Goal: Task Accomplishment & Management: Use online tool/utility

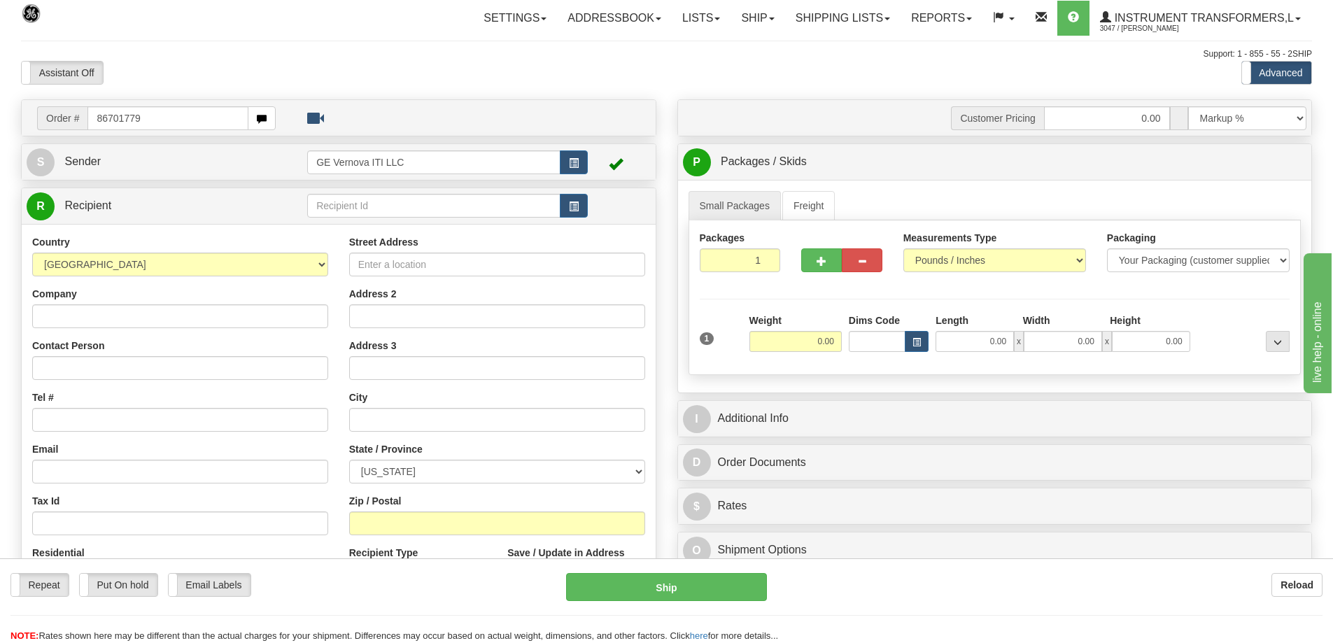
type input "86701779"
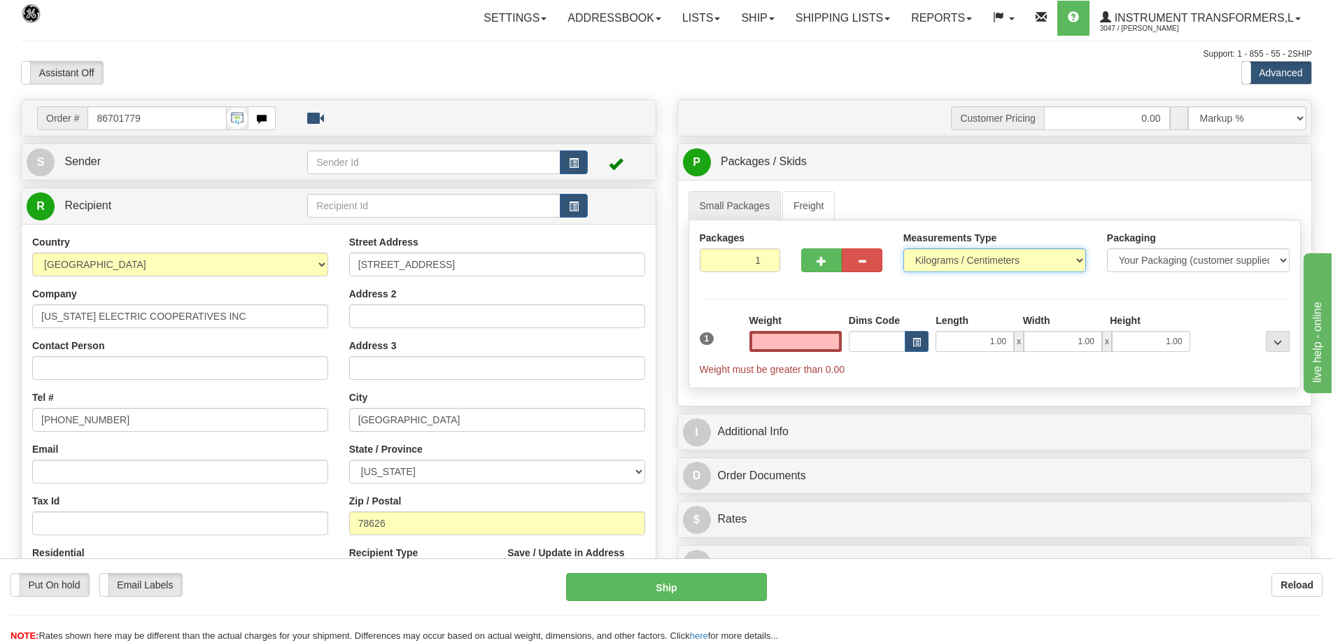
type input "0.00"
click at [1020, 253] on select "Pounds / Inches Kilograms / Centimeters" at bounding box center [994, 260] width 183 height 24
select select "0"
click at [903, 248] on select "Pounds / Inches Kilograms / Centimeters" at bounding box center [994, 260] width 183 height 24
click at [821, 344] on input "0.00" at bounding box center [795, 341] width 92 height 21
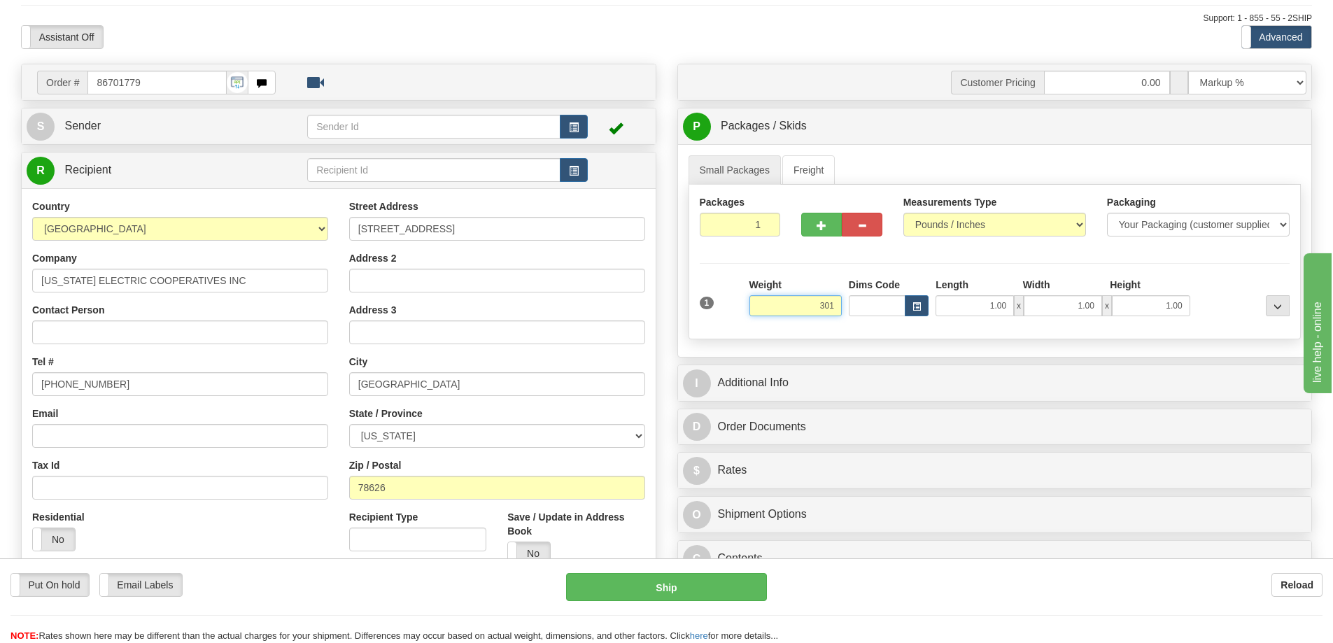
scroll to position [70, 0]
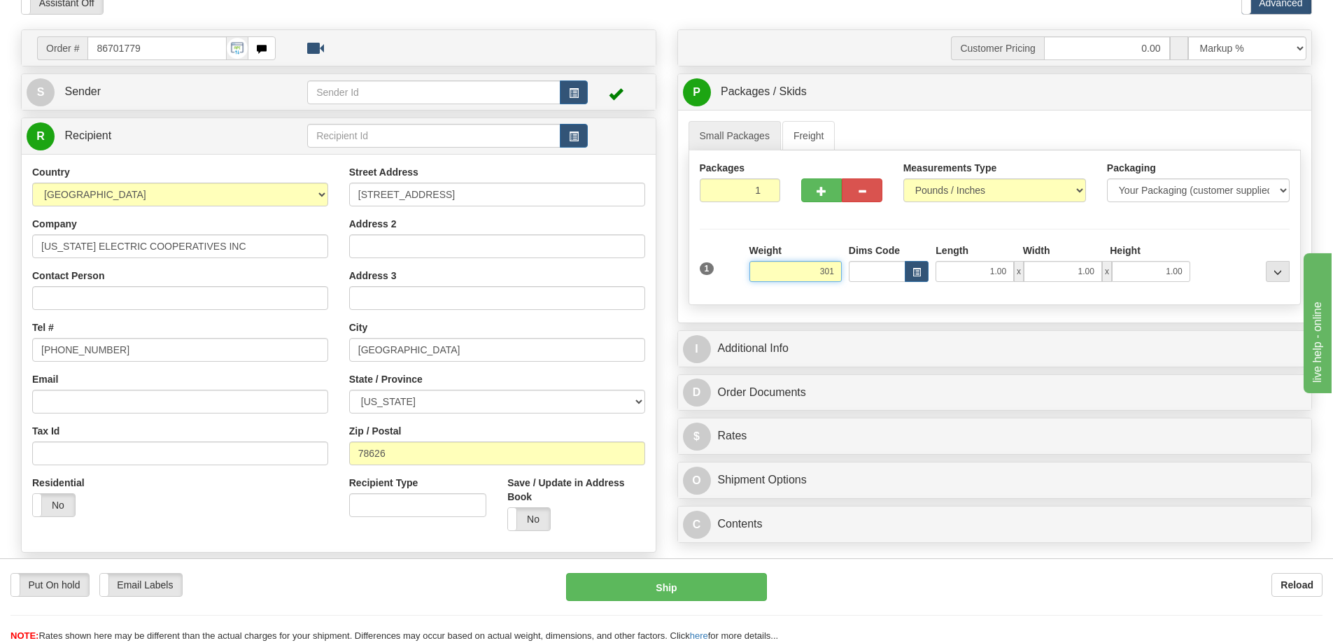
click button "Delete" at bounding box center [0, 0] width 0 height 0
type input "301.00"
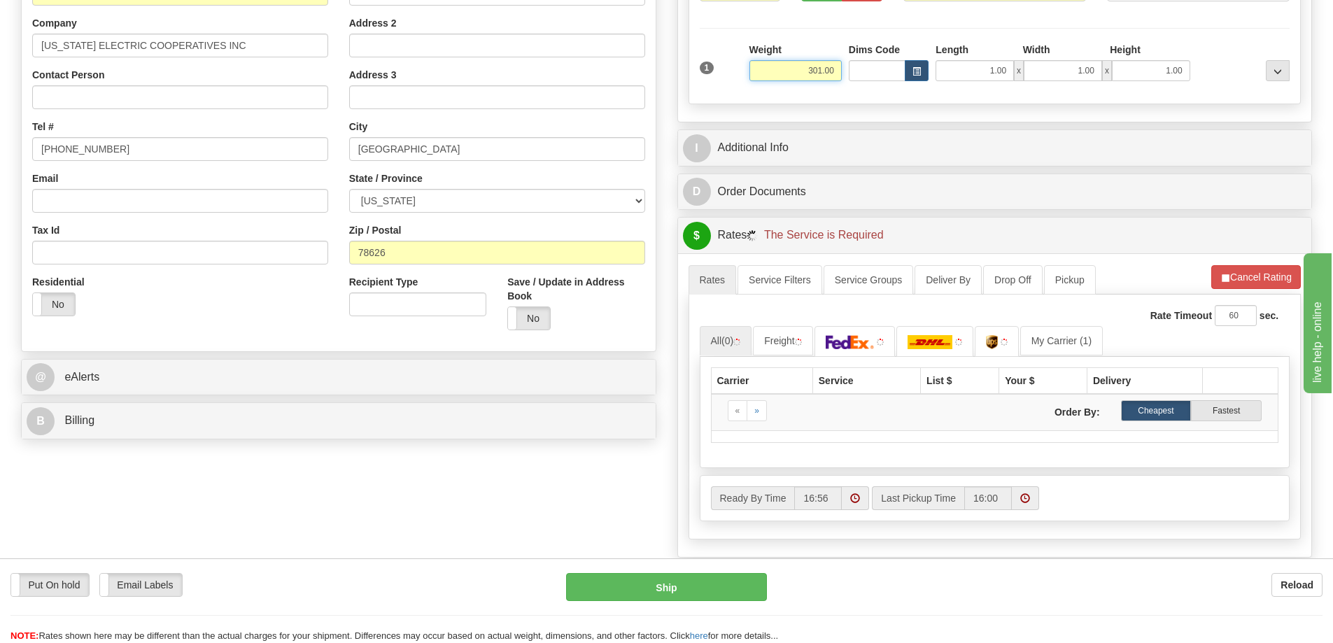
scroll to position [280, 0]
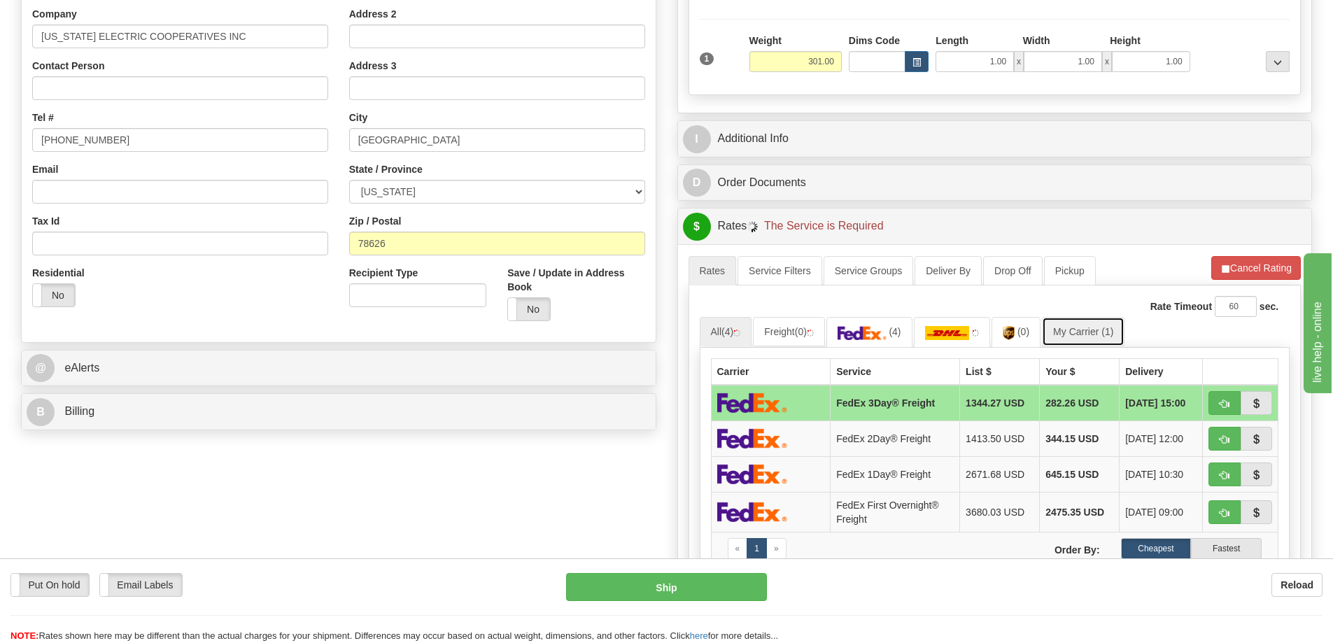
click at [1062, 337] on link "My Carrier (1)" at bounding box center [1083, 331] width 83 height 29
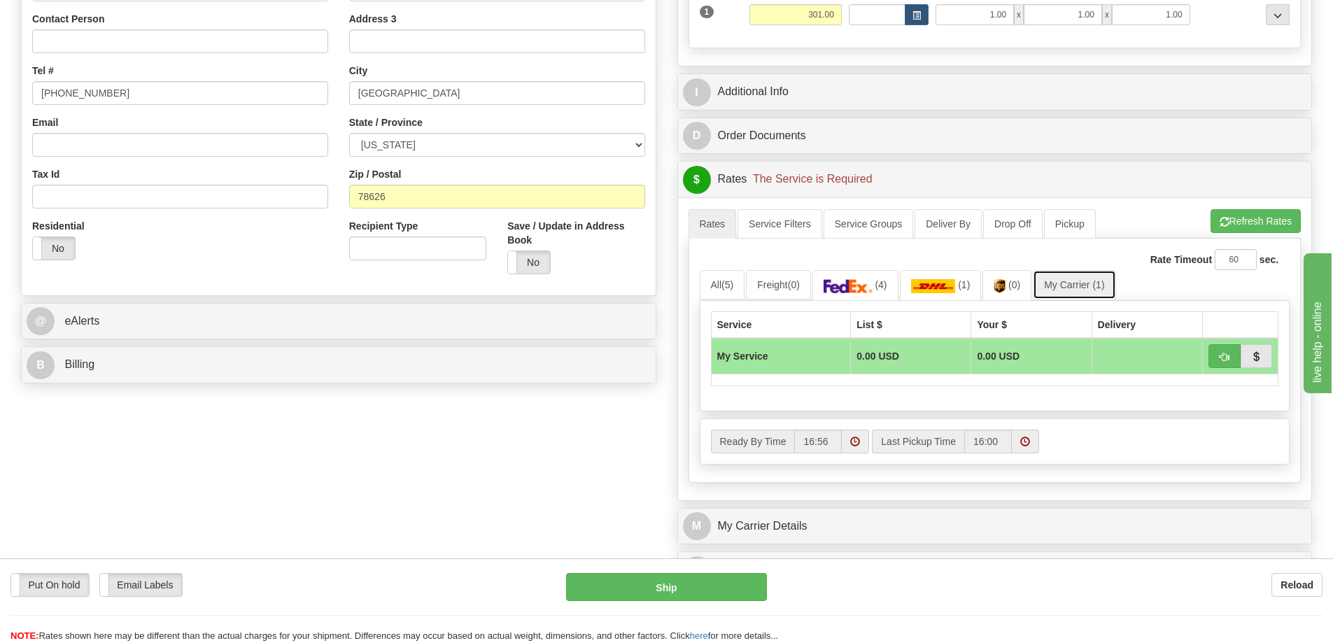
scroll to position [490, 0]
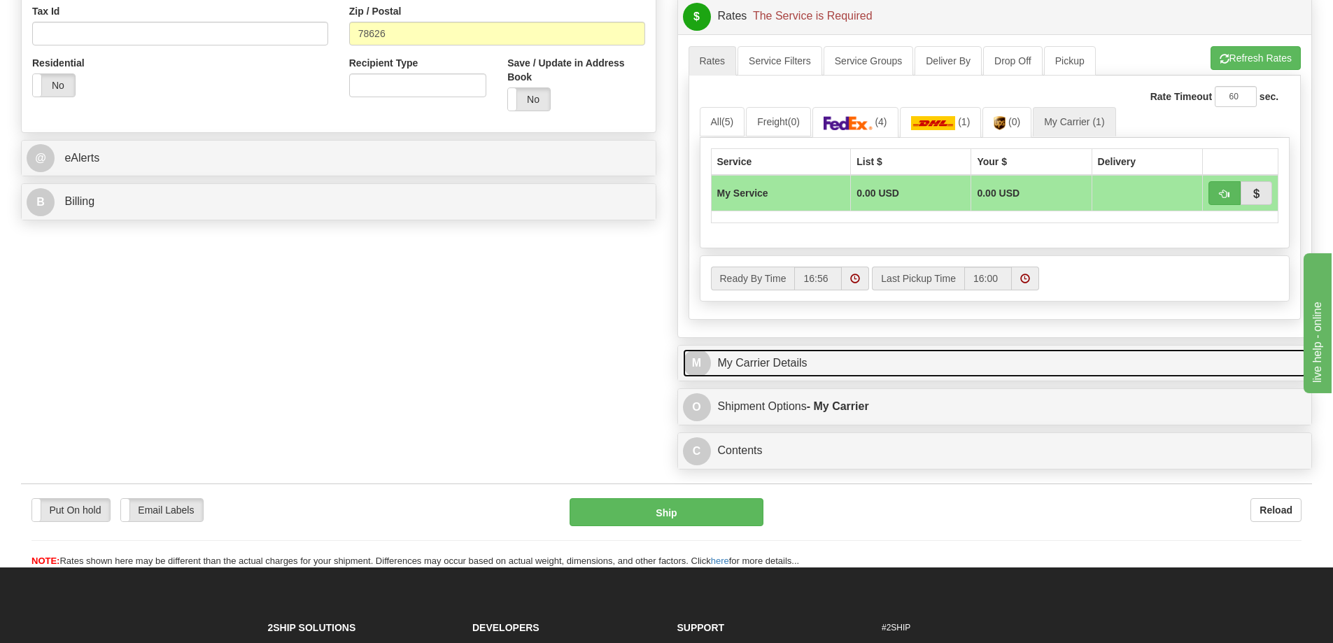
click at [843, 365] on link "M My Carrier Details" at bounding box center [995, 363] width 624 height 29
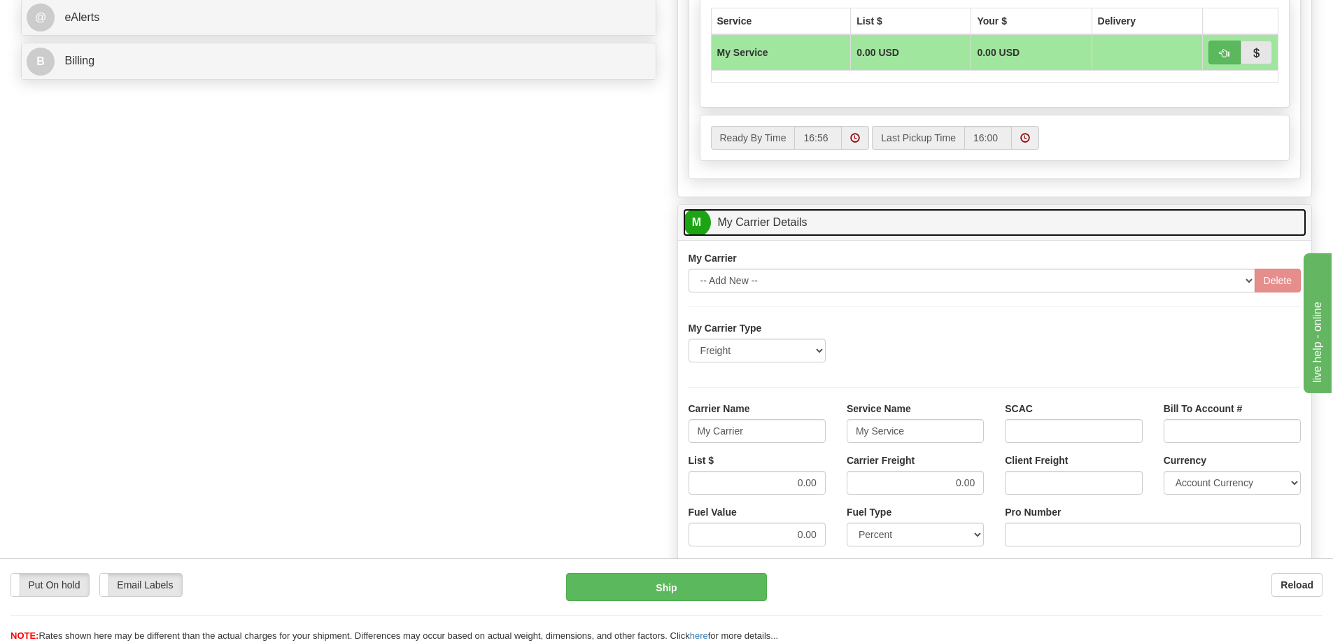
scroll to position [700, 0]
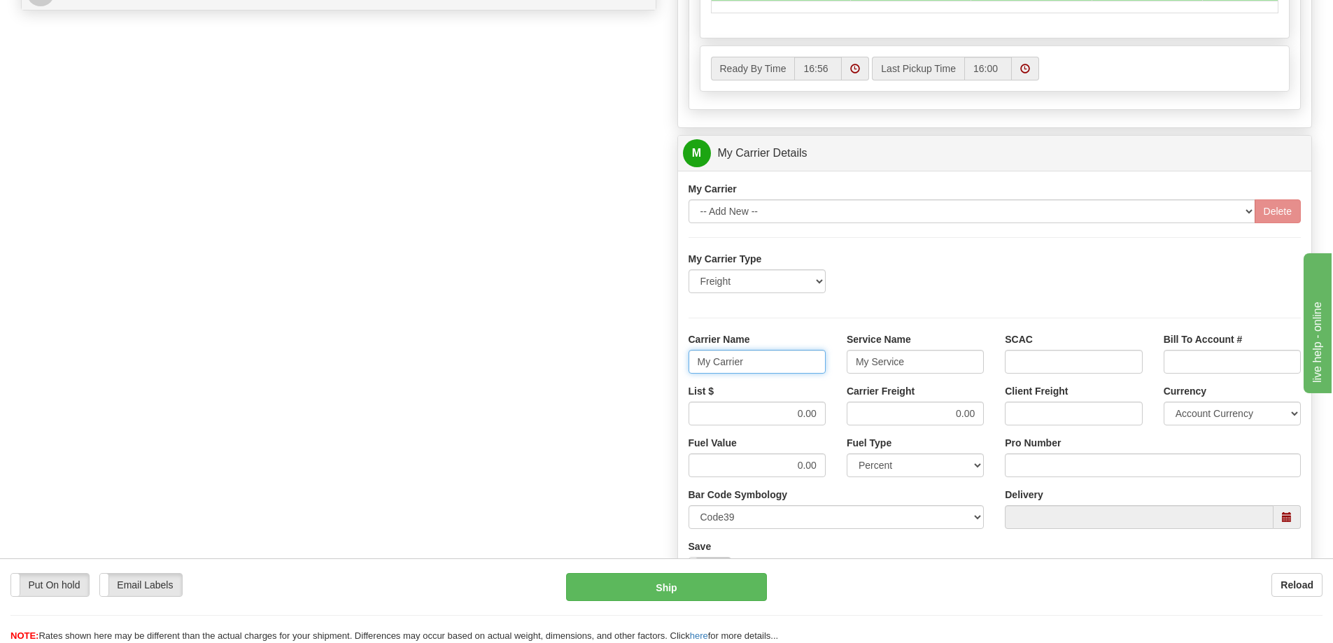
drag, startPoint x: 744, startPoint y: 371, endPoint x: 687, endPoint y: 372, distance: 56.7
click at [687, 372] on div "Carrier Name My Carrier" at bounding box center [757, 358] width 158 height 52
drag, startPoint x: 905, startPoint y: 364, endPoint x: 817, endPoint y: 378, distance: 88.6
click at [817, 378] on div "Carrier Name Service Name My Service SCAC Bill To Account #" at bounding box center [995, 358] width 634 height 52
click at [707, 363] on input "Carrier Name" at bounding box center [757, 362] width 137 height 24
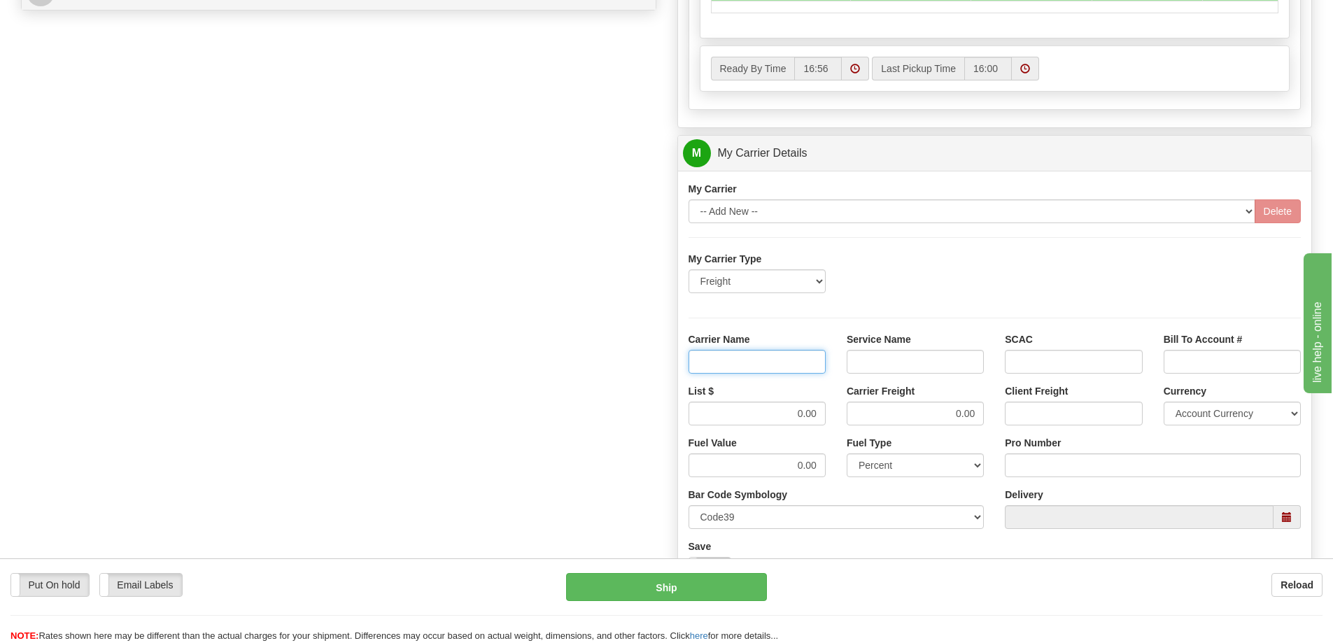
type input "AVR"
click at [853, 363] on input "Service Name" at bounding box center [915, 362] width 137 height 24
type input "LTL"
drag, startPoint x: 796, startPoint y: 420, endPoint x: 865, endPoint y: 428, distance: 69.1
click at [865, 428] on div "List $ 0.00 Carrier Freight 0.00 Client Freight Currency Account Currency ARN A…" at bounding box center [995, 410] width 634 height 52
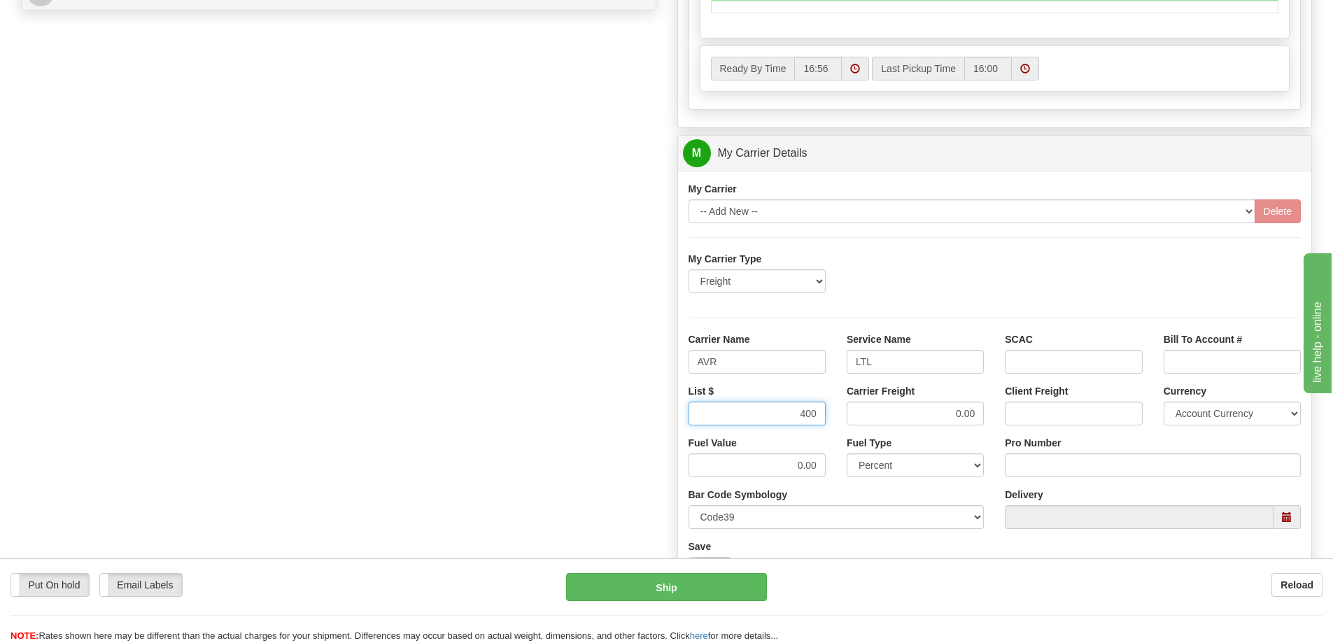
type input "400"
drag, startPoint x: 938, startPoint y: 418, endPoint x: 978, endPoint y: 419, distance: 39.9
click at [978, 419] on input "0.00" at bounding box center [915, 414] width 137 height 24
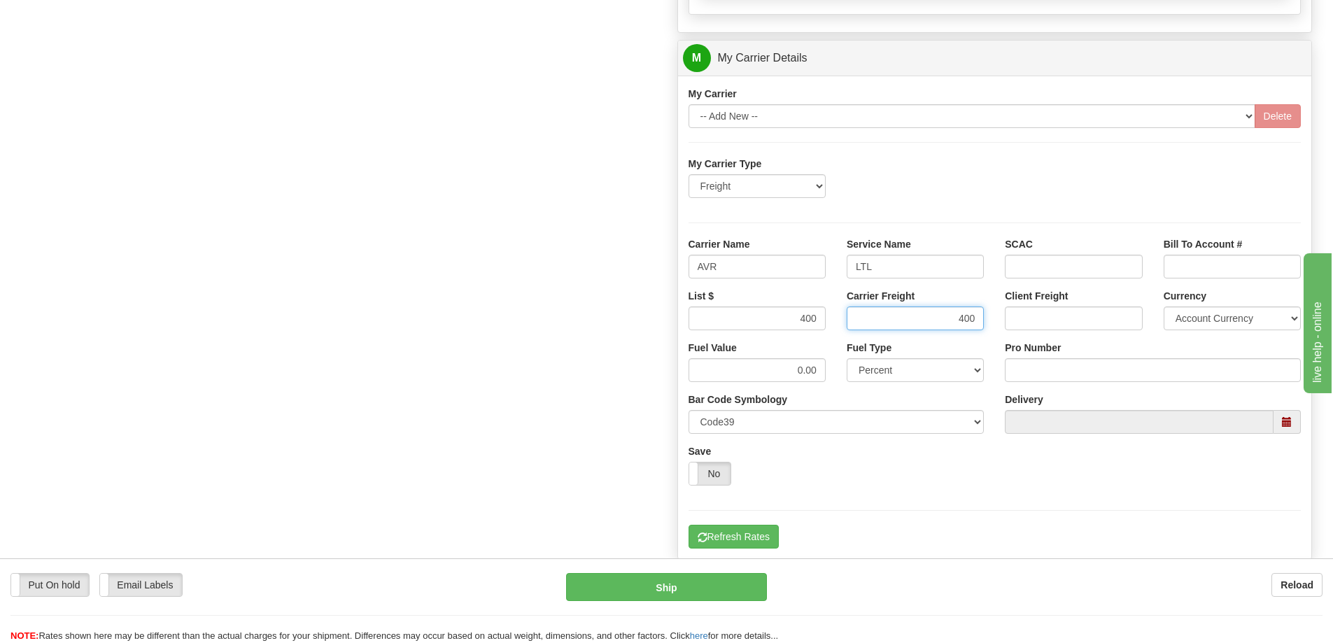
scroll to position [840, 0]
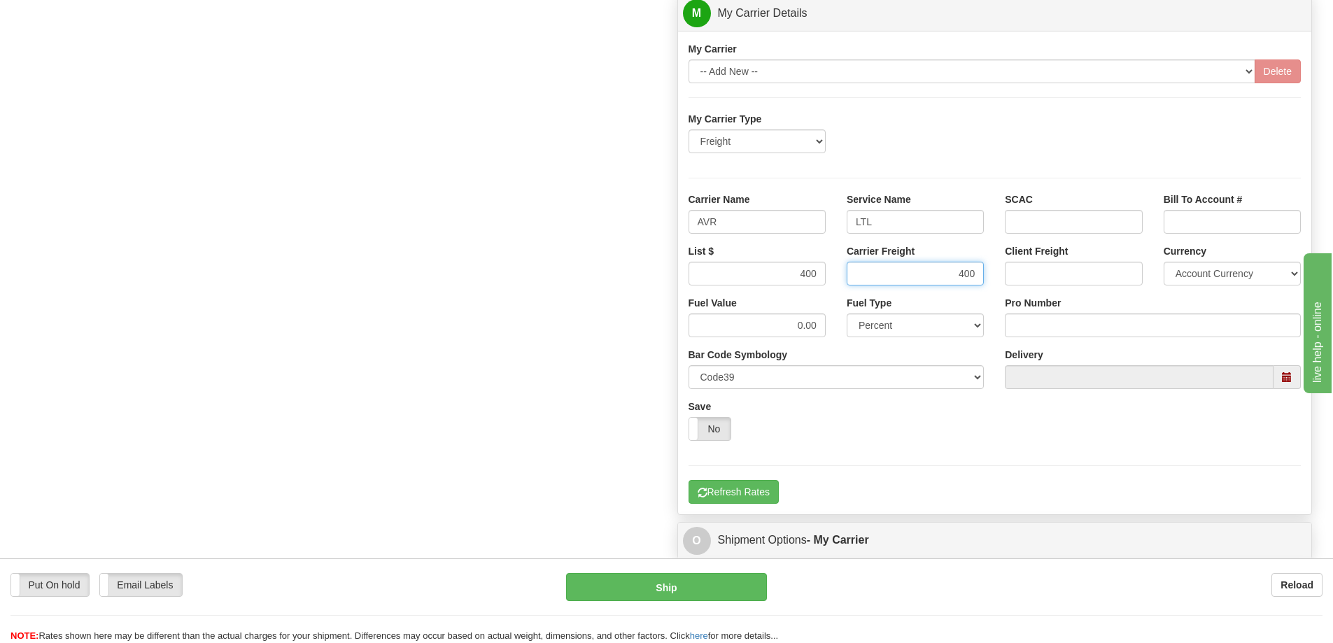
type input "400"
click at [1078, 334] on input "Pro Number" at bounding box center [1153, 325] width 296 height 24
type input "0760161663"
click button "Delete" at bounding box center [0, 0] width 0 height 0
click at [754, 494] on button "Refresh Rates" at bounding box center [734, 492] width 90 height 24
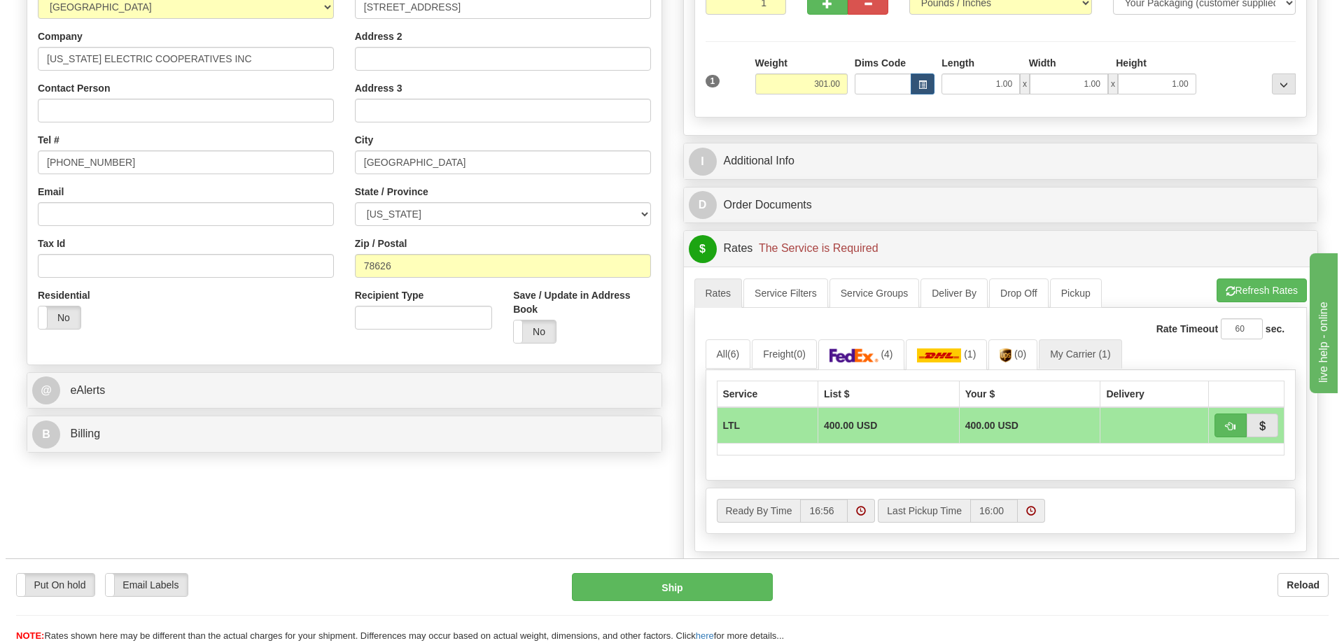
scroll to position [350, 0]
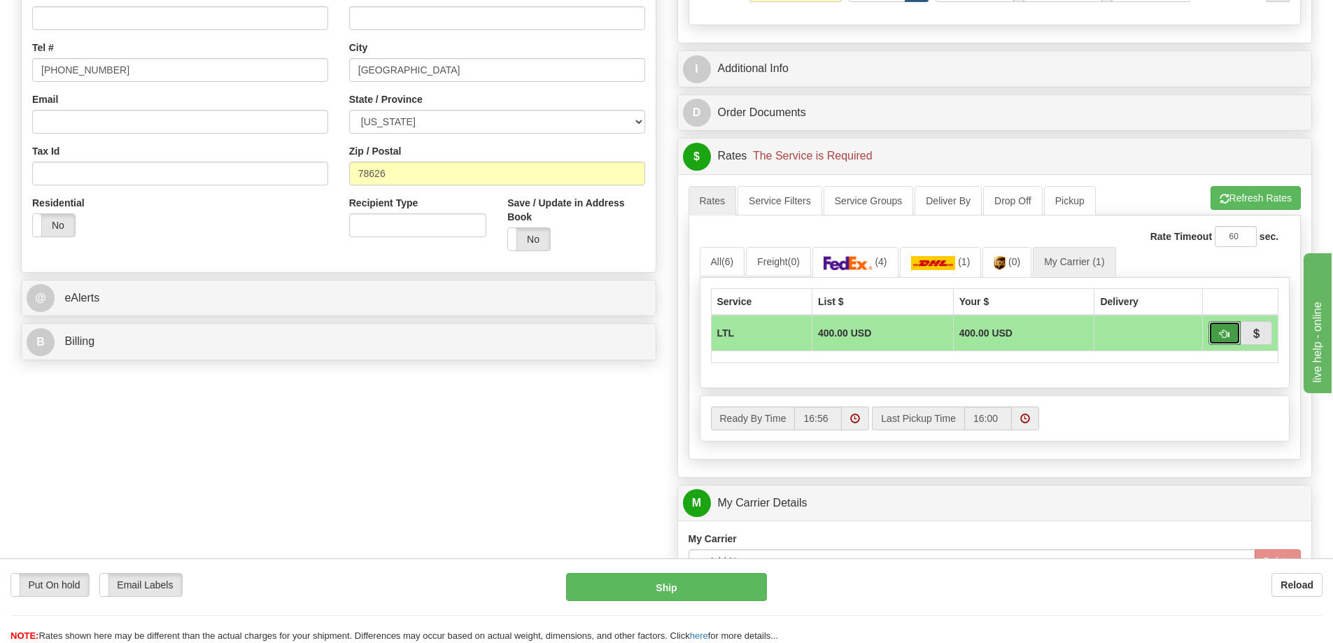
click at [1215, 339] on button "button" at bounding box center [1224, 333] width 32 height 24
type input "00"
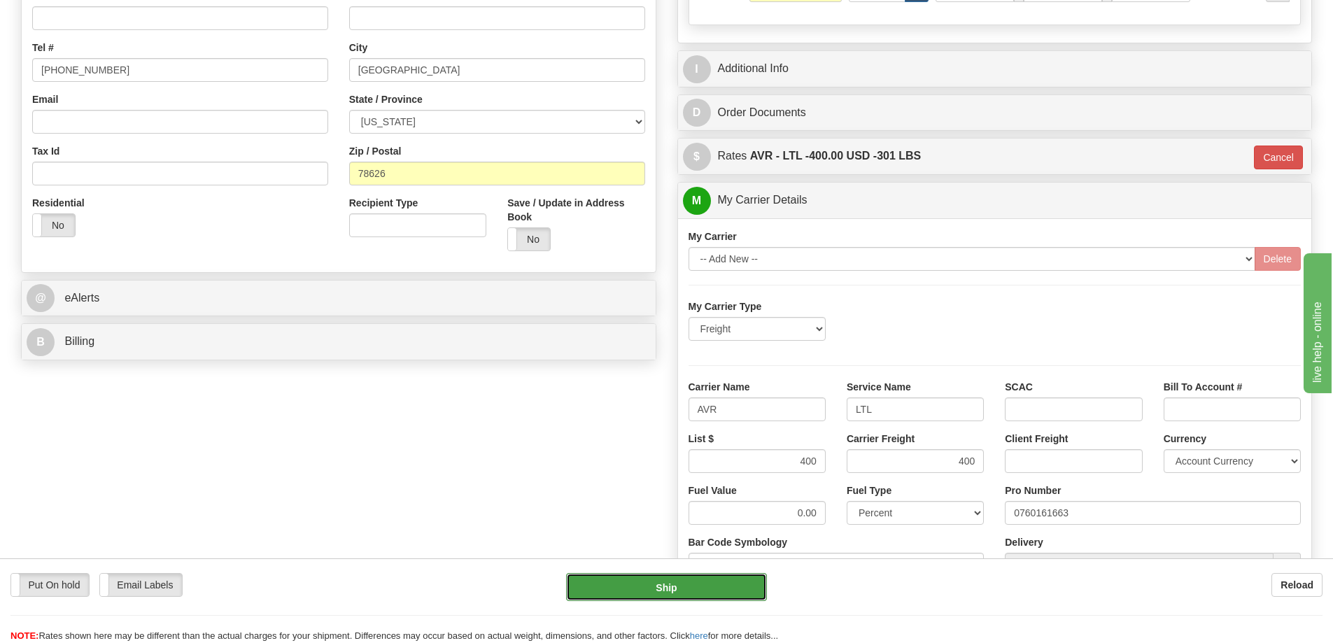
click at [746, 575] on button "Ship" at bounding box center [666, 587] width 201 height 28
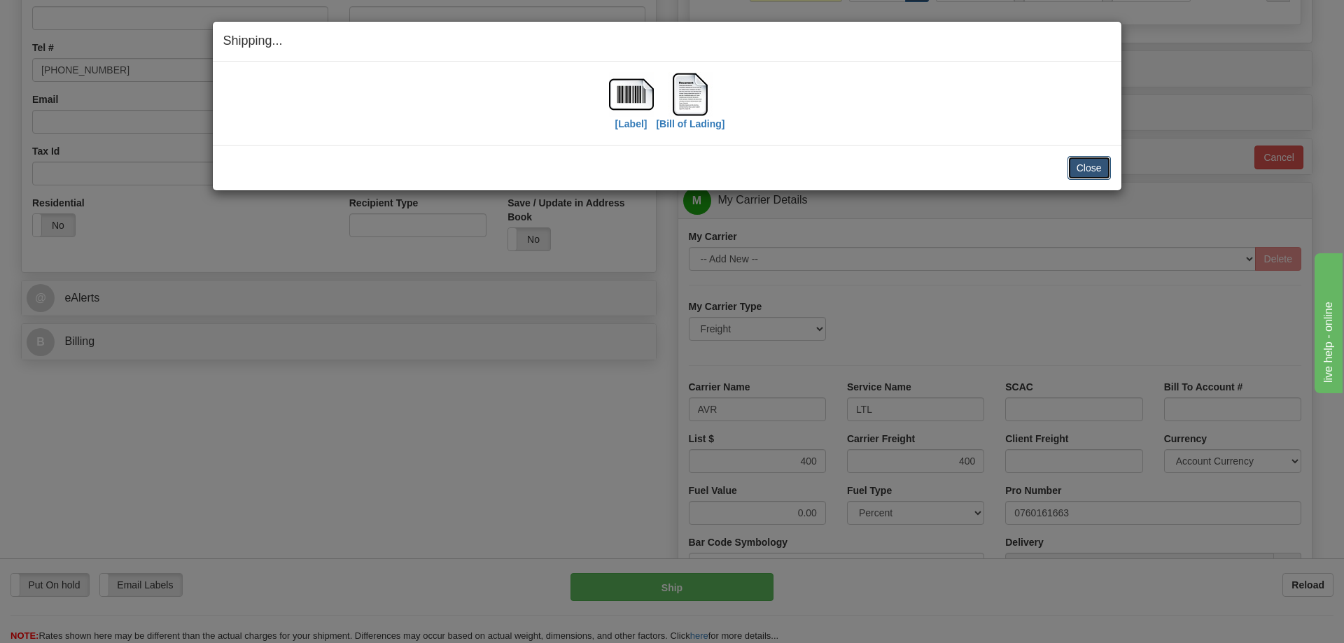
click at [1101, 165] on button "Close" at bounding box center [1088, 168] width 43 height 24
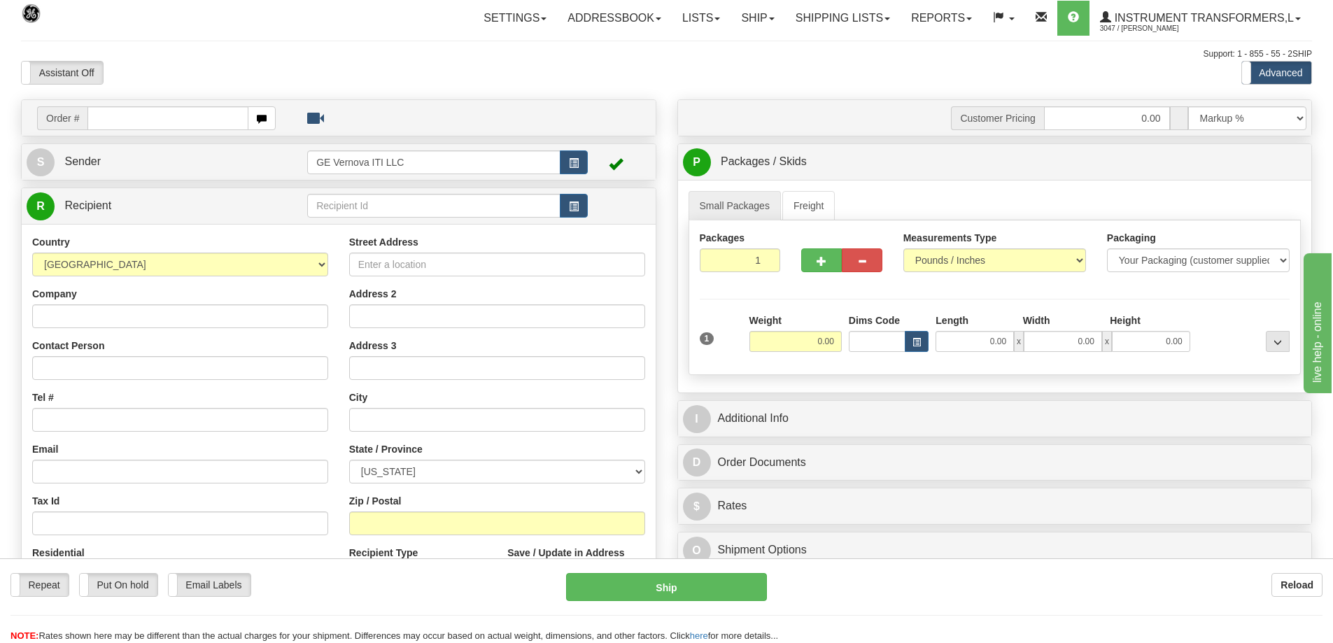
click at [132, 112] on input "text" at bounding box center [167, 118] width 161 height 24
type input "86701735"
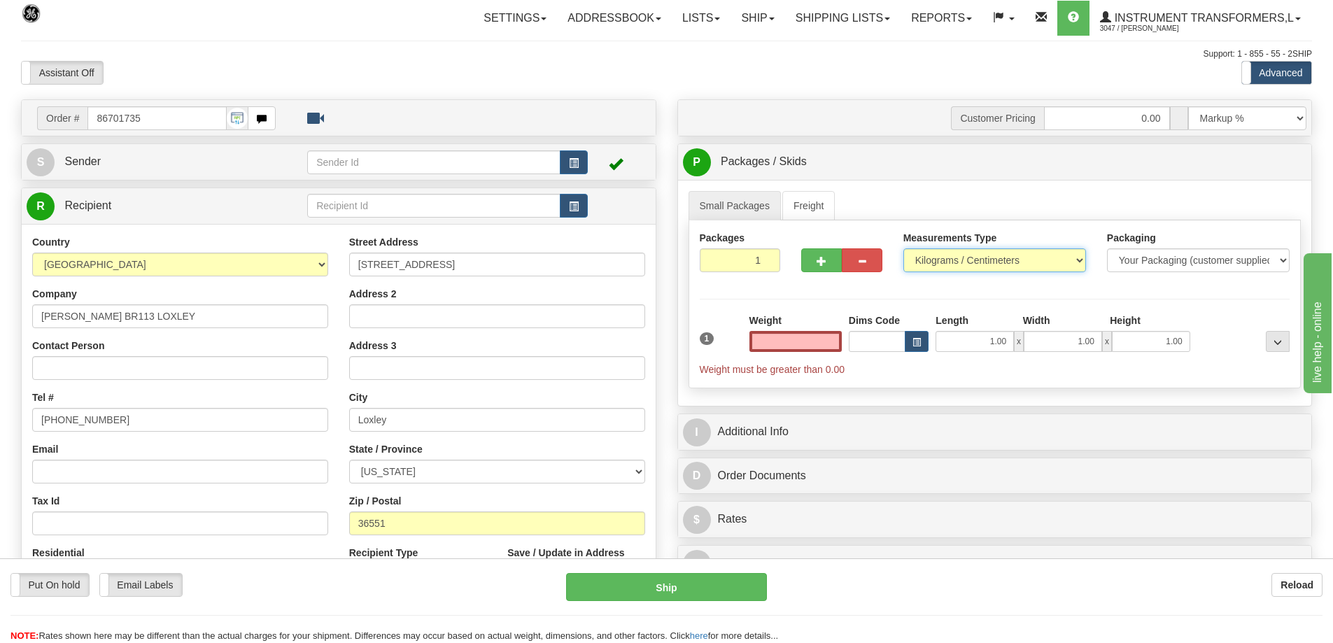
type input "0.00"
click at [1001, 258] on select "Pounds / Inches Kilograms / Centimeters" at bounding box center [994, 260] width 183 height 24
select select "0"
click at [903, 248] on select "Pounds / Inches Kilograms / Centimeters" at bounding box center [994, 260] width 183 height 24
click at [804, 344] on input "0.00" at bounding box center [795, 341] width 92 height 21
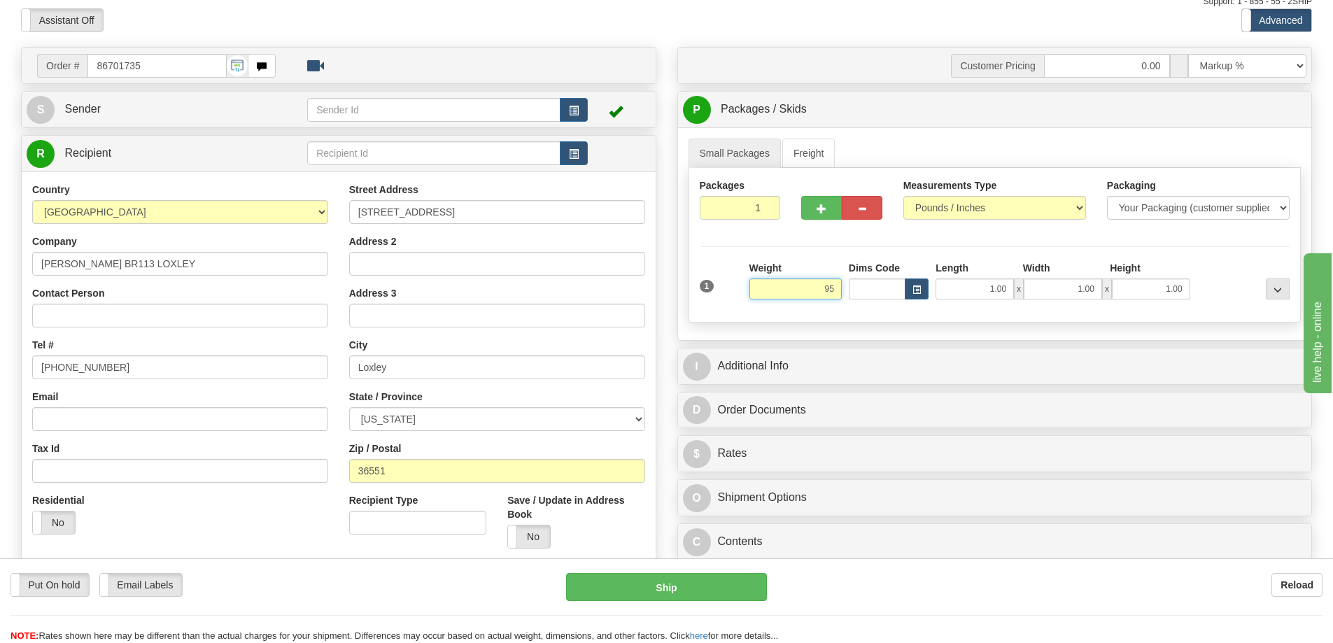
scroll to position [140, 0]
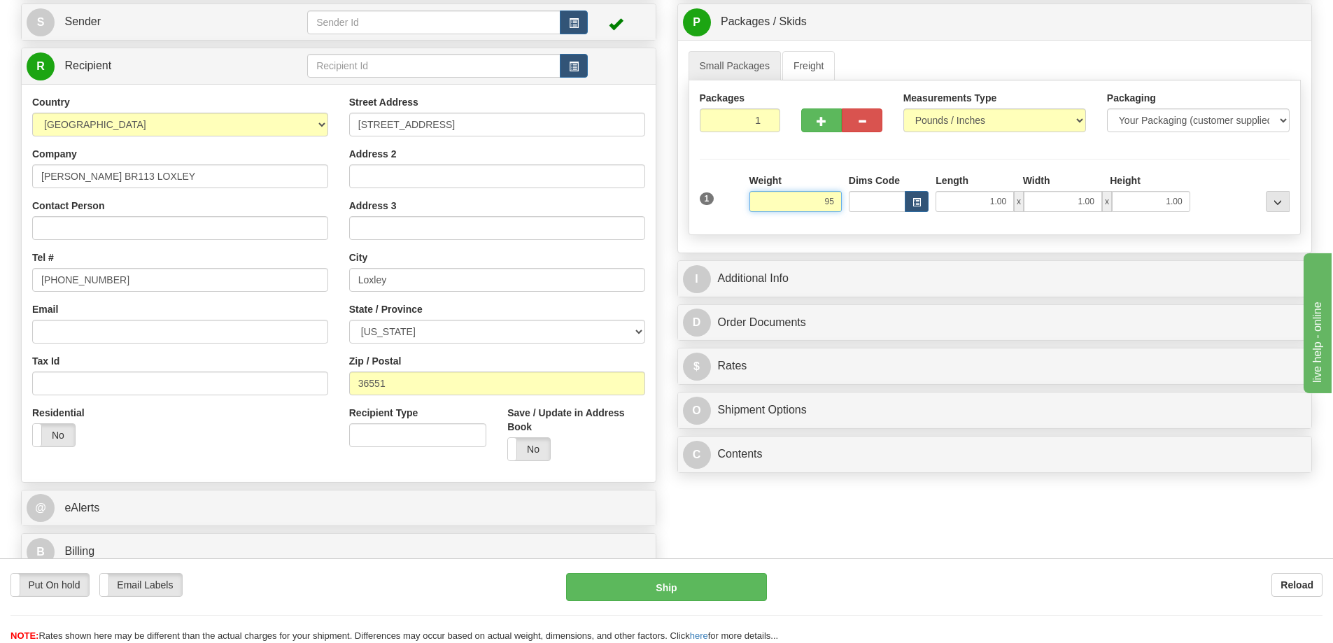
click button "Delete" at bounding box center [0, 0] width 0 height 0
type input "95.00"
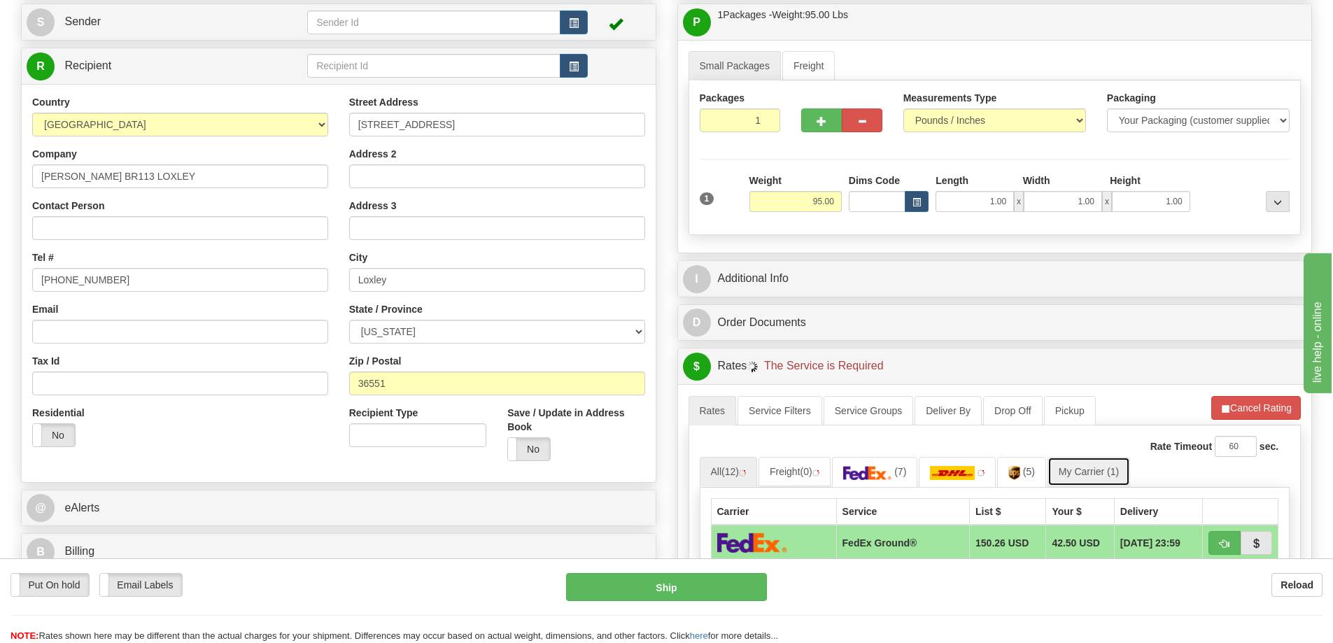
click at [1086, 469] on link "My Carrier (1)" at bounding box center [1089, 471] width 83 height 29
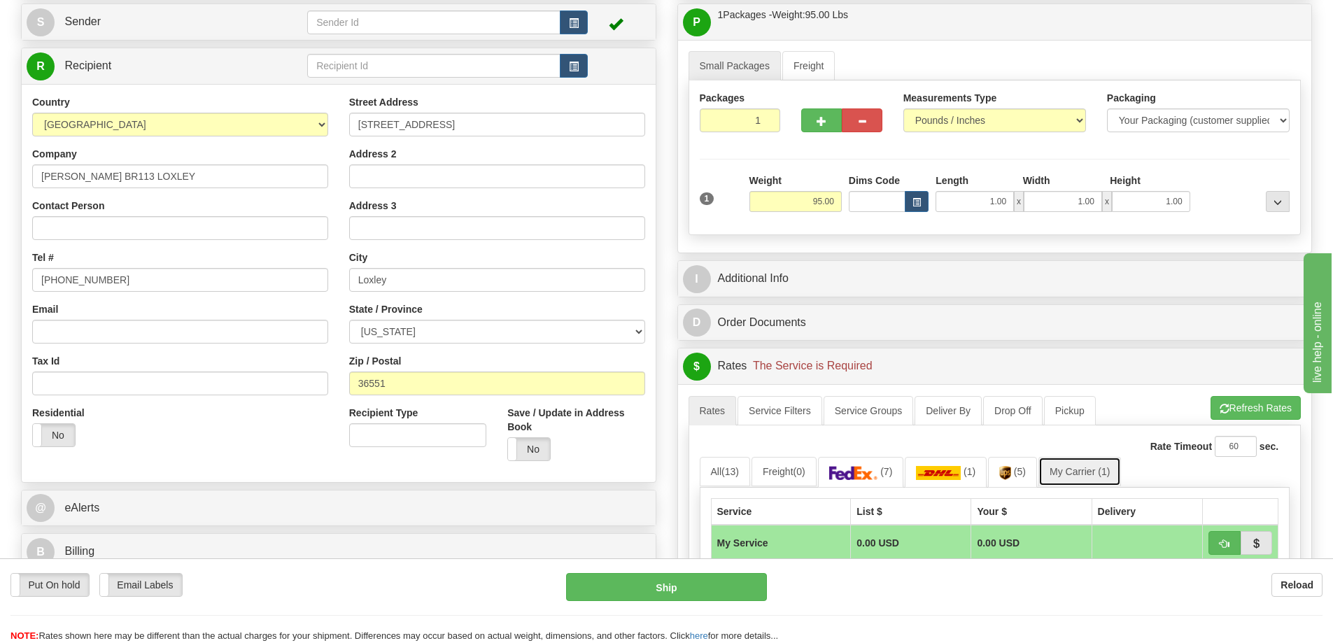
scroll to position [420, 0]
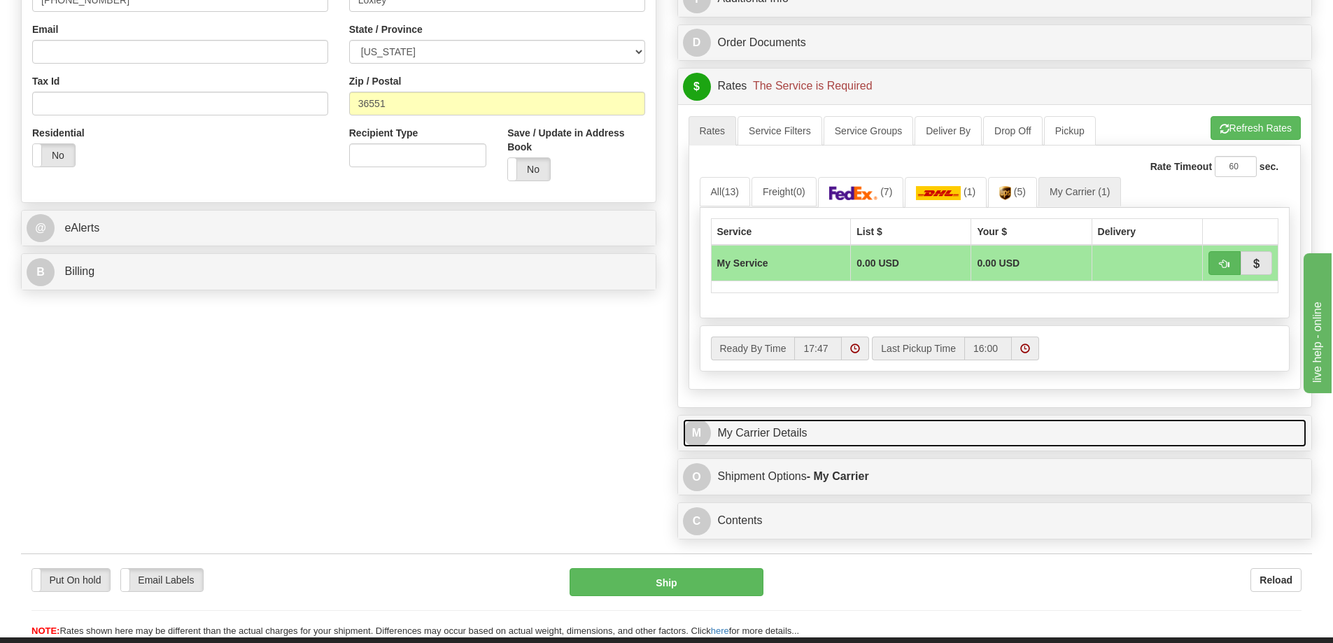
click at [850, 424] on link "M My Carrier Details" at bounding box center [995, 433] width 624 height 29
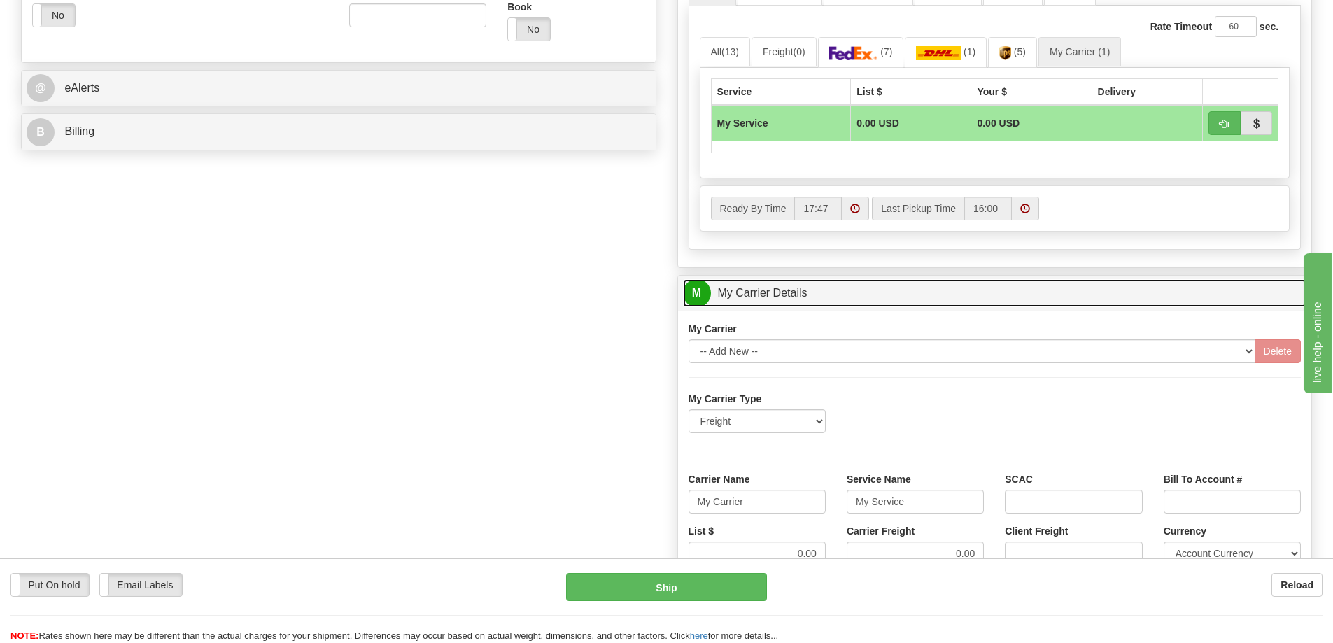
scroll to position [630, 0]
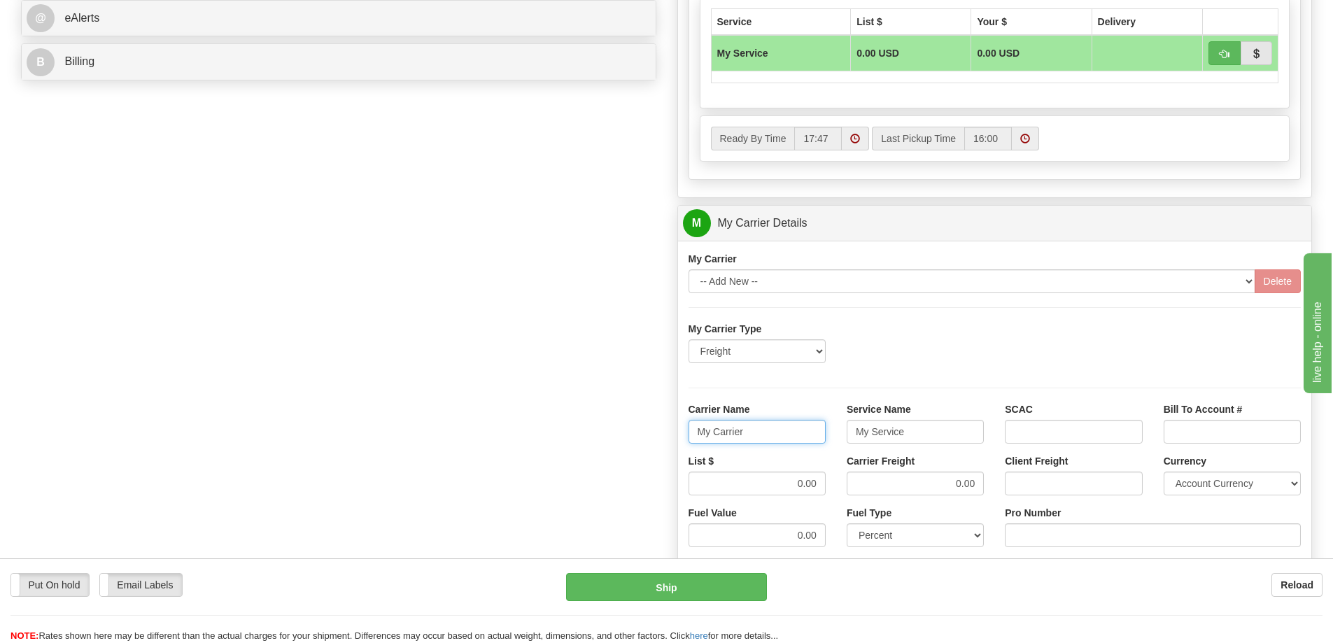
drag, startPoint x: 741, startPoint y: 433, endPoint x: 676, endPoint y: 443, distance: 65.8
click at [677, 443] on div "M My Carrier Details My Carrier -- Add New -- Delete" at bounding box center [994, 465] width 635 height 521
drag, startPoint x: 914, startPoint y: 430, endPoint x: 827, endPoint y: 440, distance: 87.3
click at [827, 440] on div "Carrier Name Service Name My Service SCAC Bill To Account #" at bounding box center [995, 428] width 634 height 52
drag, startPoint x: 980, startPoint y: 479, endPoint x: 941, endPoint y: 483, distance: 39.4
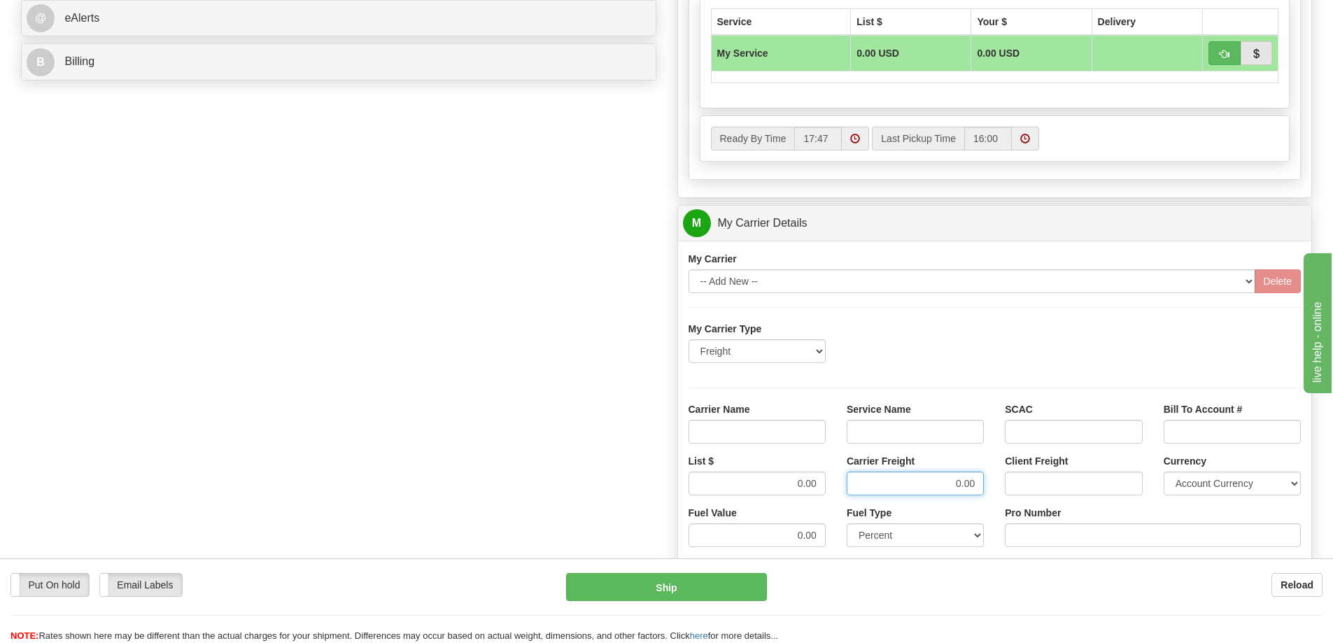
click at [941, 483] on input "0.00" at bounding box center [915, 484] width 137 height 24
drag, startPoint x: 818, startPoint y: 479, endPoint x: 774, endPoint y: 481, distance: 44.1
click at [774, 481] on input "0.00" at bounding box center [757, 484] width 137 height 24
click at [779, 434] on input "Carrier Name" at bounding box center [757, 432] width 137 height 24
type input "AVR"
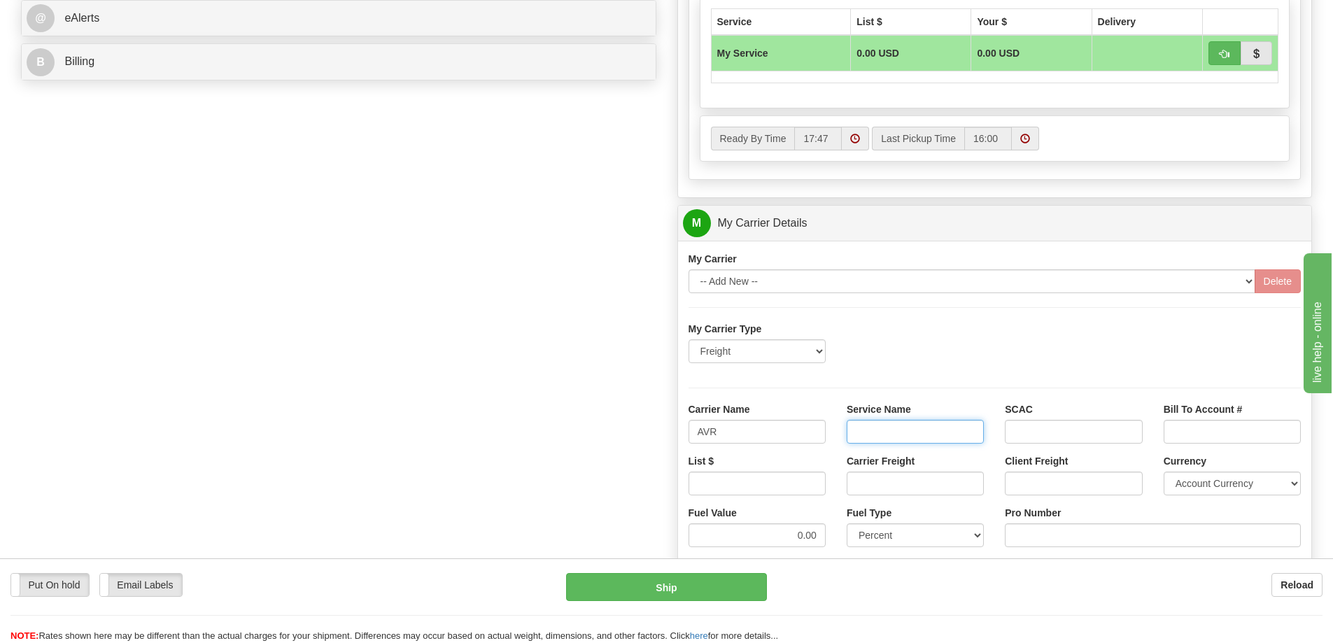
click at [919, 428] on input "Service Name" at bounding box center [915, 432] width 137 height 24
type input "LTL"
click at [786, 483] on input "List $" at bounding box center [757, 484] width 137 height 24
type input "300"
click at [872, 484] on input "Carrier Freight" at bounding box center [915, 484] width 137 height 24
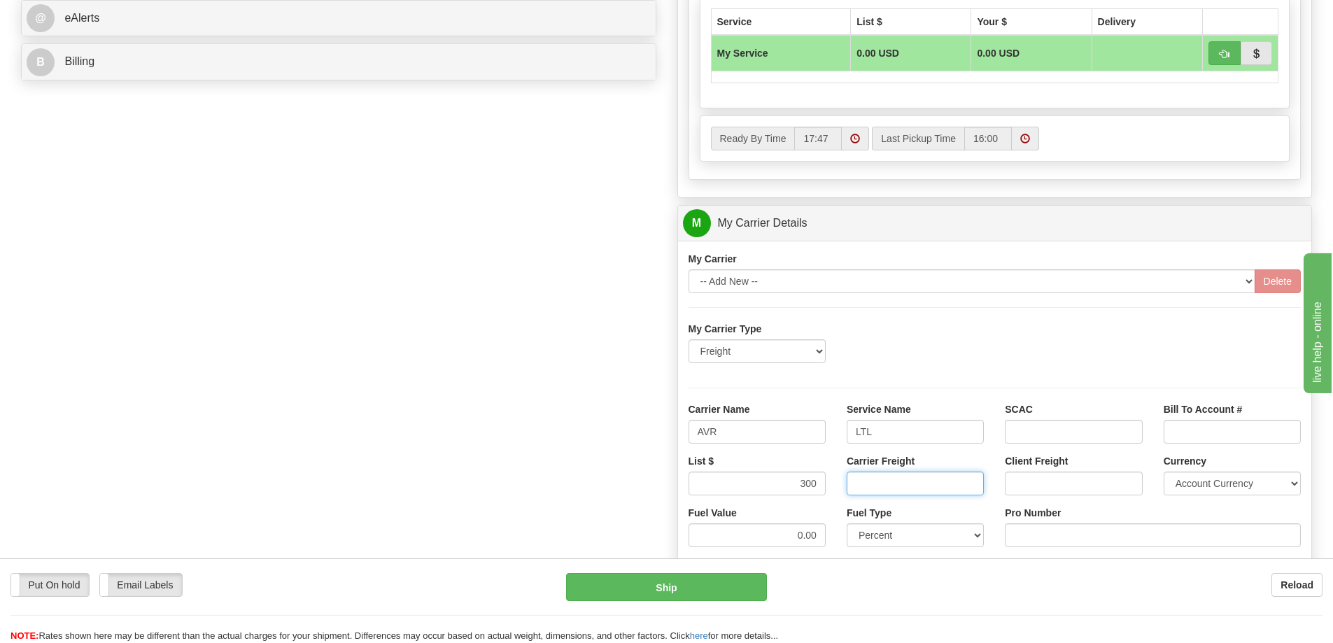
type input "300"
click at [1023, 534] on input "Pro Number" at bounding box center [1153, 535] width 296 height 24
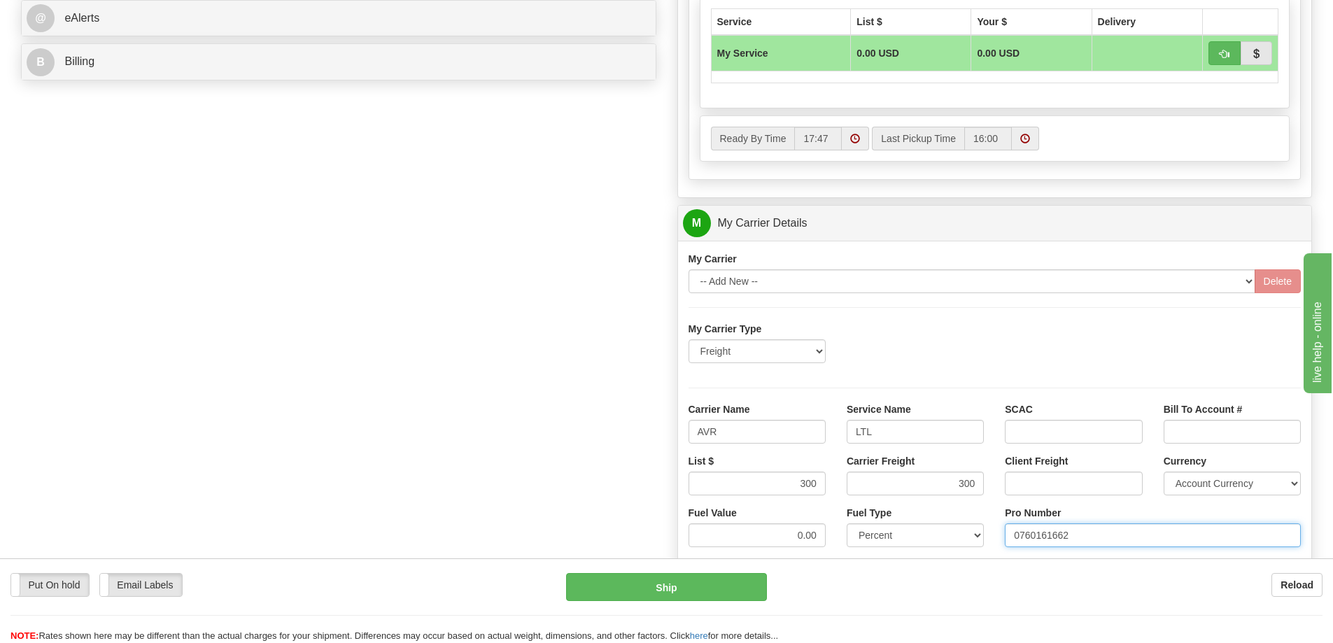
type input "0760161662"
click button "Delete" at bounding box center [0, 0] width 0 height 0
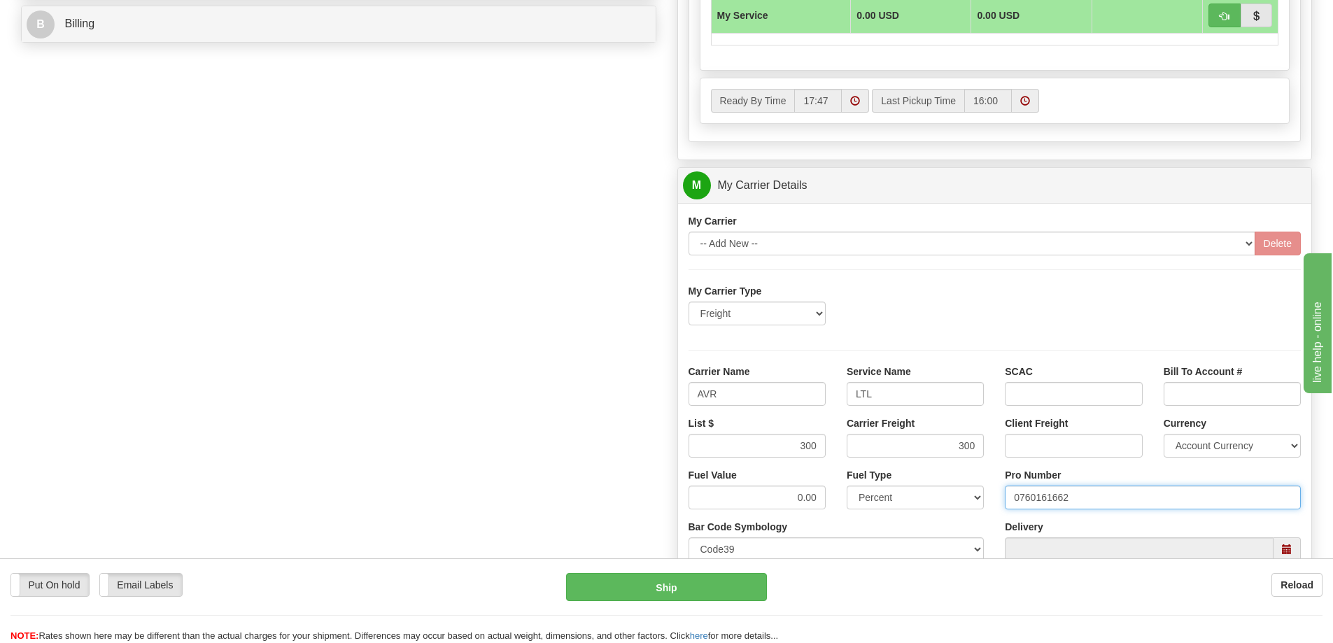
scroll to position [840, 0]
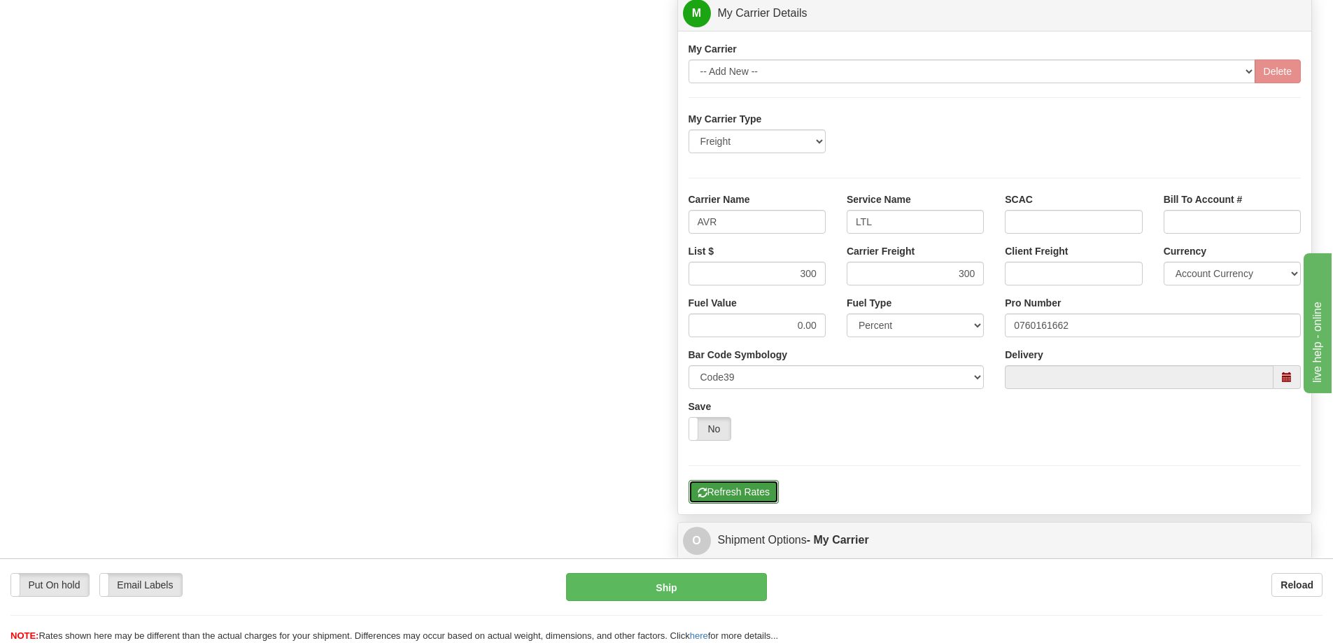
click at [740, 492] on button "Refresh Rates" at bounding box center [734, 492] width 90 height 24
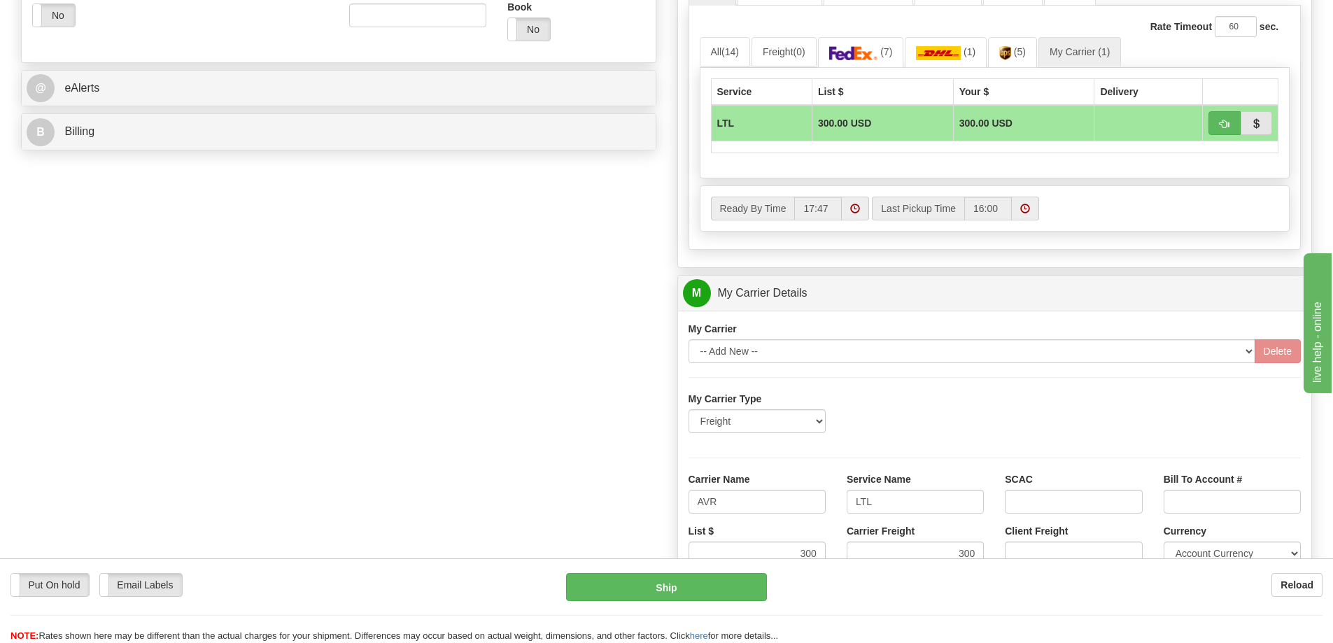
scroll to position [350, 0]
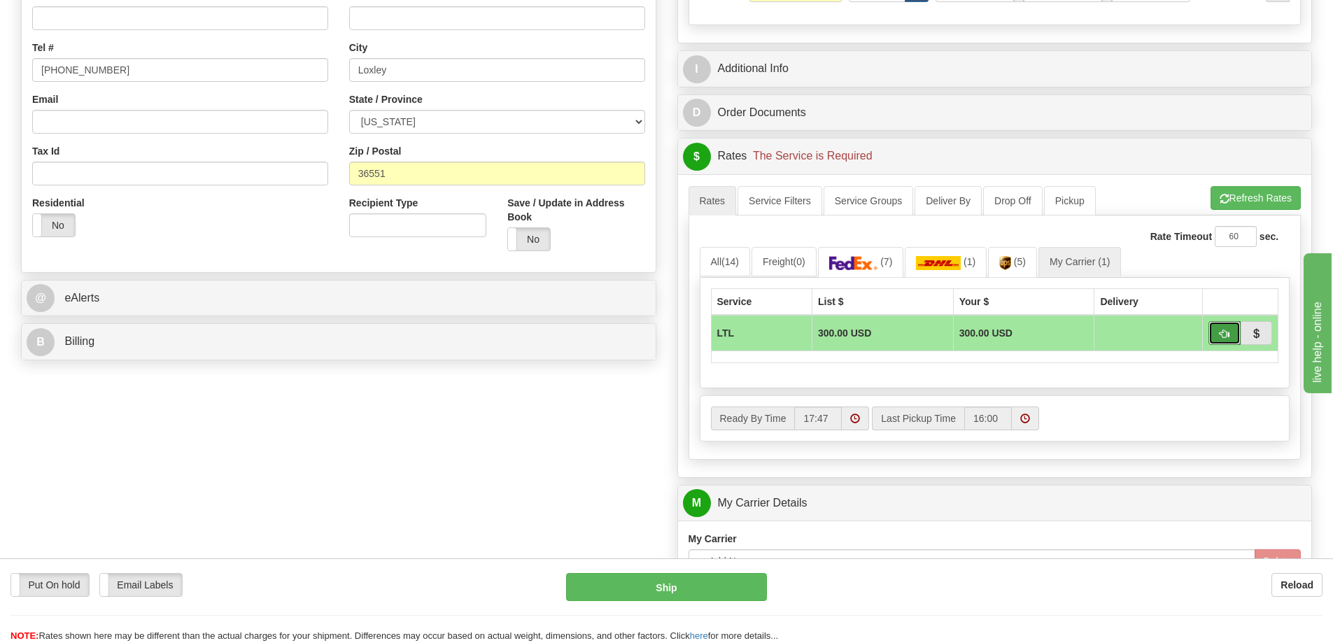
click at [1217, 338] on button "button" at bounding box center [1224, 333] width 32 height 24
type input "00"
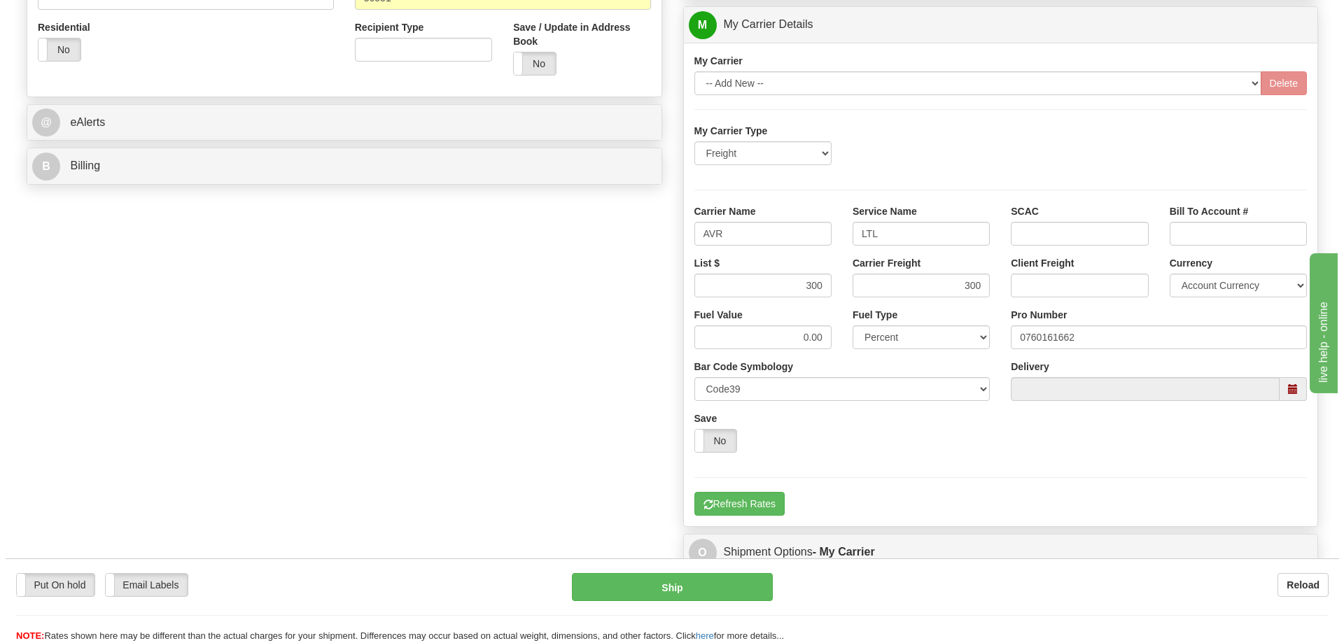
scroll to position [560, 0]
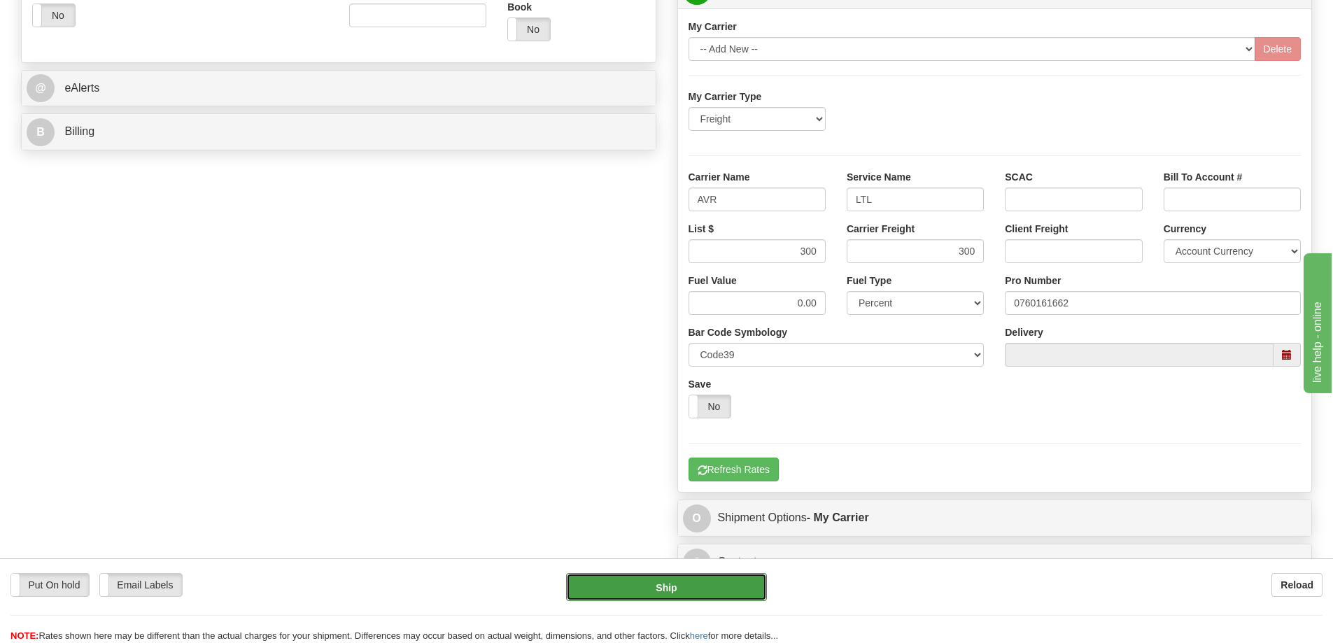
click at [700, 583] on button "Ship" at bounding box center [666, 587] width 201 height 28
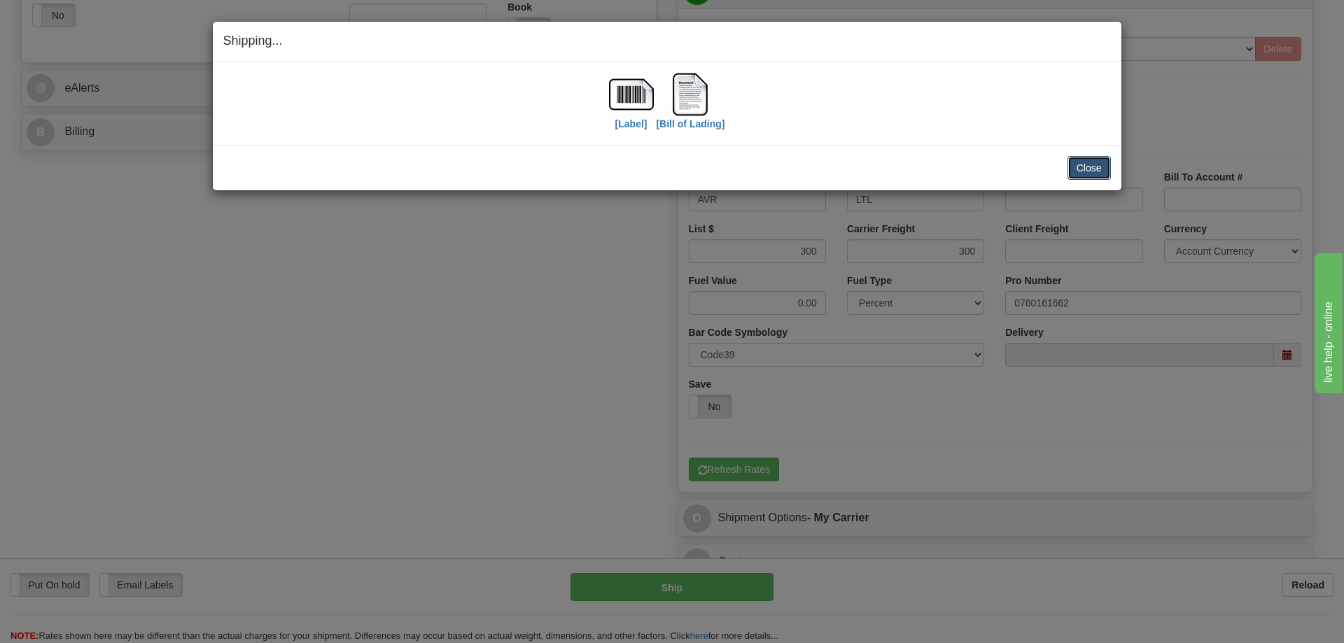
click at [1080, 167] on button "Close" at bounding box center [1088, 168] width 43 height 24
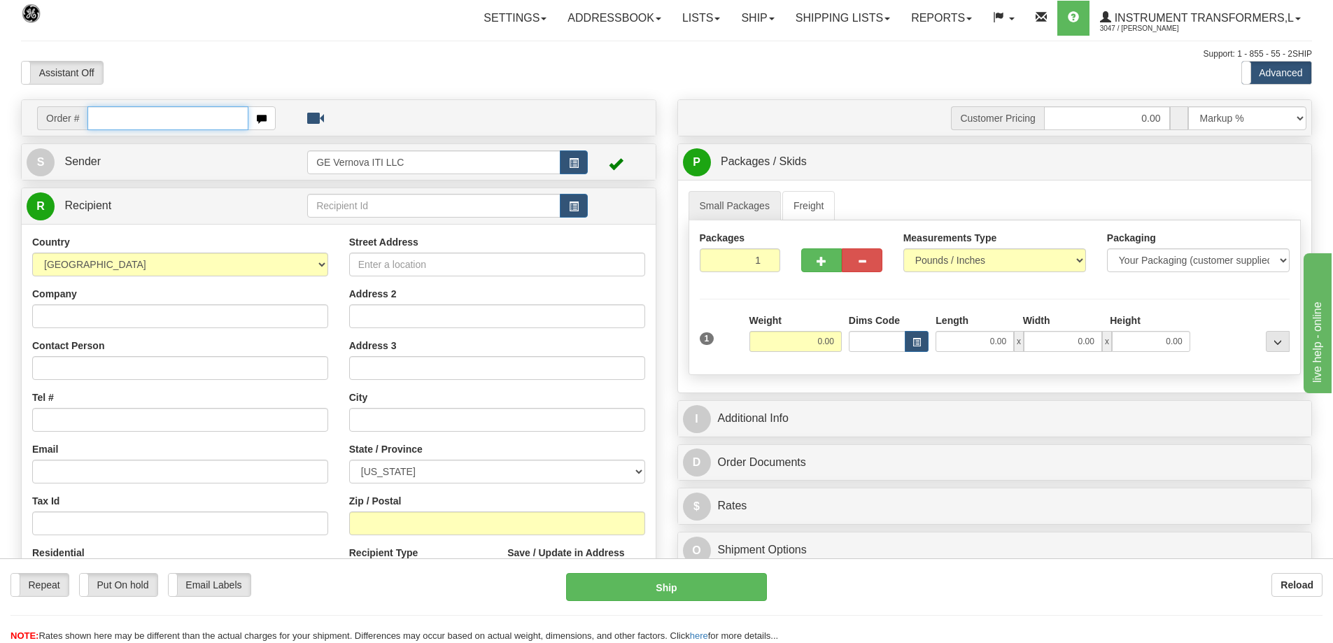
click at [101, 119] on input "text" at bounding box center [167, 118] width 161 height 24
click at [106, 113] on input "text" at bounding box center [167, 118] width 161 height 24
type input "86701650"
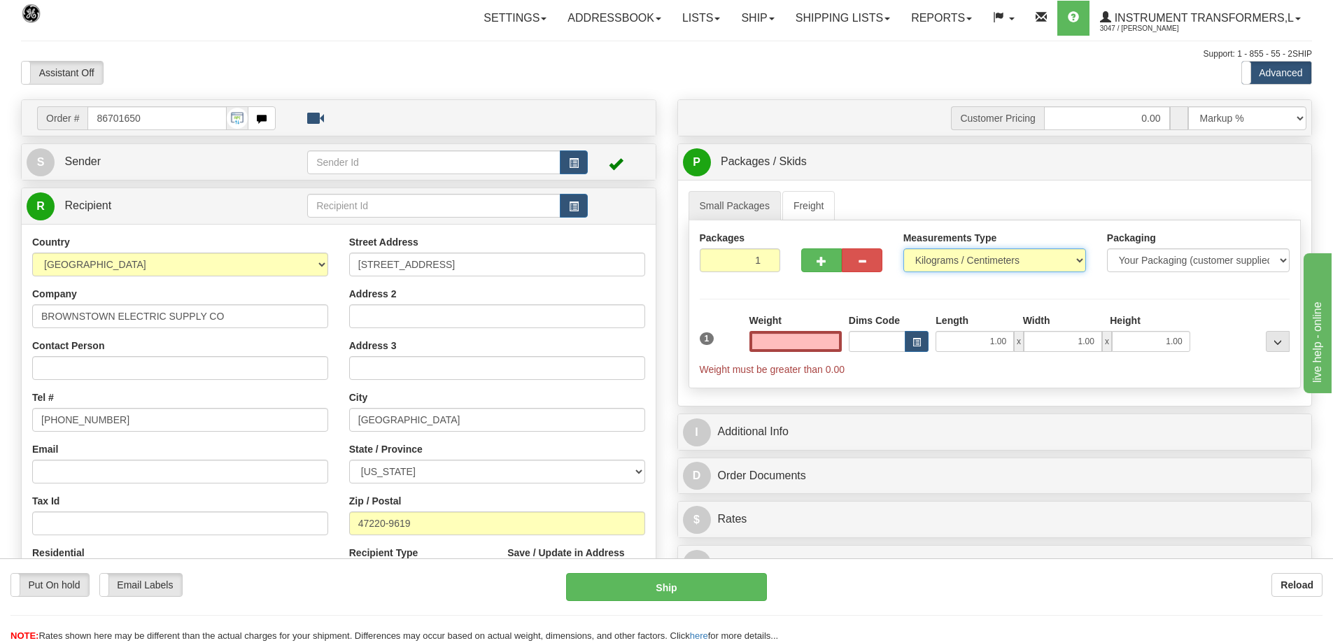
type input "0.00"
click at [939, 263] on select "Pounds / Inches Kilograms / Centimeters" at bounding box center [994, 260] width 183 height 24
select select "0"
click at [903, 248] on select "Pounds / Inches Kilograms / Centimeters" at bounding box center [994, 260] width 183 height 24
drag, startPoint x: 811, startPoint y: 344, endPoint x: 833, endPoint y: 341, distance: 22.5
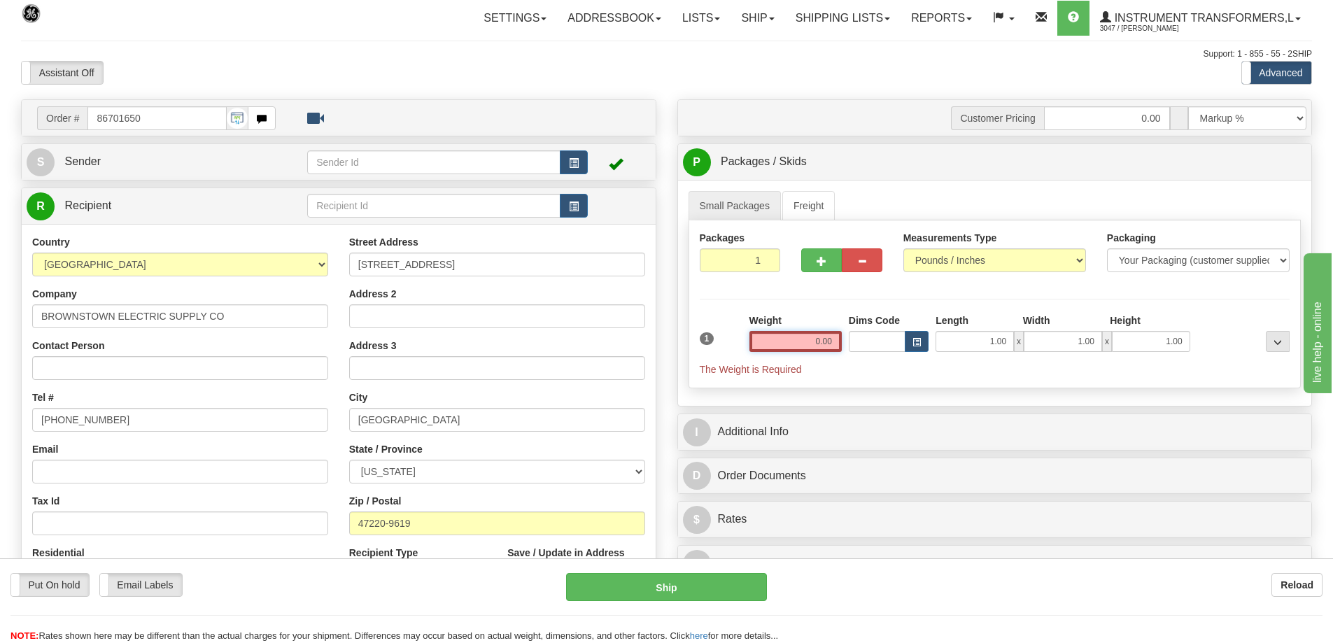
click at [833, 341] on input "0.00" at bounding box center [795, 341] width 92 height 21
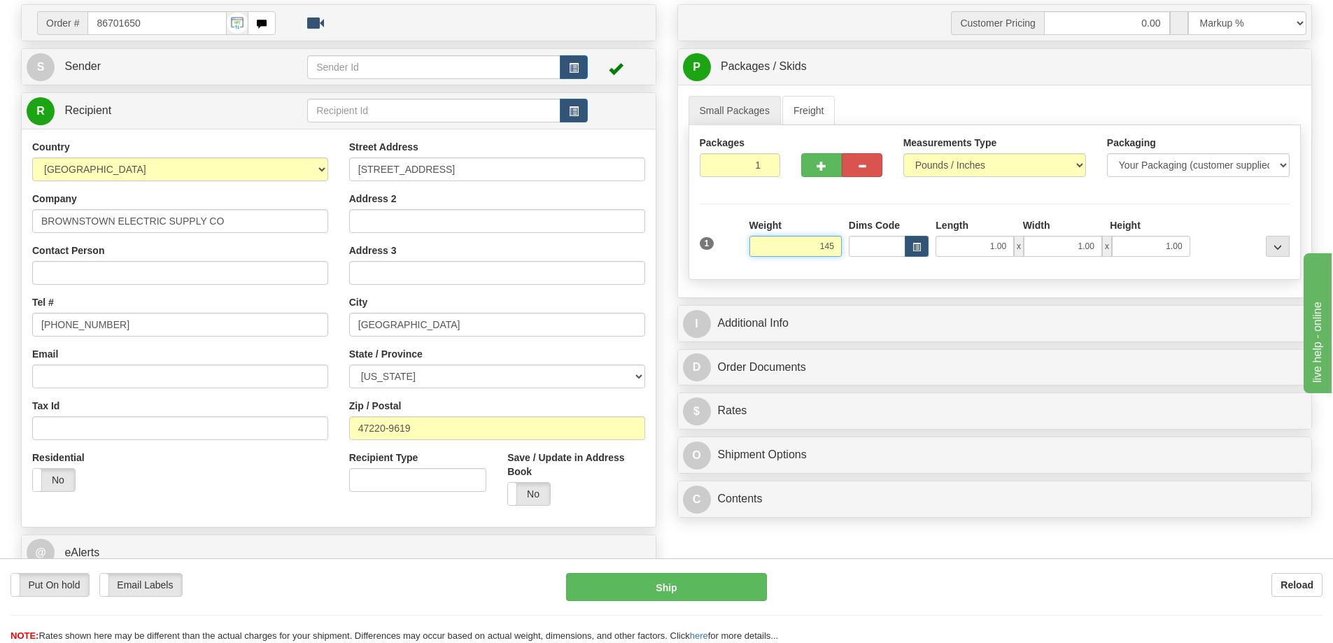
scroll to position [140, 0]
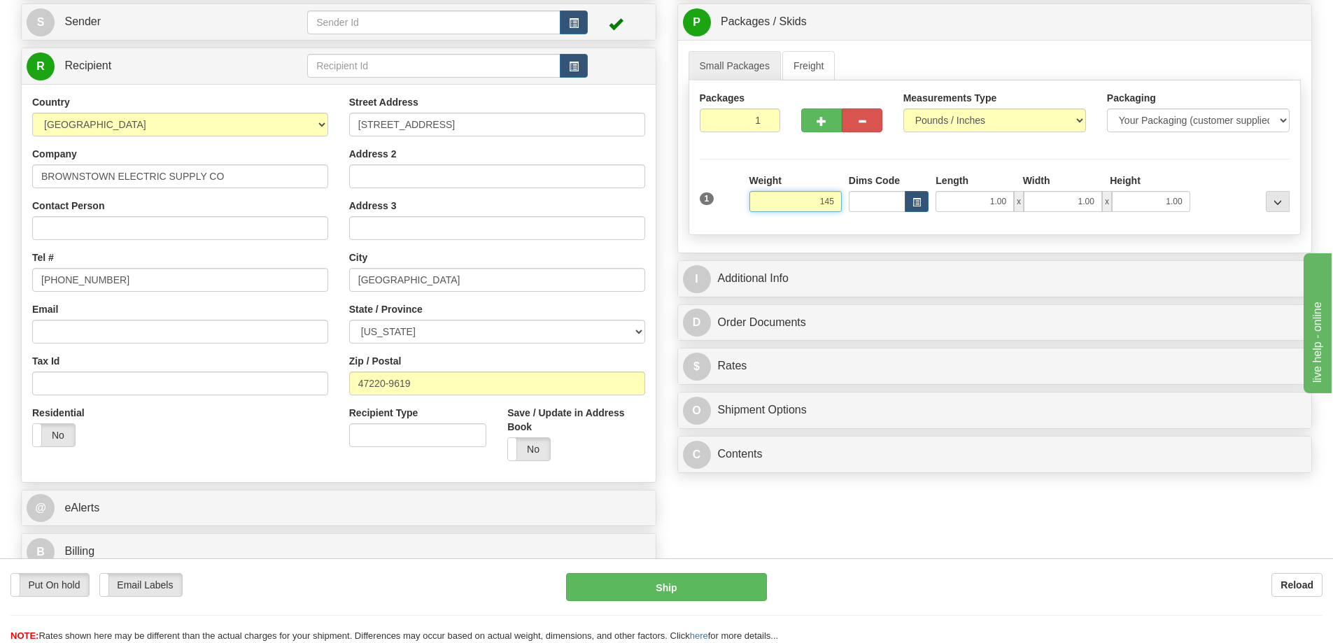
click button "Delete" at bounding box center [0, 0] width 0 height 0
type input "145.00"
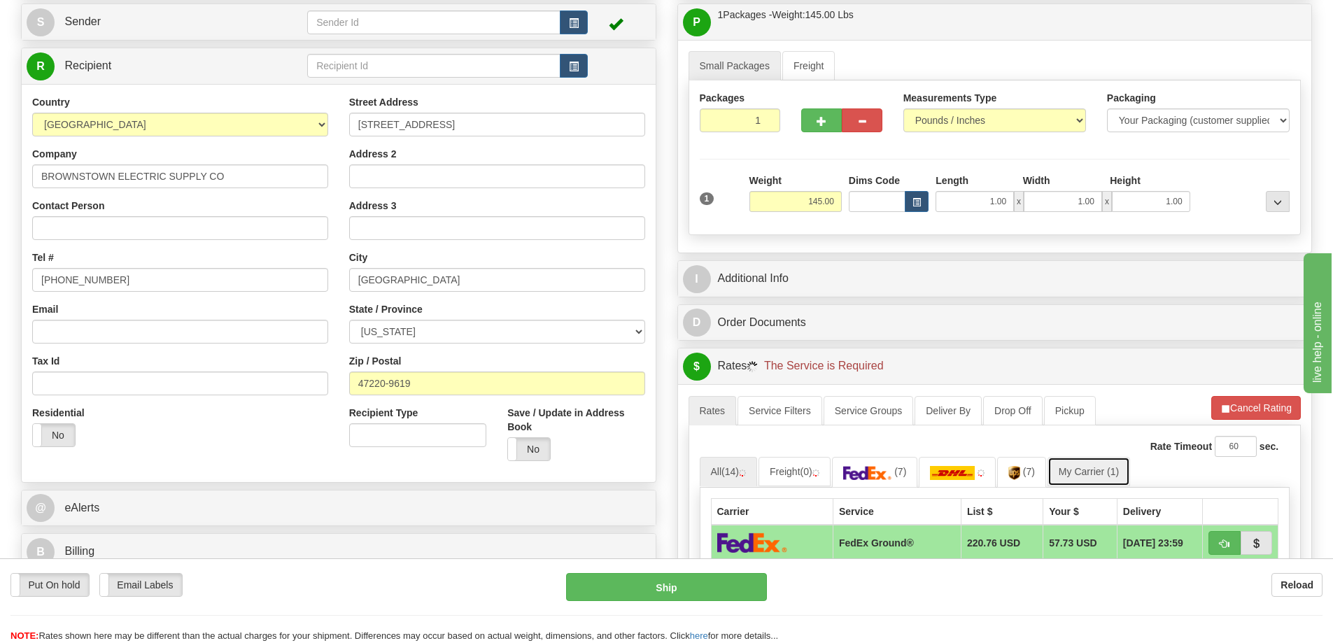
click at [1076, 472] on link "My Carrier (1)" at bounding box center [1089, 471] width 83 height 29
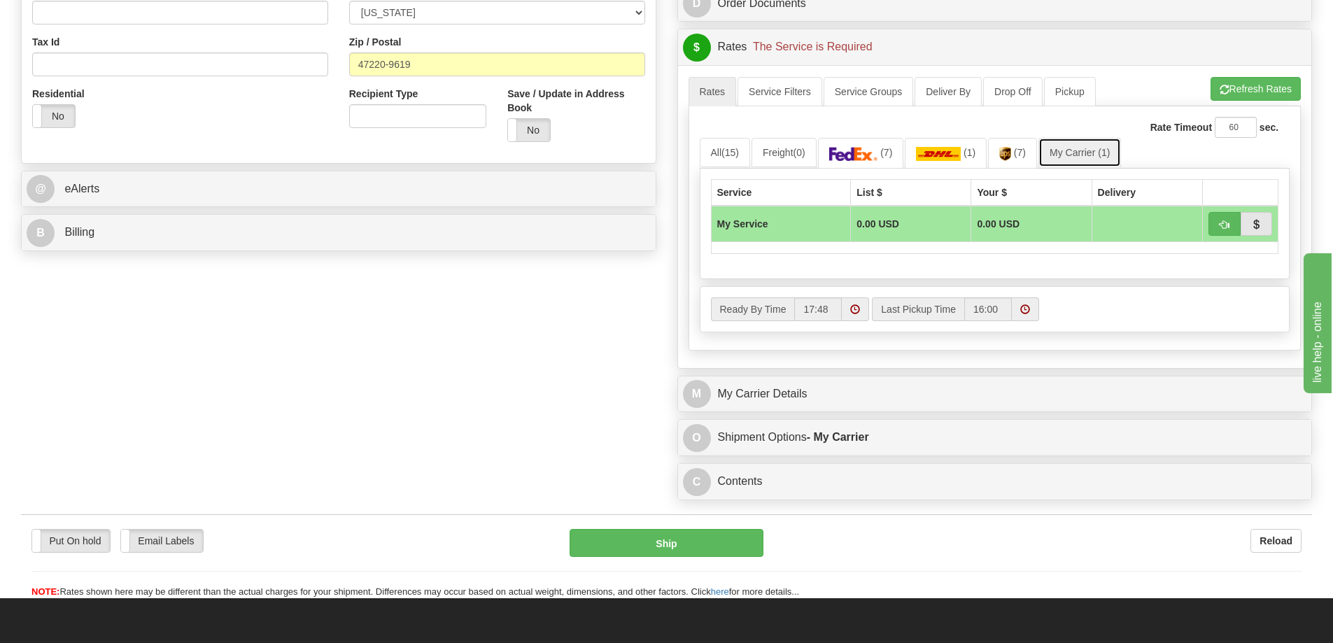
scroll to position [490, 0]
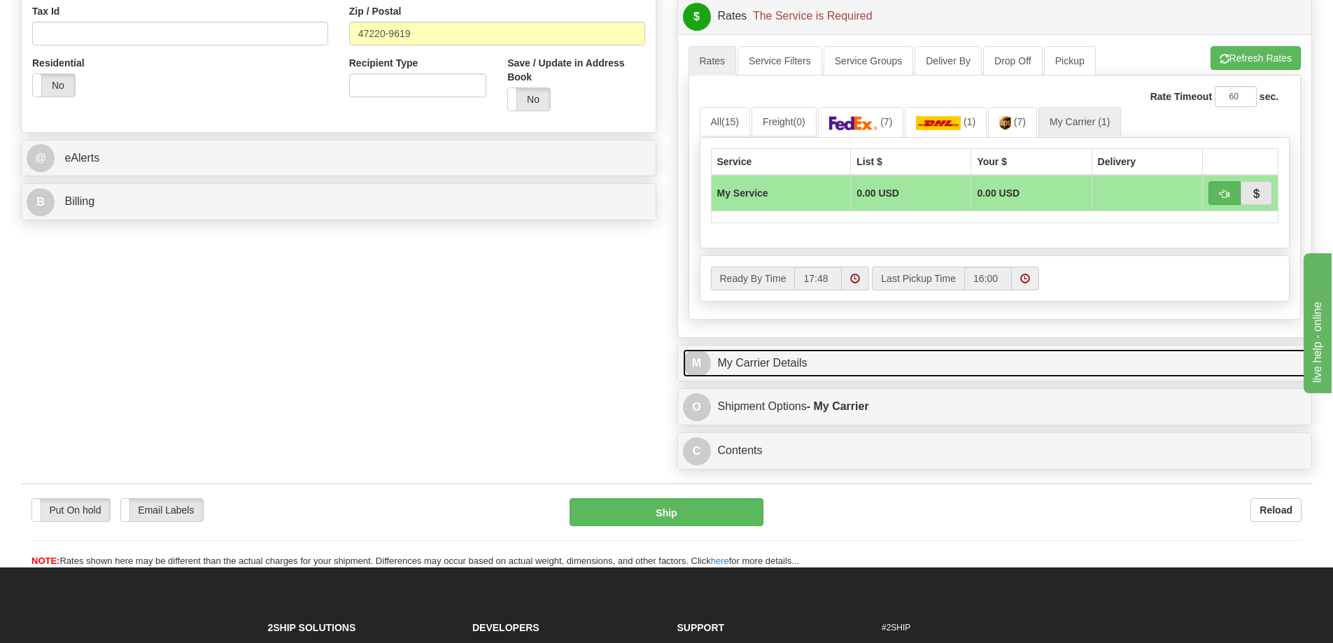
click at [810, 369] on link "M My Carrier Details" at bounding box center [995, 363] width 624 height 29
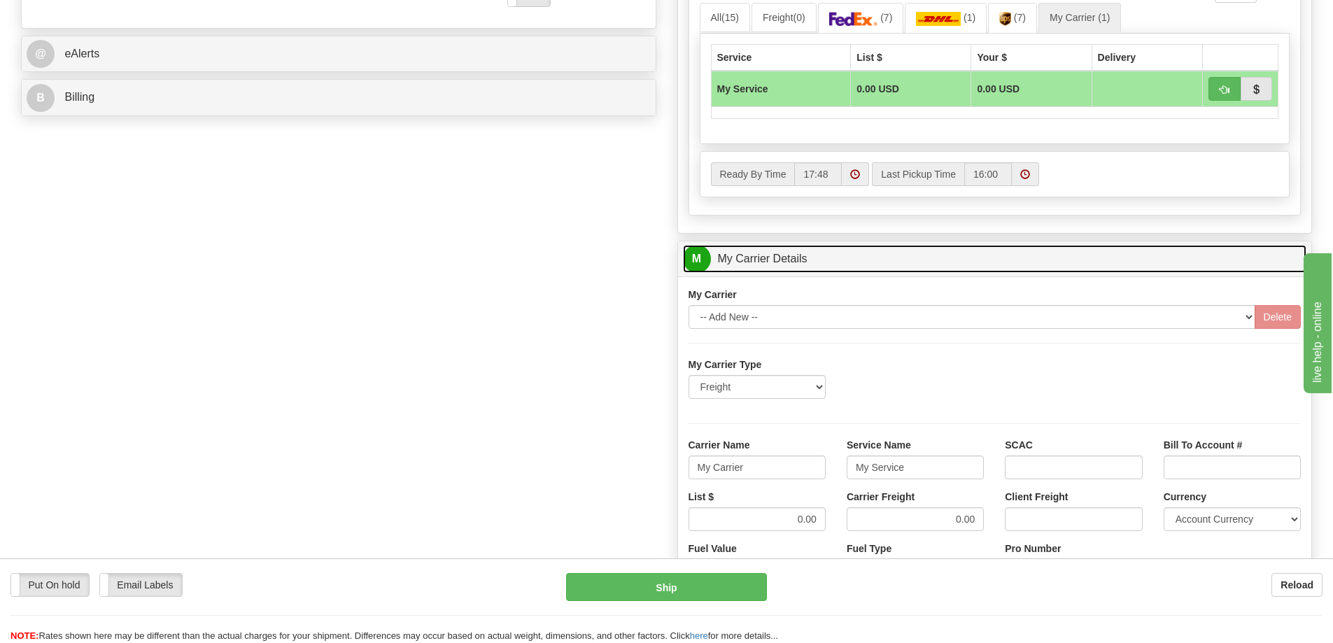
scroll to position [630, 0]
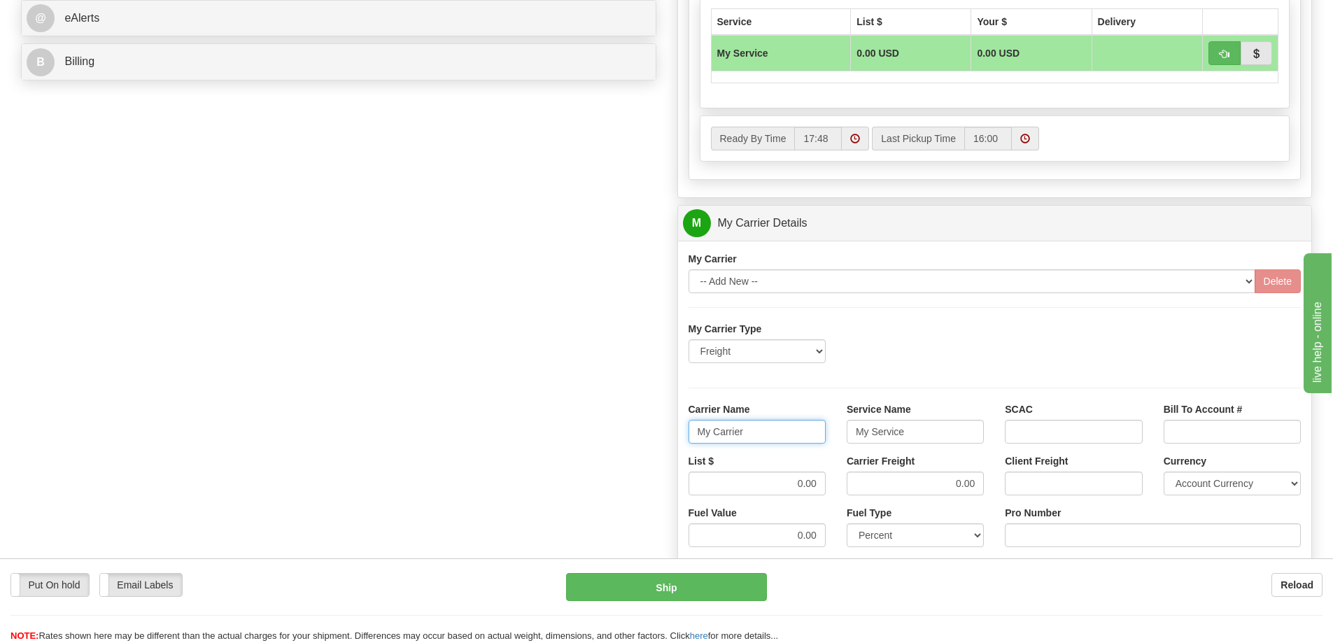
drag, startPoint x: 690, startPoint y: 442, endPoint x: 664, endPoint y: 442, distance: 25.9
click at [664, 442] on div "Order # 86701650 S Sender" at bounding box center [666, 145] width 1312 height 1351
drag, startPoint x: 931, startPoint y: 434, endPoint x: 802, endPoint y: 432, distance: 129.5
click at [802, 432] on div "Carrier Name Service Name My Service SCAC Bill To Account #" at bounding box center [995, 428] width 634 height 52
click at [759, 435] on input "Carrier Name" at bounding box center [757, 432] width 137 height 24
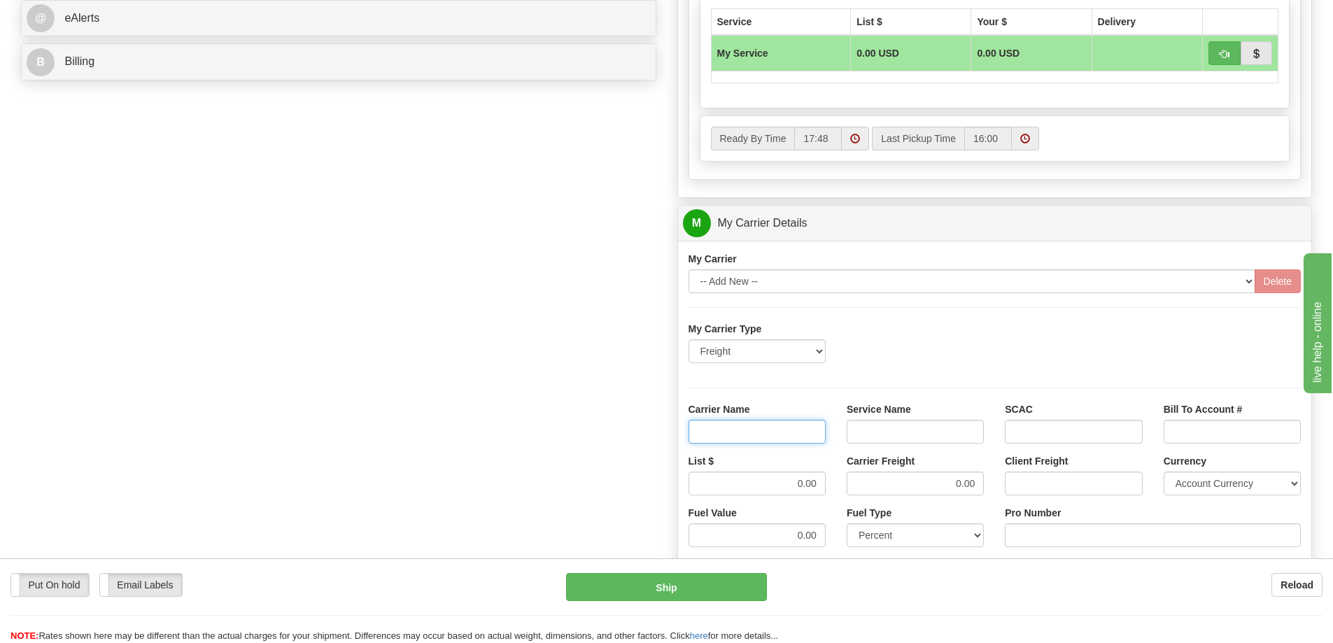
type input "AVR"
click at [862, 435] on input "Service Name" at bounding box center [915, 432] width 137 height 24
type input "LTL"
drag, startPoint x: 798, startPoint y: 482, endPoint x: 836, endPoint y: 479, distance: 37.9
click at [836, 479] on div "List $ 0.00 Carrier Freight 0.00 Client Freight Currency Account Currency ARN A…" at bounding box center [995, 480] width 634 height 52
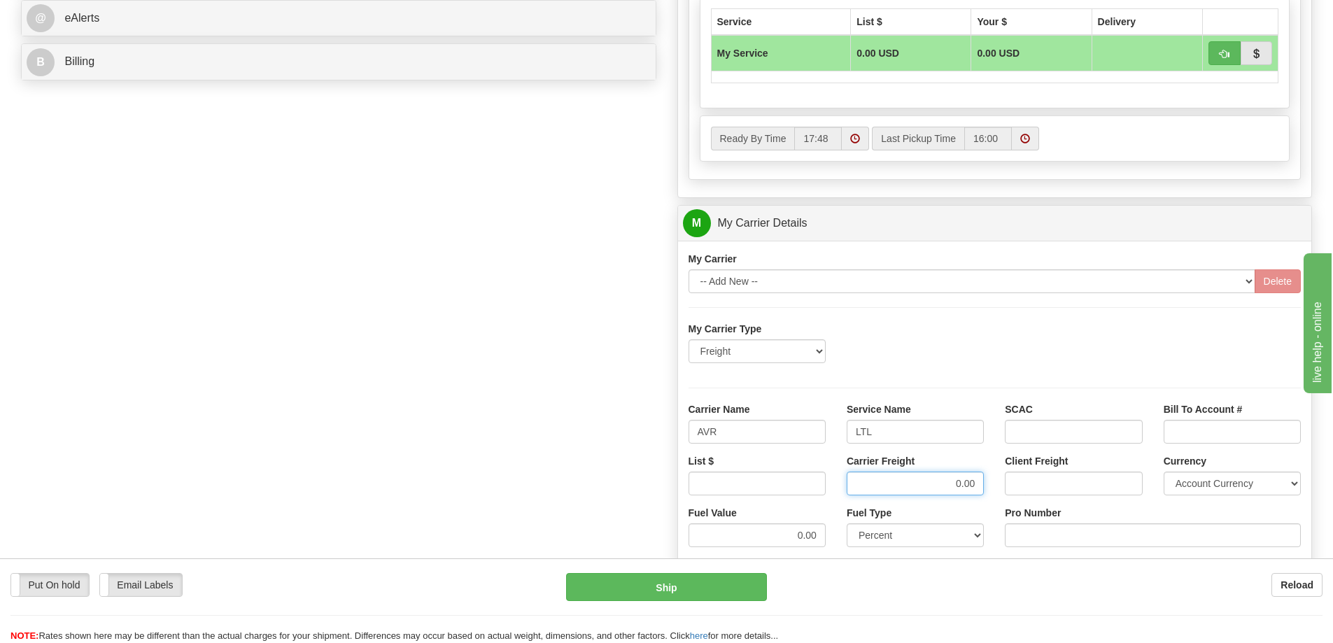
drag, startPoint x: 940, startPoint y: 477, endPoint x: 968, endPoint y: 478, distance: 27.3
click at [972, 477] on input "0.00" at bounding box center [915, 484] width 137 height 24
type input "0"
click at [810, 488] on input "List $" at bounding box center [757, 484] width 137 height 24
type input "350"
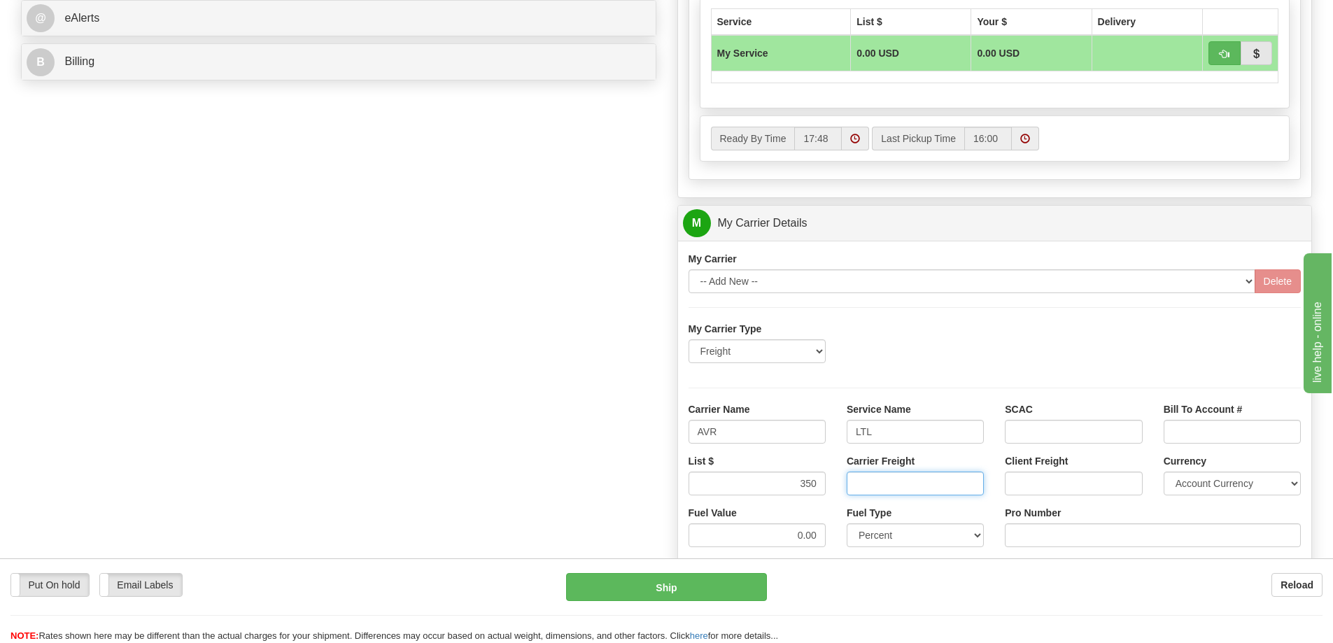
click at [865, 480] on input "Carrier Freight" at bounding box center [915, 484] width 137 height 24
type input "350"
click at [1041, 535] on input "Pro Number" at bounding box center [1153, 535] width 296 height 24
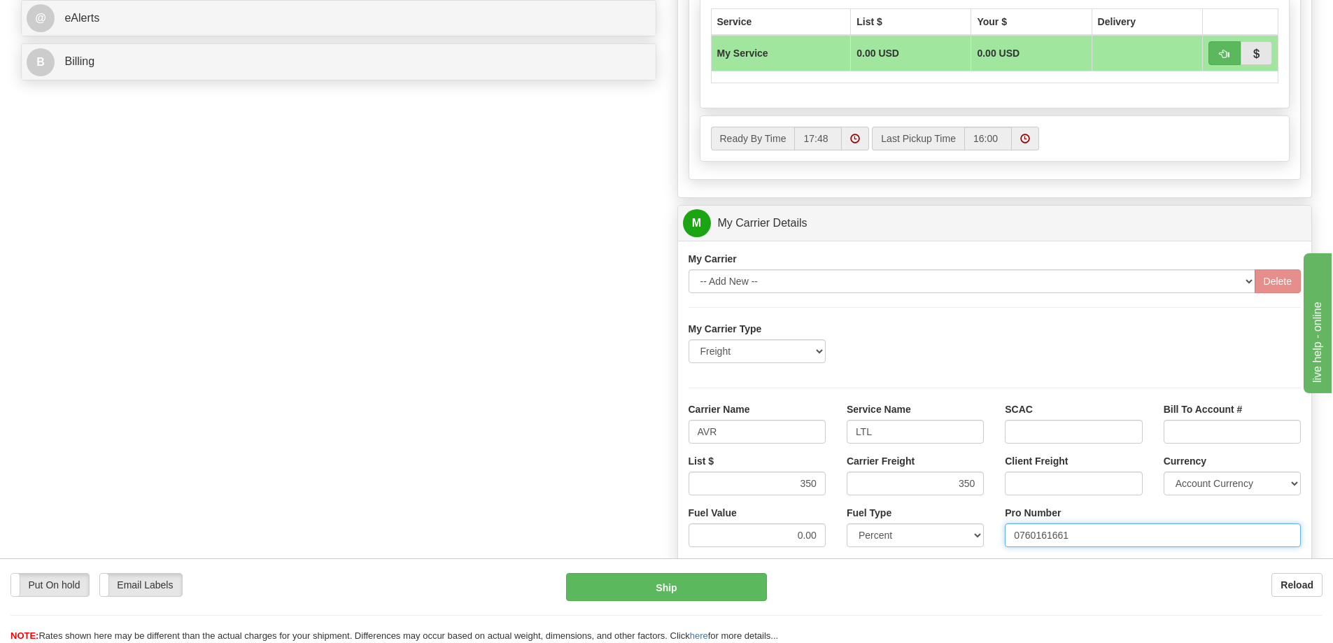
type input "0760161661"
click button "Delete" at bounding box center [0, 0] width 0 height 0
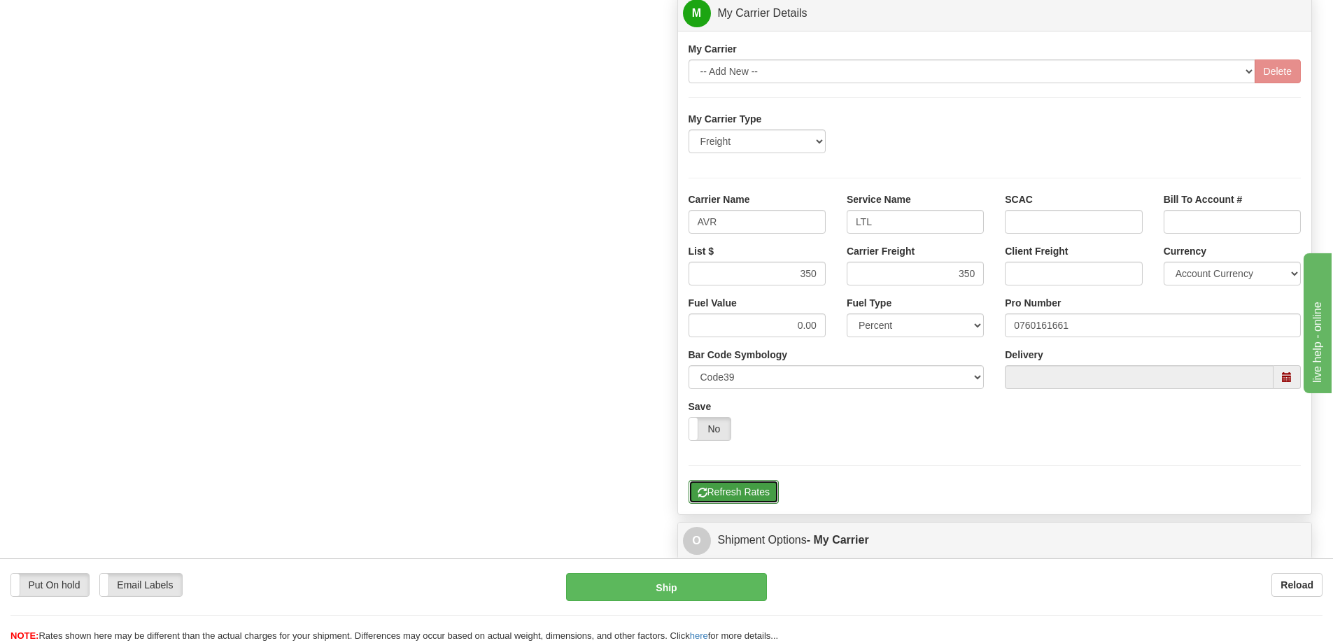
click at [769, 488] on button "Refresh Rates" at bounding box center [734, 492] width 90 height 24
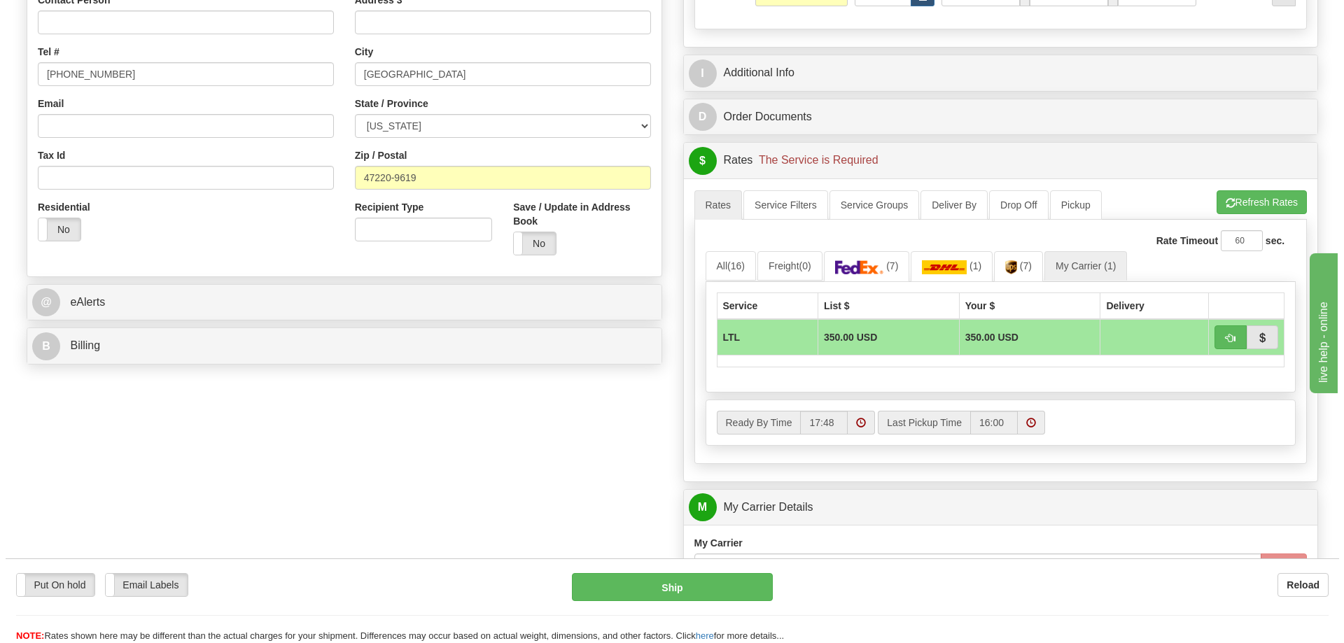
scroll to position [350, 0]
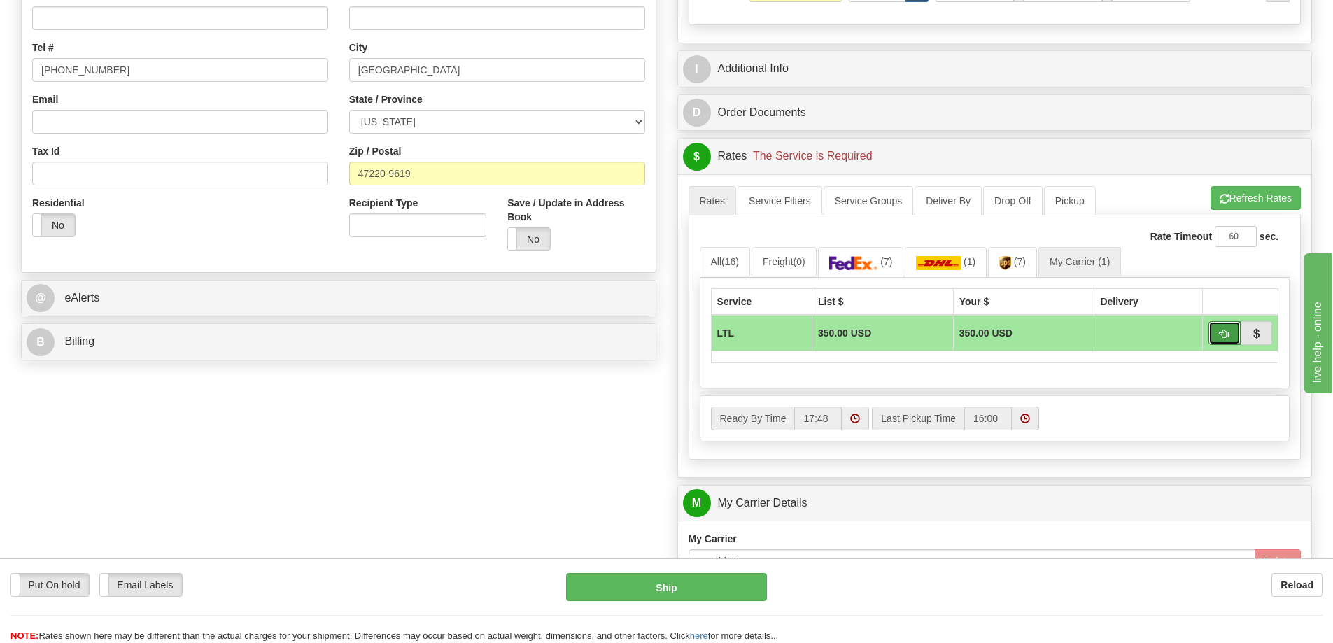
click at [1215, 332] on button "button" at bounding box center [1224, 333] width 32 height 24
type input "00"
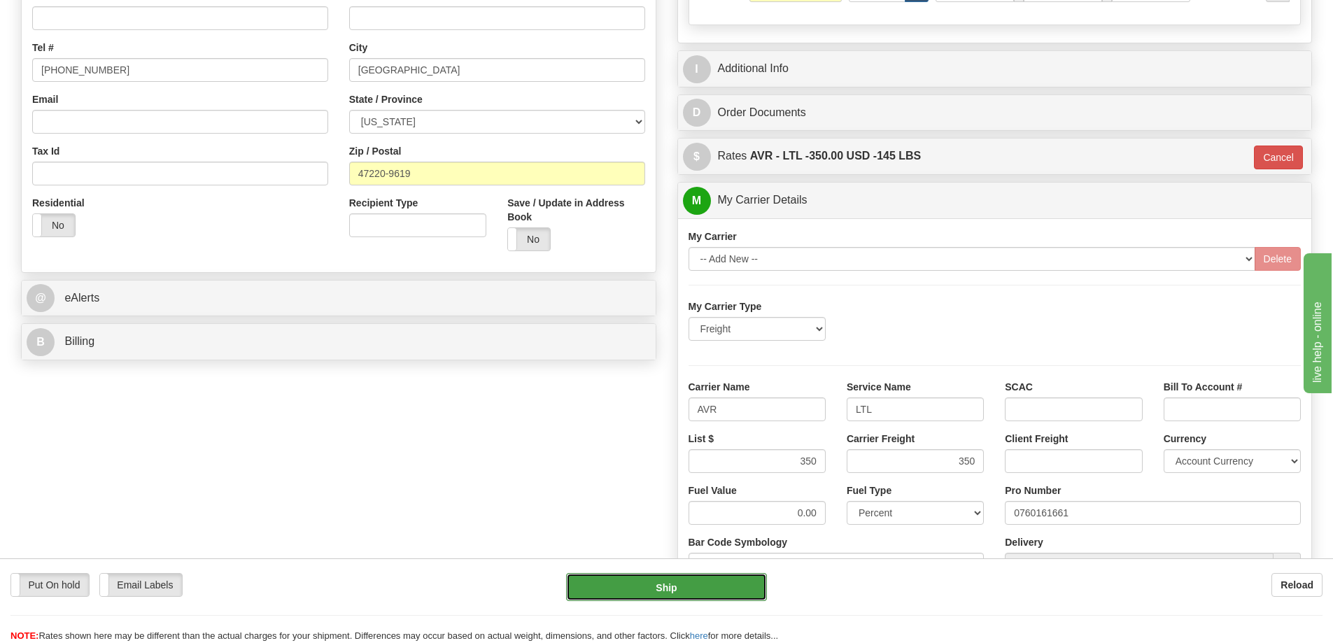
click at [687, 580] on button "Ship" at bounding box center [666, 587] width 201 height 28
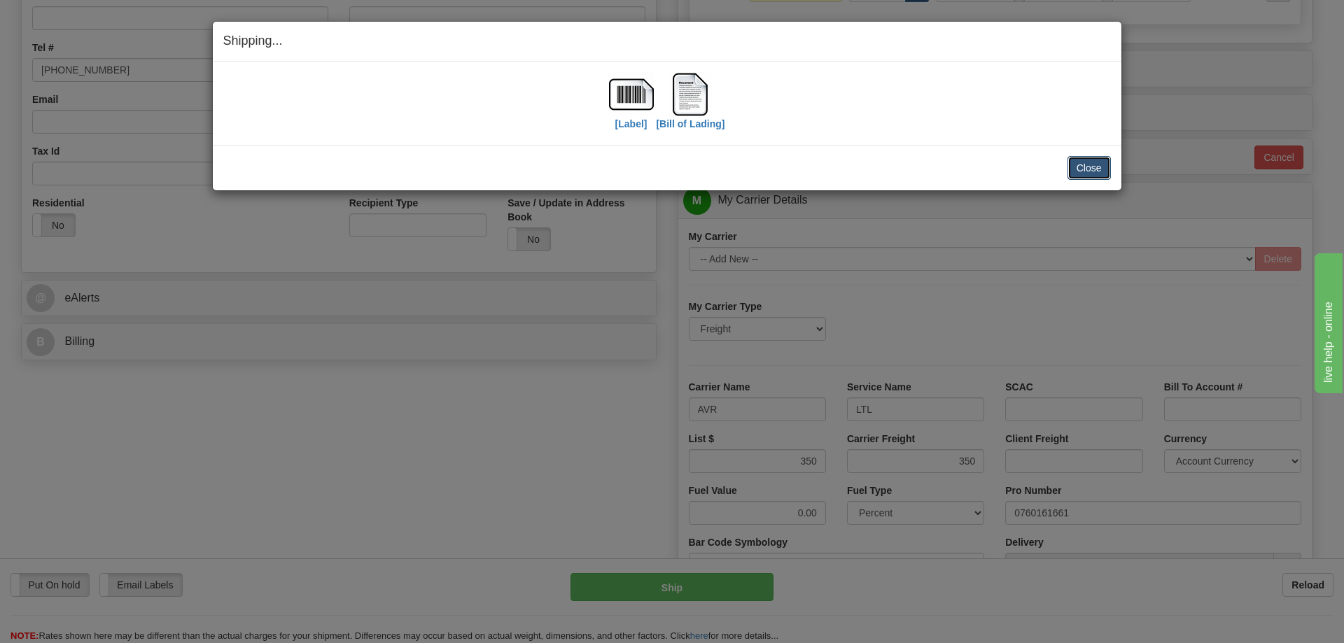
click at [1083, 174] on button "Close" at bounding box center [1088, 168] width 43 height 24
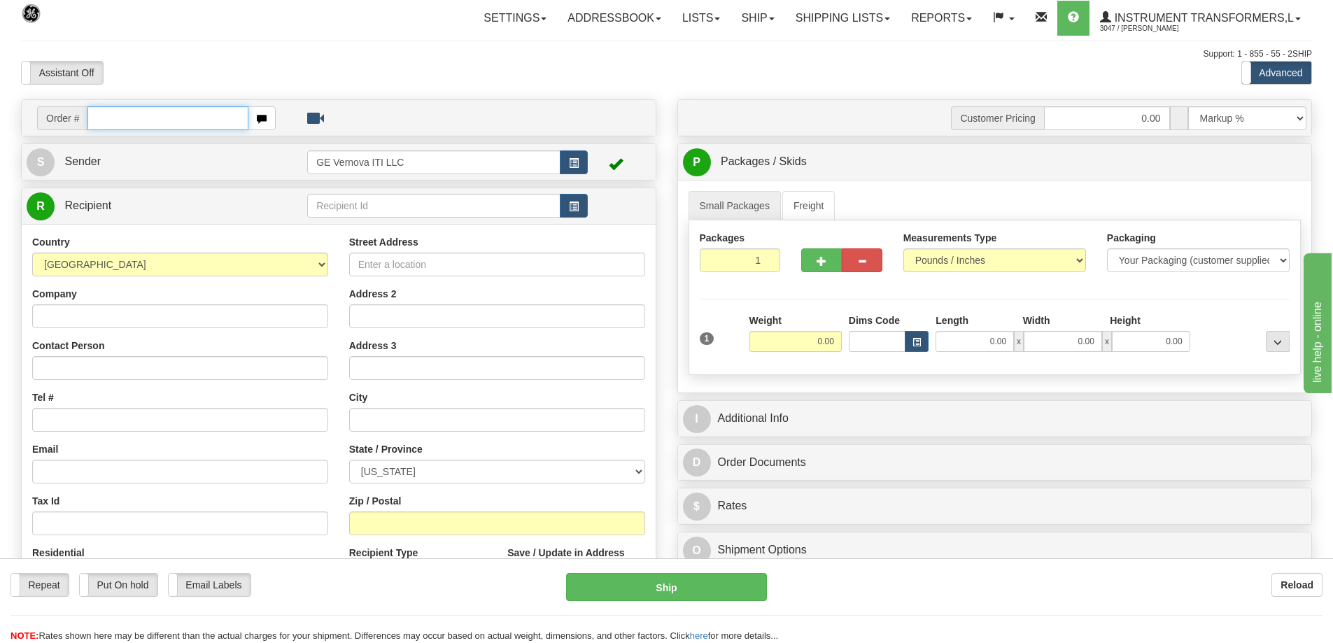
click at [183, 118] on input "text" at bounding box center [167, 118] width 161 height 24
type input "86701824"
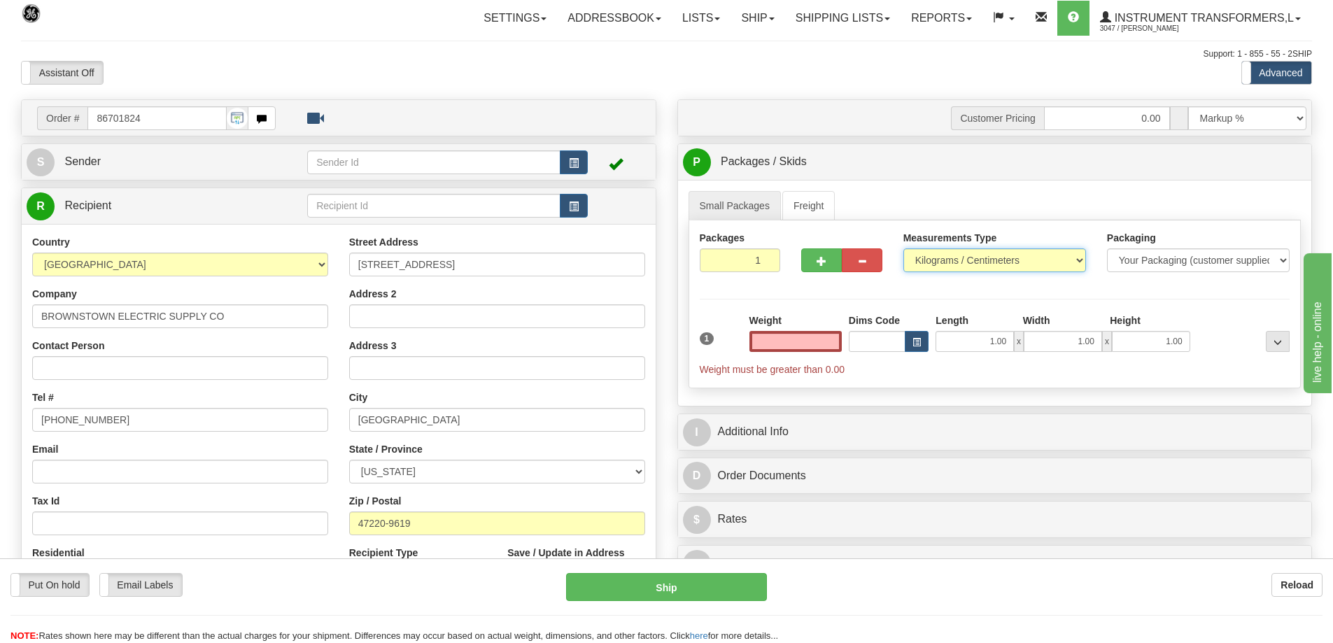
type input "0.00"
click at [955, 261] on select "Pounds / Inches Kilograms / Centimeters" at bounding box center [994, 260] width 183 height 24
select select "0"
click at [903, 248] on select "Pounds / Inches Kilograms / Centimeters" at bounding box center [994, 260] width 183 height 24
drag, startPoint x: 810, startPoint y: 341, endPoint x: 836, endPoint y: 336, distance: 26.4
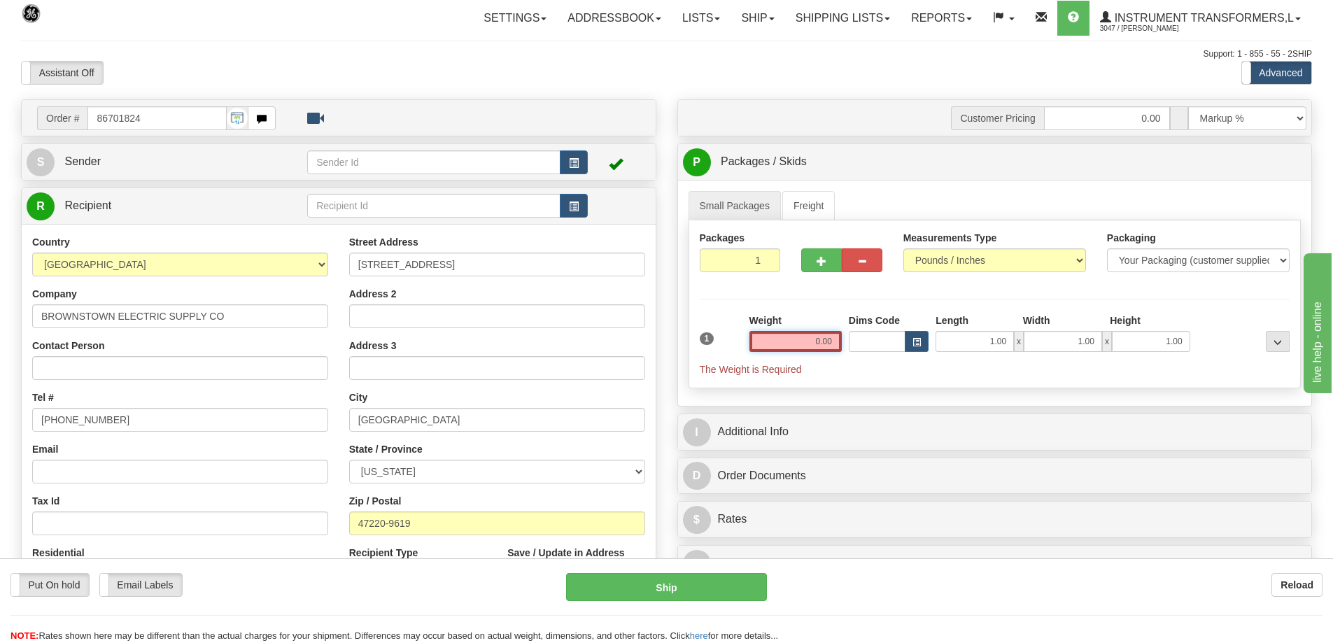
click at [836, 336] on input "0.00" at bounding box center [795, 341] width 92 height 21
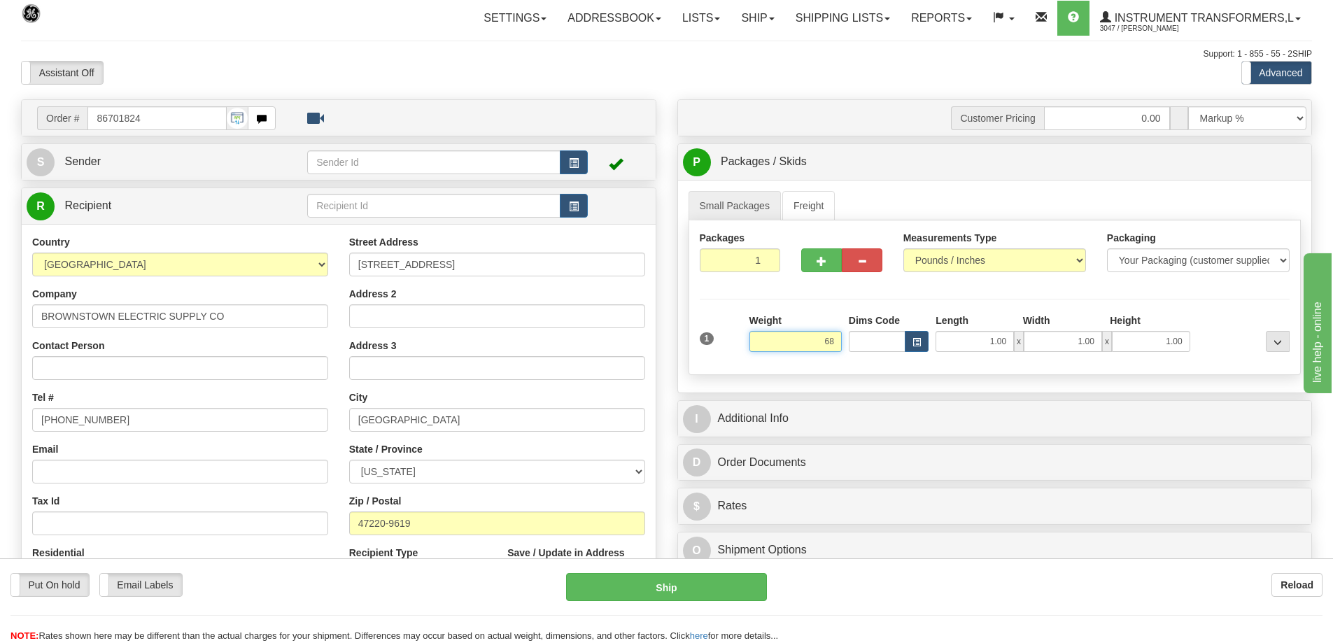
click button "Delete" at bounding box center [0, 0] width 0 height 0
type input "68.00"
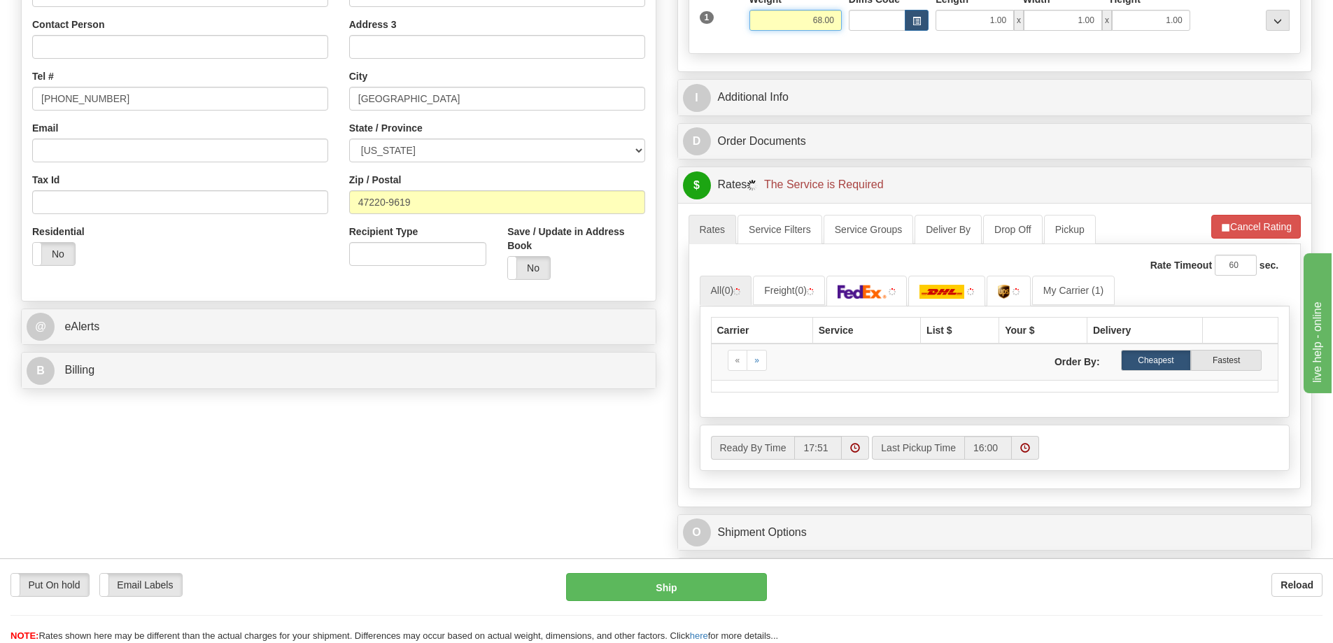
scroll to position [350, 0]
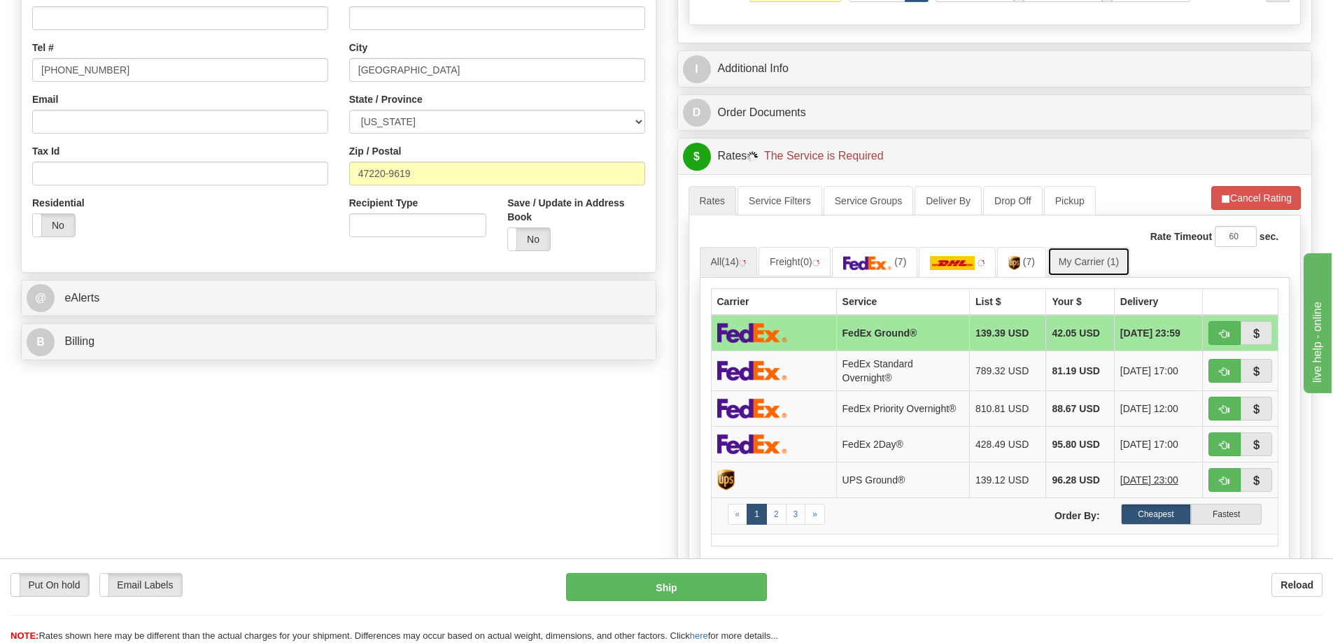
click at [1087, 257] on link "My Carrier (1)" at bounding box center [1089, 261] width 83 height 29
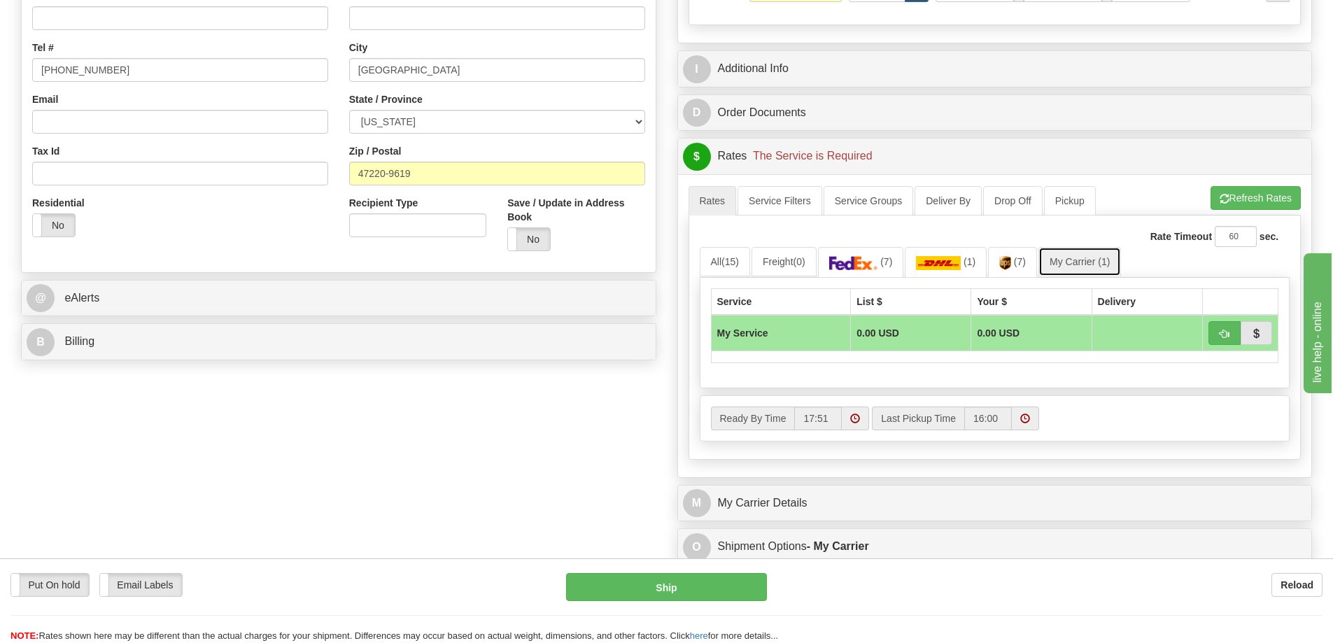
scroll to position [420, 0]
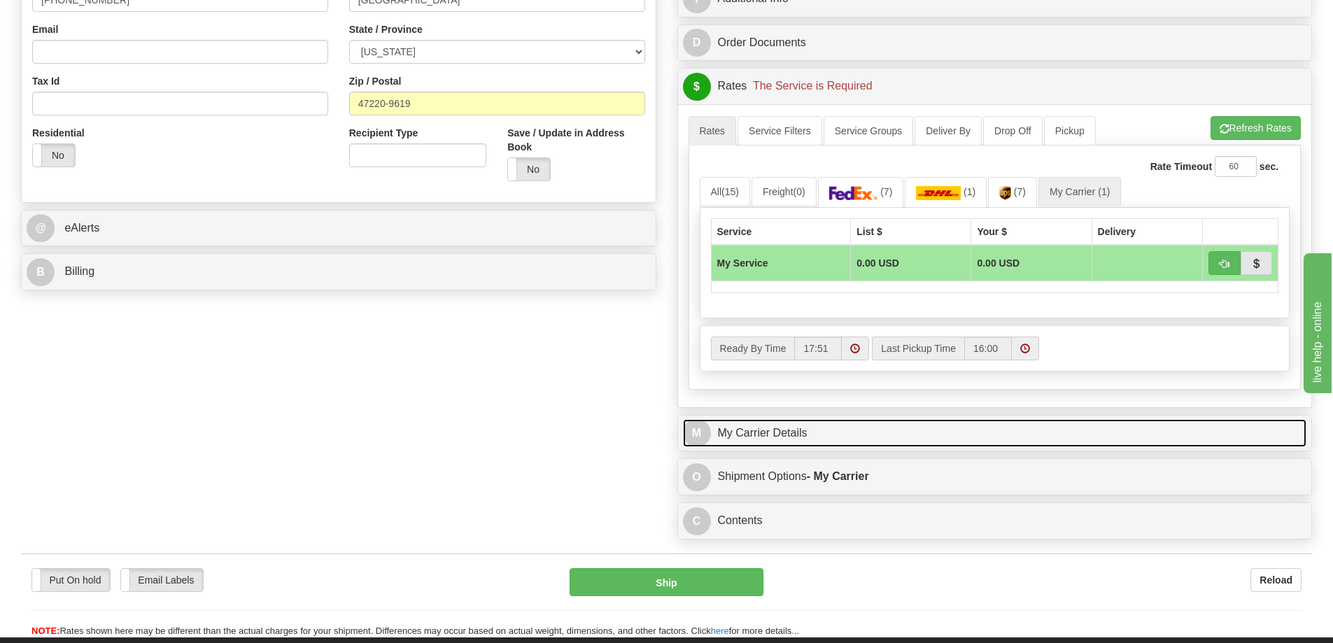
click at [807, 428] on link "M My Carrier Details" at bounding box center [995, 433] width 624 height 29
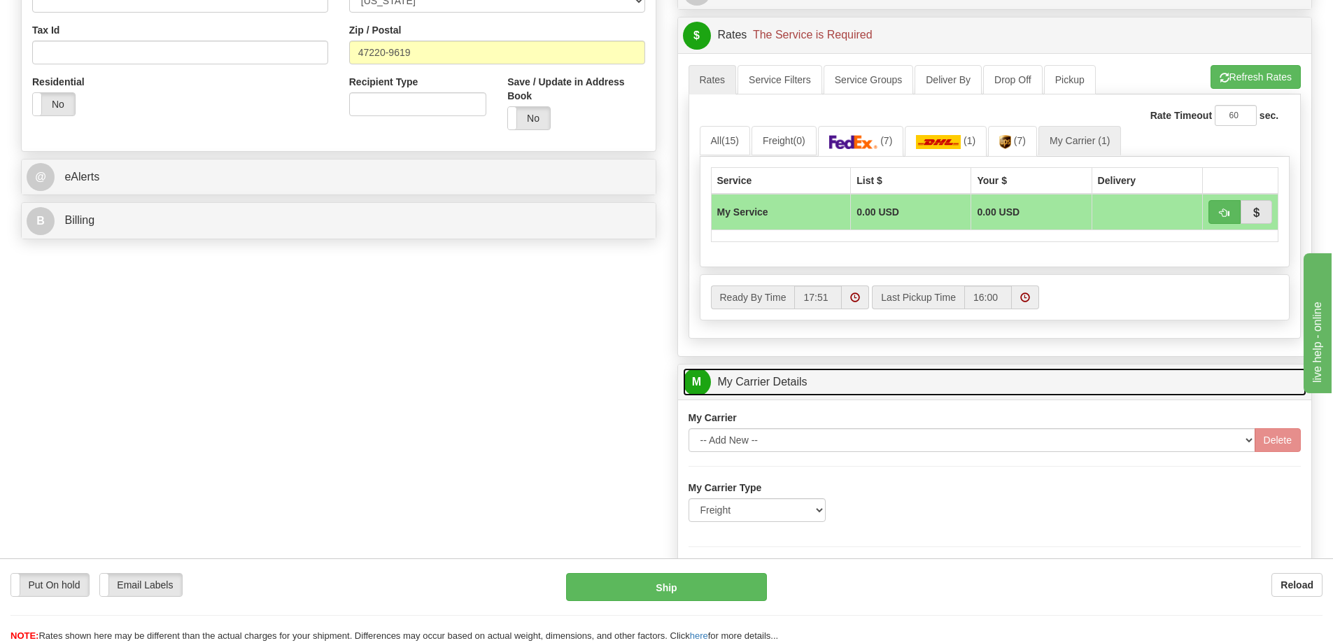
scroll to position [560, 0]
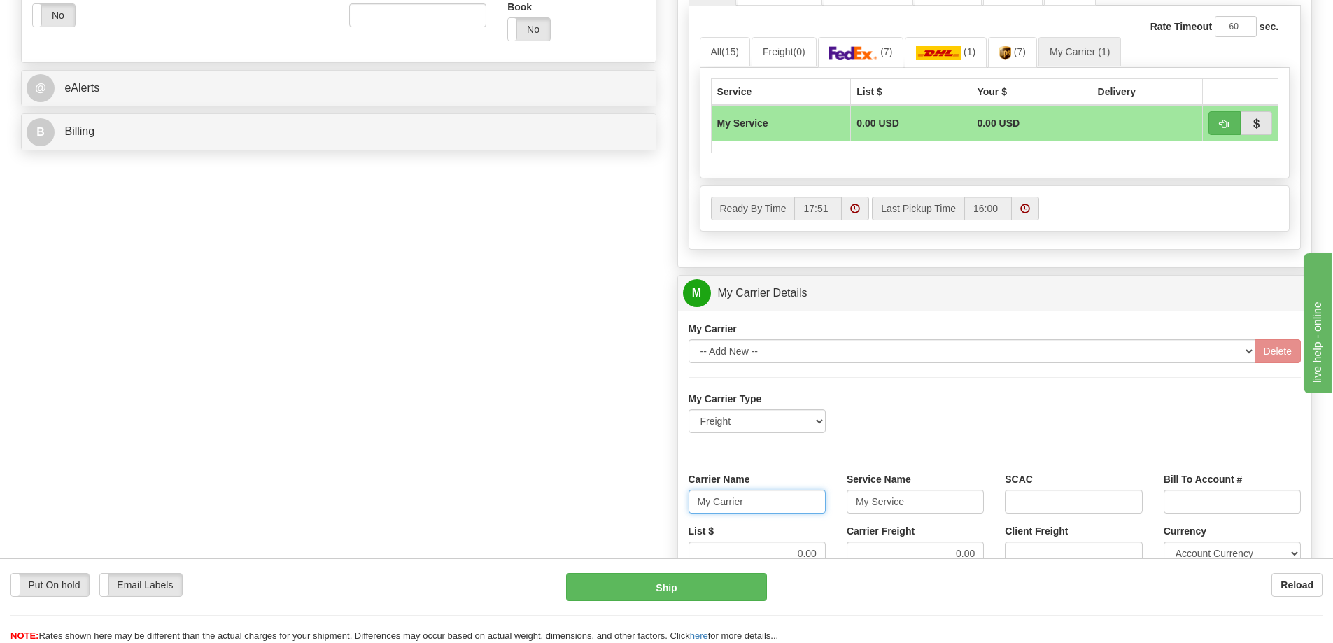
drag, startPoint x: 744, startPoint y: 496, endPoint x: 677, endPoint y: 505, distance: 67.8
click at [677, 505] on div "M My Carrier Details My Carrier -- Add New -- Delete" at bounding box center [994, 535] width 635 height 521
drag, startPoint x: 912, startPoint y: 501, endPoint x: 798, endPoint y: 514, distance: 114.1
click at [798, 514] on div "Carrier Name Service Name My Service SCAC Bill To Account #" at bounding box center [995, 498] width 634 height 52
click at [798, 509] on input "Carrier Name" at bounding box center [757, 502] width 137 height 24
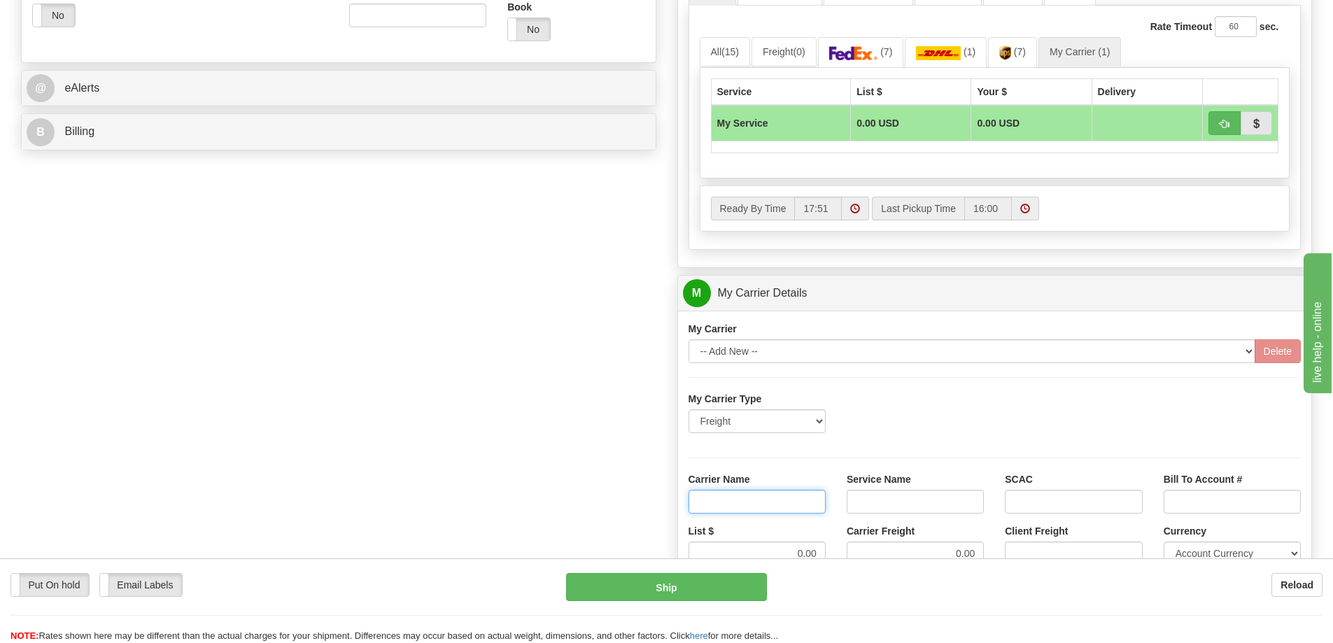
type input "AVR"
click at [881, 504] on input "Service Name" at bounding box center [915, 502] width 137 height 24
type input "LTL"
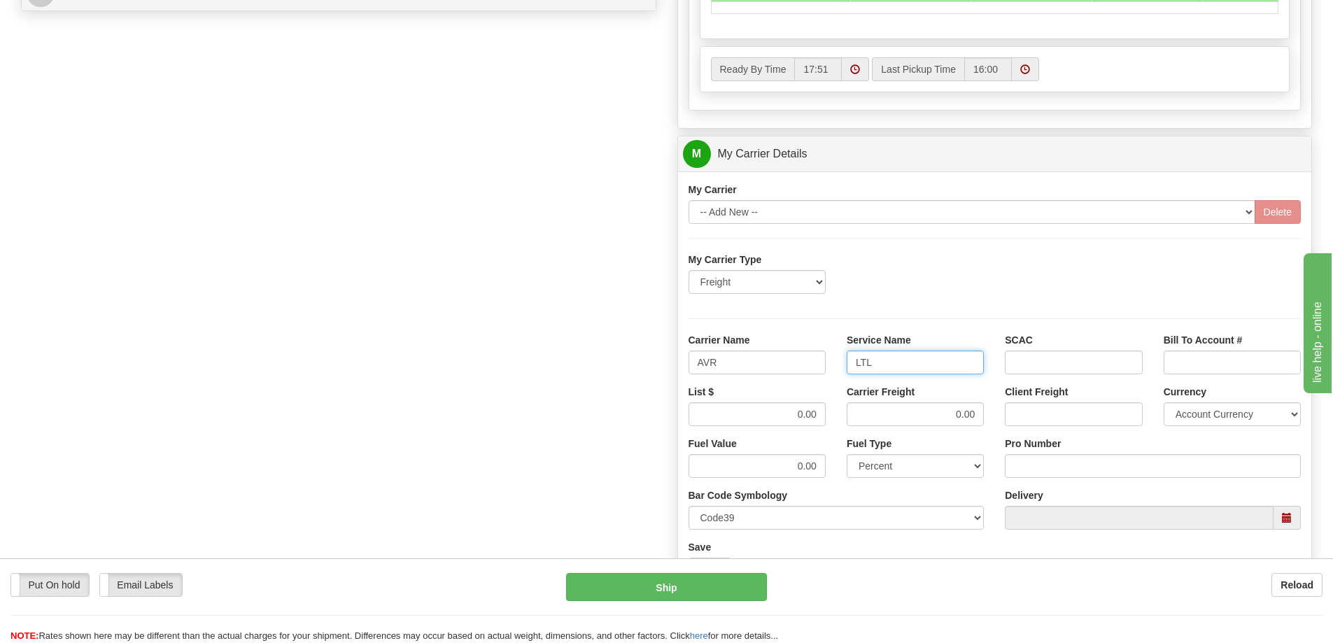
scroll to position [700, 0]
click at [820, 411] on input "0.00" at bounding box center [757, 414] width 137 height 24
type input "0"
type input ".01"
click at [978, 414] on input "0.00" at bounding box center [915, 414] width 137 height 24
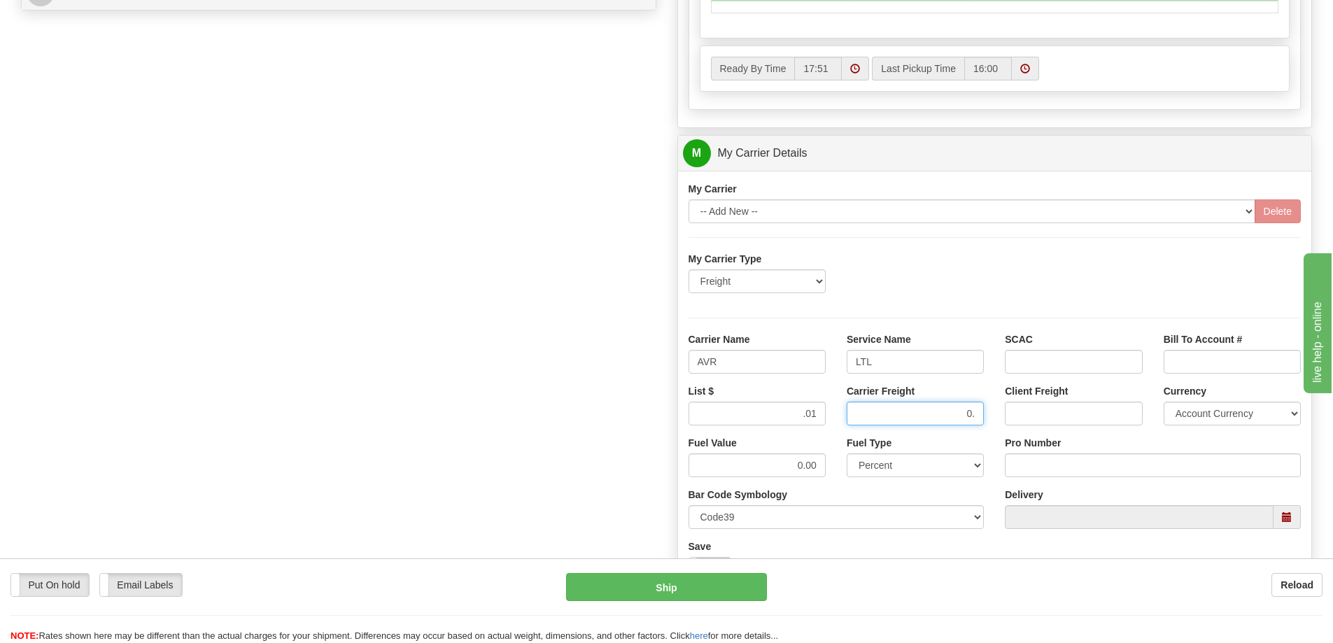
type input "0"
type input ".01"
click at [1031, 461] on input "Pro Number" at bounding box center [1153, 465] width 296 height 24
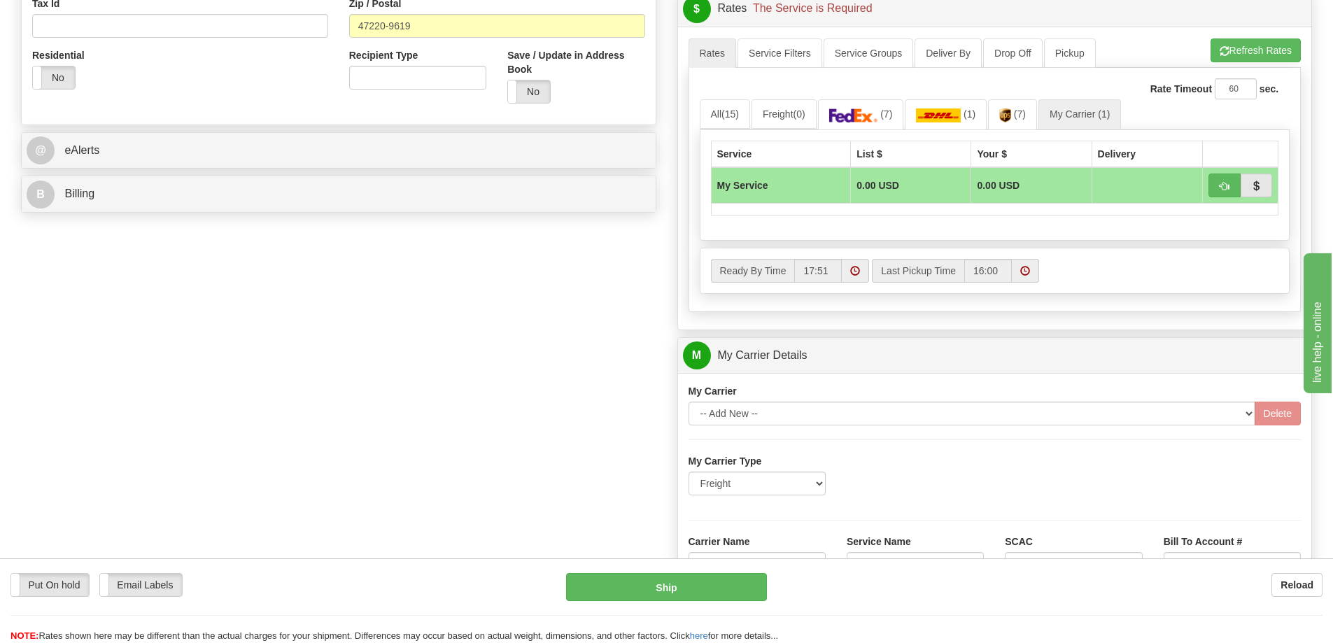
scroll to position [490, 0]
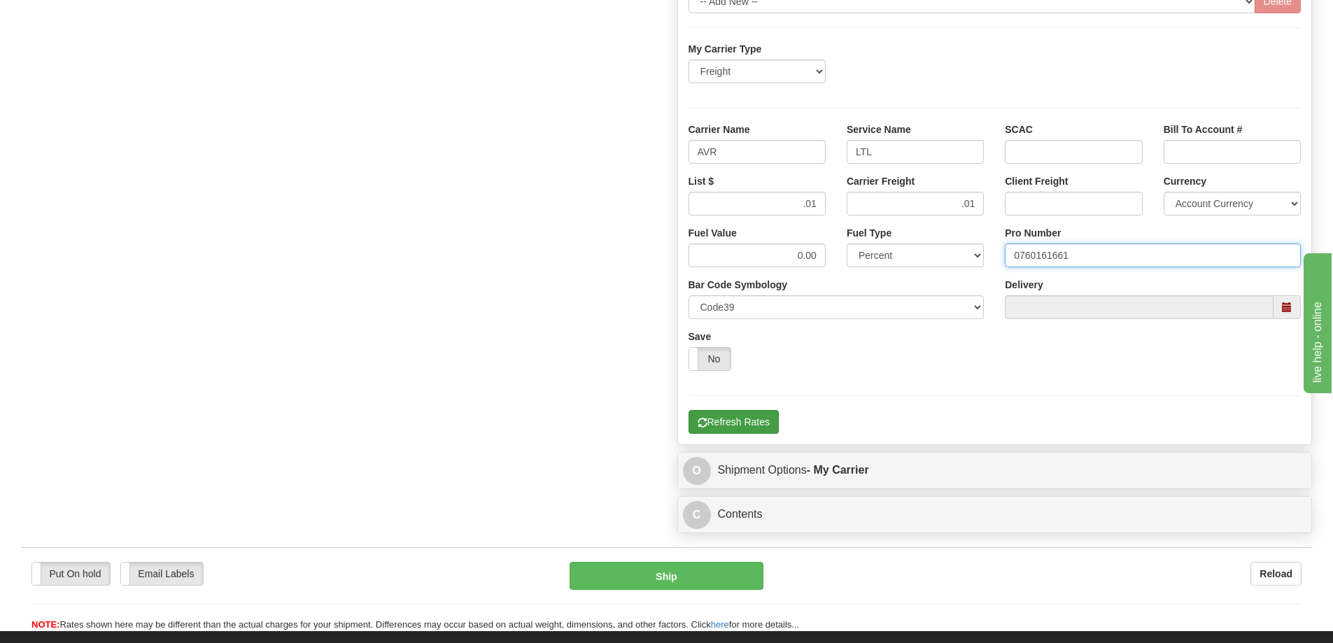
type input "0760161661"
click at [732, 428] on button "Refresh Rates" at bounding box center [734, 422] width 90 height 24
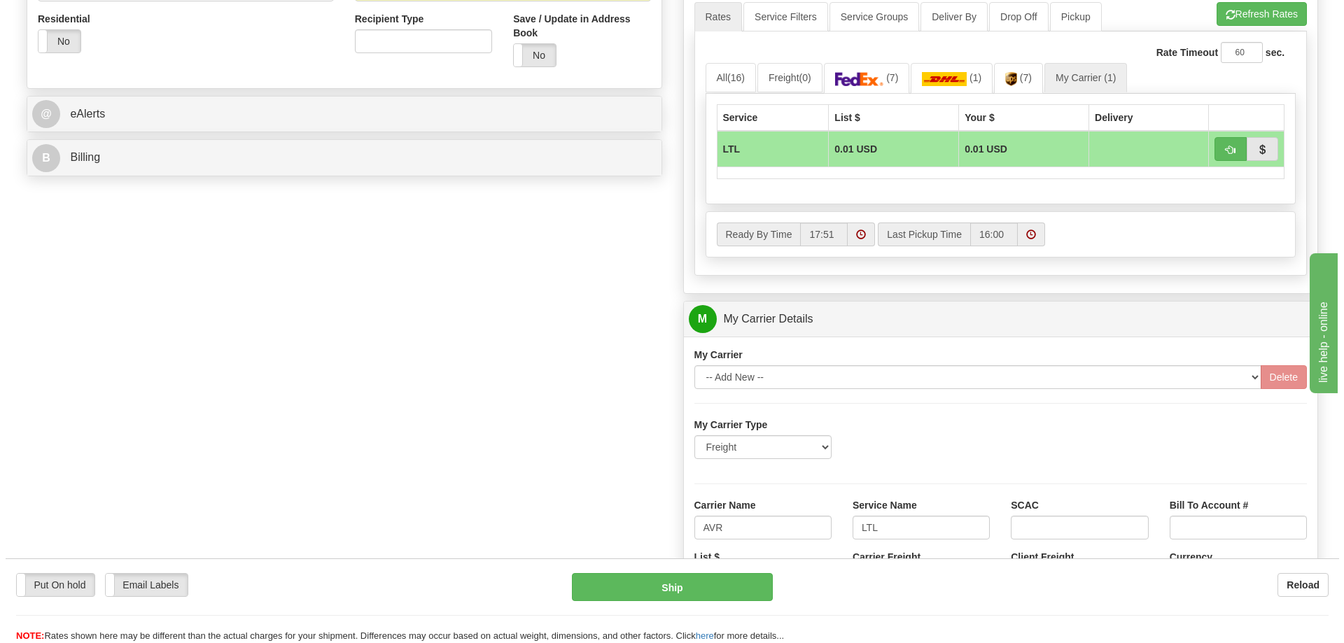
scroll to position [420, 0]
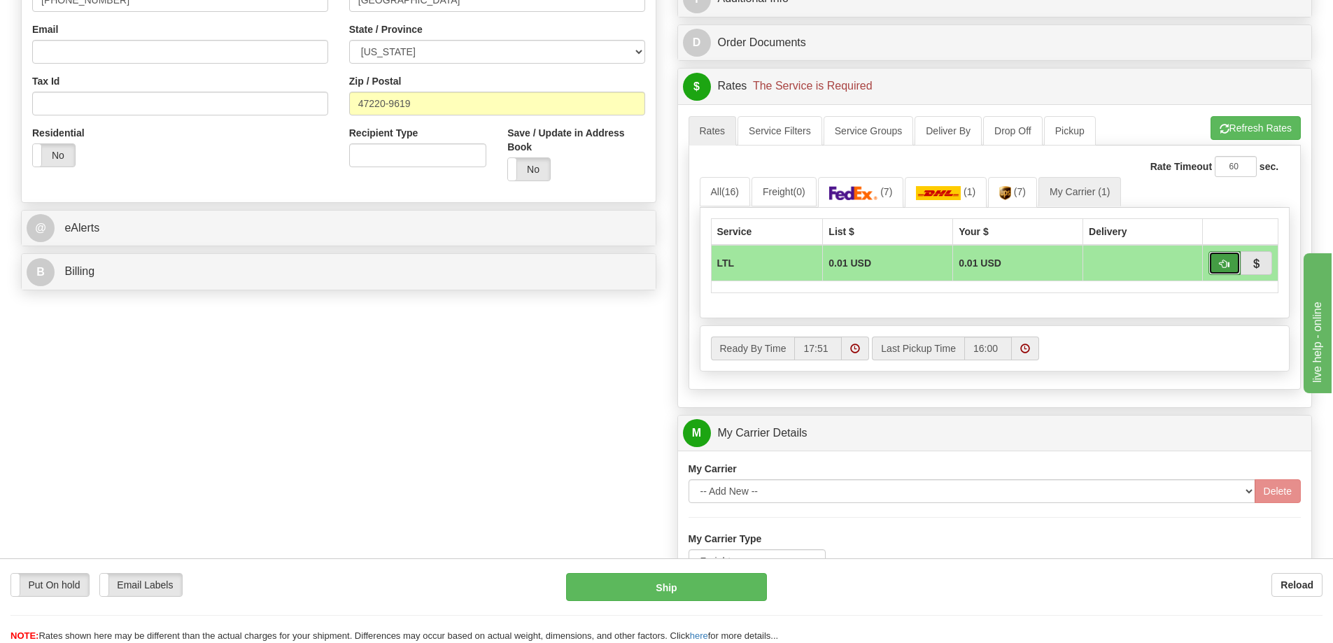
click at [1224, 264] on span "button" at bounding box center [1225, 264] width 10 height 9
type input "00"
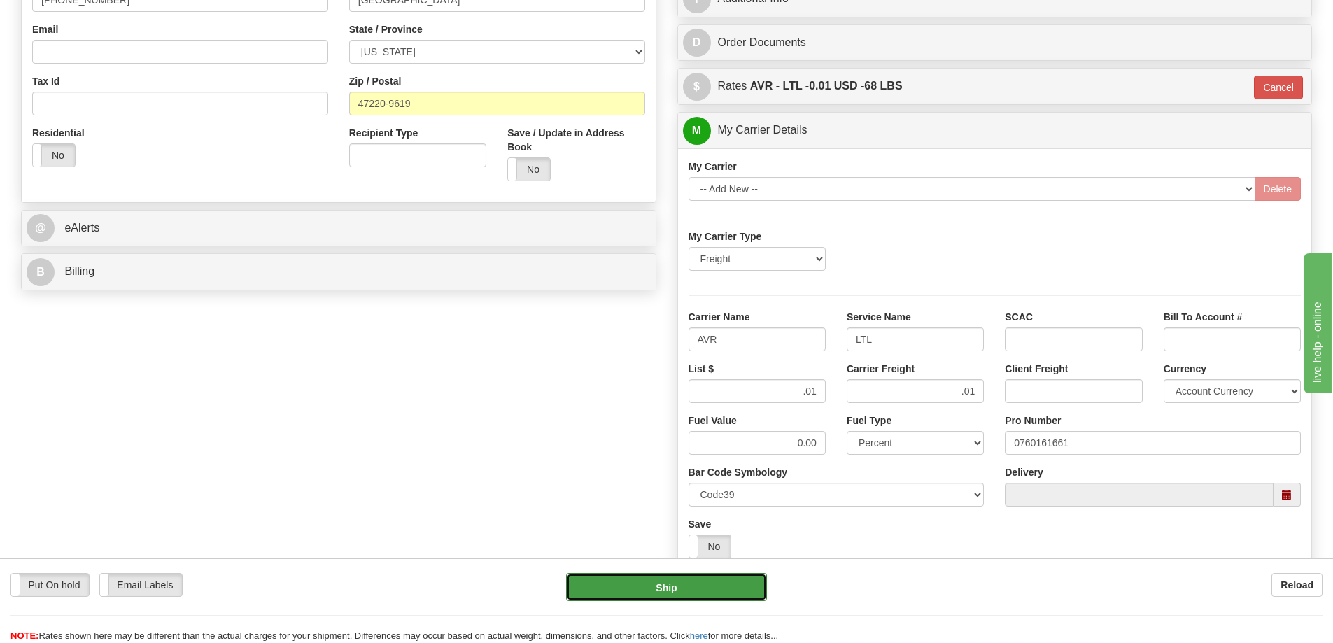
click at [716, 575] on button "Ship" at bounding box center [666, 587] width 201 height 28
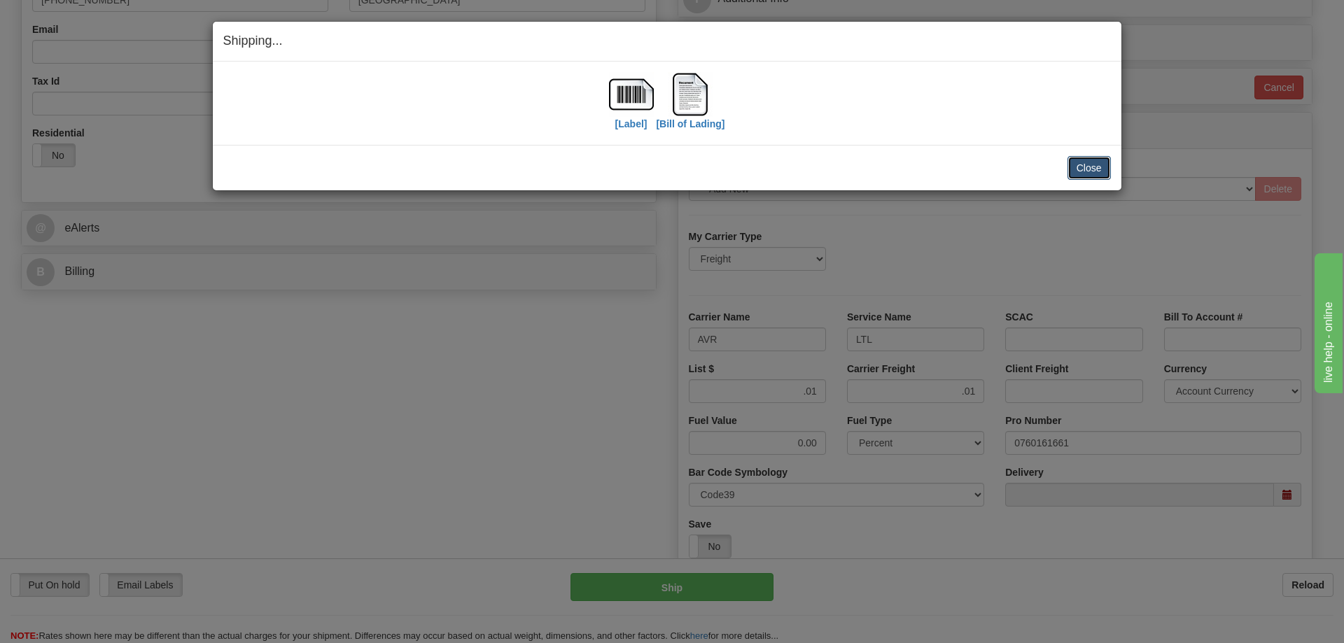
click at [1098, 162] on button "Close" at bounding box center [1088, 168] width 43 height 24
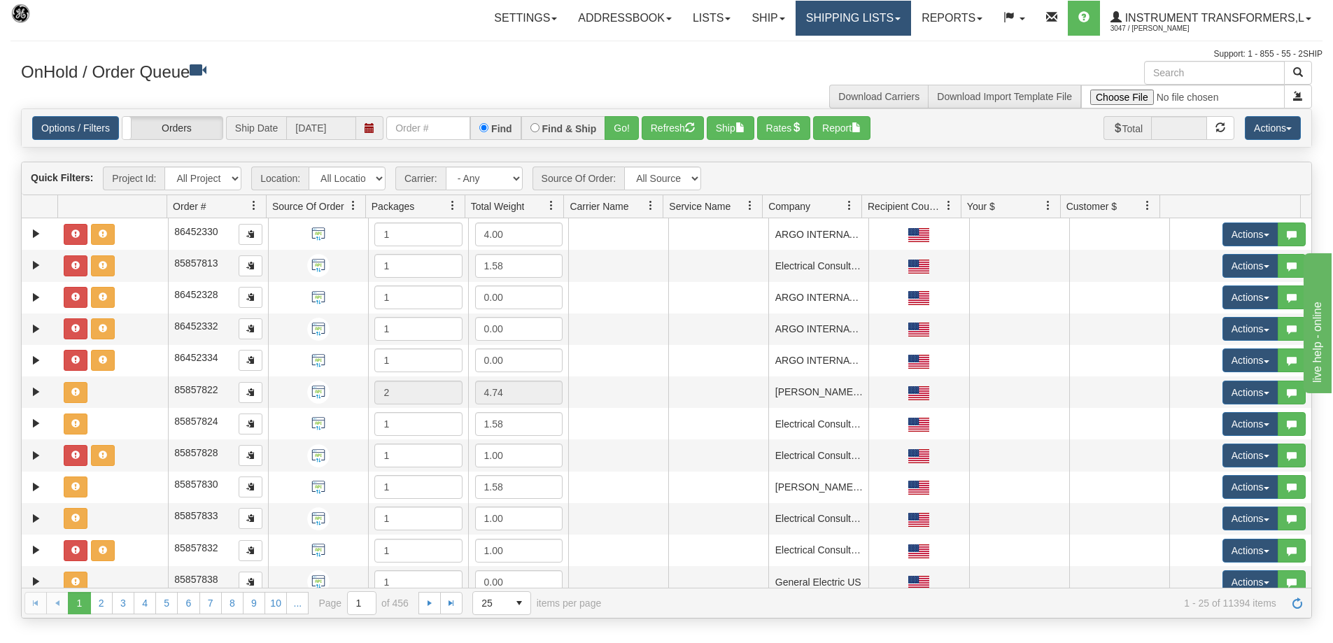
click at [799, 14] on link "Shipping lists" at bounding box center [853, 18] width 115 height 35
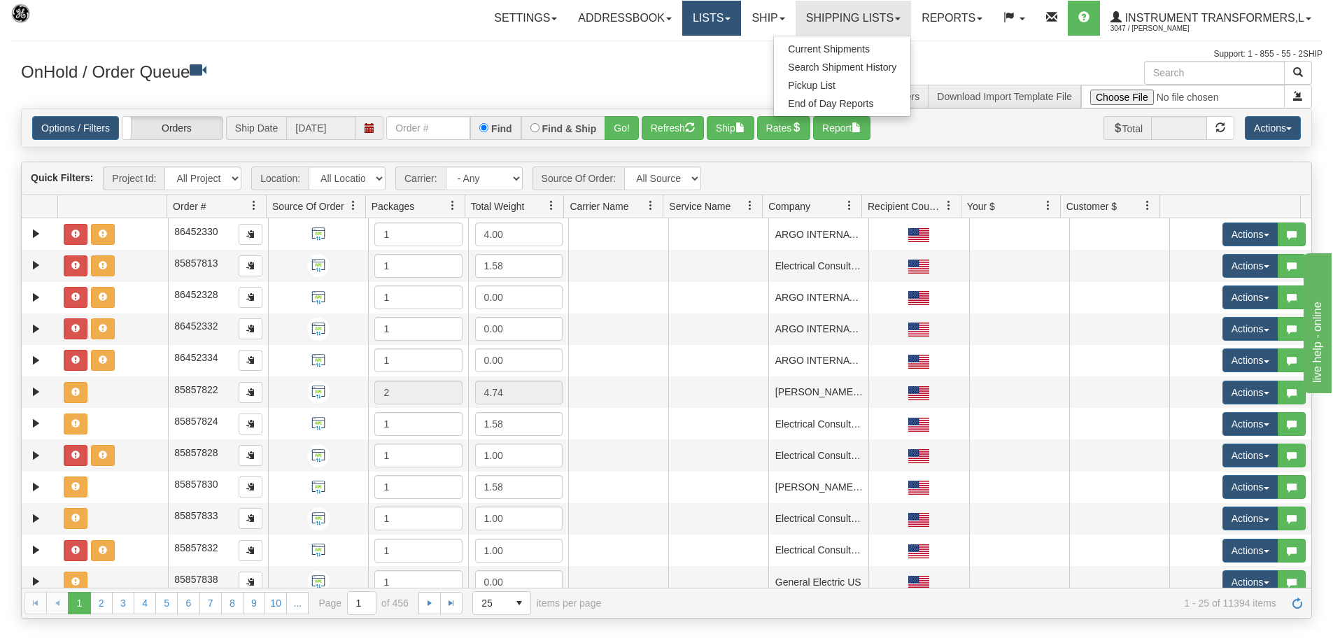
click at [727, 22] on link "Lists" at bounding box center [711, 18] width 59 height 35
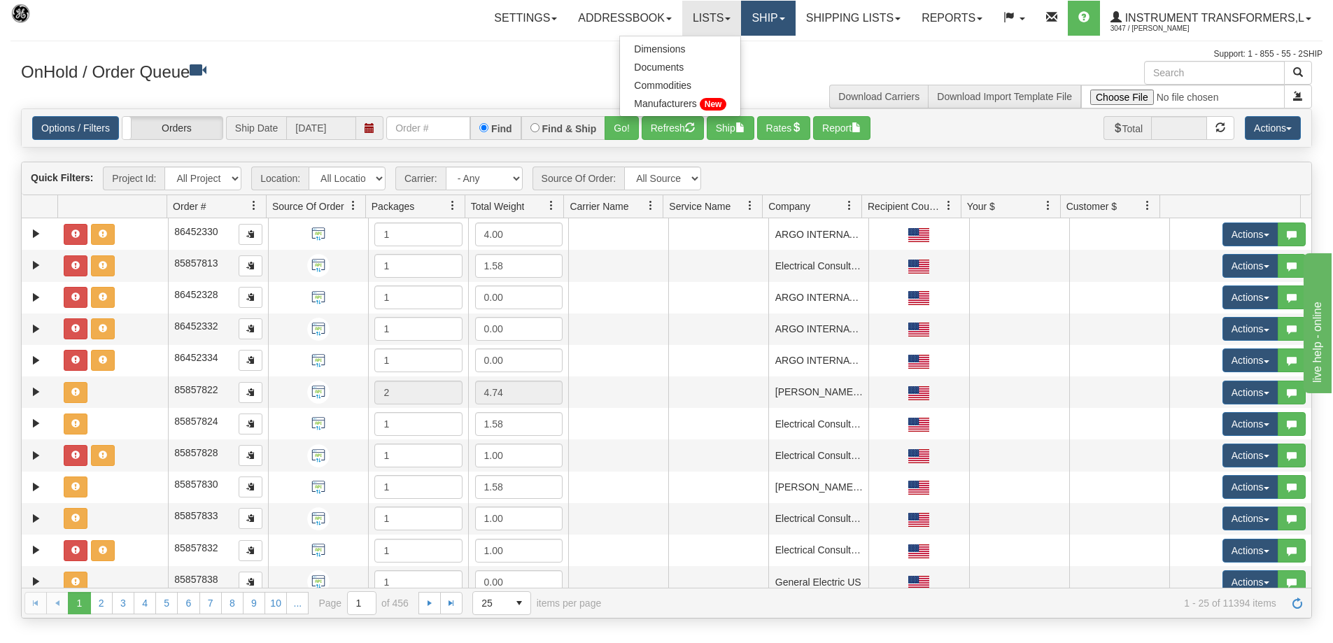
click at [774, 24] on link "Ship" at bounding box center [768, 18] width 54 height 35
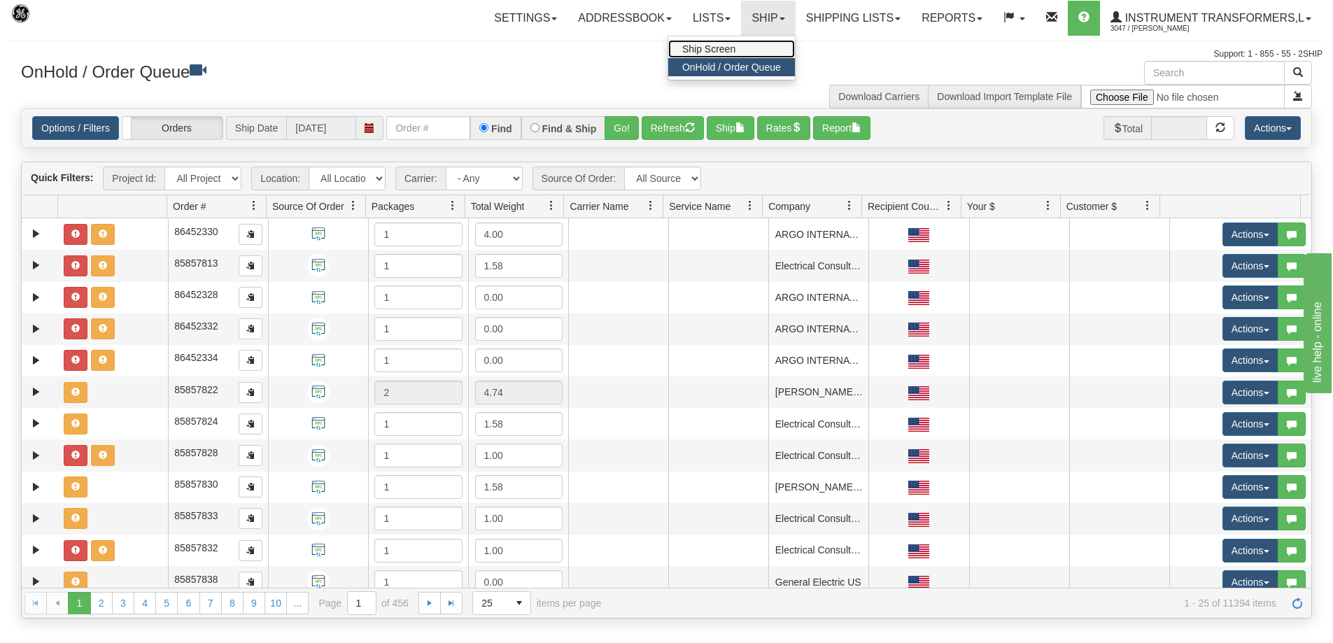
click at [715, 49] on span "Ship Screen" at bounding box center [708, 48] width 53 height 11
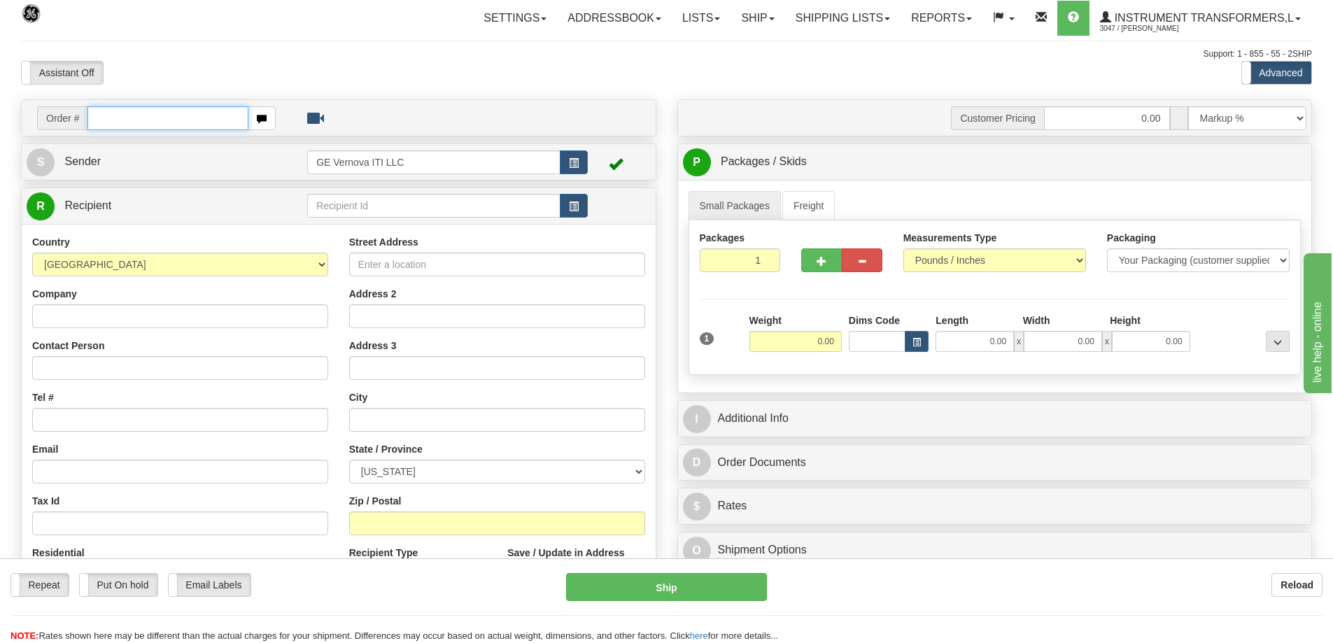
click at [148, 106] on input "text" at bounding box center [167, 118] width 161 height 24
type input "86701982"
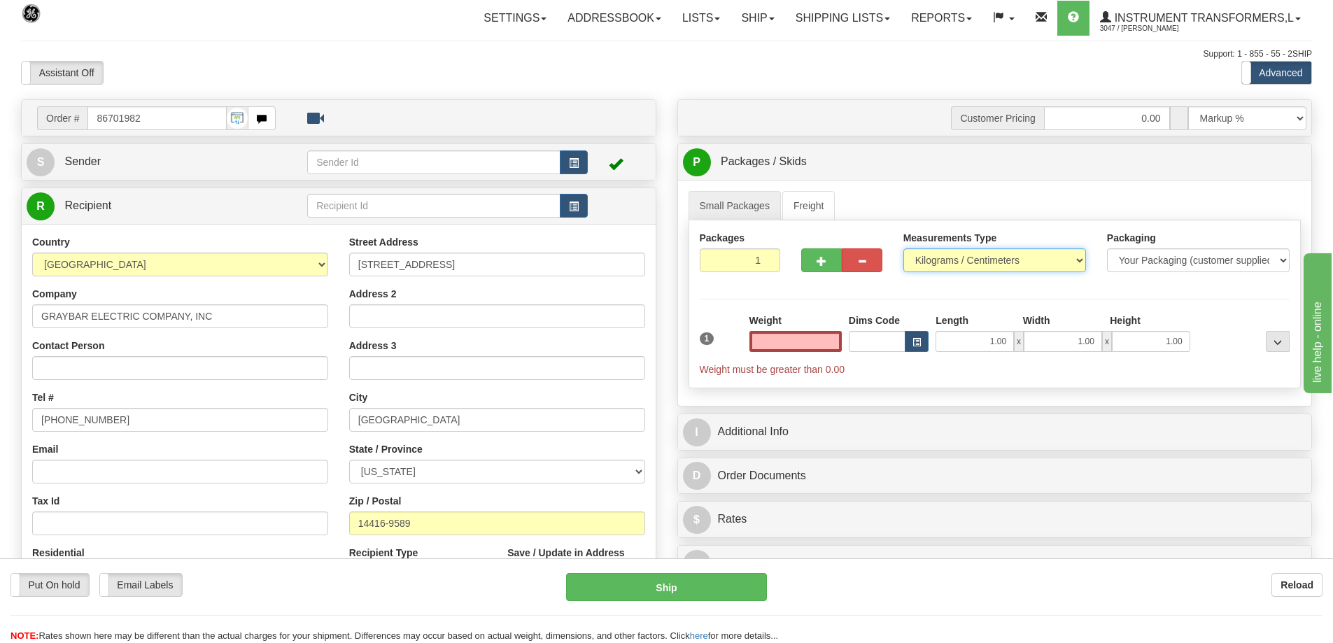
type input "0.00"
click at [957, 263] on select "Pounds / Inches Kilograms / Centimeters" at bounding box center [994, 260] width 183 height 24
select select "0"
click at [903, 248] on select "Pounds / Inches Kilograms / Centimeters" at bounding box center [994, 260] width 183 height 24
click at [819, 341] on input "0.00" at bounding box center [795, 341] width 92 height 21
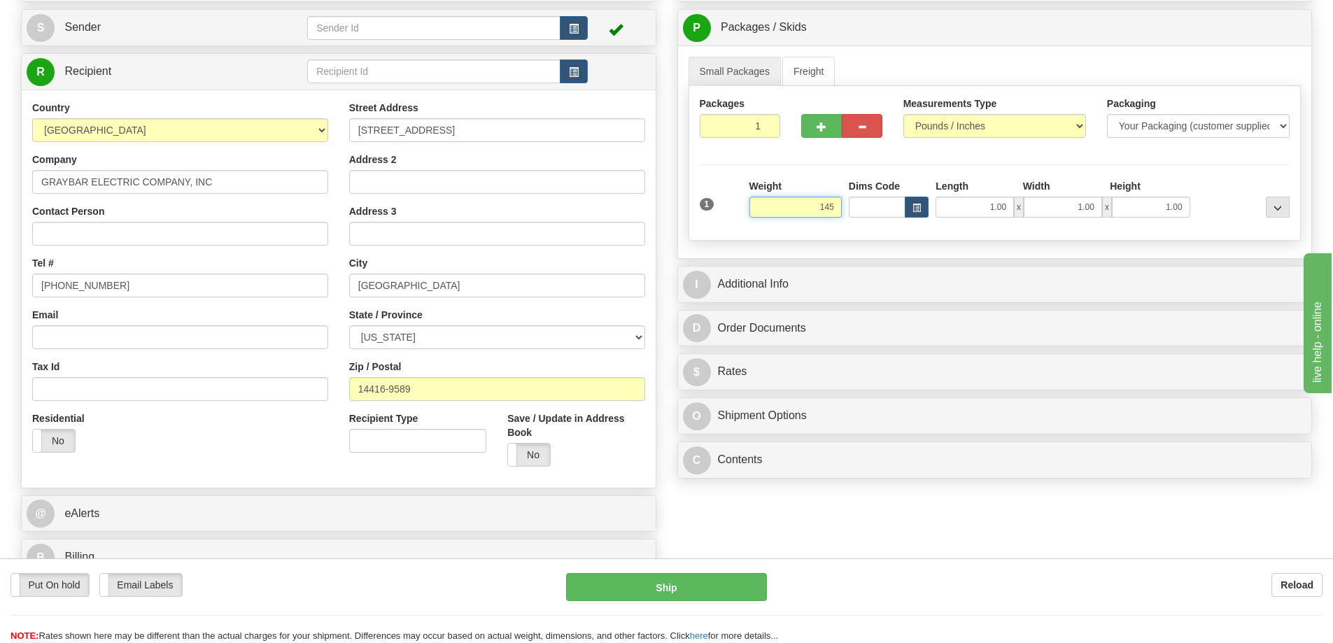
scroll to position [140, 0]
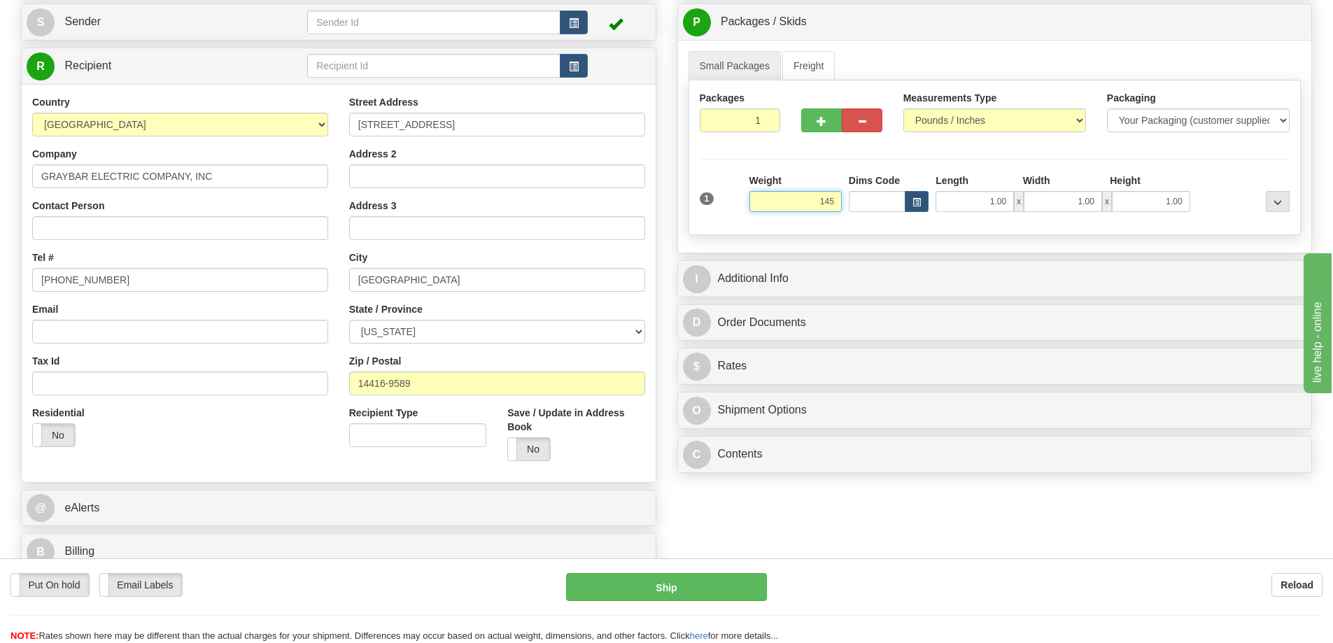
click button "Delete" at bounding box center [0, 0] width 0 height 0
type input "145.00"
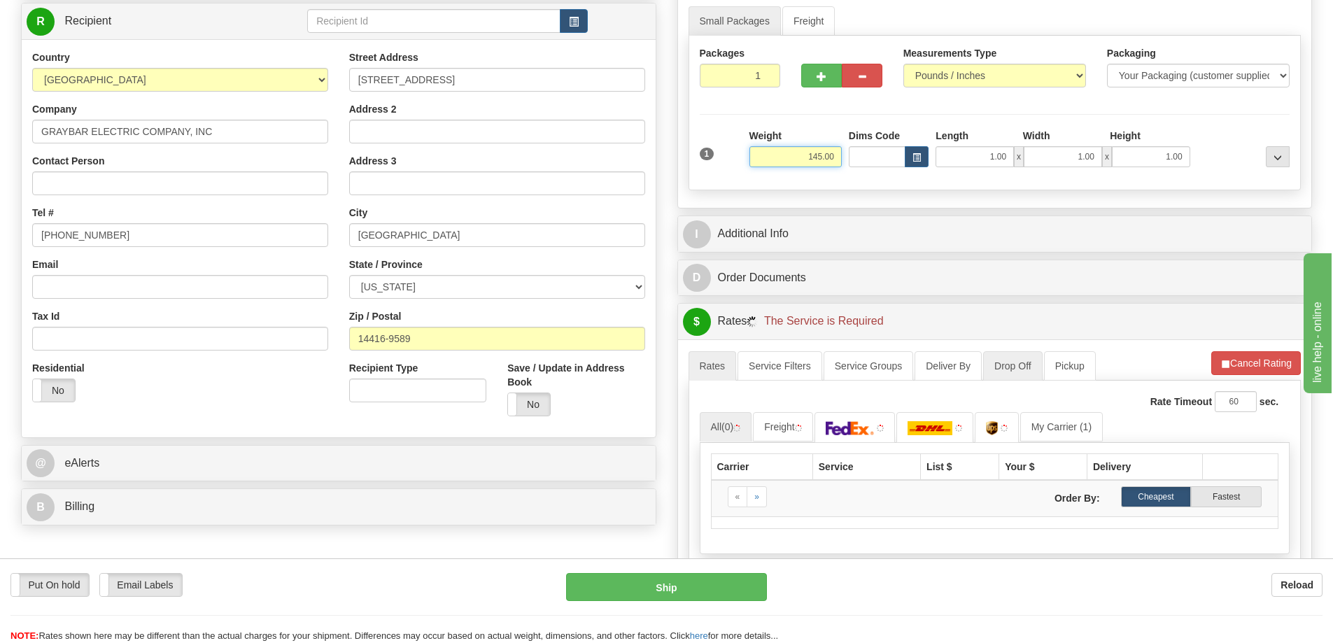
scroll to position [210, 0]
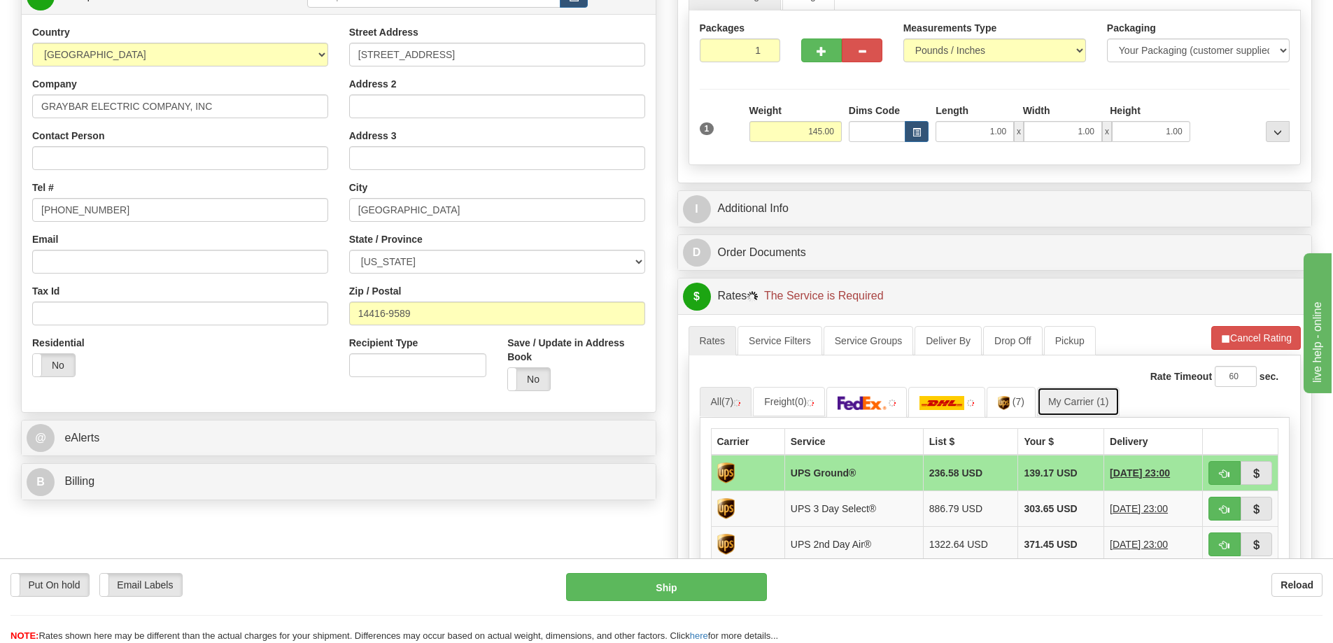
click at [1097, 403] on link "My Carrier (1)" at bounding box center [1078, 401] width 83 height 29
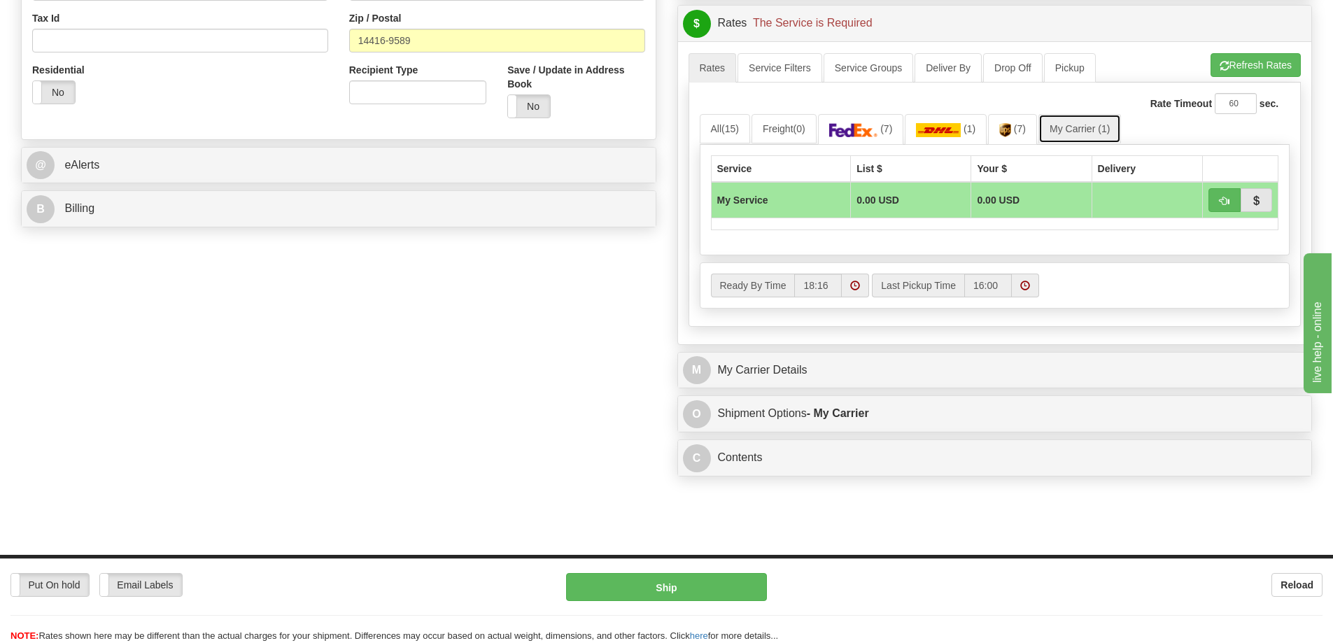
scroll to position [490, 0]
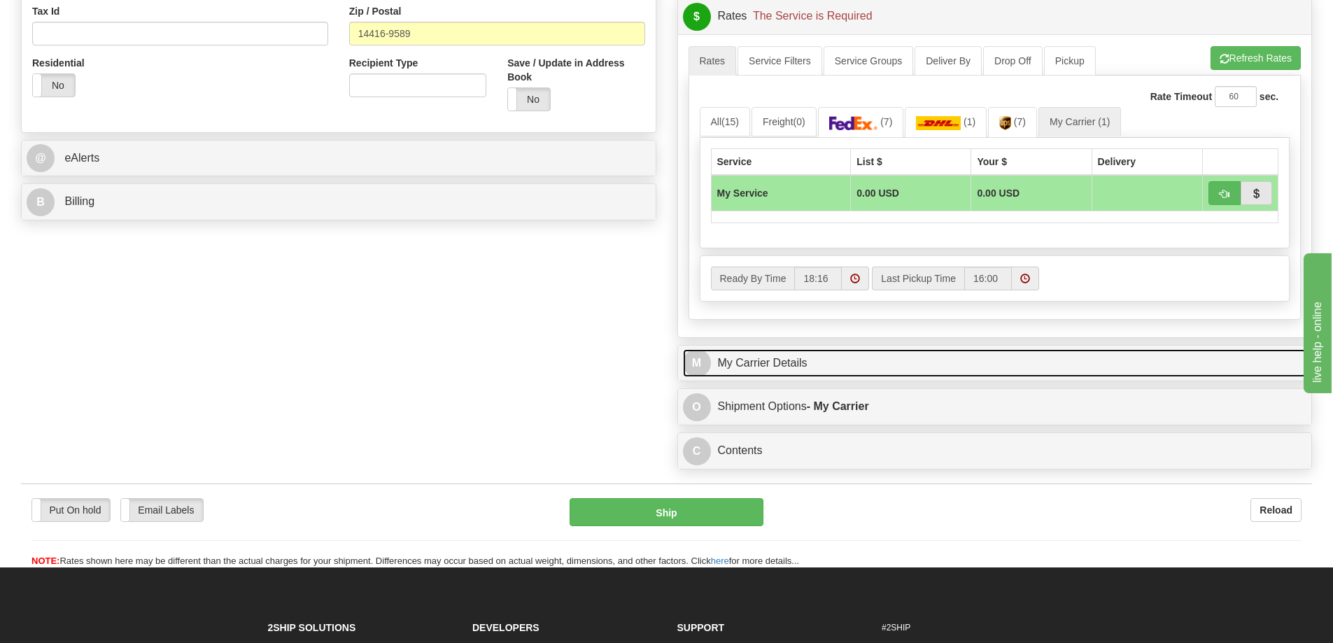
click at [805, 362] on link "M My Carrier Details" at bounding box center [995, 363] width 624 height 29
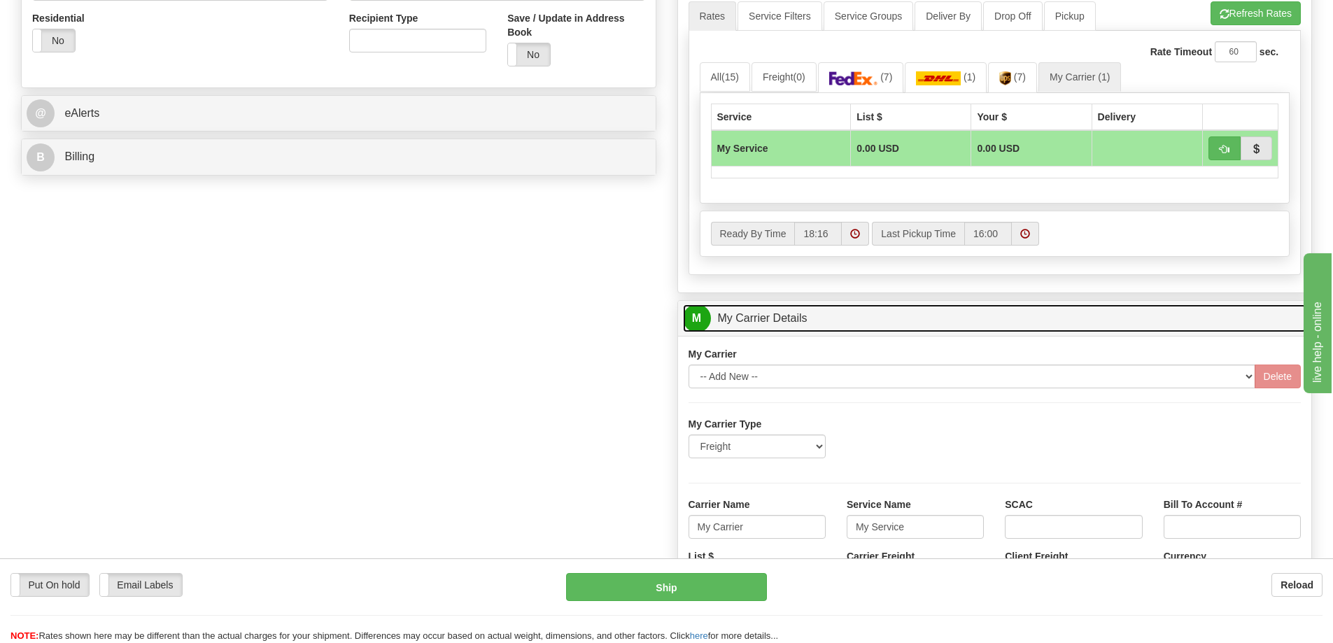
scroll to position [560, 0]
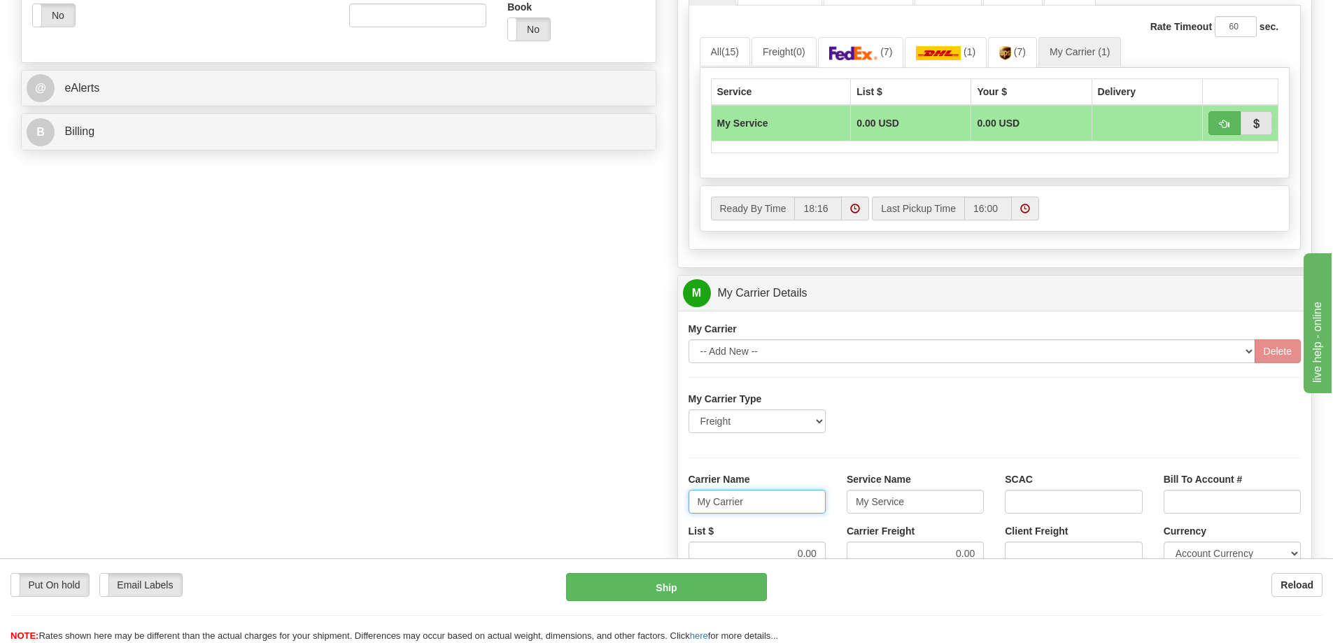
drag, startPoint x: 753, startPoint y: 496, endPoint x: 693, endPoint y: 502, distance: 60.5
click at [693, 502] on input "My Carrier" at bounding box center [757, 502] width 137 height 24
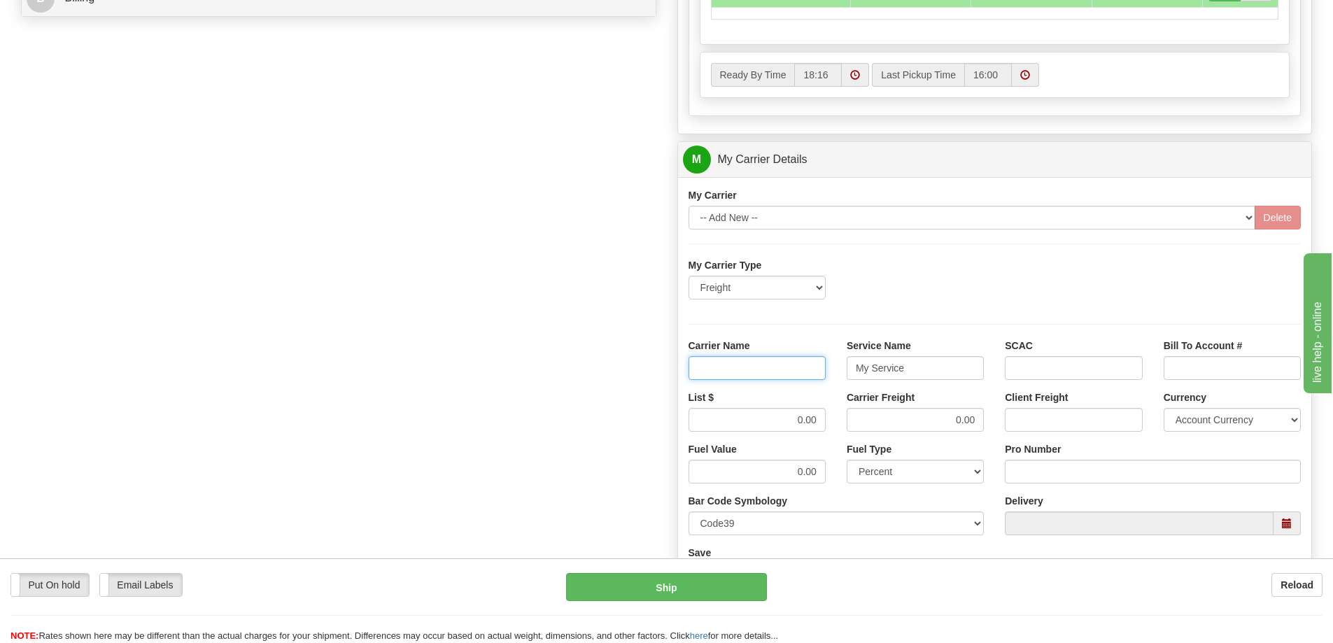
scroll to position [700, 0]
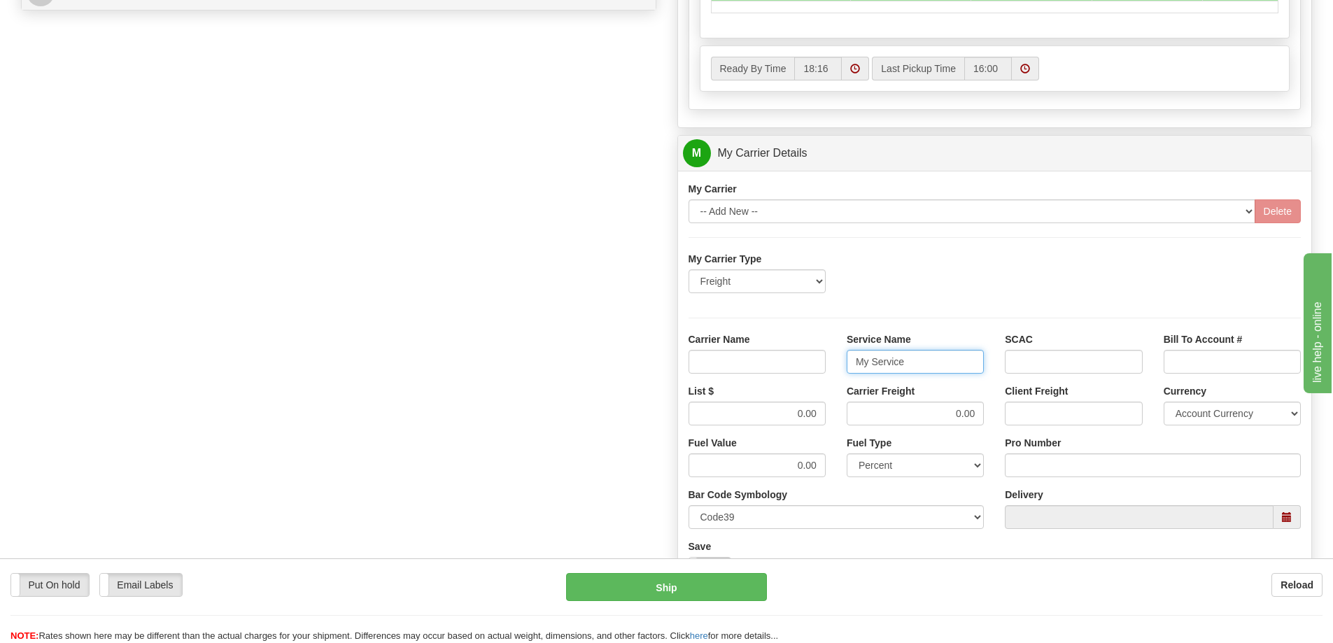
drag, startPoint x: 902, startPoint y: 355, endPoint x: 828, endPoint y: 362, distance: 74.5
click at [828, 362] on div "Carrier Name Service Name My Service SCAC Bill To Account #" at bounding box center [995, 358] width 634 height 52
click at [790, 365] on input "Carrier Name" at bounding box center [757, 362] width 137 height 24
type input "AVR"
click at [878, 360] on input "Service Name" at bounding box center [915, 362] width 137 height 24
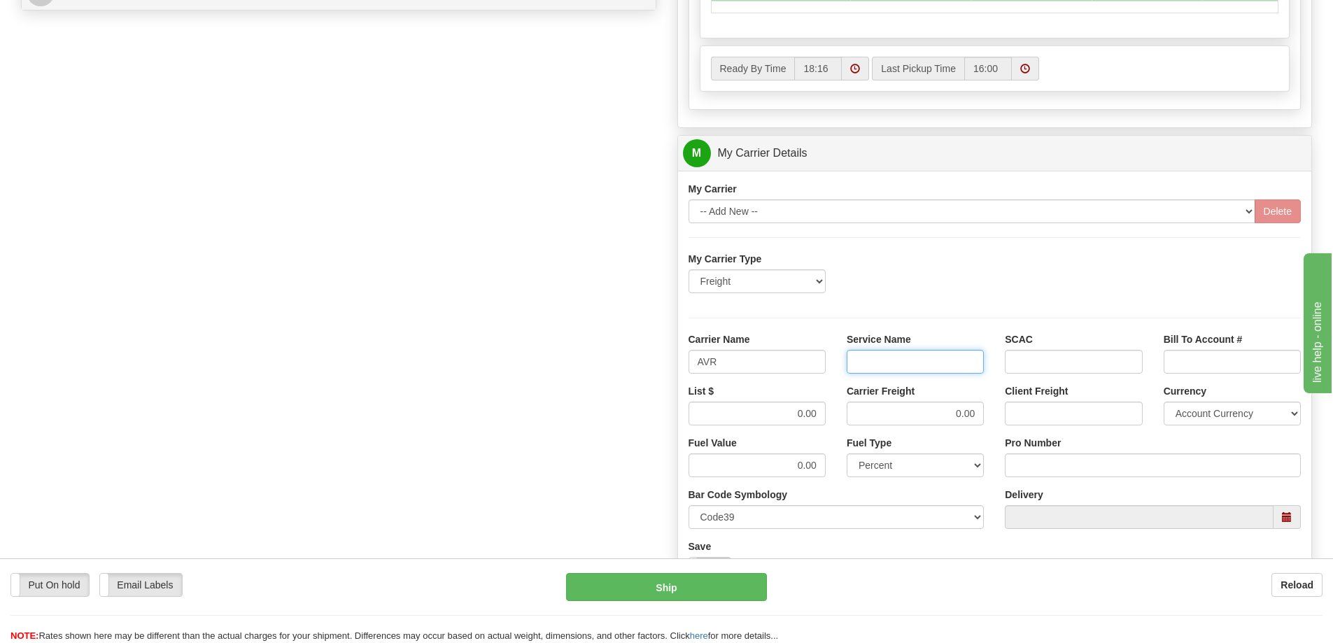
type input "LTL"
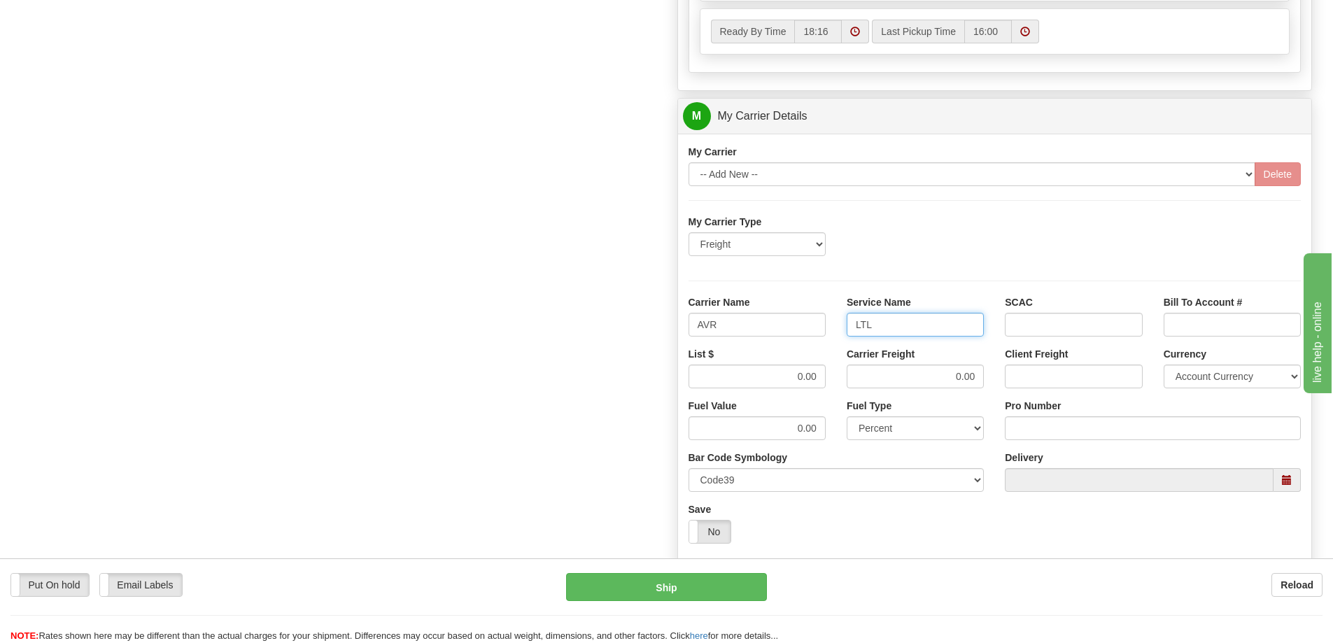
scroll to position [770, 0]
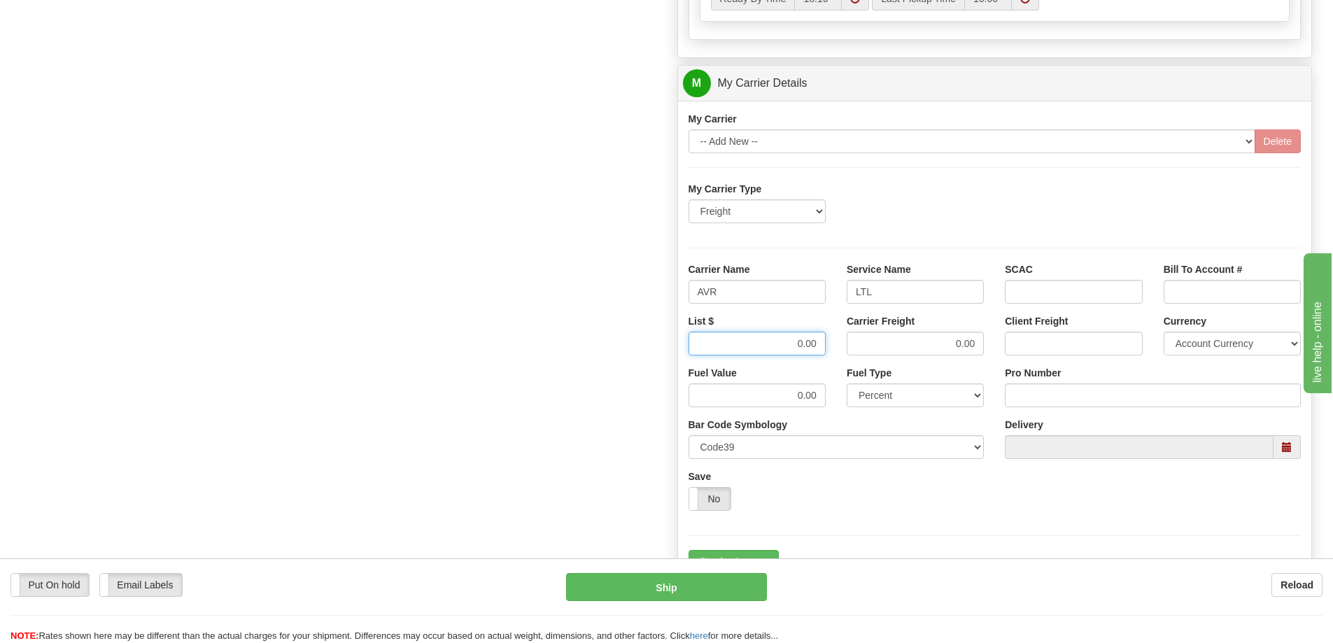
drag, startPoint x: 794, startPoint y: 342, endPoint x: 819, endPoint y: 339, distance: 26.0
click at [819, 339] on input "0.00" at bounding box center [757, 344] width 137 height 24
type input "300"
drag, startPoint x: 952, startPoint y: 342, endPoint x: 1015, endPoint y: 341, distance: 63.7
click at [1015, 341] on div "List $ 300 Carrier Freight 0.00 Client Freight Currency Account Currency ARN AW…" at bounding box center [995, 340] width 634 height 52
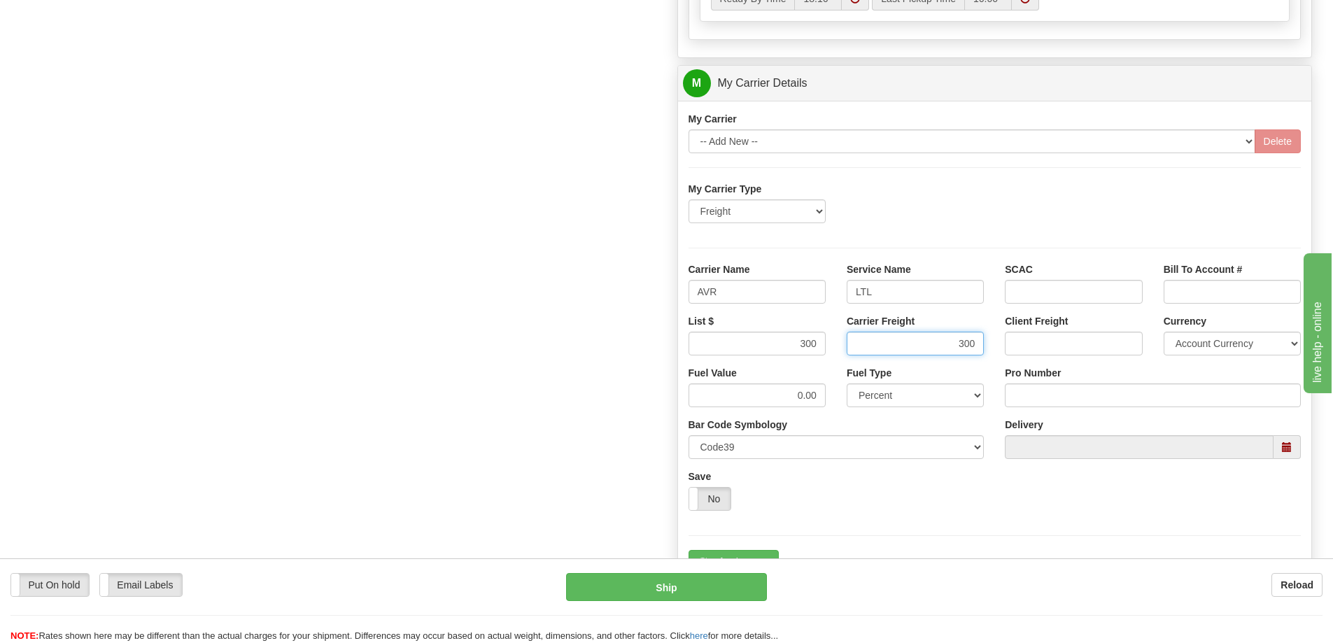
type input "300"
click at [1069, 402] on input "Pro Number" at bounding box center [1153, 395] width 296 height 24
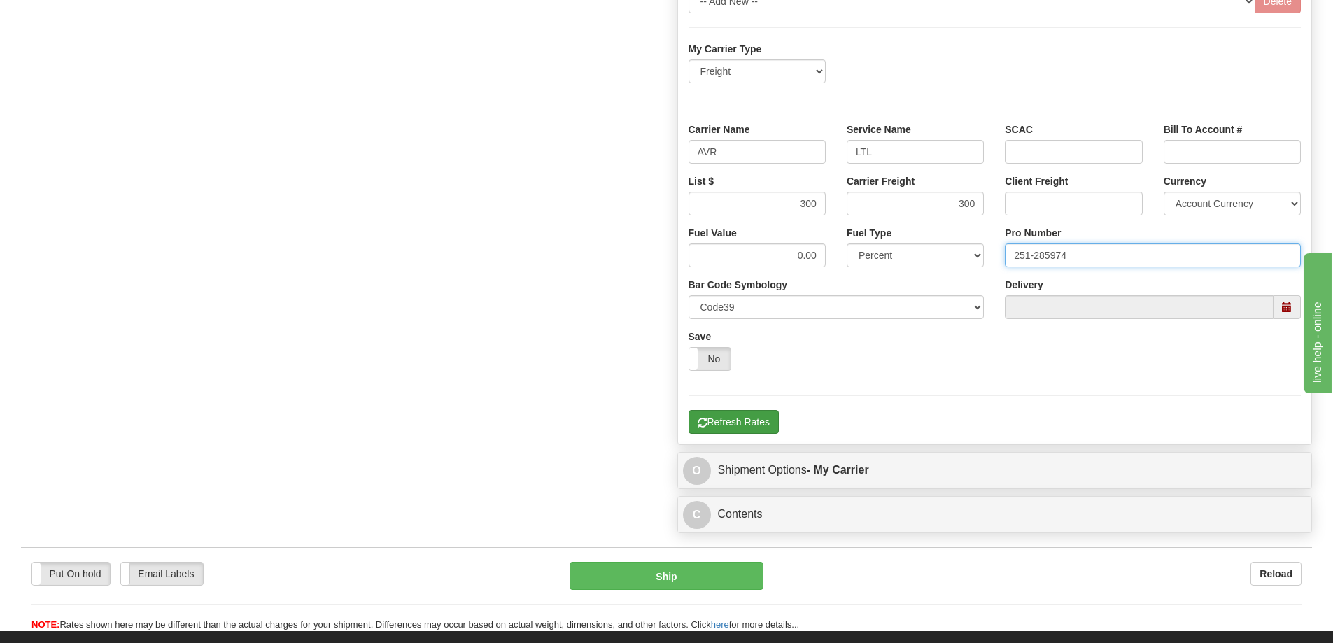
type input "251-285974"
click at [768, 426] on button "Refresh Rates" at bounding box center [734, 422] width 90 height 24
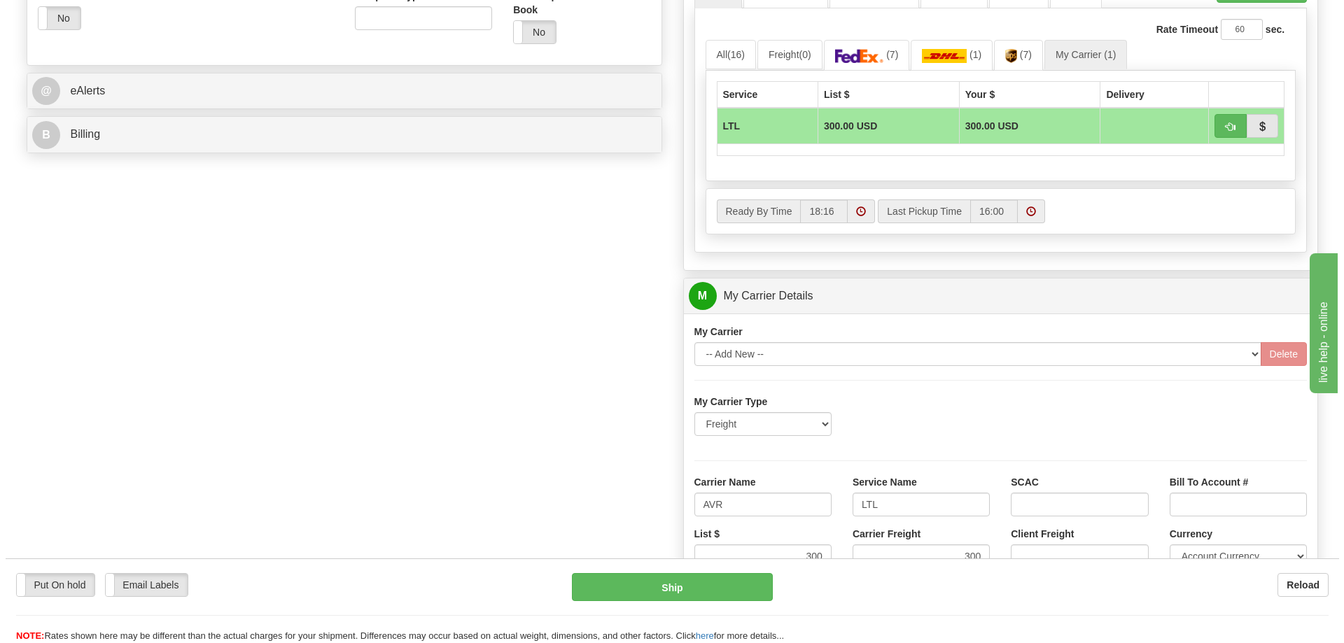
scroll to position [490, 0]
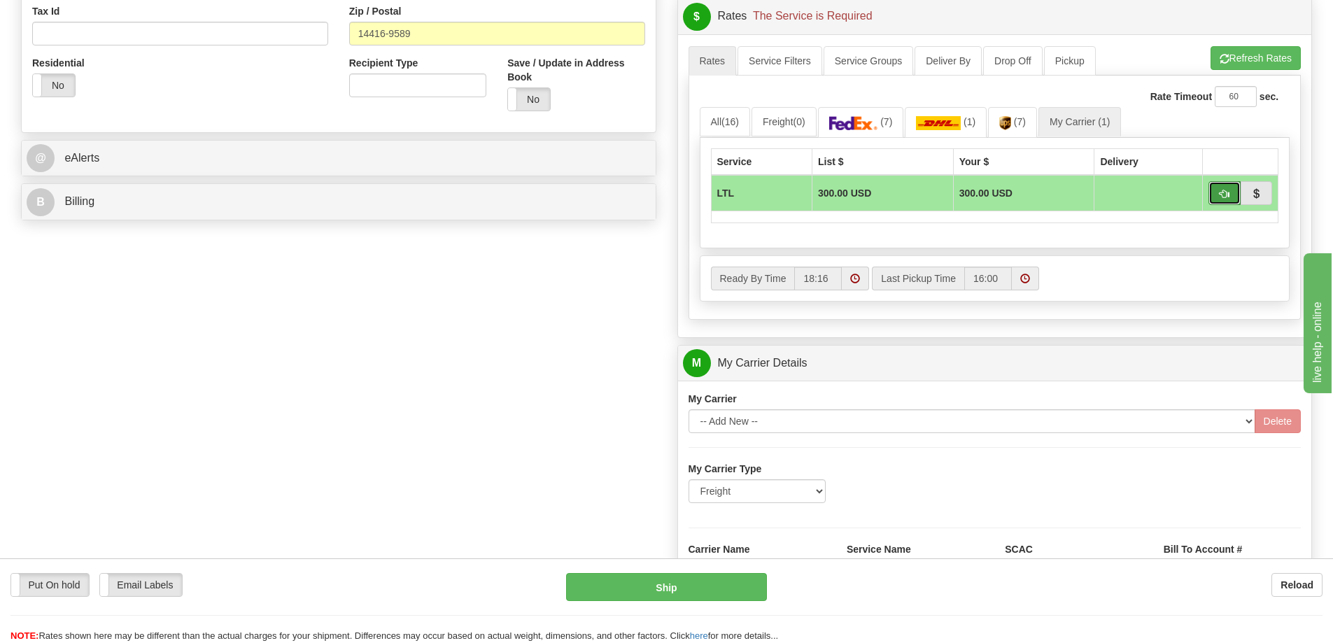
click at [1222, 195] on span "button" at bounding box center [1225, 194] width 10 height 9
type input "00"
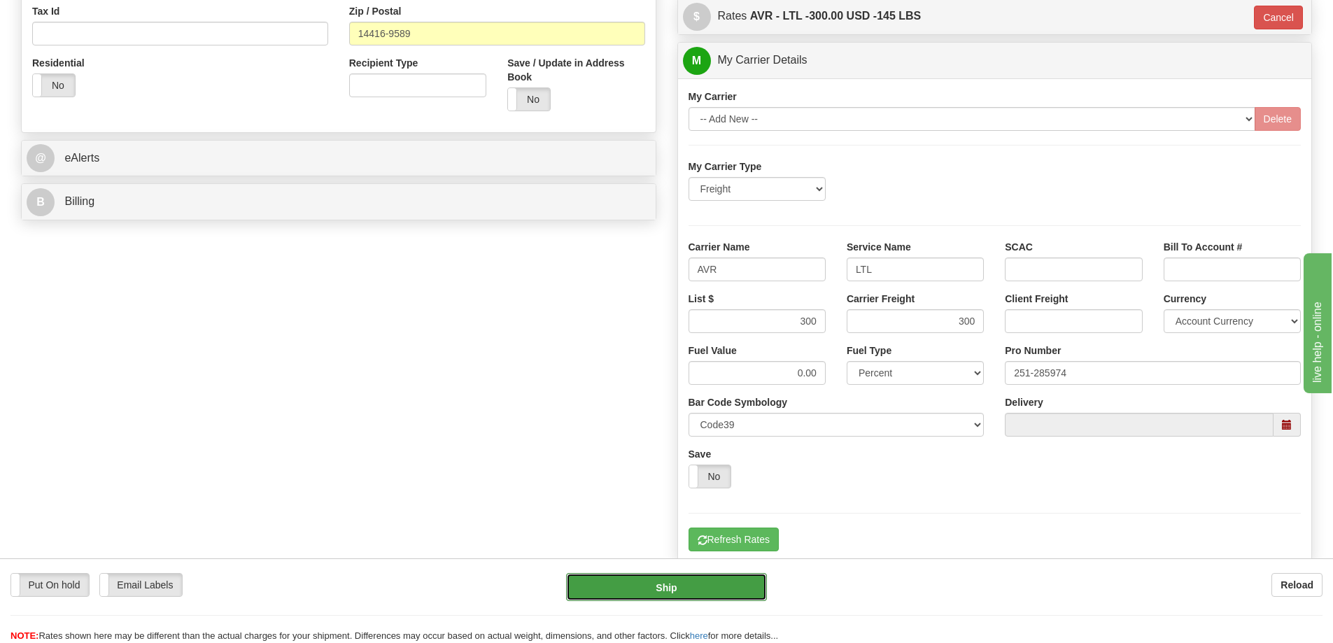
click at [726, 582] on button "Ship" at bounding box center [666, 587] width 201 height 28
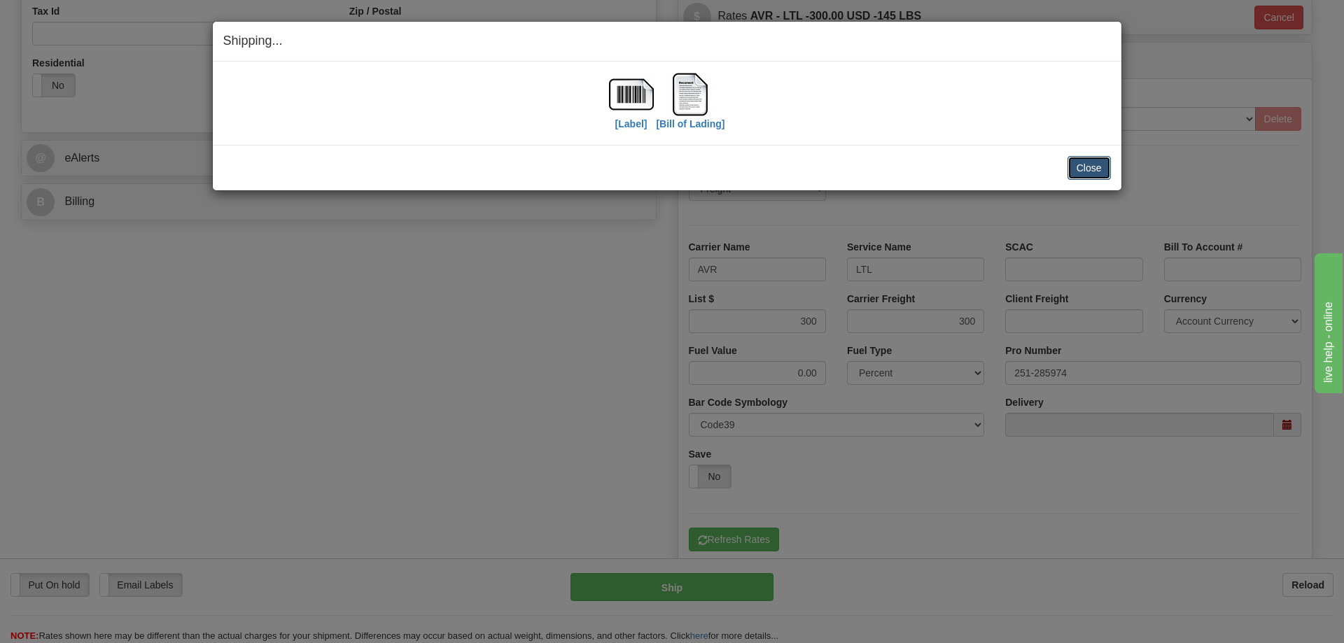
click at [1096, 160] on button "Close" at bounding box center [1088, 168] width 43 height 24
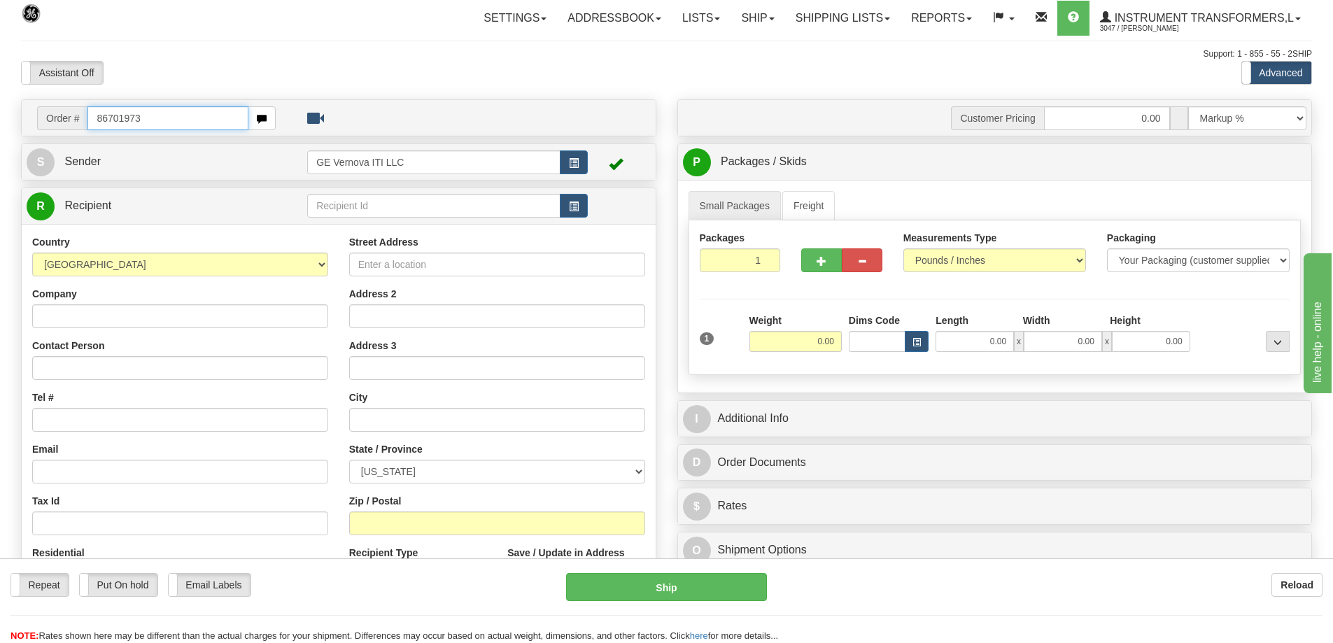
type input "86701973"
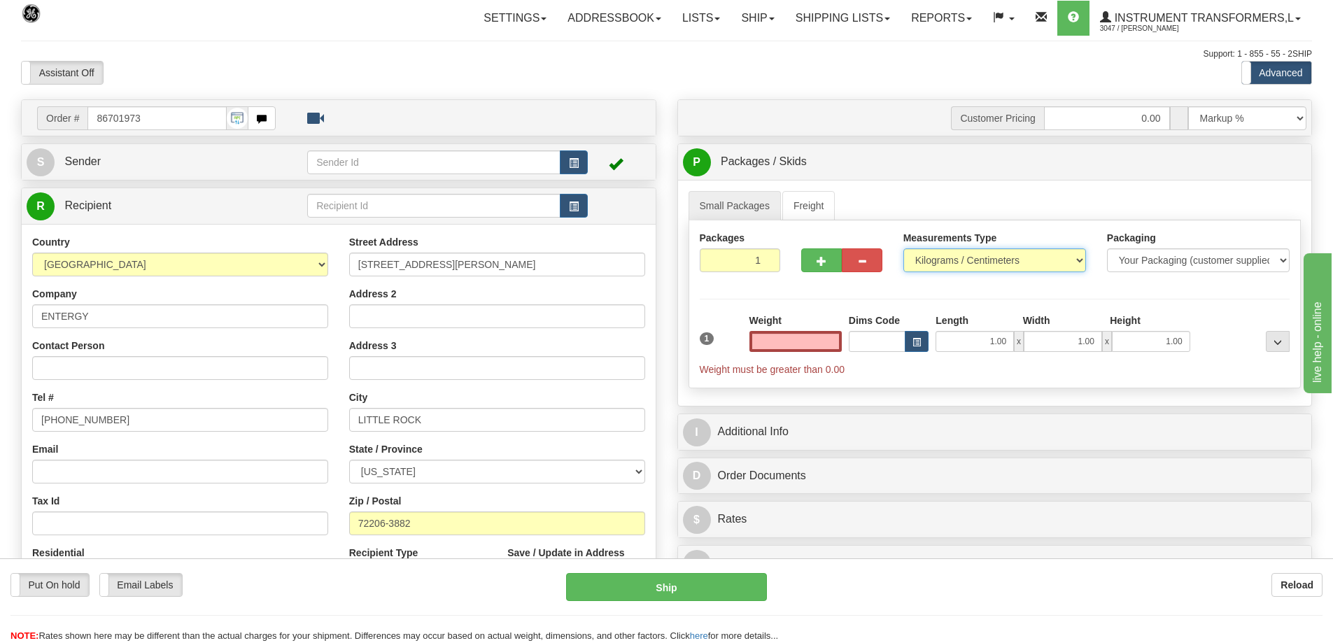
type input "0.00"
click at [1031, 258] on select "Pounds / Inches Kilograms / Centimeters" at bounding box center [994, 260] width 183 height 24
select select "0"
click at [903, 248] on select "Pounds / Inches Kilograms / Centimeters" at bounding box center [994, 260] width 183 height 24
drag, startPoint x: 819, startPoint y: 336, endPoint x: 831, endPoint y: 337, distance: 12.7
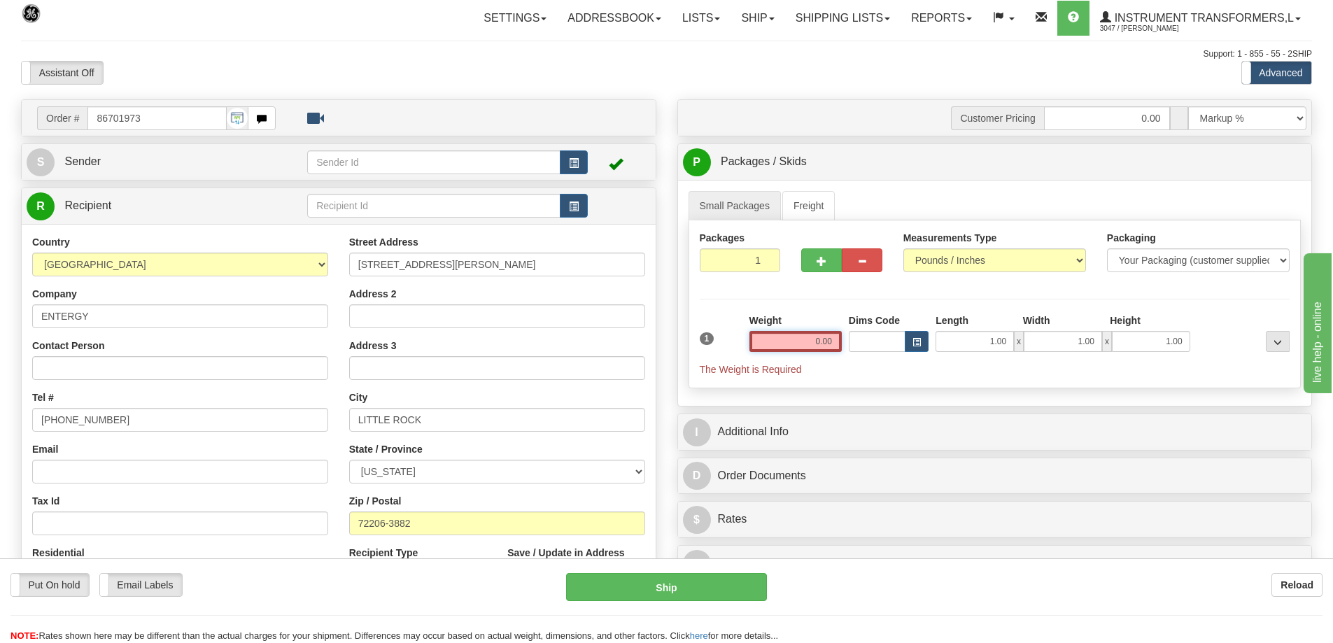
click at [831, 337] on input "0.00" at bounding box center [795, 341] width 92 height 21
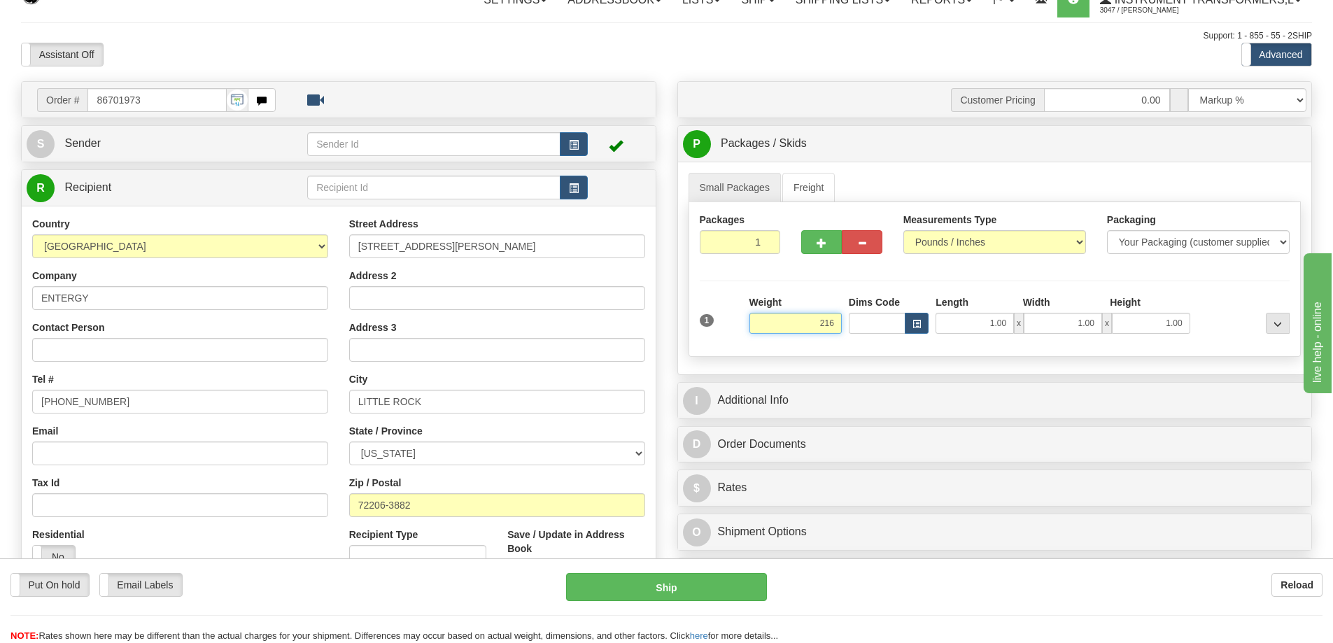
scroll to position [70, 0]
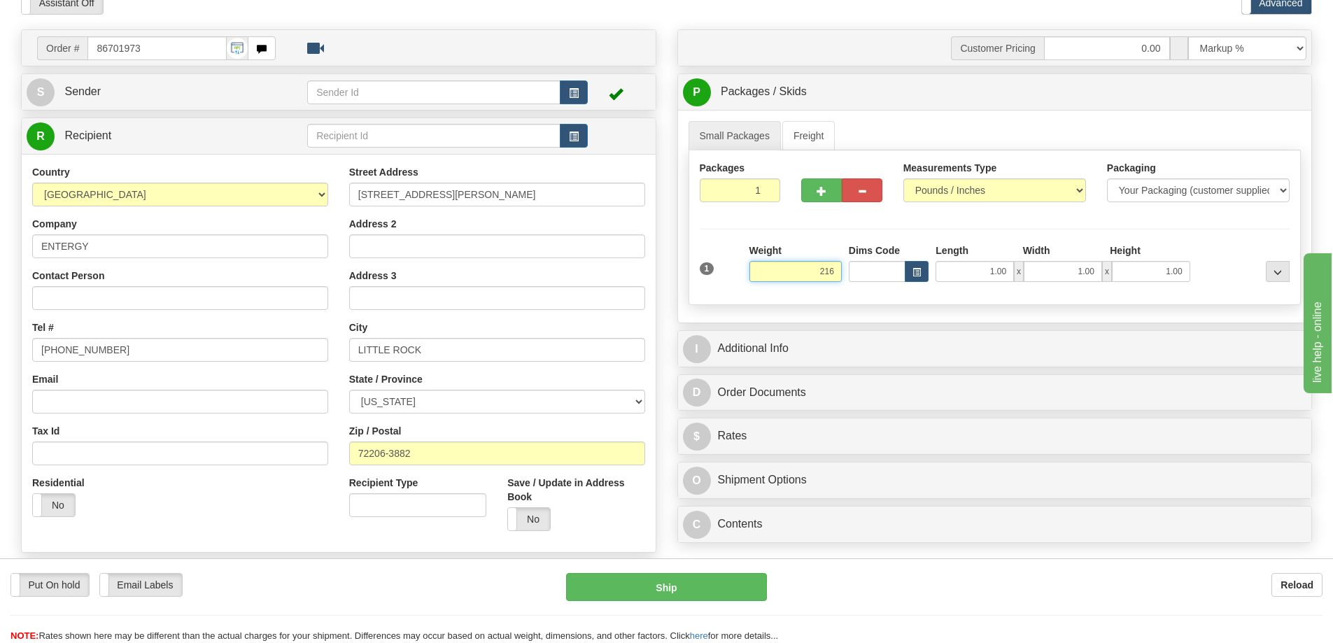
click button "Delete" at bounding box center [0, 0] width 0 height 0
type input "216.00"
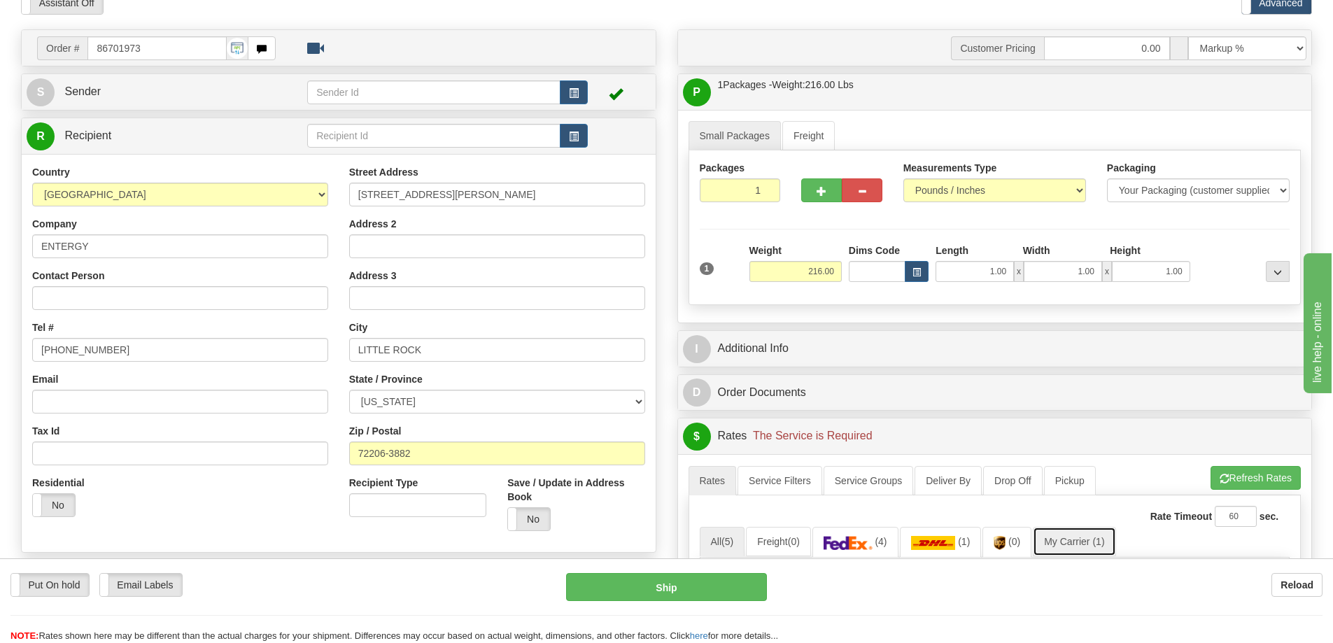
click at [1085, 533] on link "My Carrier (1)" at bounding box center [1074, 541] width 83 height 29
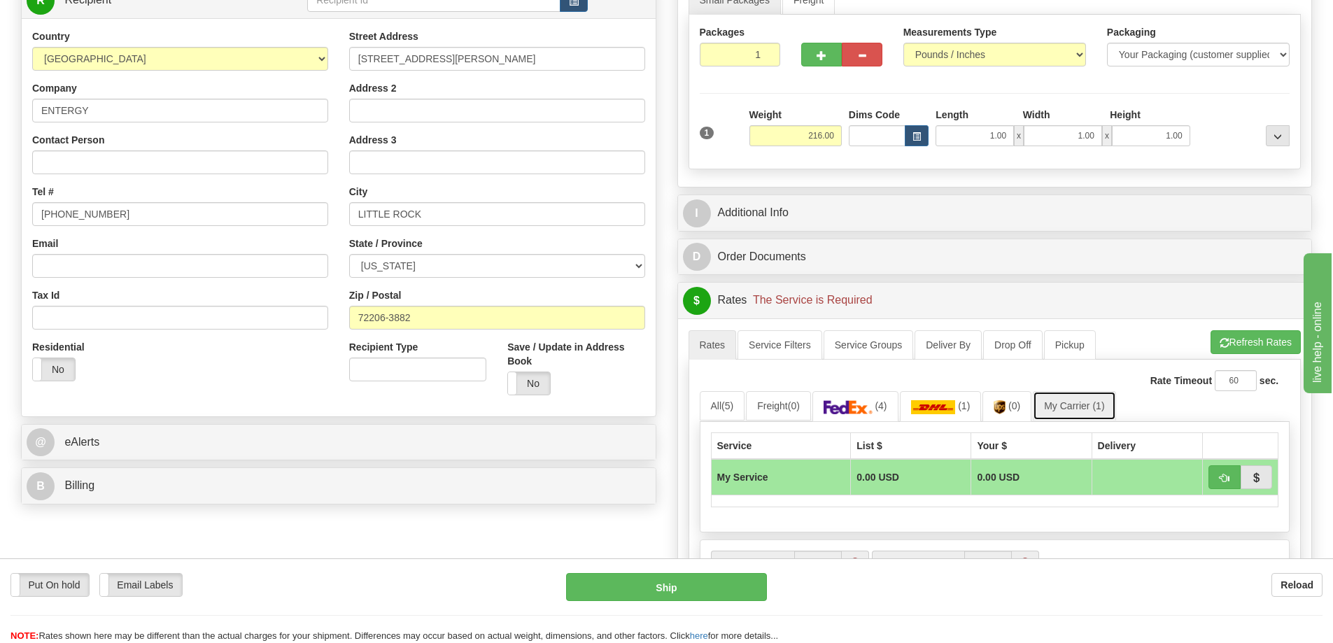
scroll to position [210, 0]
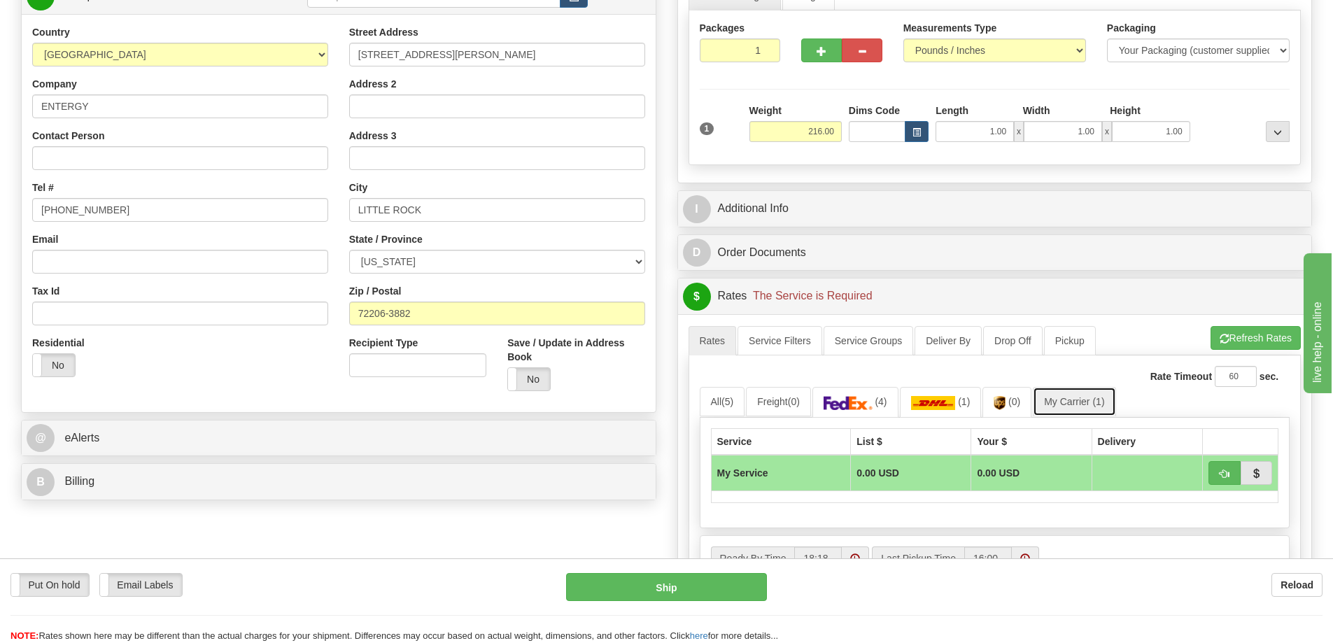
click at [1068, 393] on link "My Carrier (1)" at bounding box center [1074, 401] width 83 height 29
click at [1069, 401] on link "My Carrier (1)" at bounding box center [1074, 401] width 83 height 29
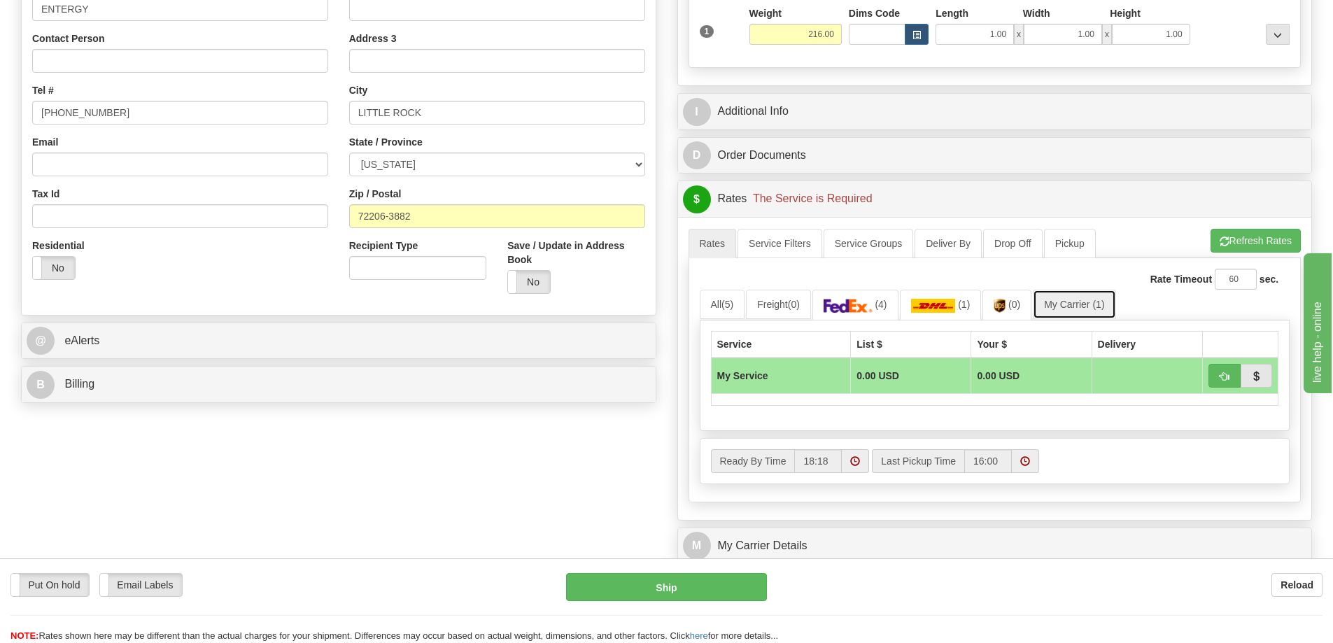
scroll to position [350, 0]
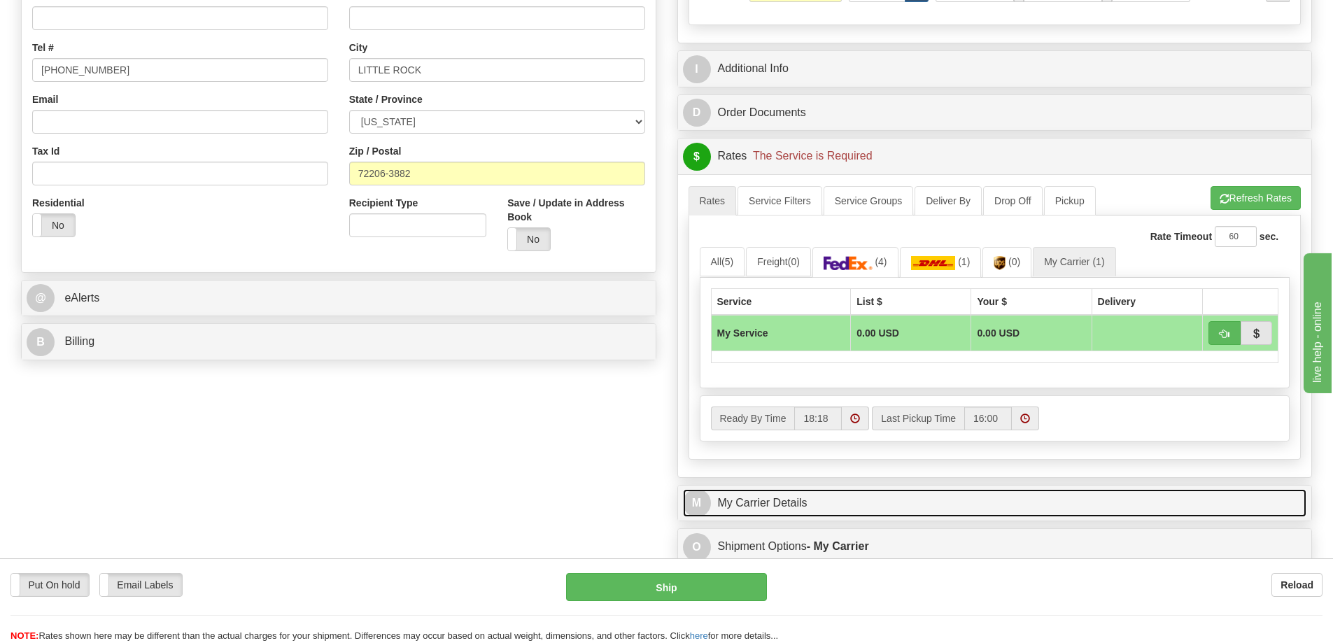
click at [824, 510] on link "M My Carrier Details" at bounding box center [995, 503] width 624 height 29
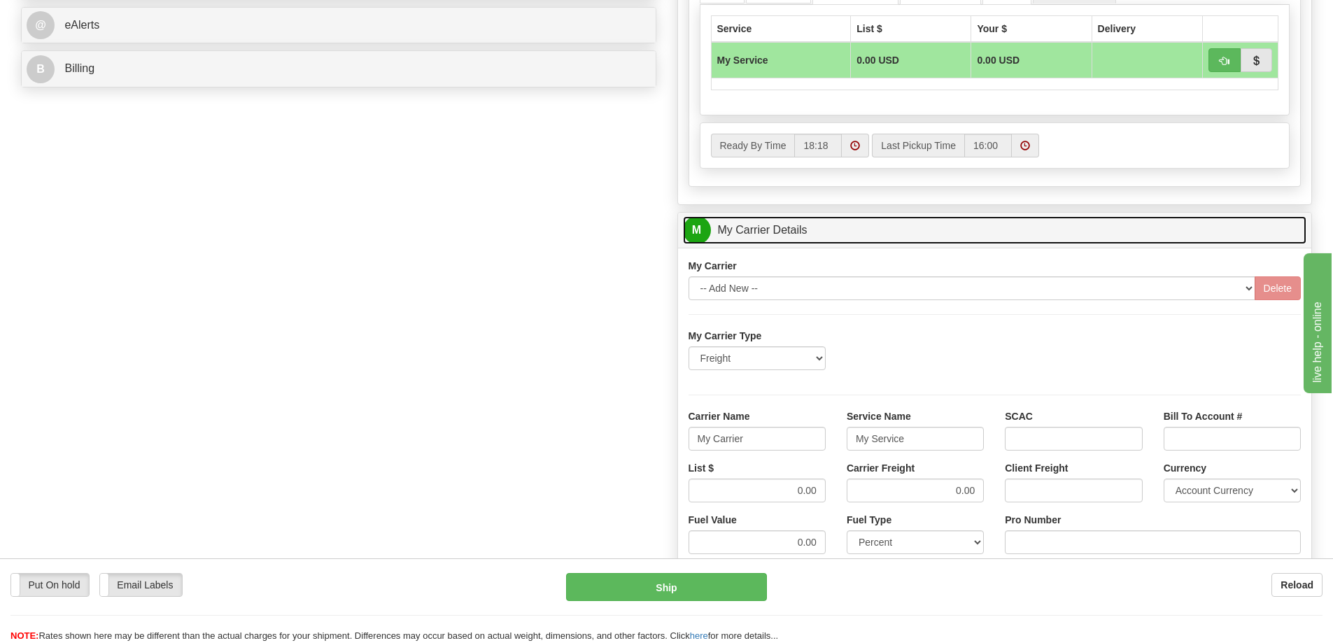
scroll to position [700, 0]
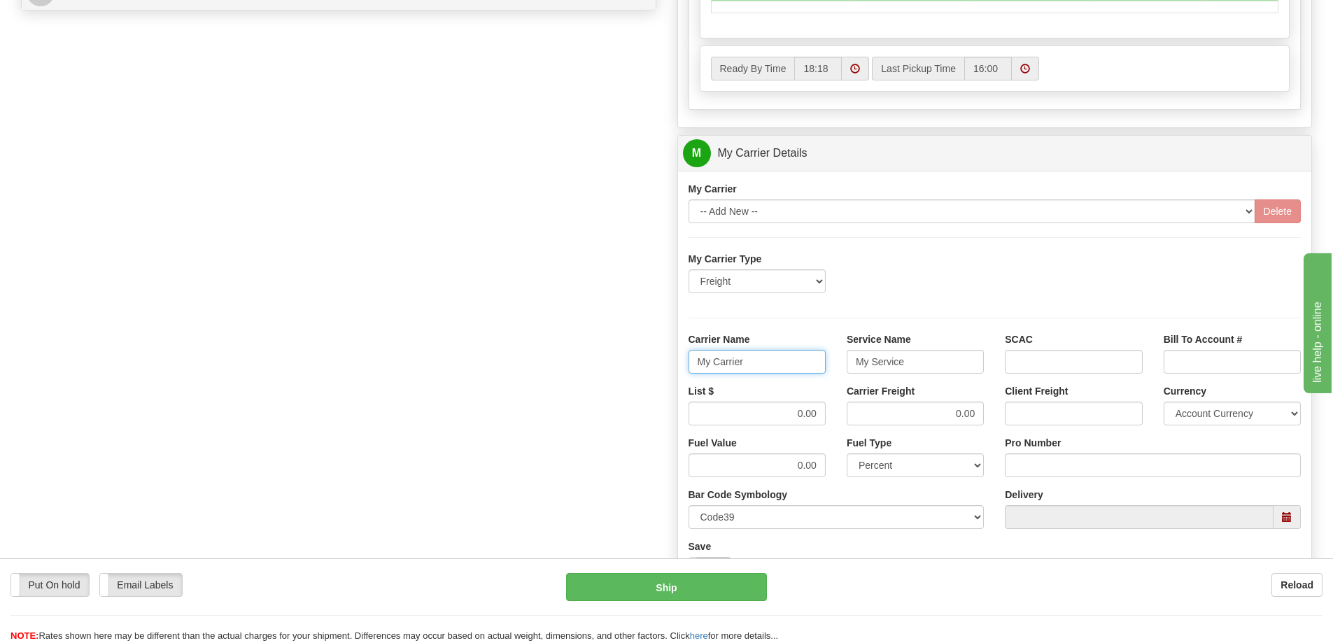
drag, startPoint x: 759, startPoint y: 362, endPoint x: 638, endPoint y: 360, distance: 120.4
click at [638, 360] on div "Order # 86701973 S Sender" at bounding box center [666, 75] width 1312 height 1351
drag, startPoint x: 908, startPoint y: 370, endPoint x: 807, endPoint y: 372, distance: 101.5
click at [808, 372] on div "Carrier Name Service Name My Service SCAC Bill To Account #" at bounding box center [995, 358] width 634 height 52
drag, startPoint x: 777, startPoint y: 417, endPoint x: 847, endPoint y: 419, distance: 70.7
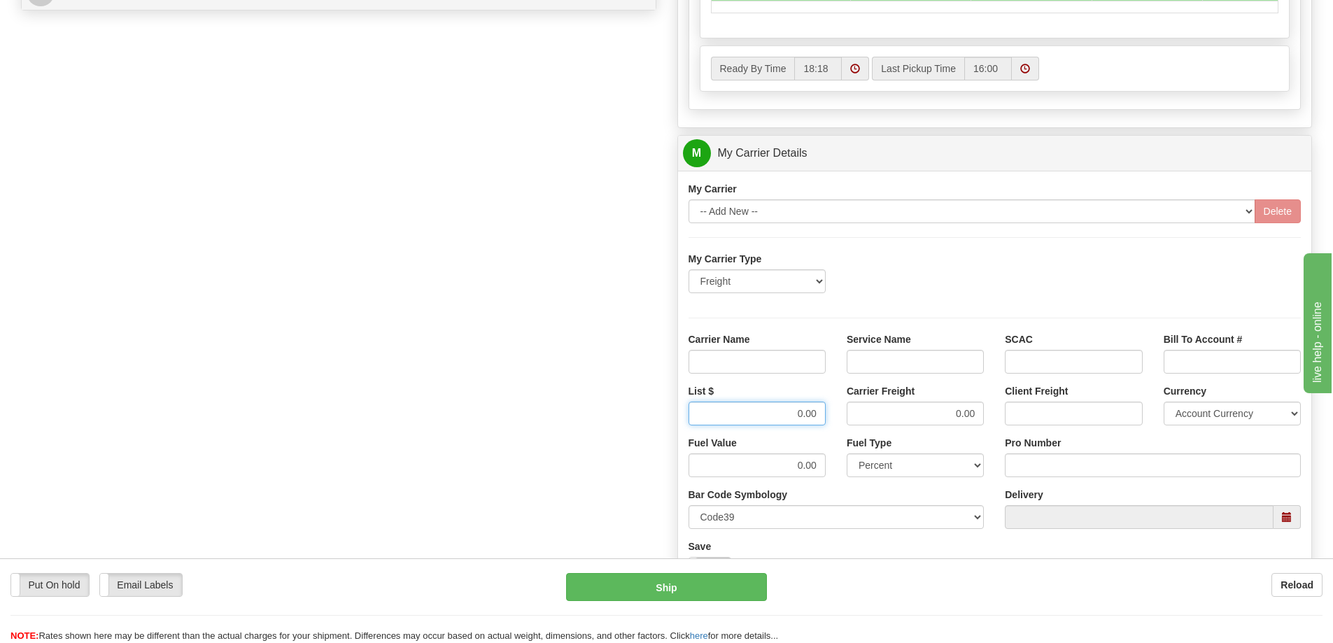
click at [847, 419] on div "List $ 0.00 Carrier Freight 0.00 Client Freight Currency Account Currency ARN A…" at bounding box center [995, 410] width 634 height 52
drag, startPoint x: 937, startPoint y: 414, endPoint x: 999, endPoint y: 415, distance: 62.3
click at [999, 415] on div "List $ Carrier Freight 0.00 Client Freight Currency Account Currency ARN AWG AU…" at bounding box center [995, 410] width 634 height 52
click at [815, 363] on input "Carrier Name" at bounding box center [757, 362] width 137 height 24
type input "AVR"
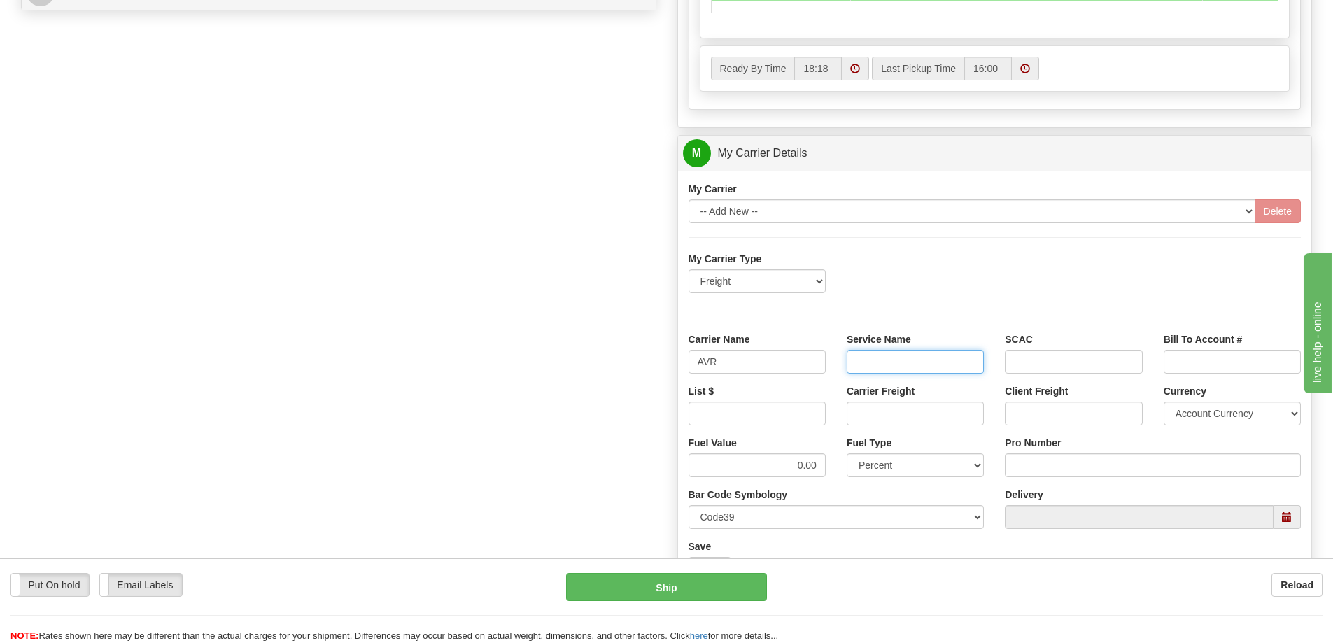
click at [896, 352] on input "Service Name" at bounding box center [915, 362] width 137 height 24
type input "LTL"
click at [769, 415] on input "List $" at bounding box center [757, 414] width 137 height 24
type input "600"
click at [963, 413] on input "Carrier Freight" at bounding box center [915, 414] width 137 height 24
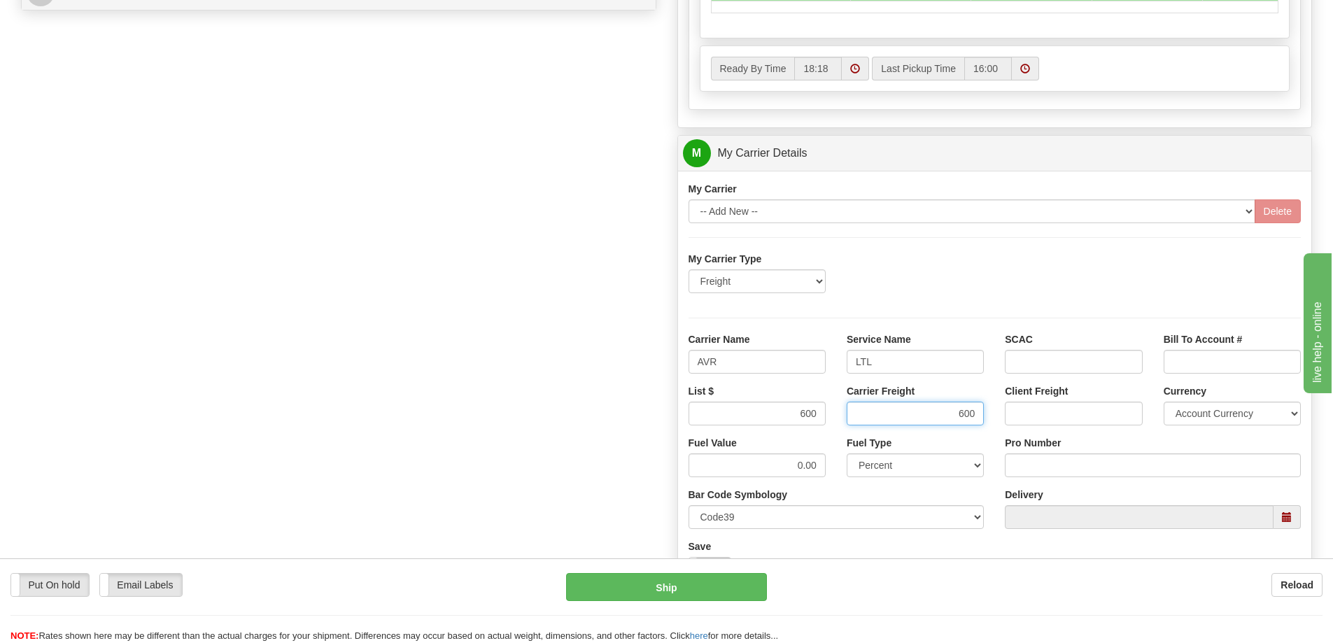
type input "600"
click at [1034, 465] on input "Pro Number" at bounding box center [1153, 465] width 296 height 24
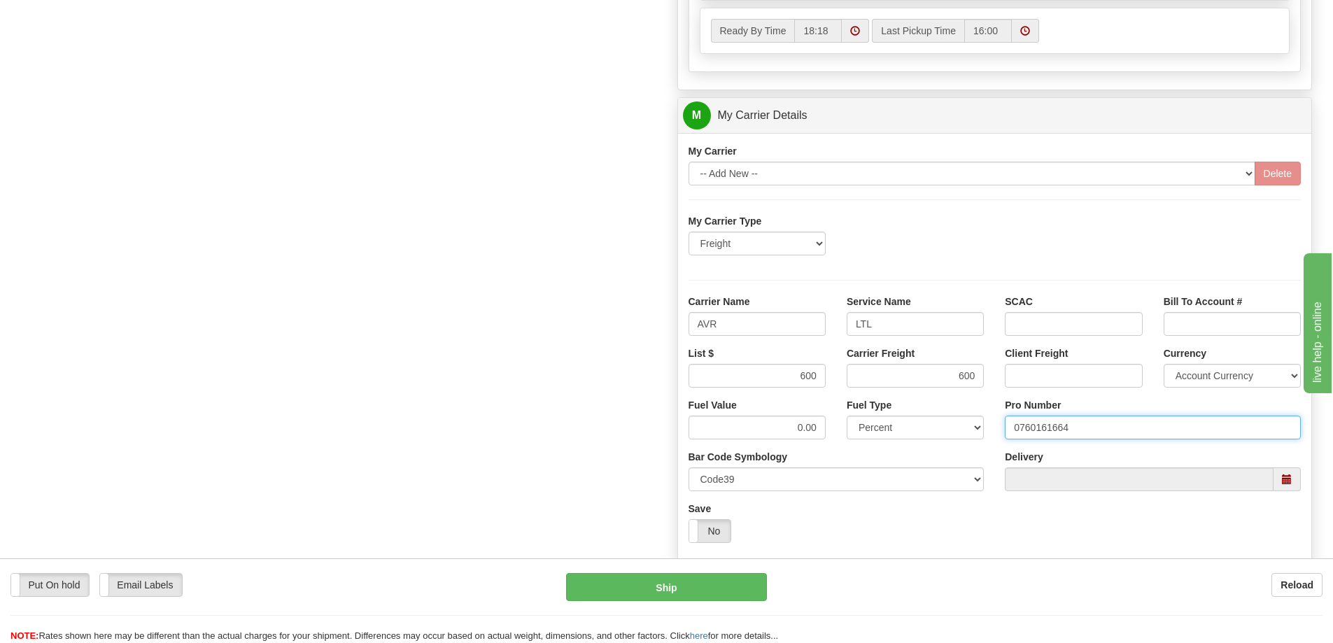
scroll to position [910, 0]
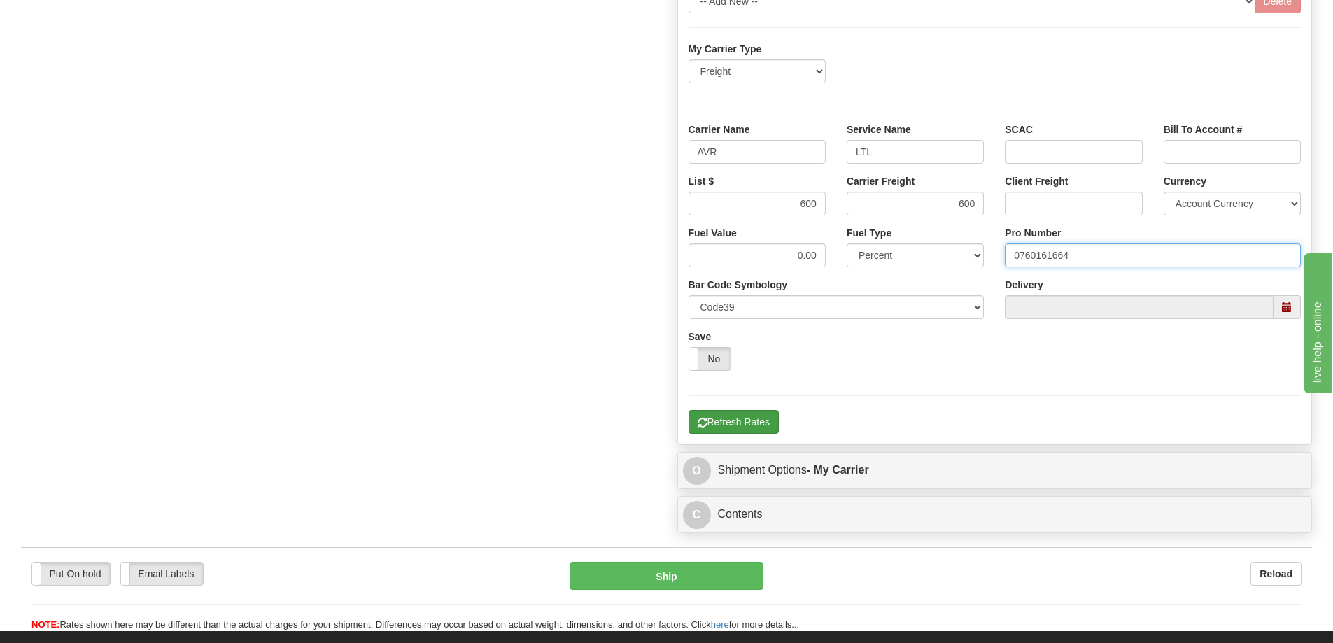
type input "0760161664"
click at [766, 419] on button "Refresh Rates" at bounding box center [734, 422] width 90 height 24
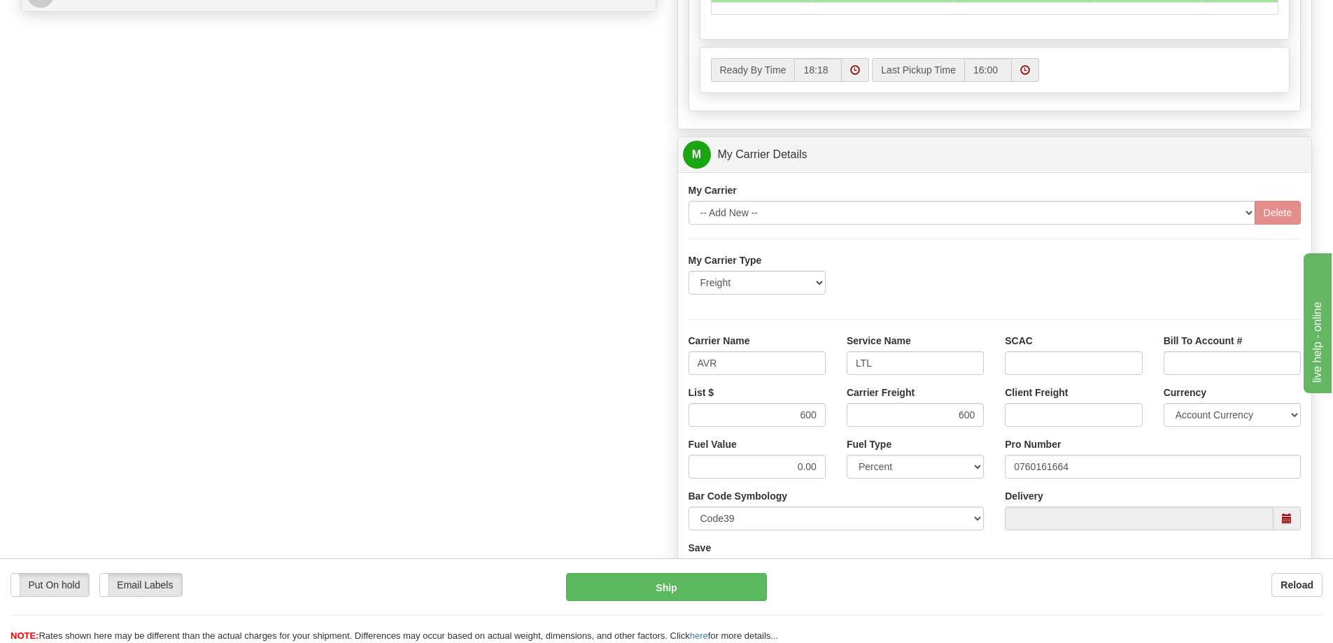
scroll to position [700, 0]
drag, startPoint x: 796, startPoint y: 417, endPoint x: 822, endPoint y: 412, distance: 27.0
click at [822, 412] on input "600" at bounding box center [757, 414] width 137 height 24
type input "450"
drag, startPoint x: 933, startPoint y: 411, endPoint x: 981, endPoint y: 413, distance: 47.6
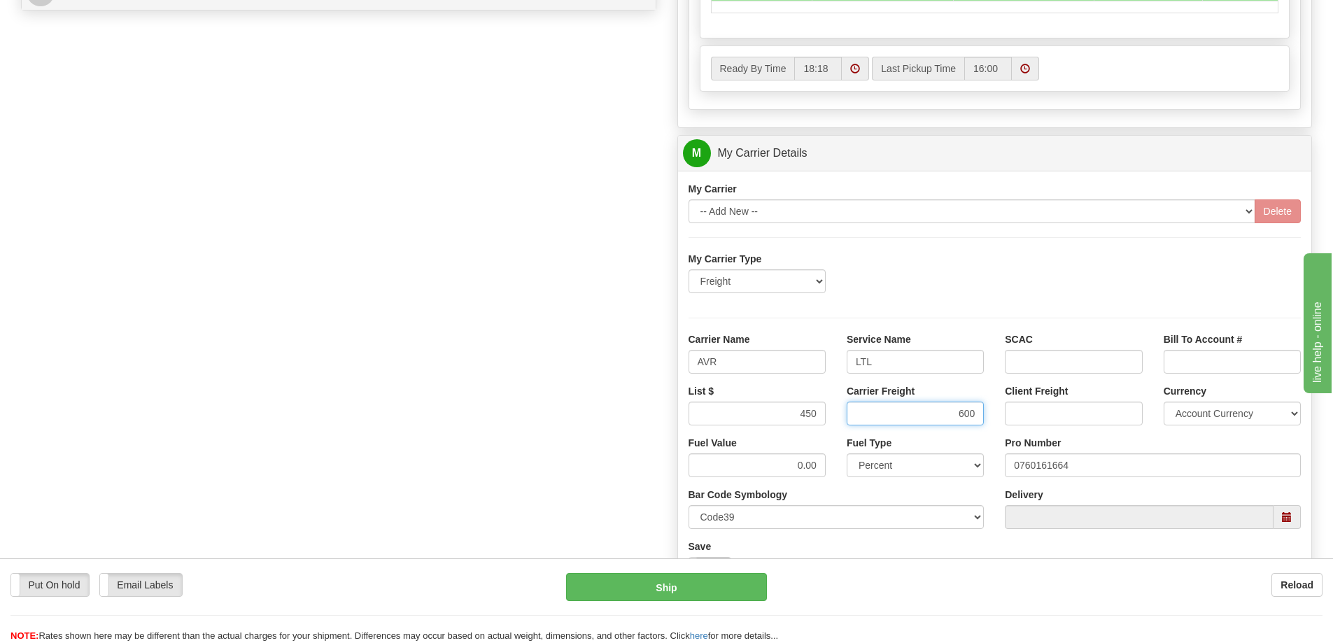
click at [981, 413] on input "600" at bounding box center [915, 414] width 137 height 24
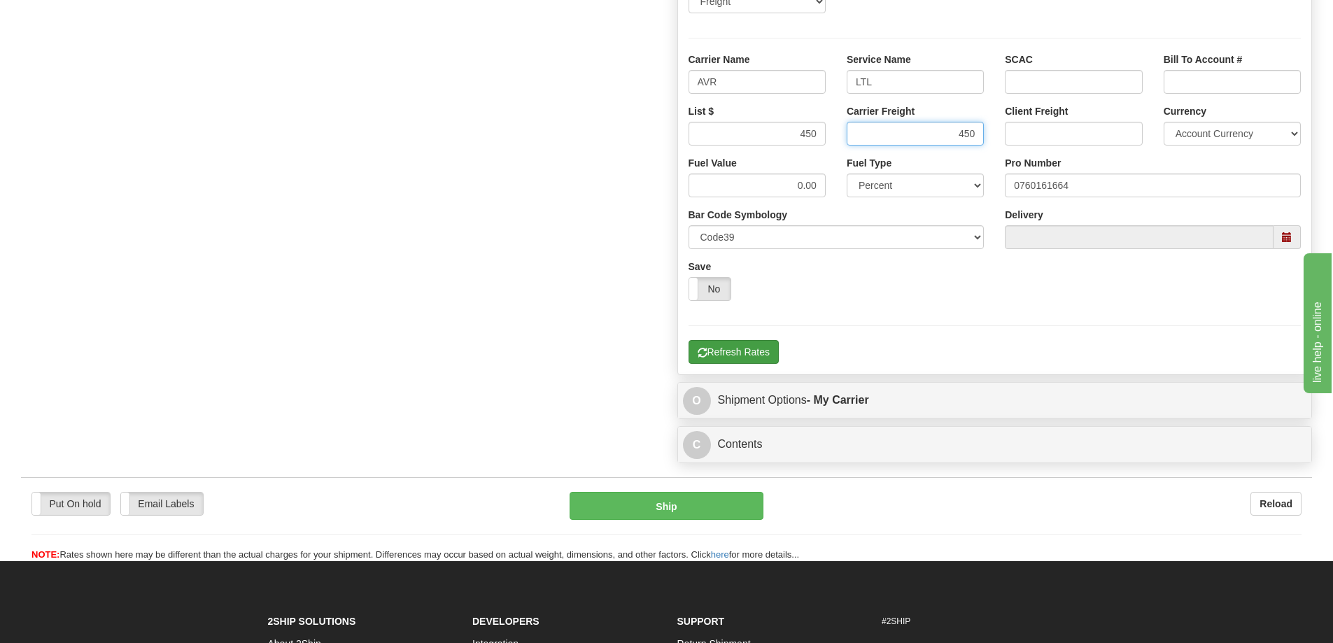
type input "450"
click at [760, 356] on button "Refresh Rates" at bounding box center [734, 352] width 90 height 24
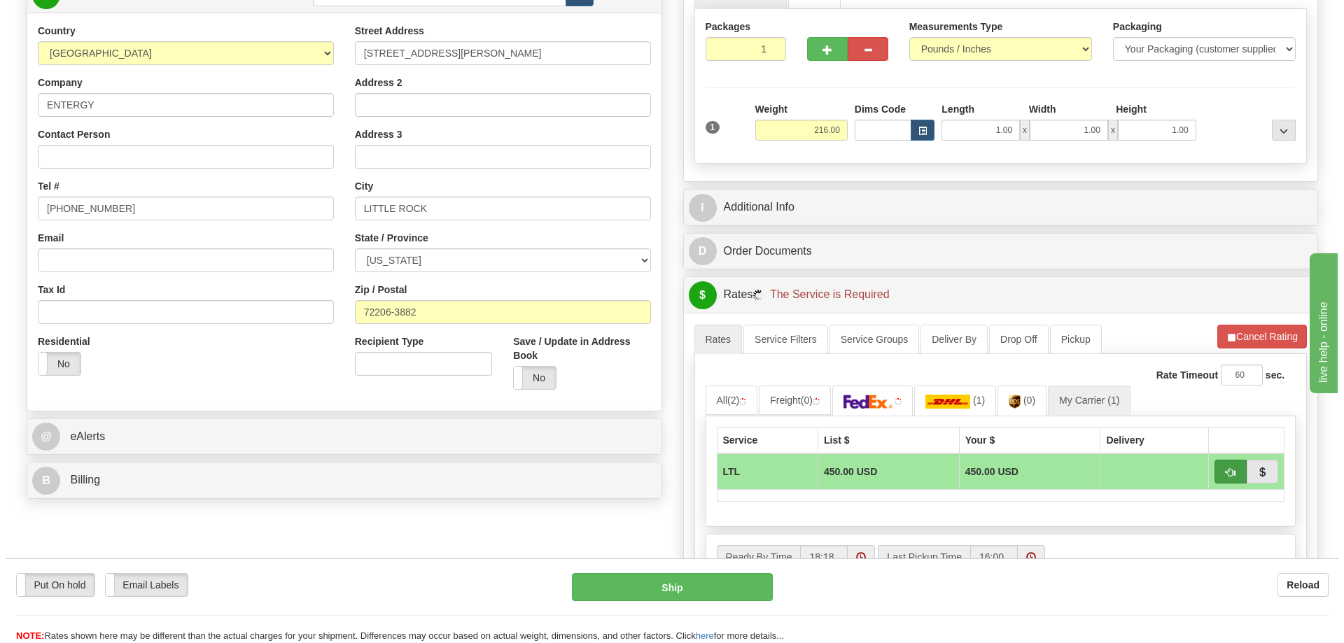
scroll to position [210, 0]
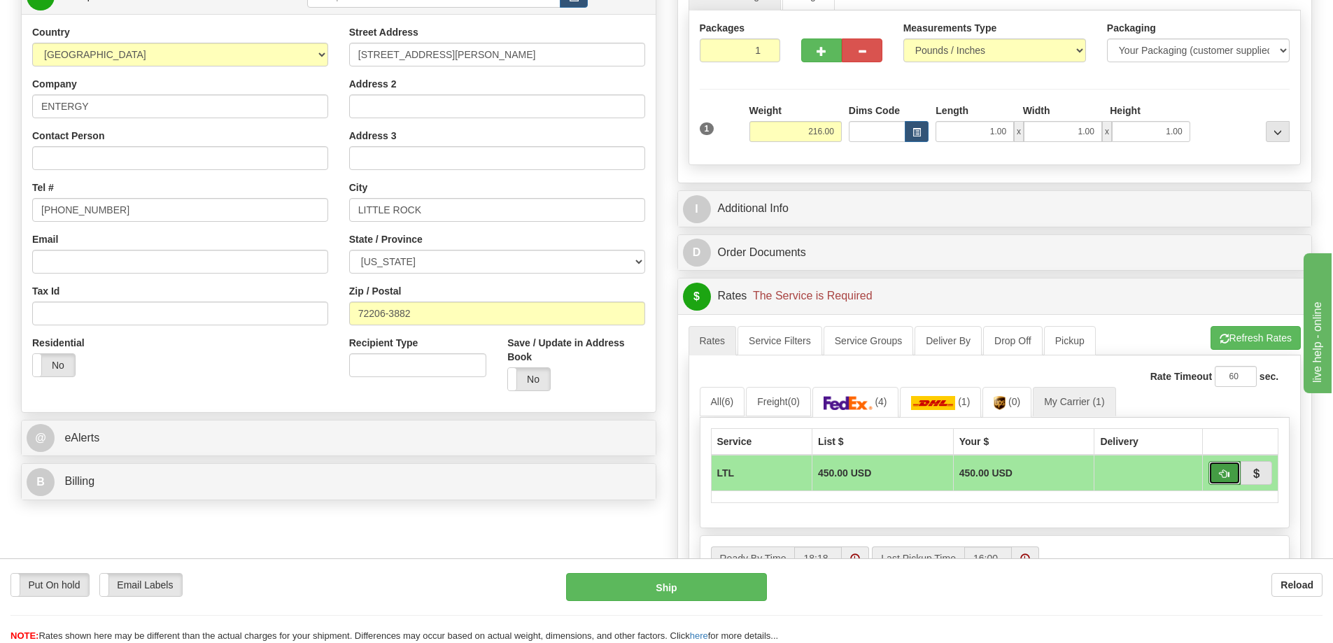
click at [1215, 470] on button "button" at bounding box center [1224, 473] width 32 height 24
type input "00"
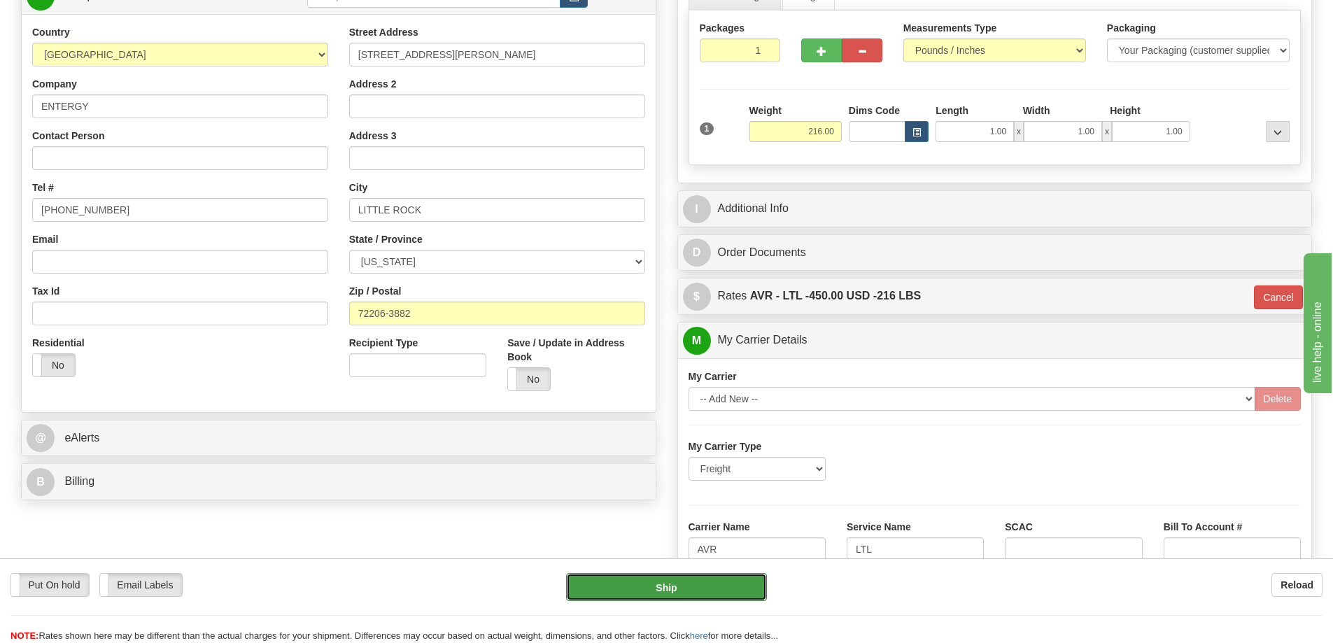
click at [719, 584] on button "Ship" at bounding box center [666, 587] width 201 height 28
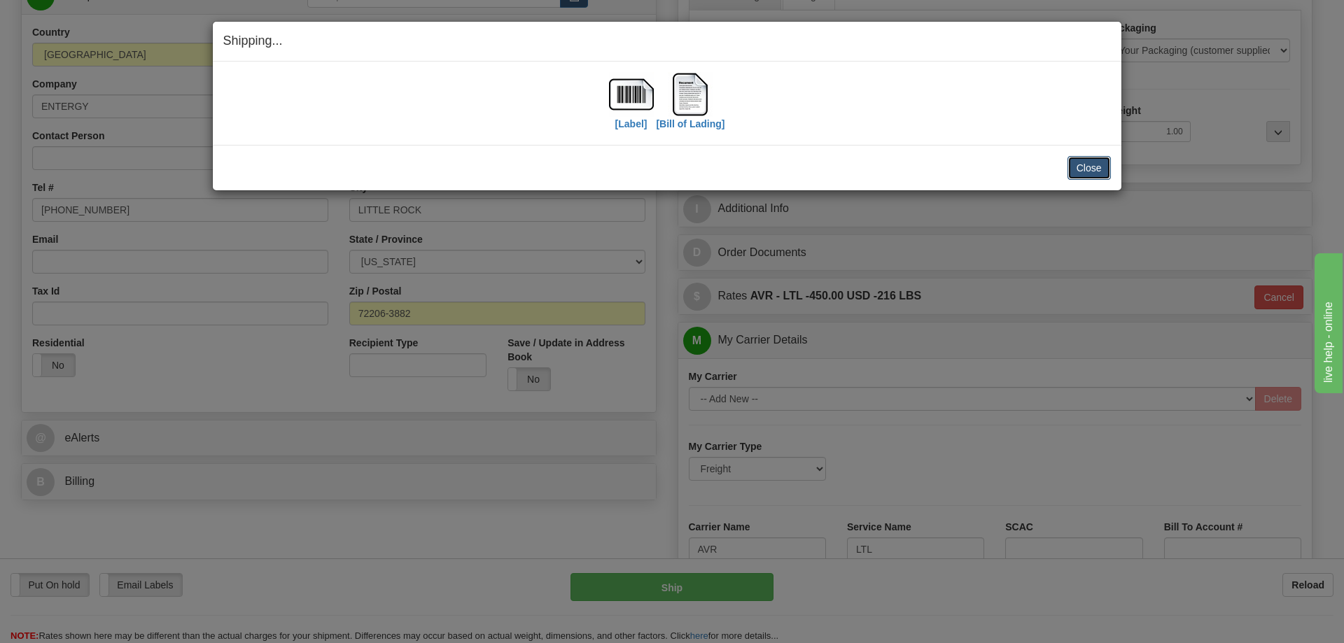
click at [1085, 164] on button "Close" at bounding box center [1088, 168] width 43 height 24
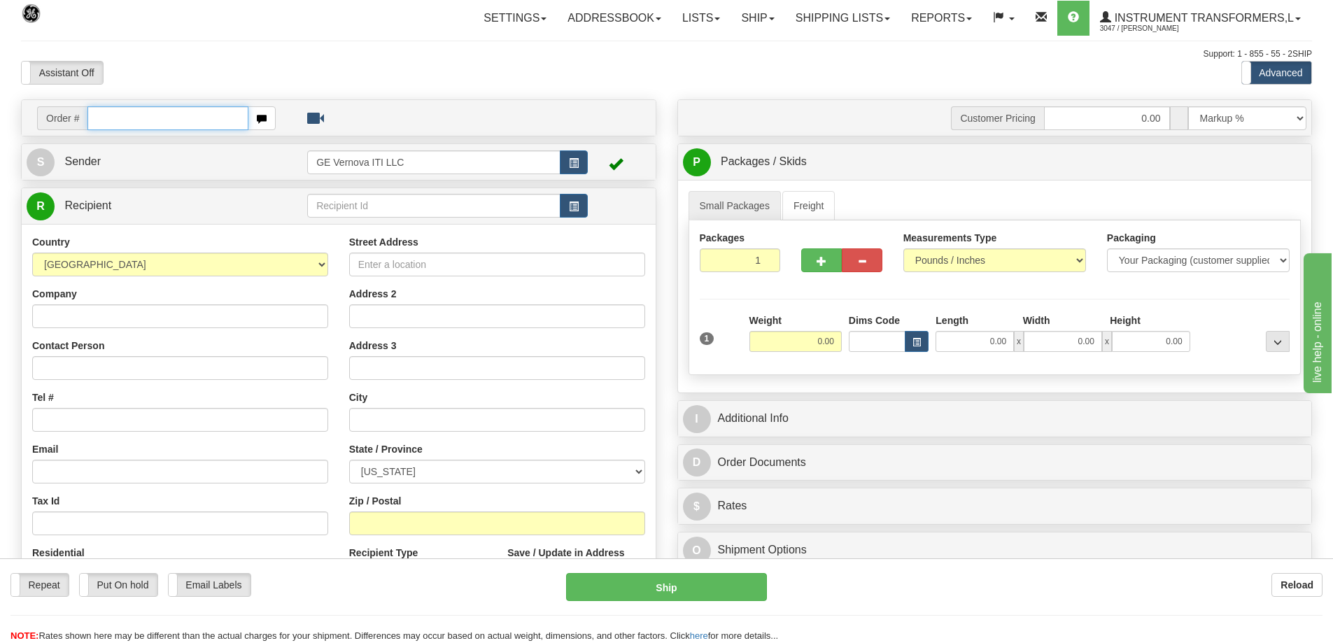
click at [112, 118] on input "text" at bounding box center [167, 118] width 161 height 24
type input "86701978"
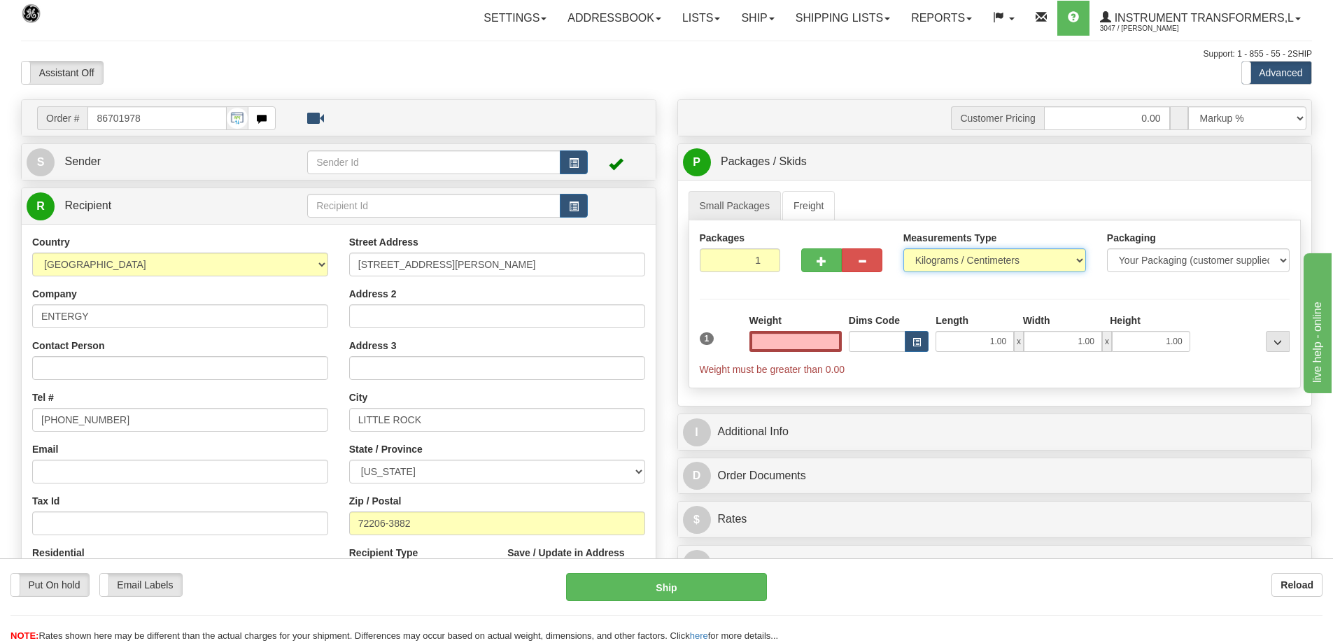
type input "0.00"
click at [947, 260] on select "Pounds / Inches Kilograms / Centimeters" at bounding box center [994, 260] width 183 height 24
select select "0"
click at [903, 248] on select "Pounds / Inches Kilograms / Centimeters" at bounding box center [994, 260] width 183 height 24
drag, startPoint x: 813, startPoint y: 338, endPoint x: 861, endPoint y: 346, distance: 48.9
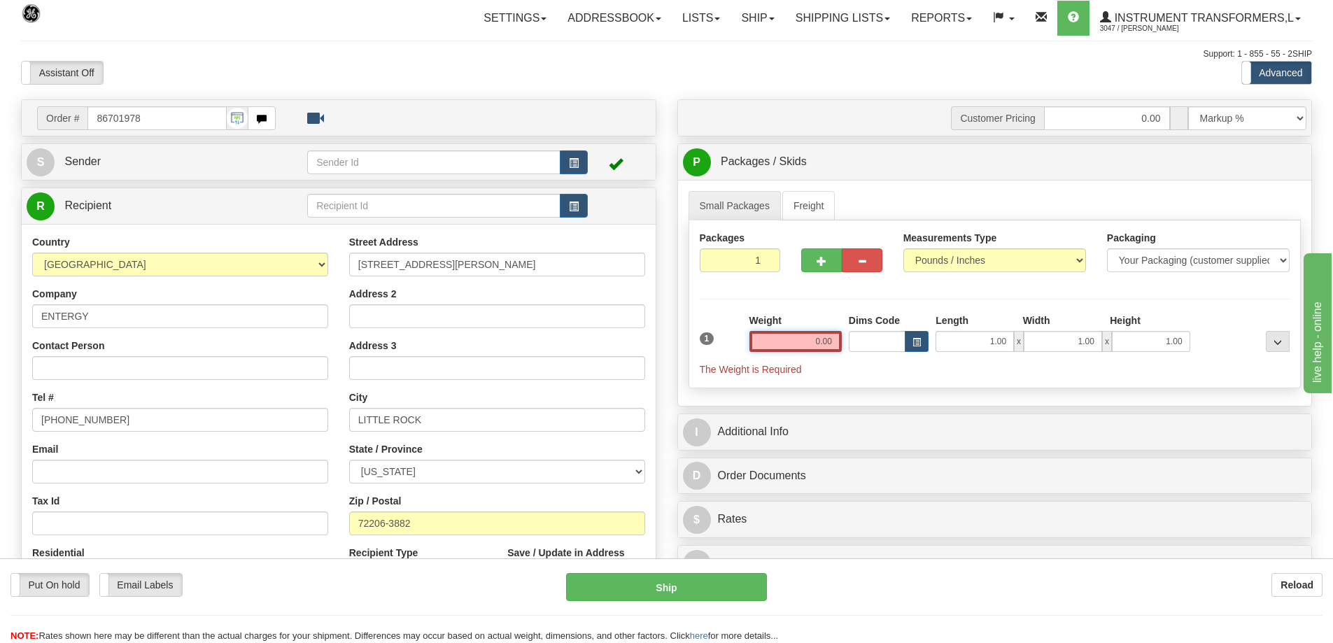
click at [861, 346] on div "1 Weight 0.00 Dims Code 1.00" at bounding box center [995, 344] width 598 height 63
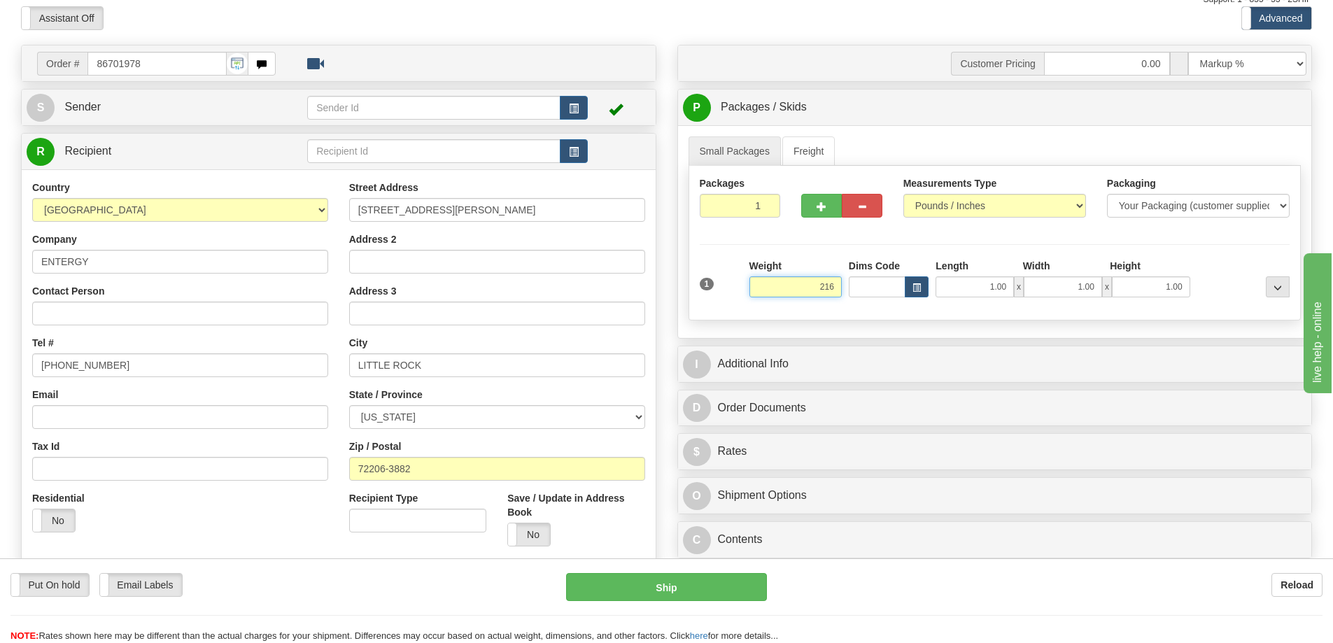
scroll to position [140, 0]
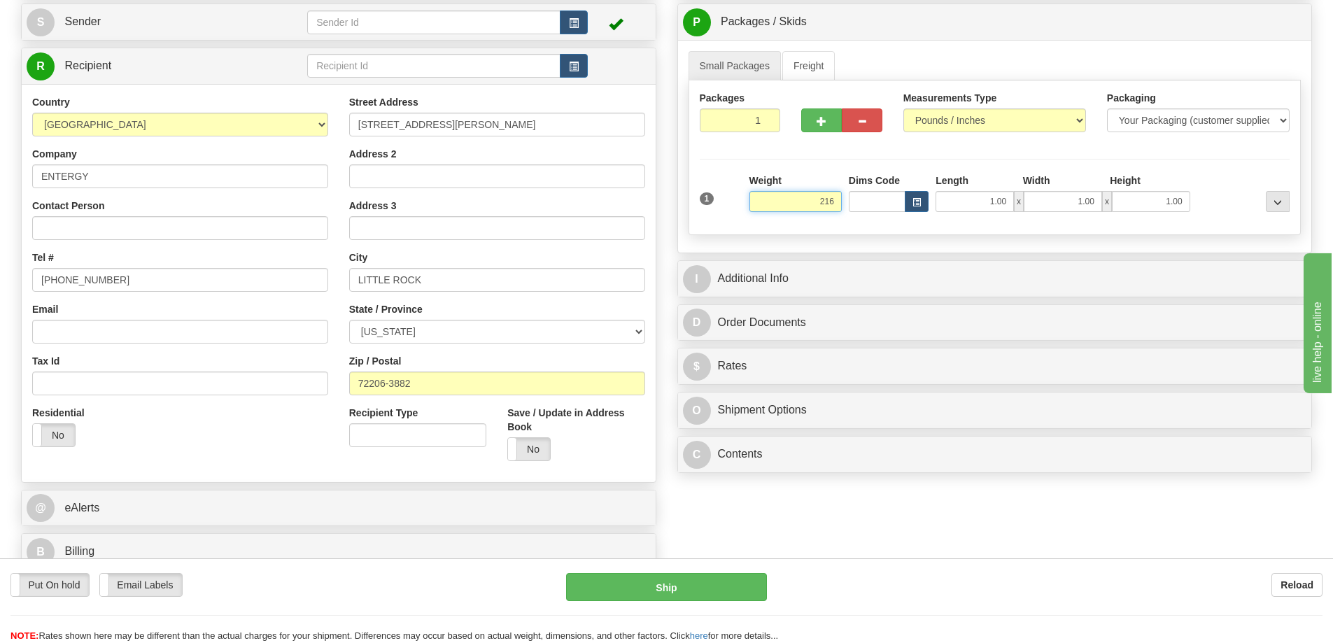
click button "Delete" at bounding box center [0, 0] width 0 height 0
type input "216.00"
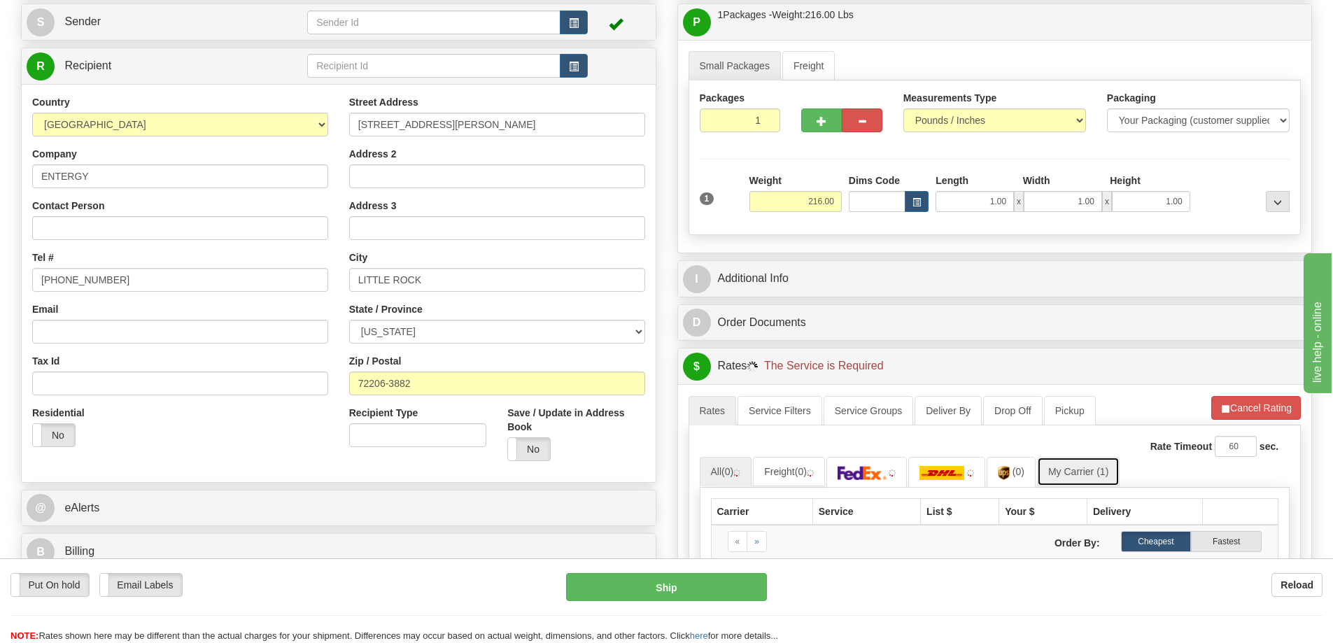
click at [1067, 470] on link "My Carrier (1)" at bounding box center [1078, 471] width 83 height 29
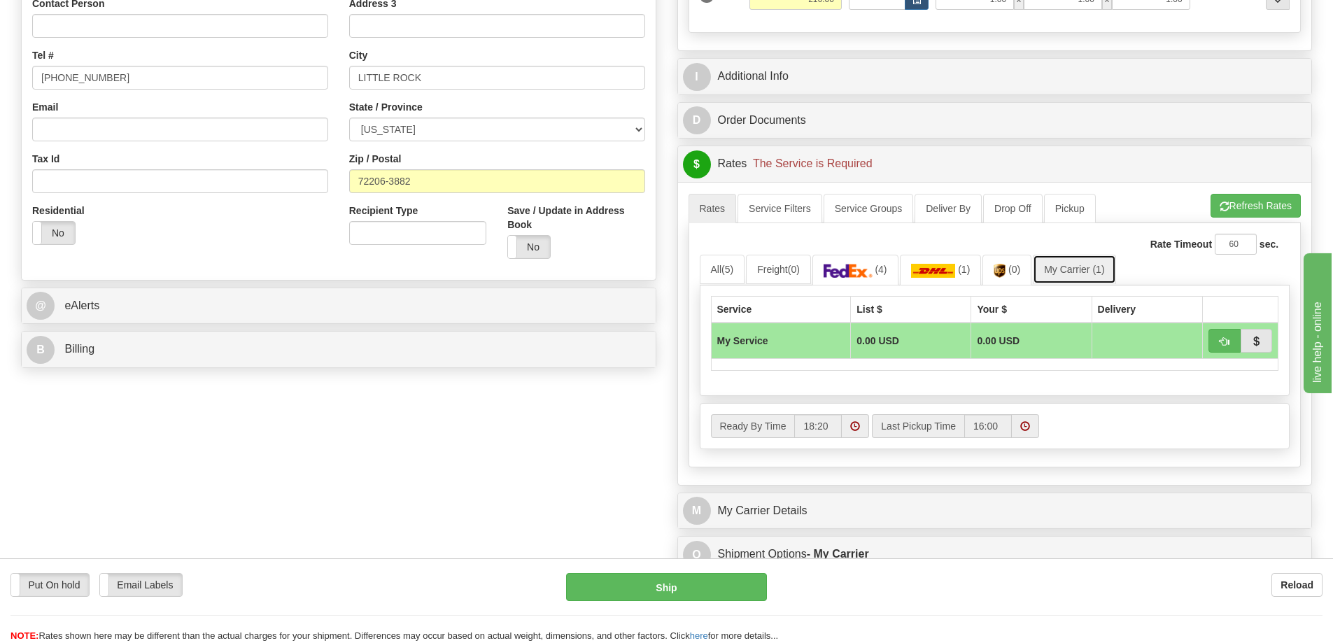
scroll to position [350, 0]
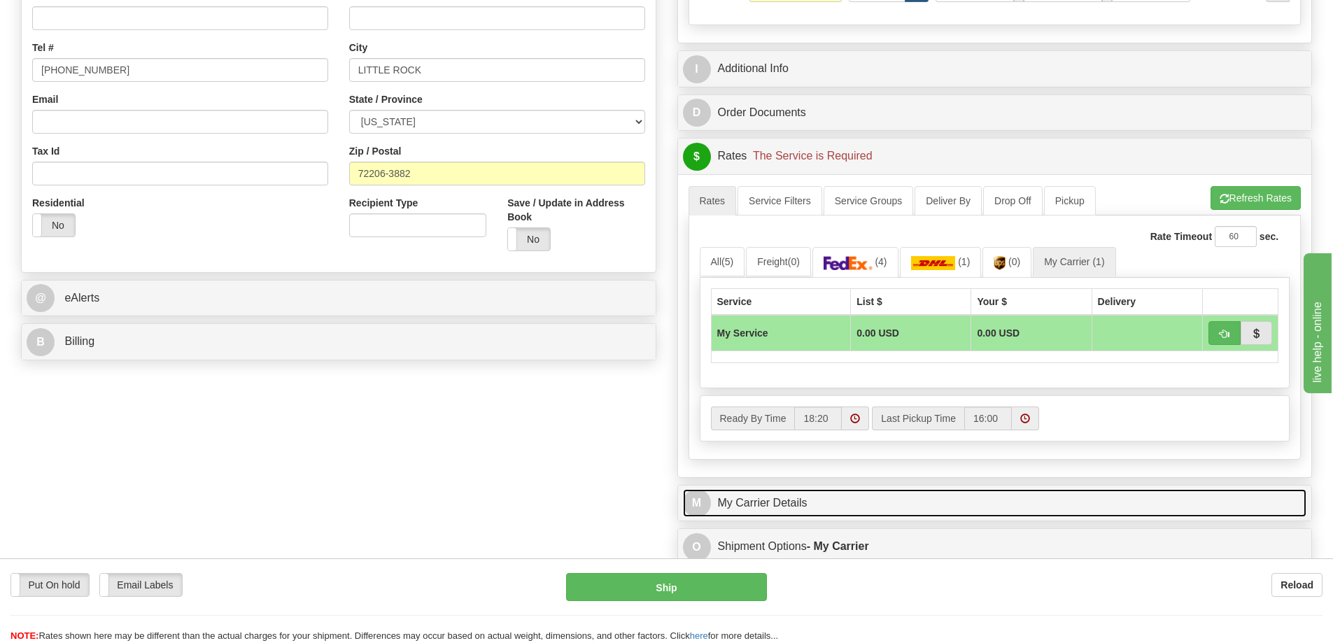
click at [817, 500] on link "M My Carrier Details" at bounding box center [995, 503] width 624 height 29
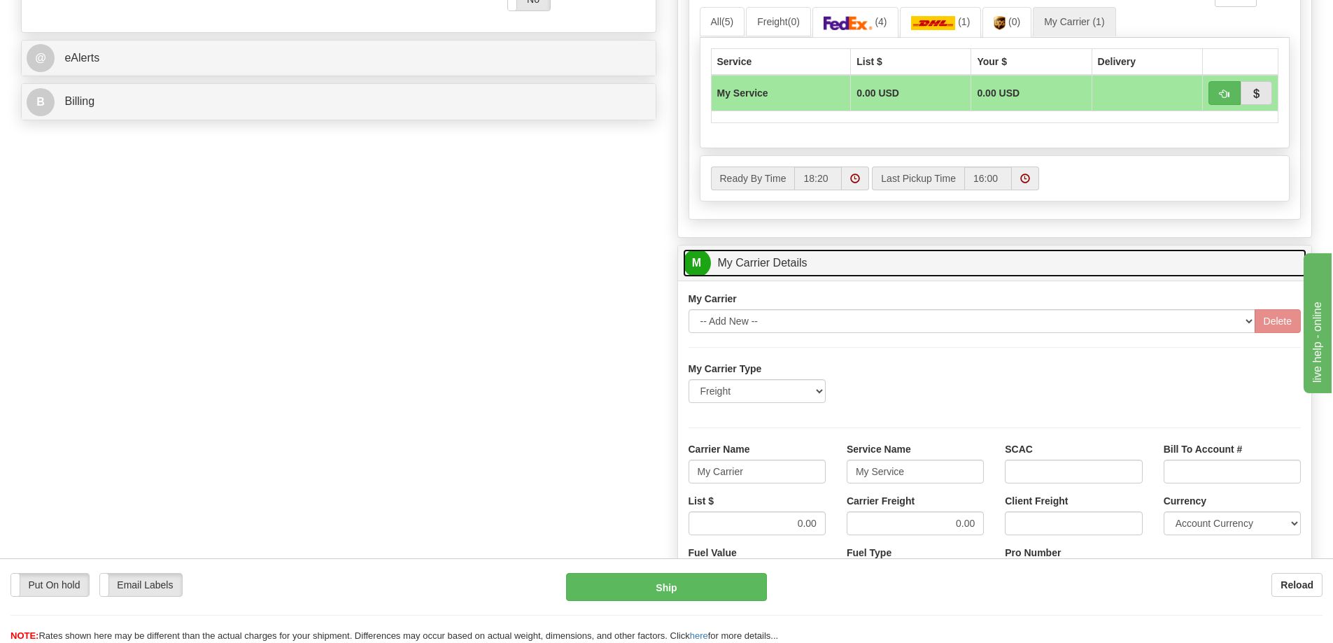
scroll to position [630, 0]
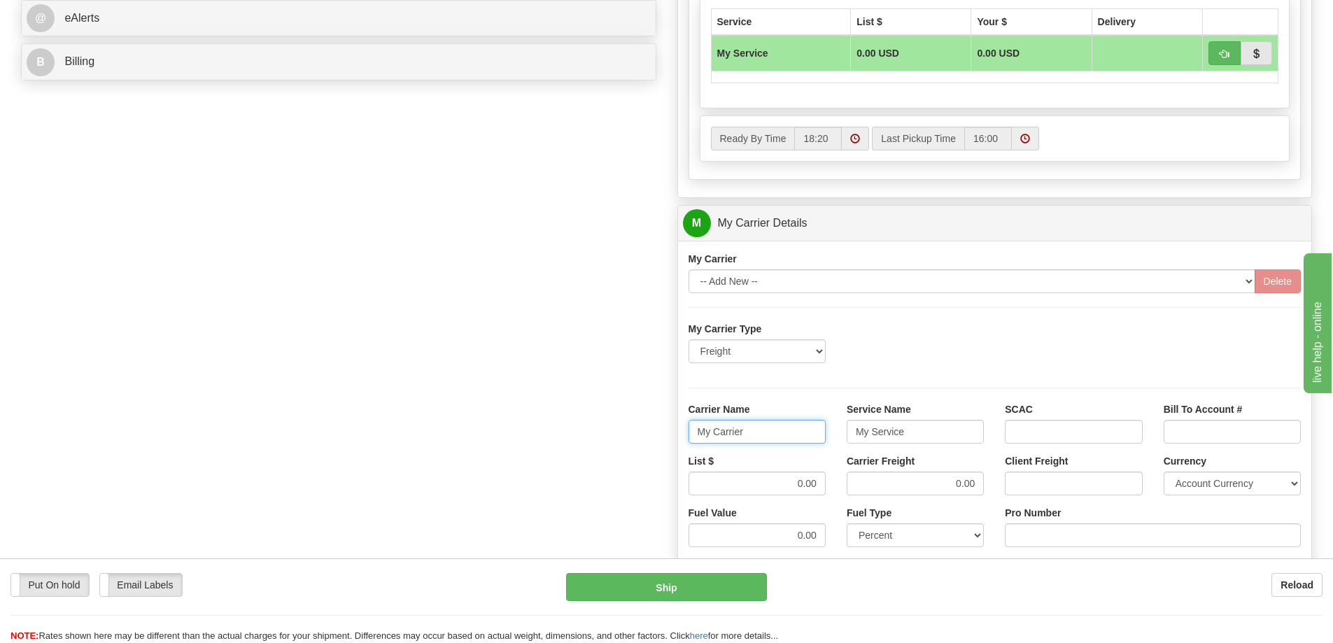
drag, startPoint x: 752, startPoint y: 427, endPoint x: 658, endPoint y: 423, distance: 93.1
click at [658, 423] on div "Order # 86701978 S Sender" at bounding box center [666, 145] width 1312 height 1351
drag, startPoint x: 840, startPoint y: 435, endPoint x: 779, endPoint y: 442, distance: 61.4
click at [779, 442] on div "Carrier Name Service Name My Service SCAC Bill To Account #" at bounding box center [995, 428] width 634 height 52
drag, startPoint x: 780, startPoint y: 489, endPoint x: 818, endPoint y: 486, distance: 38.6
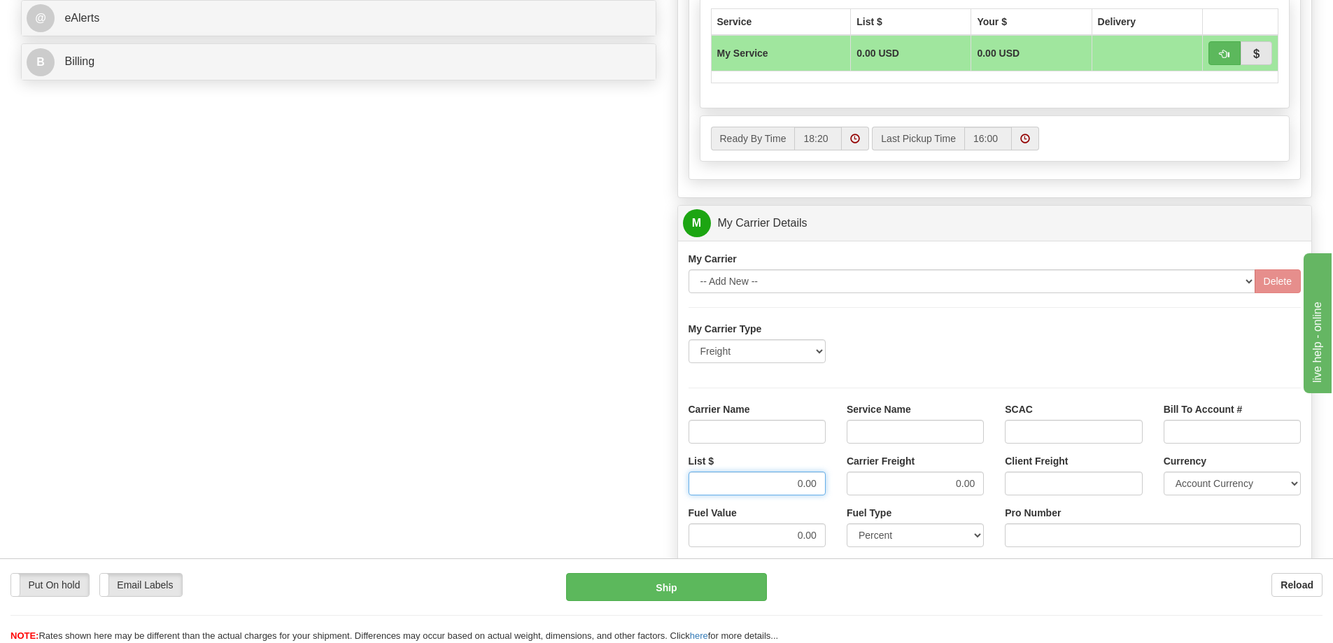
click at [818, 486] on input "0.00" at bounding box center [757, 484] width 137 height 24
drag, startPoint x: 935, startPoint y: 483, endPoint x: 1012, endPoint y: 482, distance: 77.0
click at [1012, 482] on div "List $ Carrier Freight 0.00 Client Freight Currency Account Currency ARN AWG AU…" at bounding box center [995, 480] width 634 height 52
click at [817, 440] on input "Carrier Name" at bounding box center [757, 432] width 137 height 24
type input "AVR"
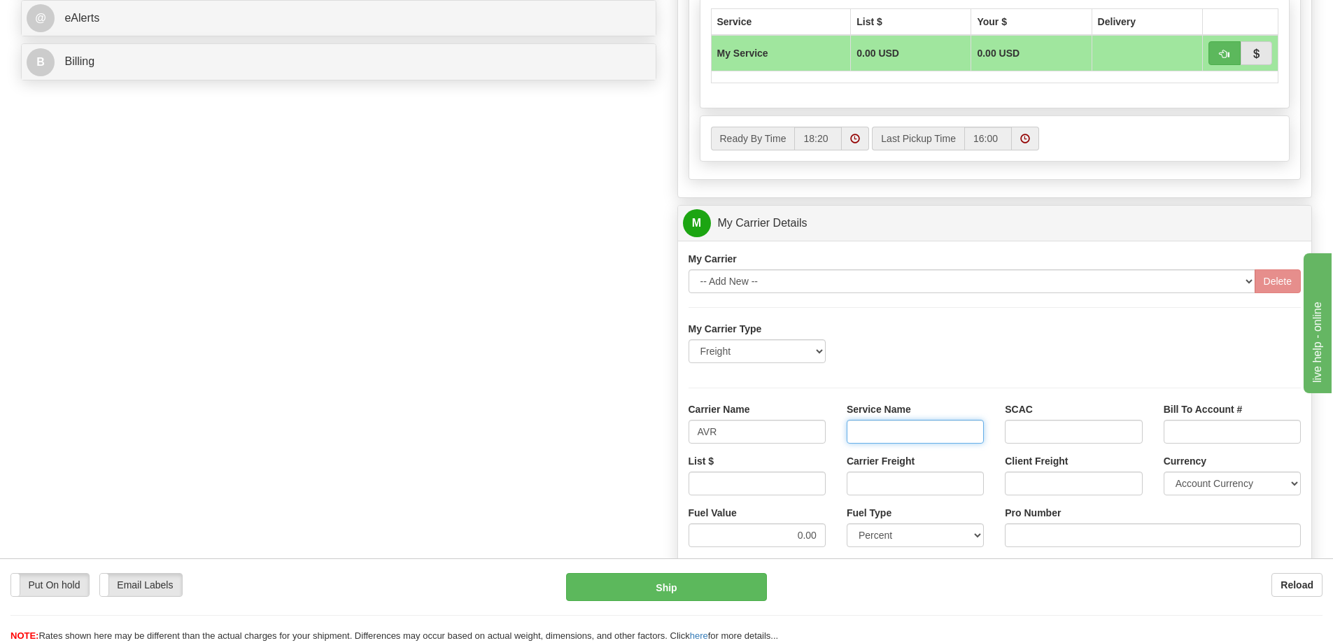
click at [880, 437] on input "Service Name" at bounding box center [915, 432] width 137 height 24
type input "LTL"
click at [803, 484] on input "List $" at bounding box center [757, 484] width 137 height 24
type input ".01"
click at [947, 483] on input "Carrier Freight" at bounding box center [915, 484] width 137 height 24
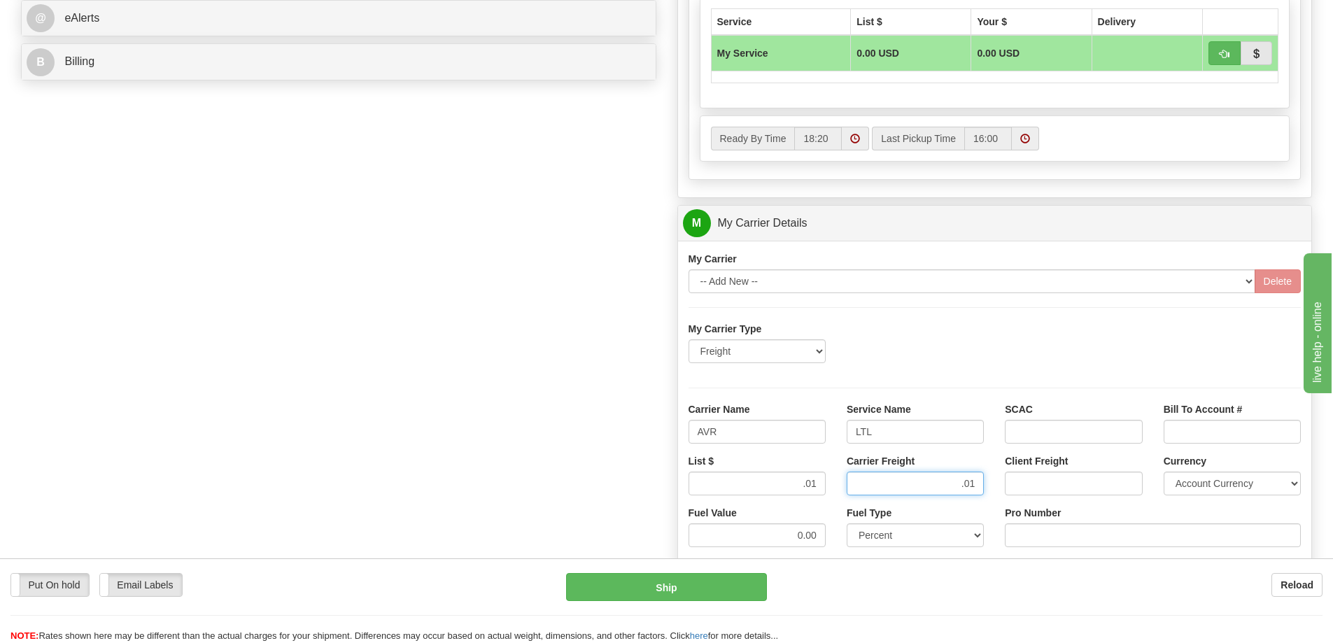
type input ".01"
click at [1059, 536] on input "Pro Number" at bounding box center [1153, 535] width 296 height 24
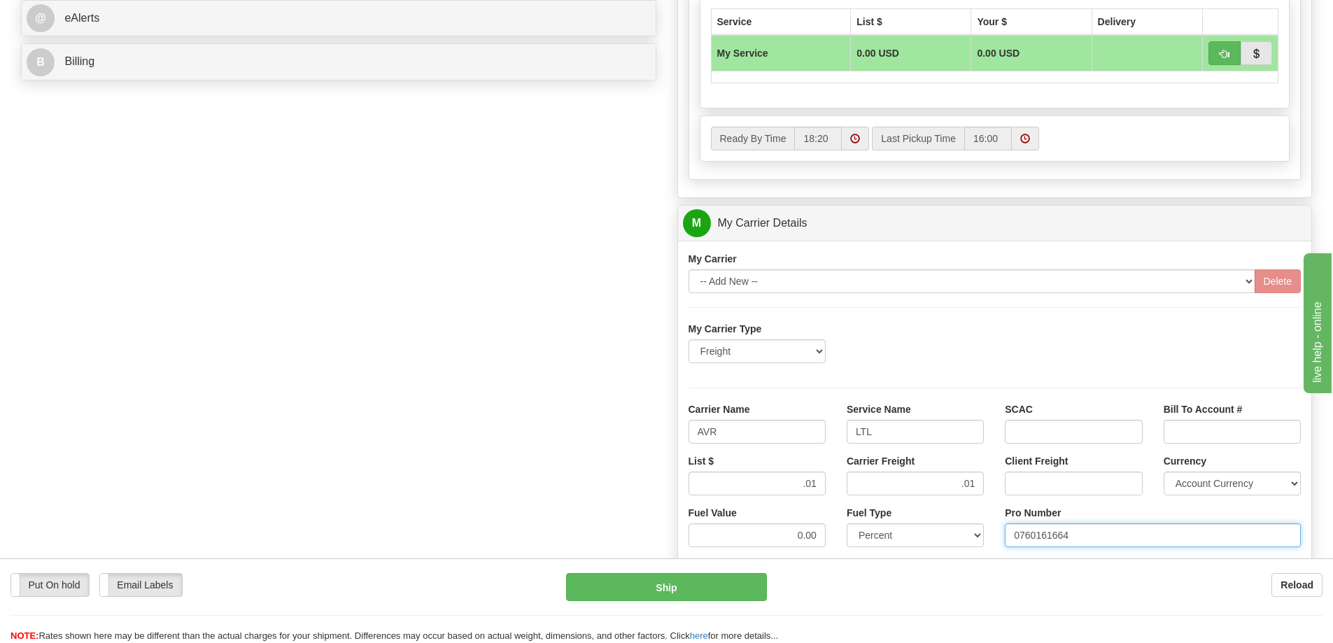
type input "0760161664"
click button "Delete" at bounding box center [0, 0] width 0 height 0
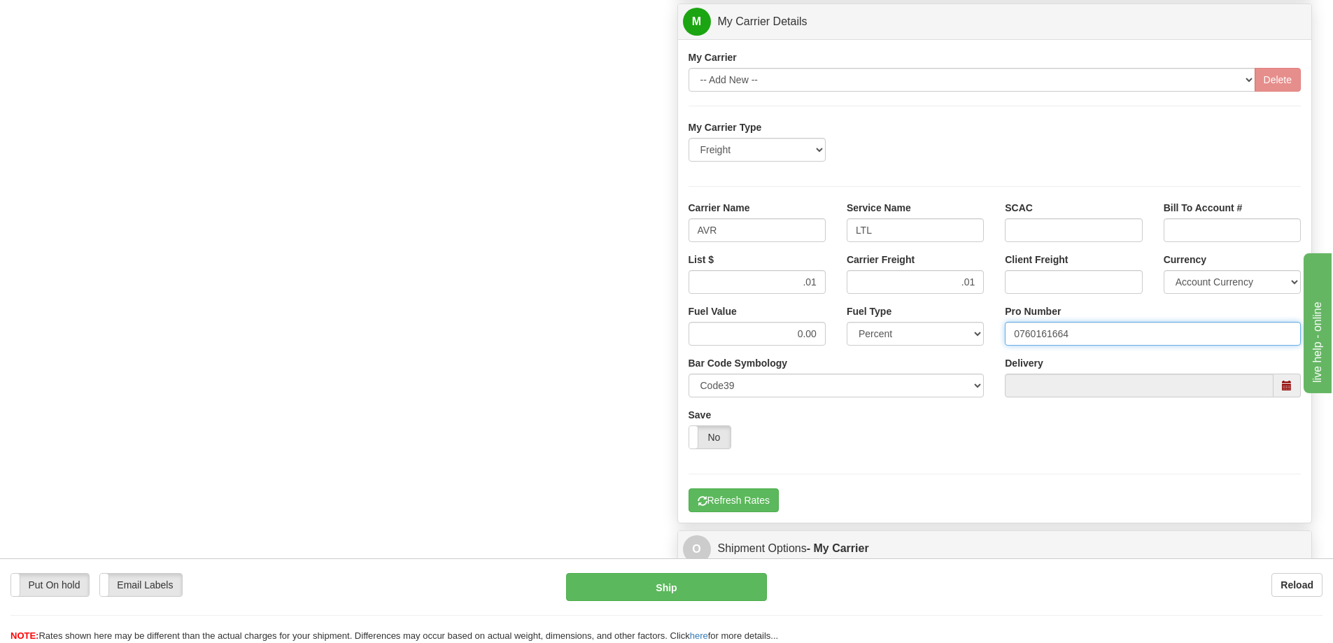
scroll to position [840, 0]
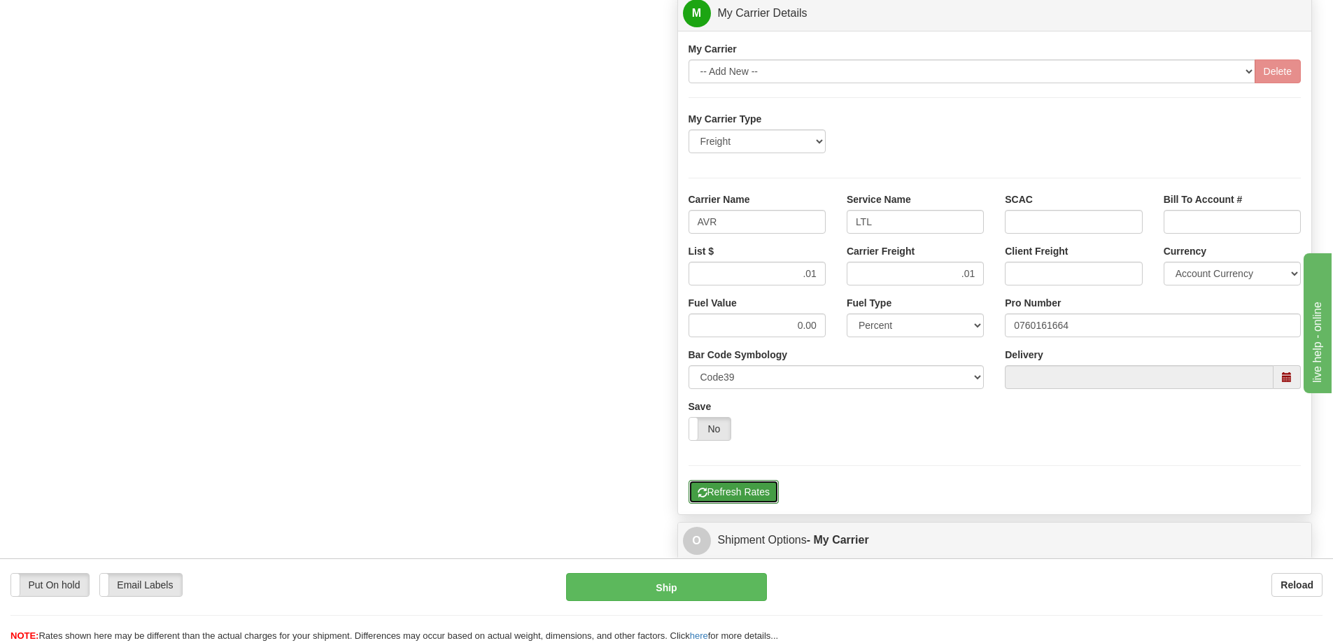
click at [752, 496] on button "Refresh Rates" at bounding box center [734, 492] width 90 height 24
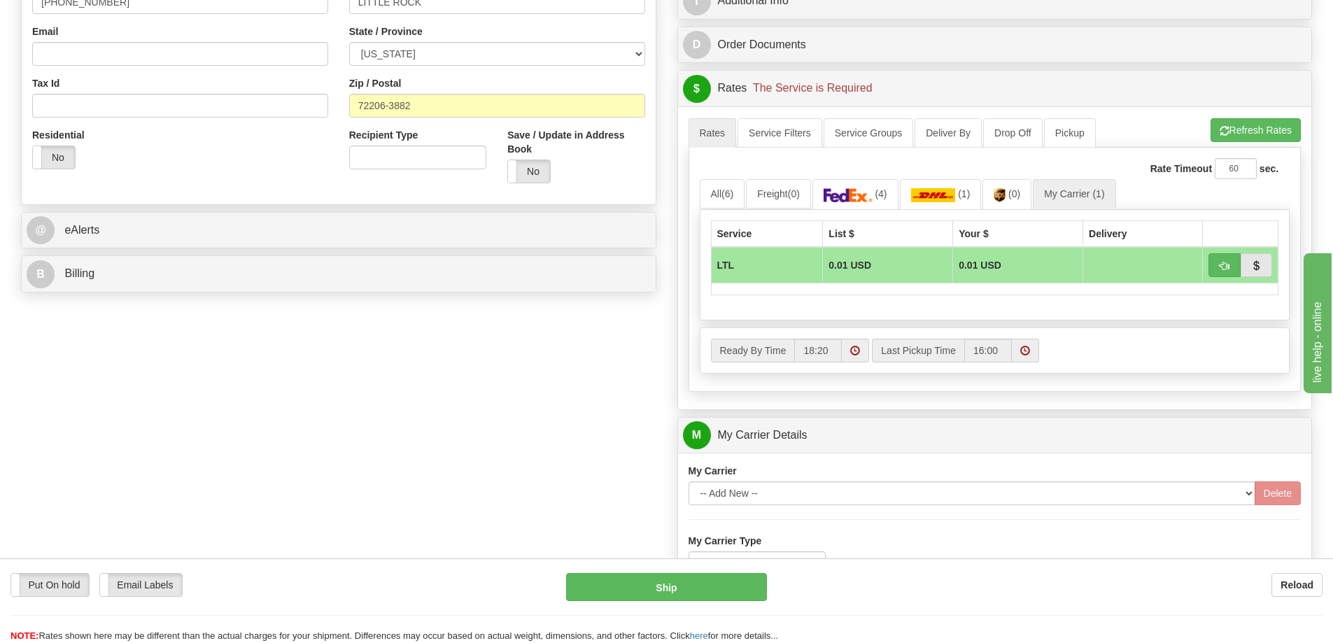
scroll to position [350, 0]
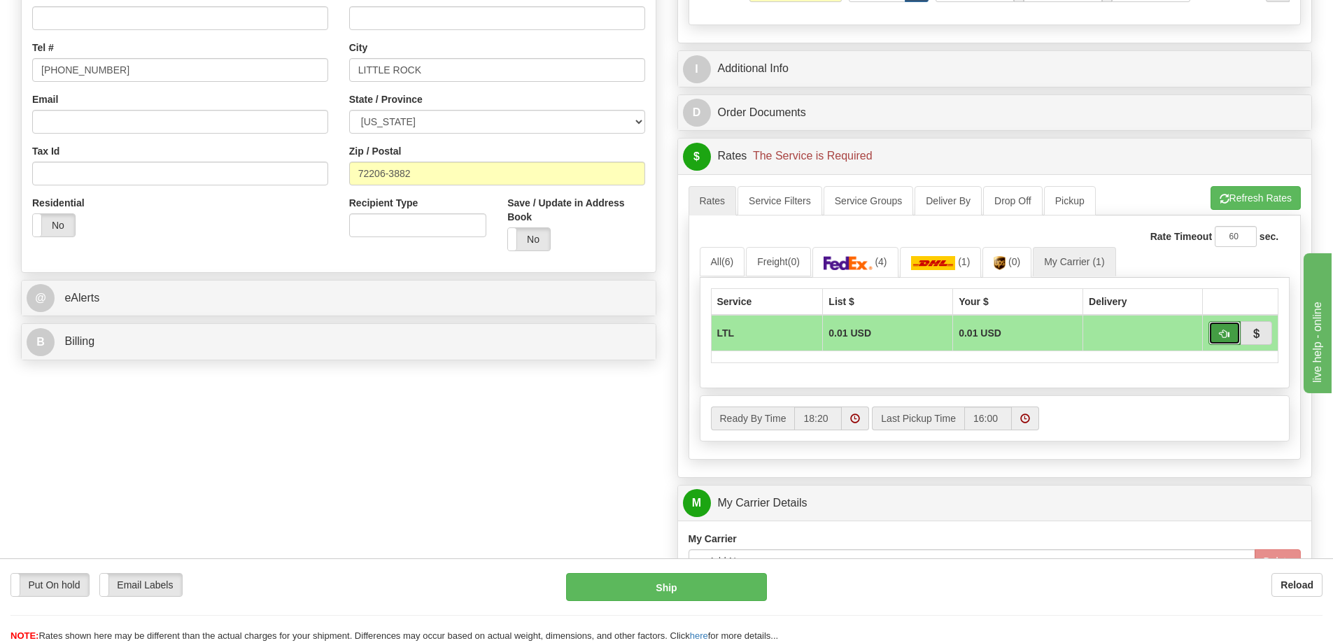
click at [1229, 337] on button "button" at bounding box center [1224, 333] width 32 height 24
type input "00"
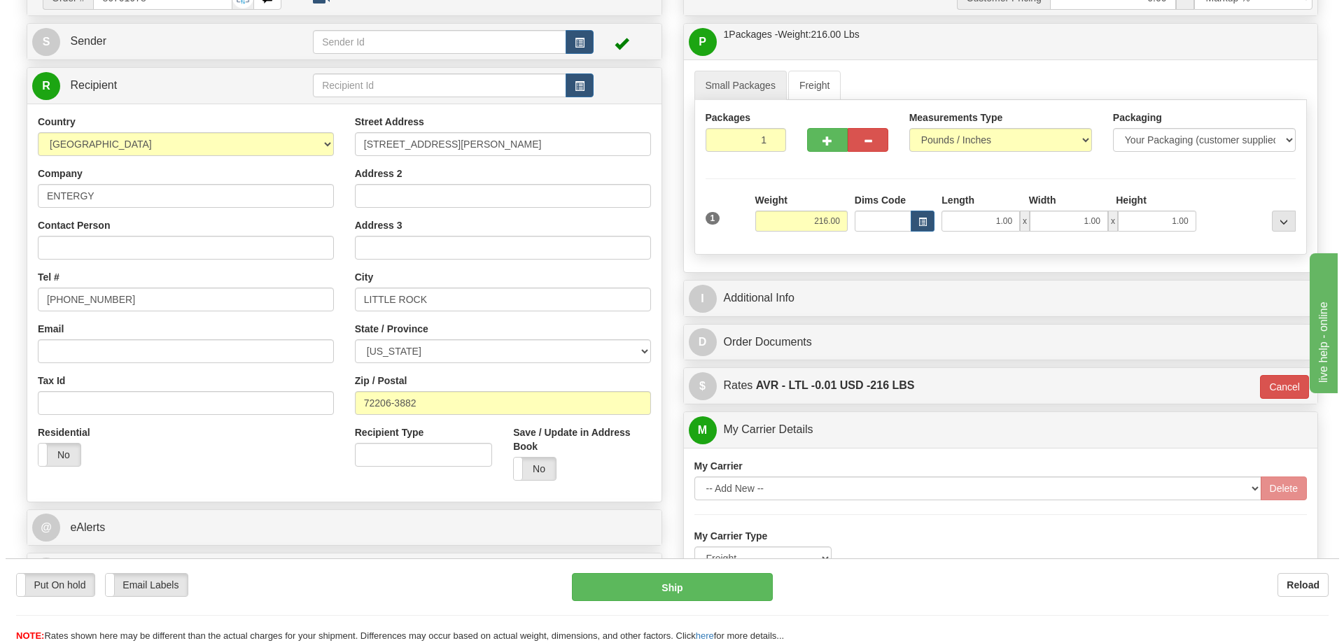
scroll to position [70, 0]
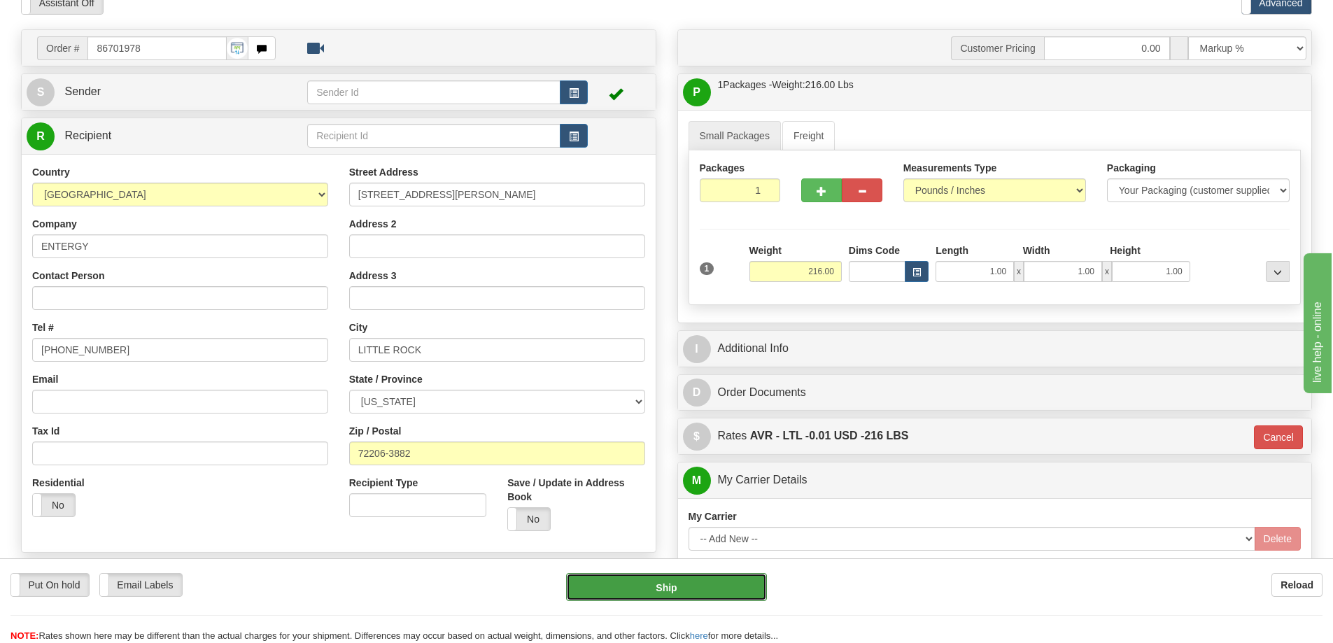
click at [704, 591] on button "Ship" at bounding box center [666, 587] width 201 height 28
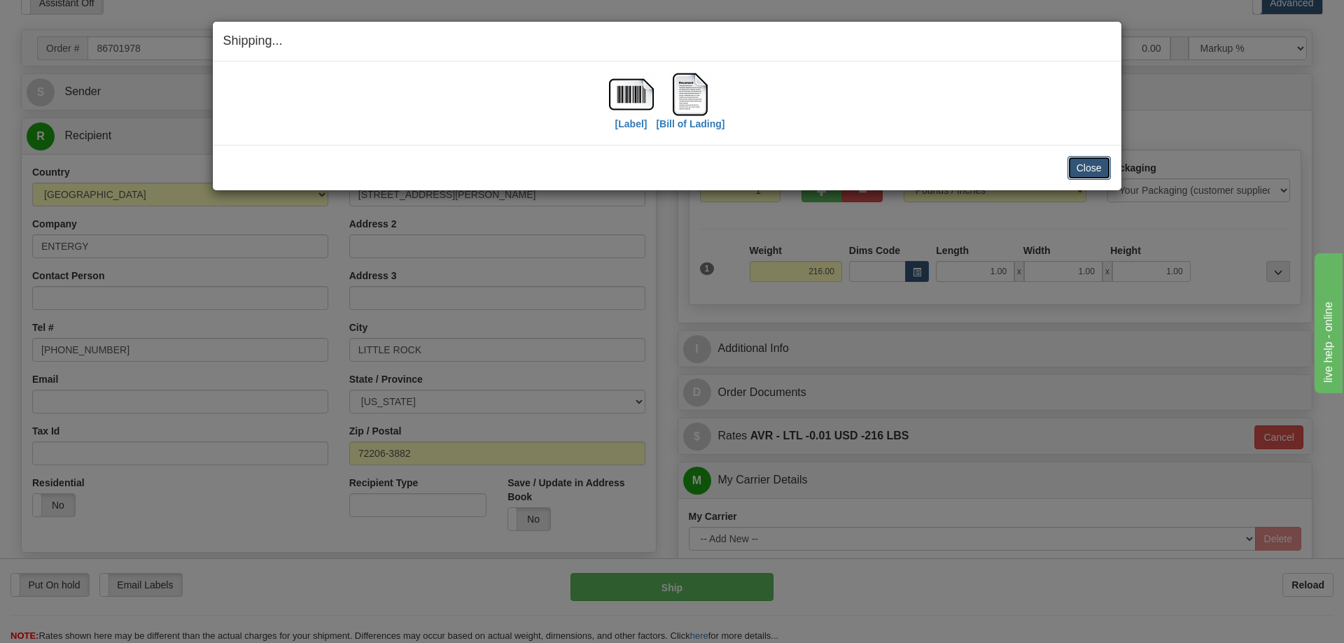
click at [1090, 168] on button "Close" at bounding box center [1088, 168] width 43 height 24
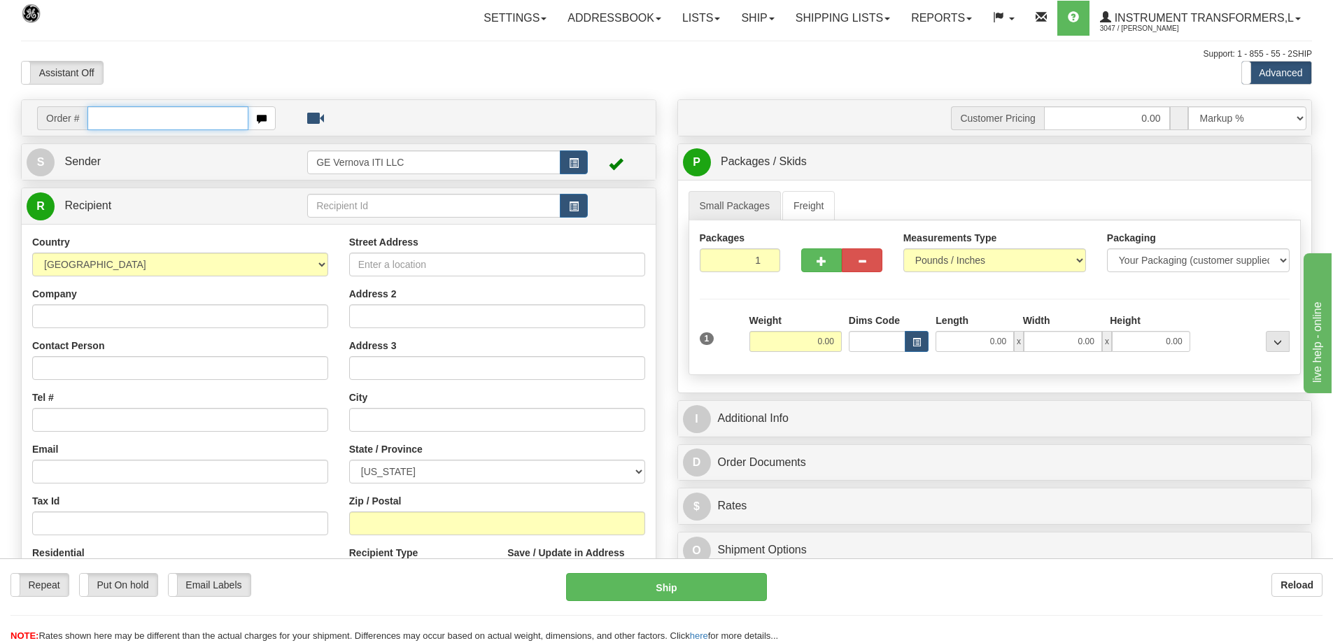
click at [114, 115] on input "text" at bounding box center [167, 118] width 161 height 24
type input "86701976"
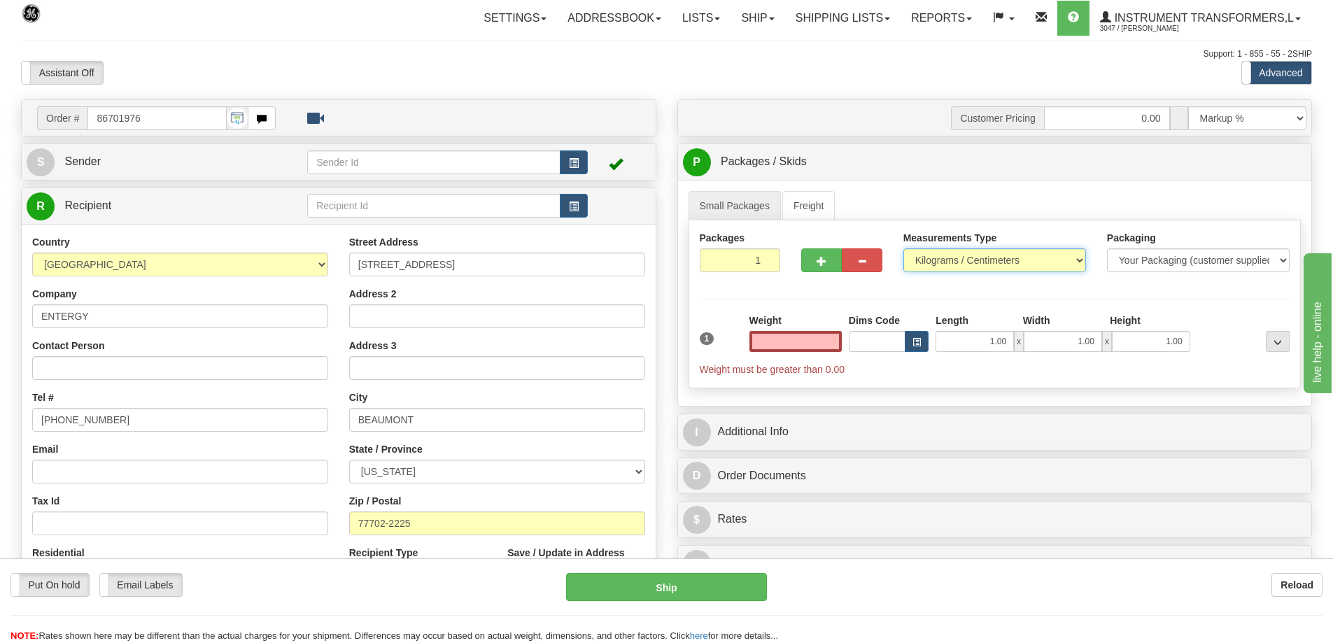
type input "0.00"
click at [980, 265] on select "Pounds / Inches Kilograms / Centimeters" at bounding box center [994, 260] width 183 height 24
select select "0"
click at [903, 248] on select "Pounds / Inches Kilograms / Centimeters" at bounding box center [994, 260] width 183 height 24
drag, startPoint x: 808, startPoint y: 335, endPoint x: 844, endPoint y: 335, distance: 35.7
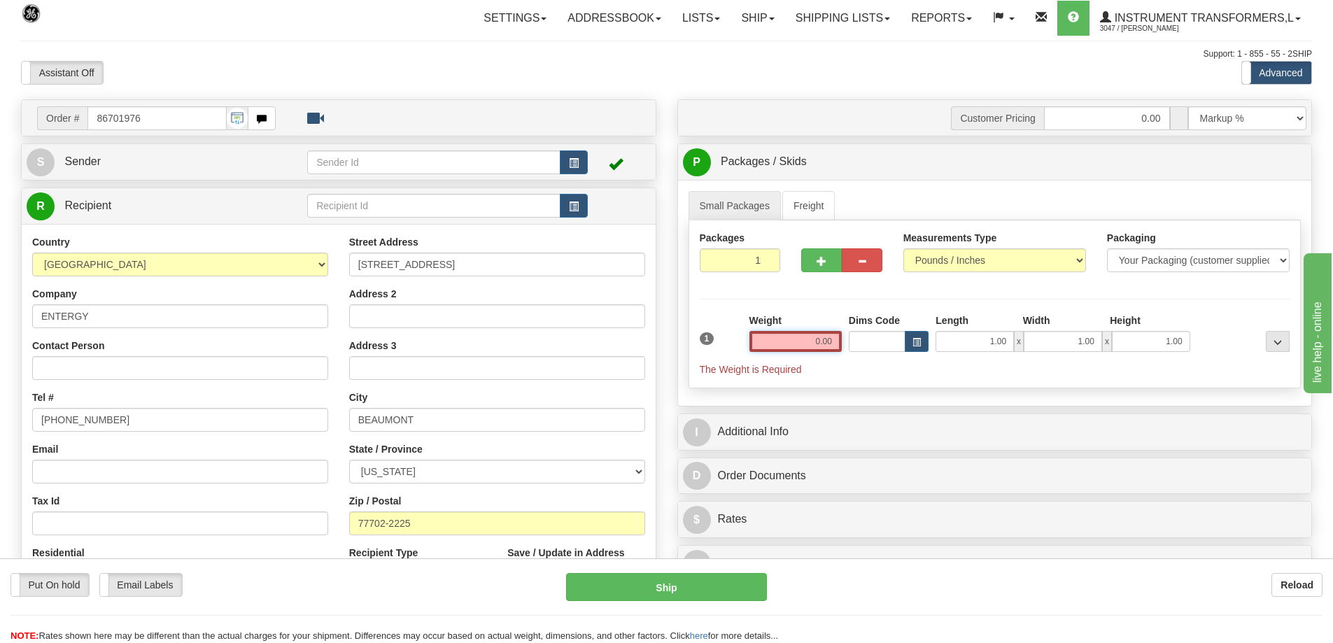
click at [844, 335] on div "Weight 0.00" at bounding box center [795, 337] width 99 height 49
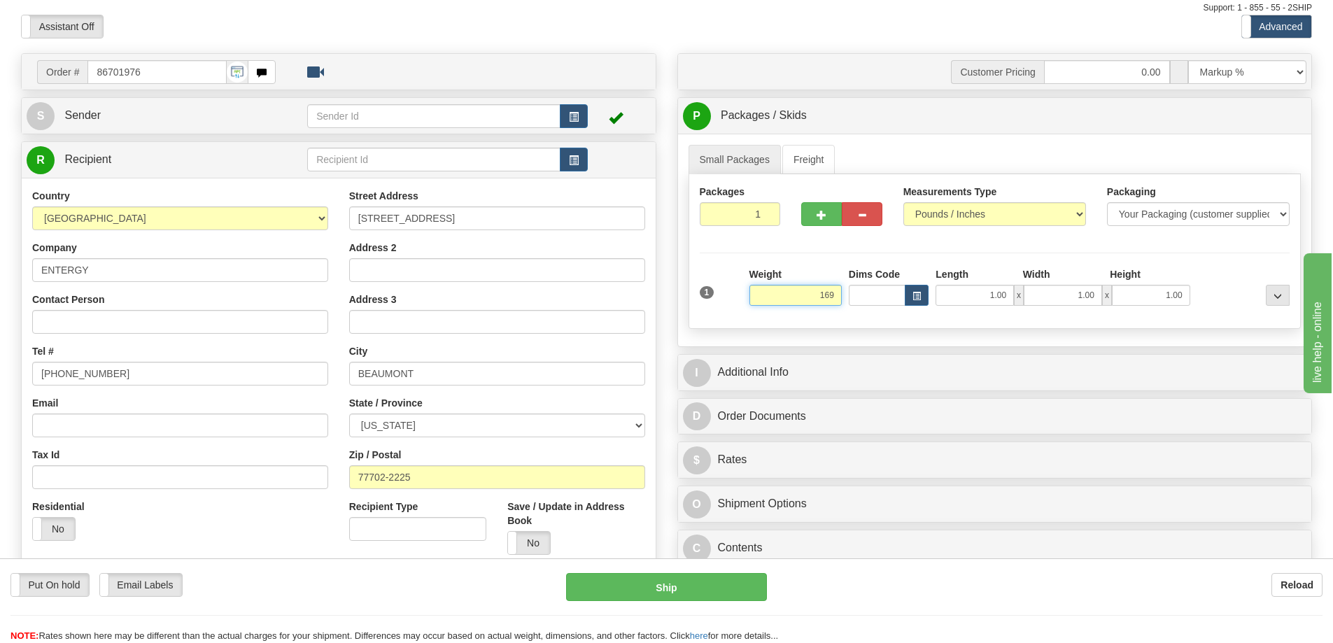
scroll to position [70, 0]
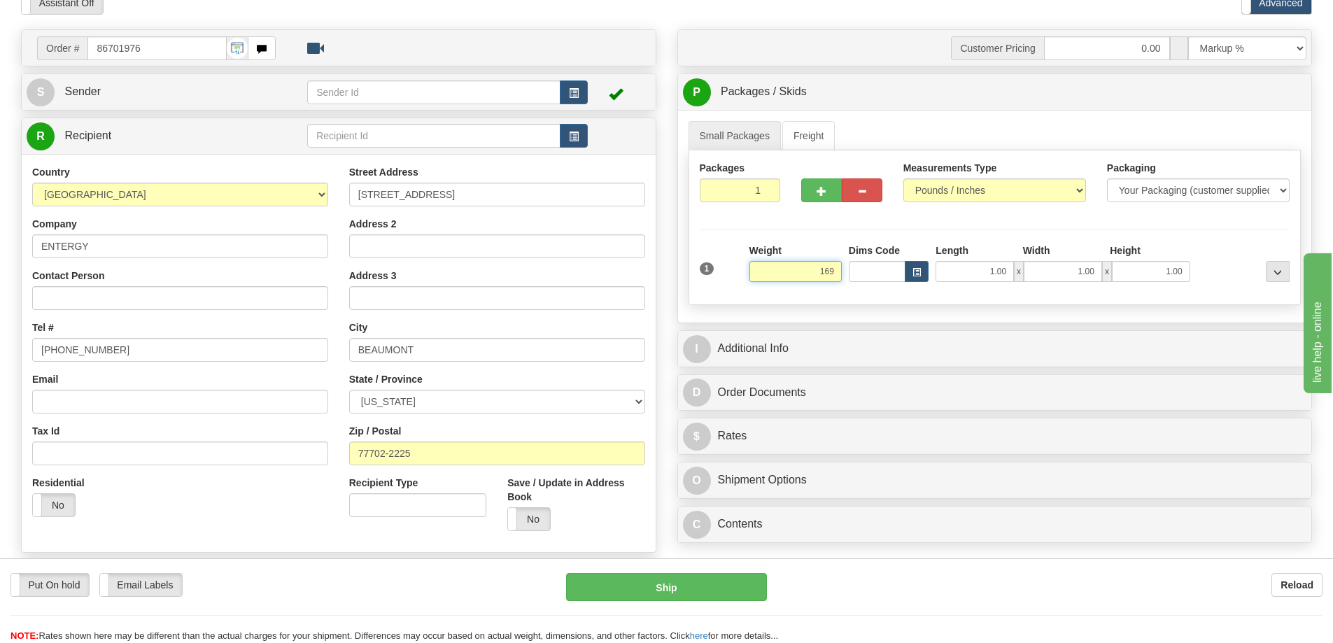
click button "Delete" at bounding box center [0, 0] width 0 height 0
type input "169.00"
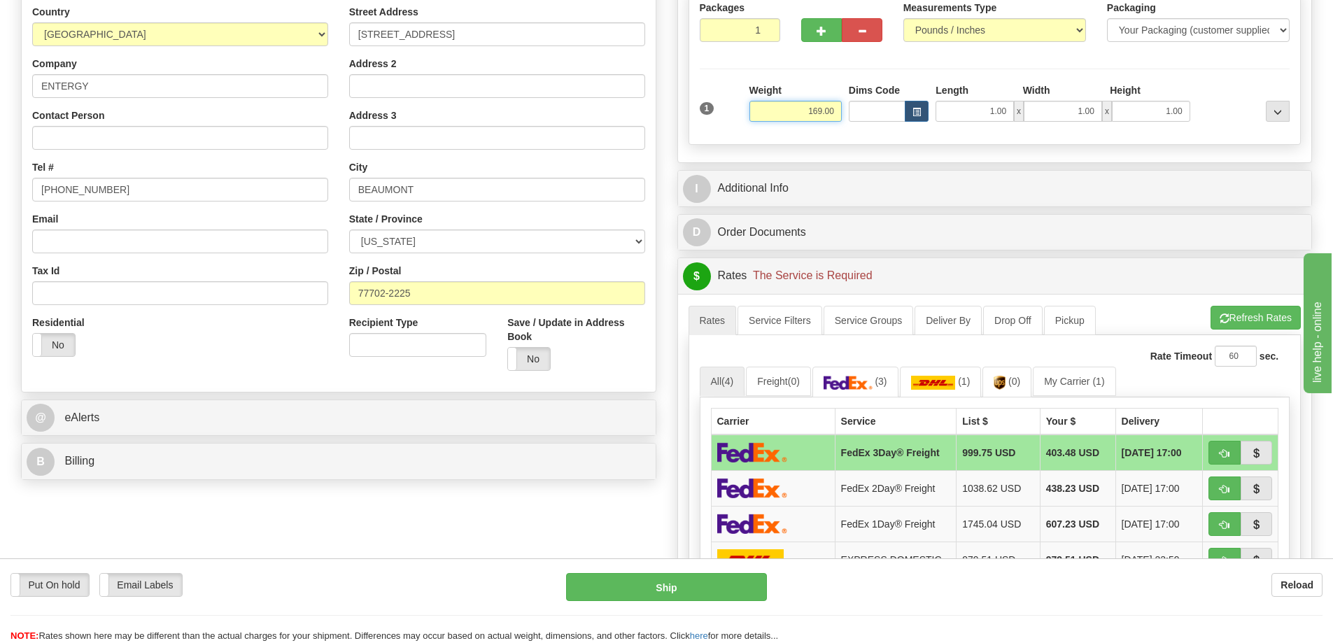
scroll to position [280, 0]
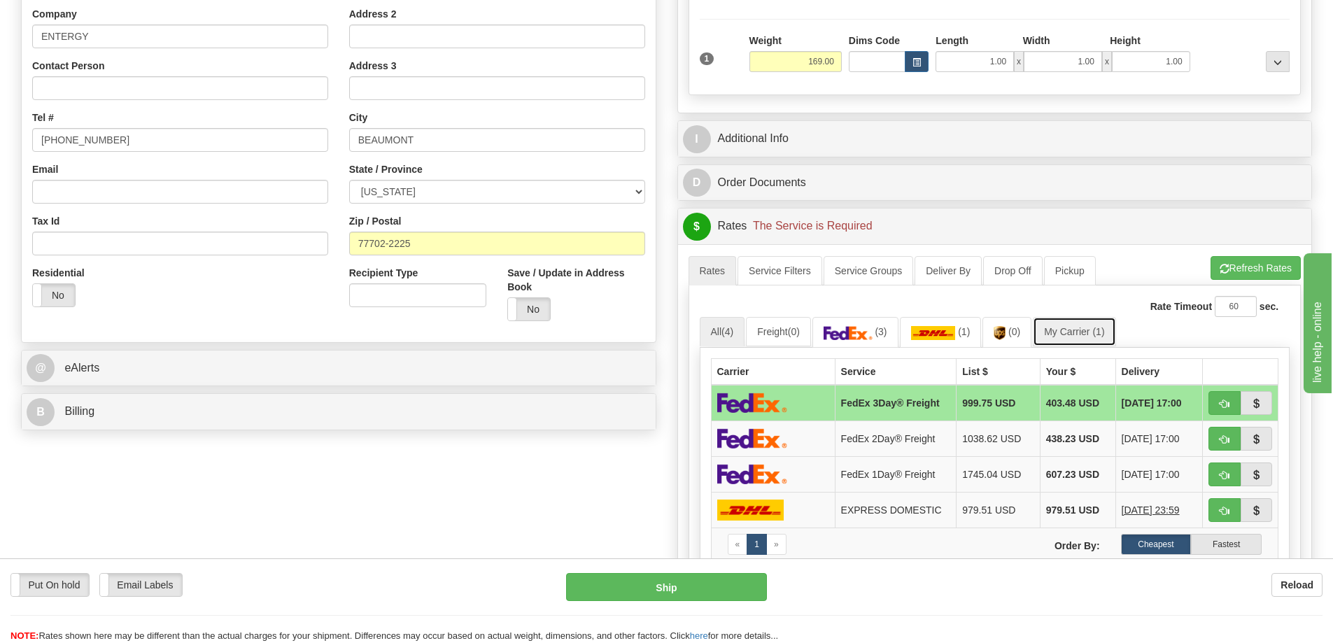
click at [1071, 332] on link "My Carrier (1)" at bounding box center [1074, 331] width 83 height 29
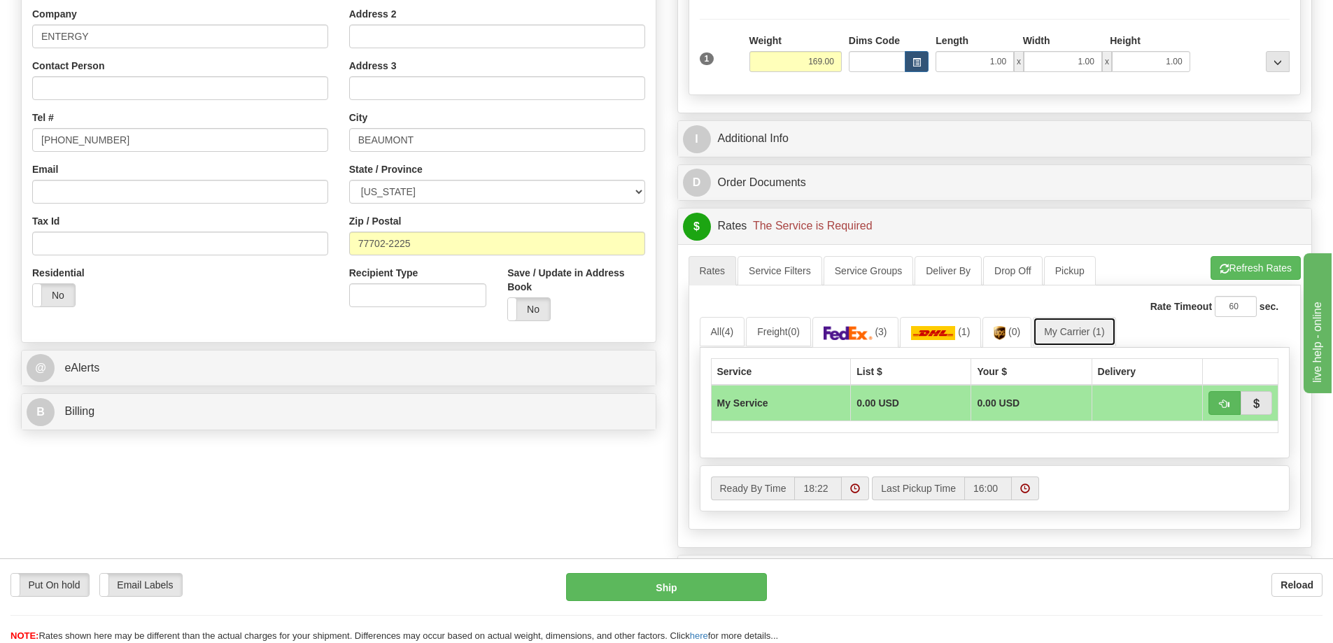
scroll to position [350, 0]
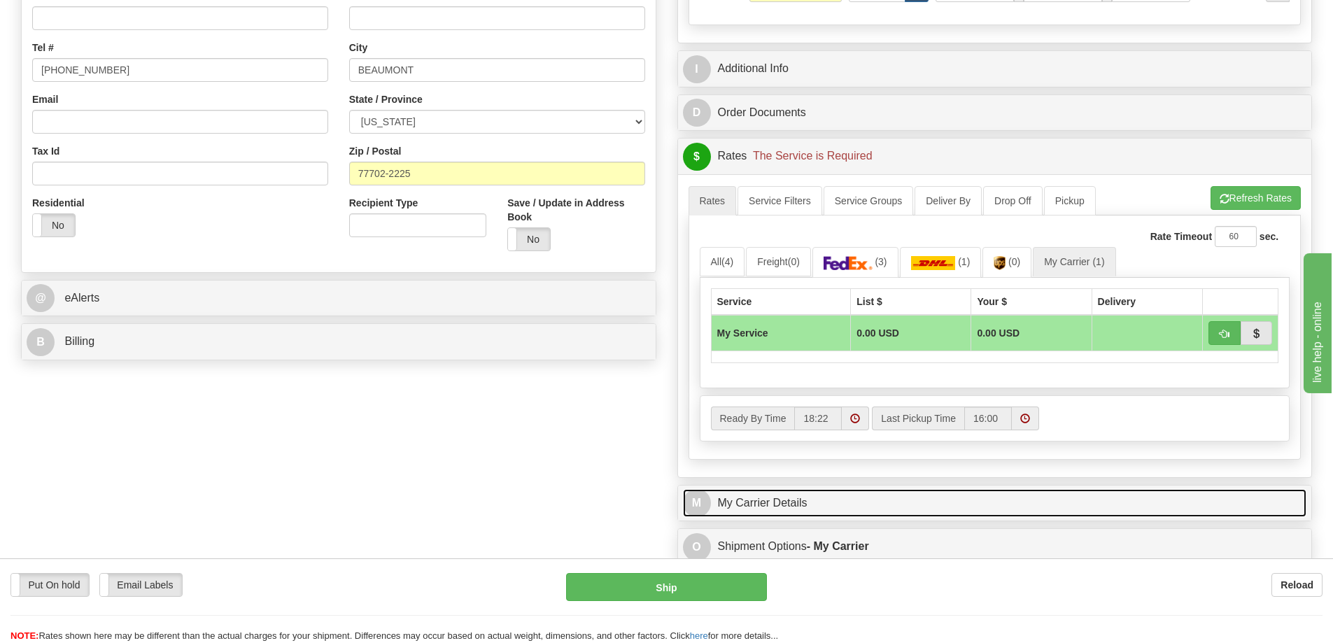
click at [796, 500] on link "M My Carrier Details" at bounding box center [995, 503] width 624 height 29
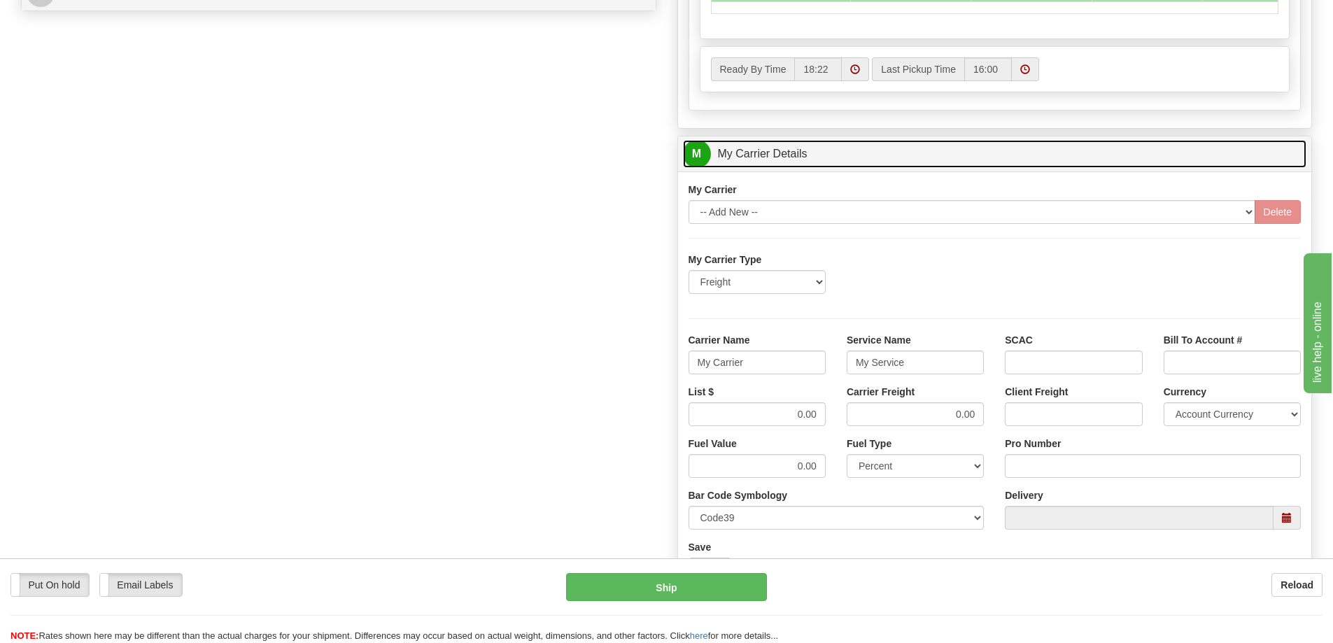
scroll to position [700, 0]
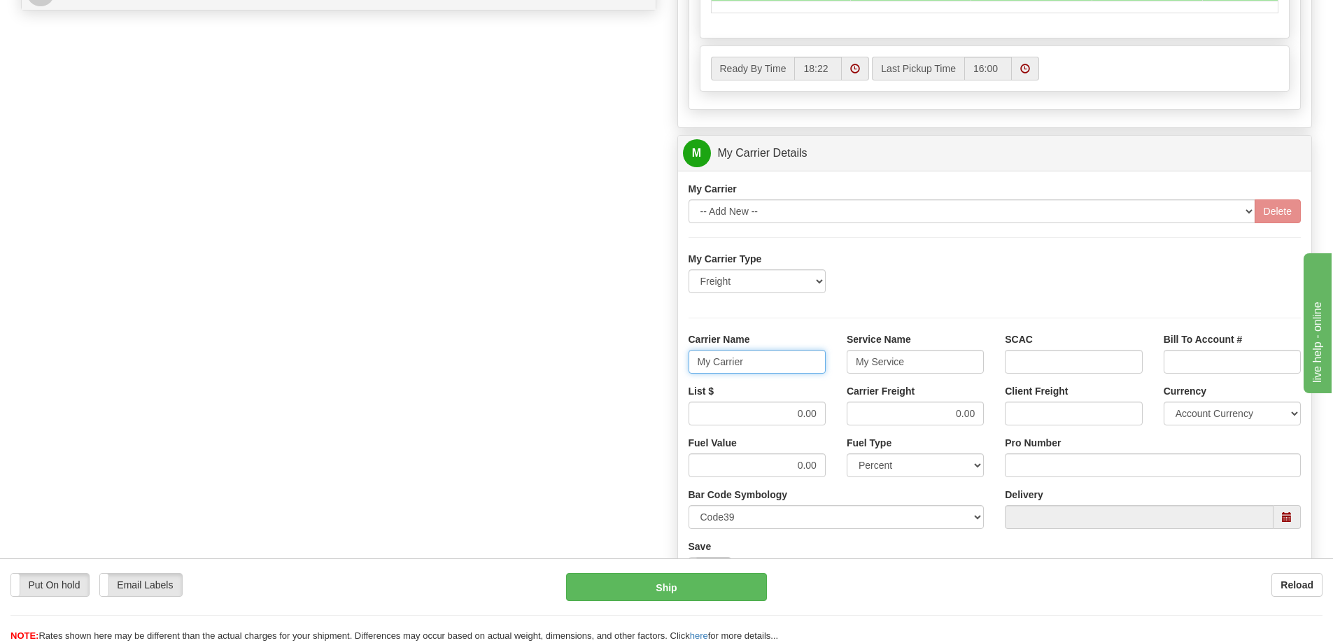
drag, startPoint x: 766, startPoint y: 365, endPoint x: 654, endPoint y: 370, distance: 112.1
click at [654, 370] on div "Order # 86701976 S Sender" at bounding box center [666, 75] width 1312 height 1351
drag, startPoint x: 909, startPoint y: 362, endPoint x: 796, endPoint y: 351, distance: 113.2
click at [796, 351] on div "Carrier Name Service Name My Service SCAC Bill To Account #" at bounding box center [995, 358] width 634 height 52
drag, startPoint x: 978, startPoint y: 411, endPoint x: 877, endPoint y: 421, distance: 101.2
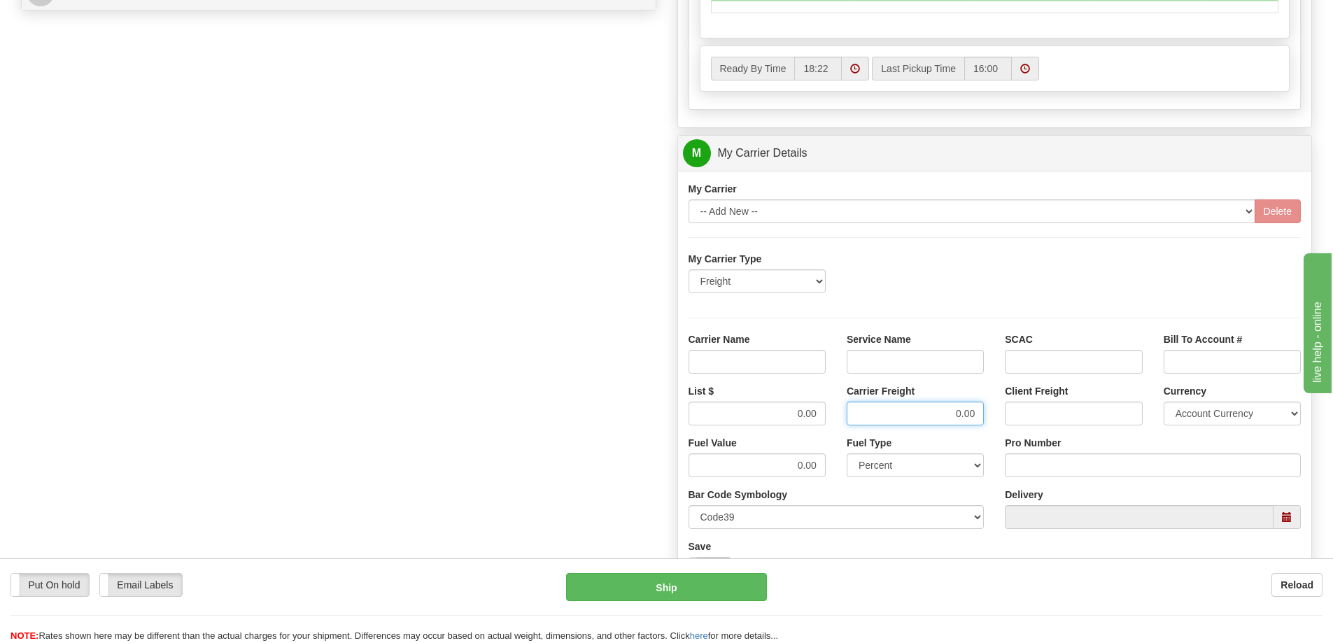
click at [877, 421] on input "0.00" at bounding box center [915, 414] width 137 height 24
drag, startPoint x: 816, startPoint y: 412, endPoint x: 756, endPoint y: 414, distance: 60.2
click at [757, 414] on input "List $" at bounding box center [757, 414] width 137 height 24
click at [763, 364] on input "Carrier Name" at bounding box center [757, 362] width 137 height 24
type input "AVR"
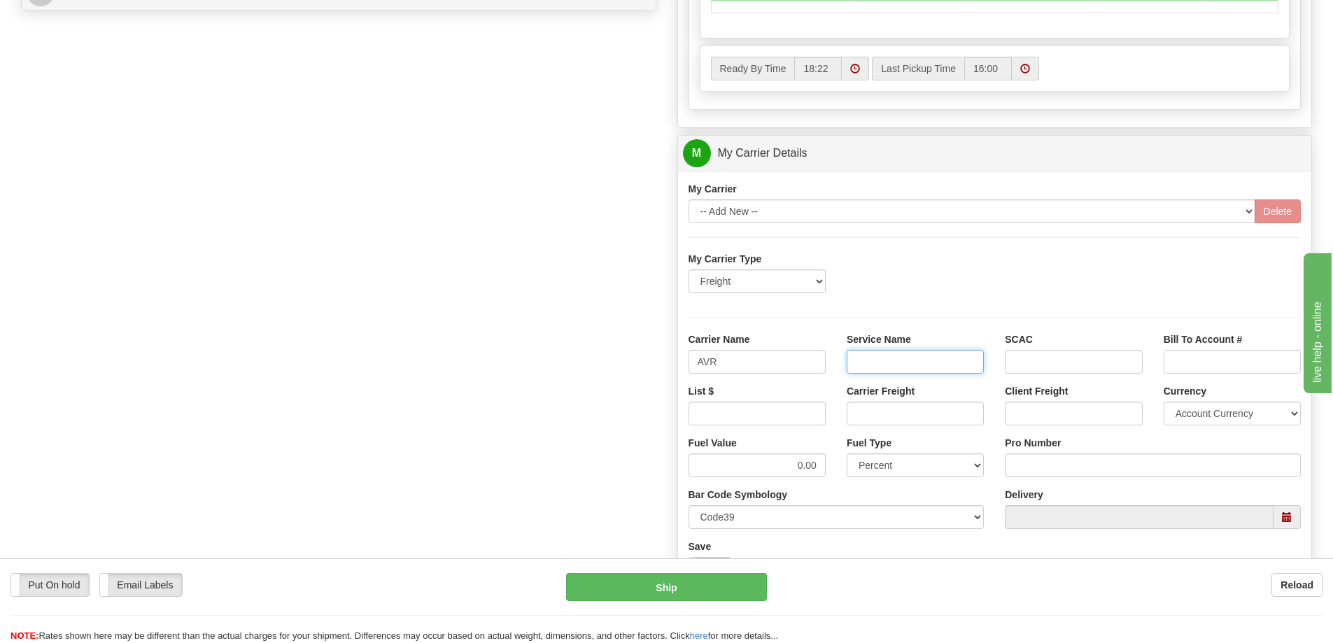
drag, startPoint x: 873, startPoint y: 362, endPoint x: 872, endPoint y: 383, distance: 21.7
click at [873, 362] on input "Service Name" at bounding box center [915, 362] width 137 height 24
type input "LTL"
click at [807, 412] on input "List $" at bounding box center [757, 414] width 137 height 24
type input "300"
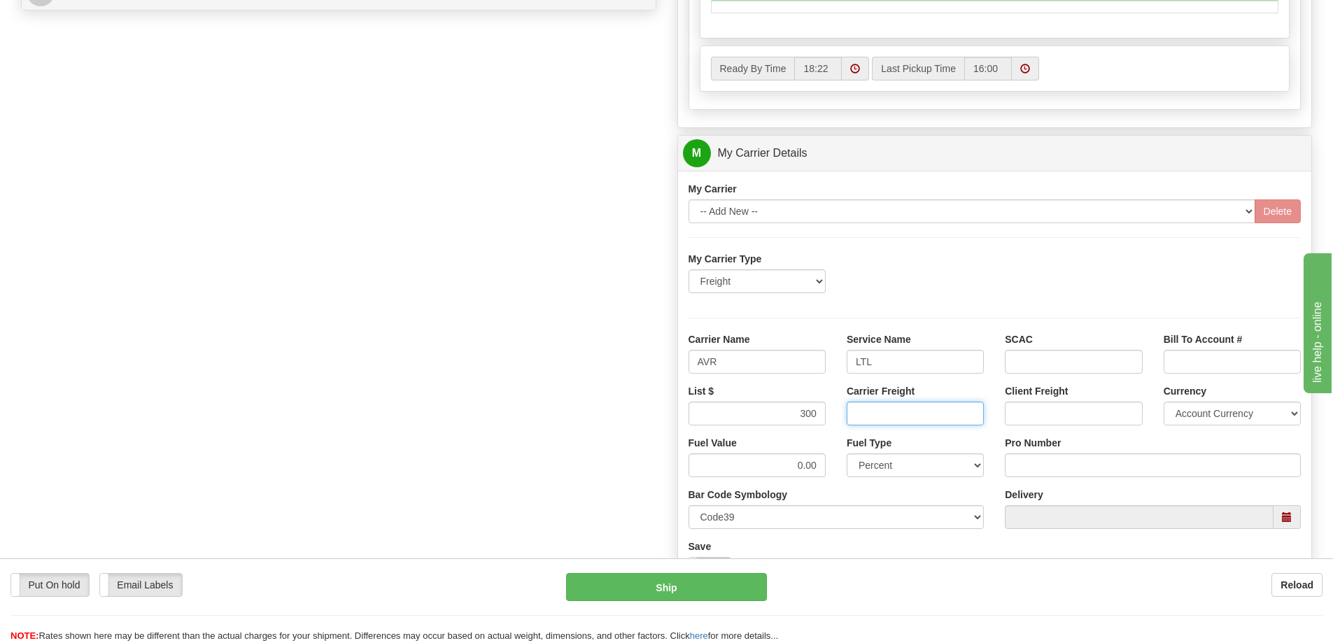
drag, startPoint x: 886, startPoint y: 411, endPoint x: 884, endPoint y: 425, distance: 14.2
click at [886, 411] on input "Carrier Freight" at bounding box center [915, 414] width 137 height 24
type input "300"
drag, startPoint x: 1029, startPoint y: 470, endPoint x: 1022, endPoint y: 473, distance: 7.5
click at [1029, 470] on input "Pro Number" at bounding box center [1153, 465] width 296 height 24
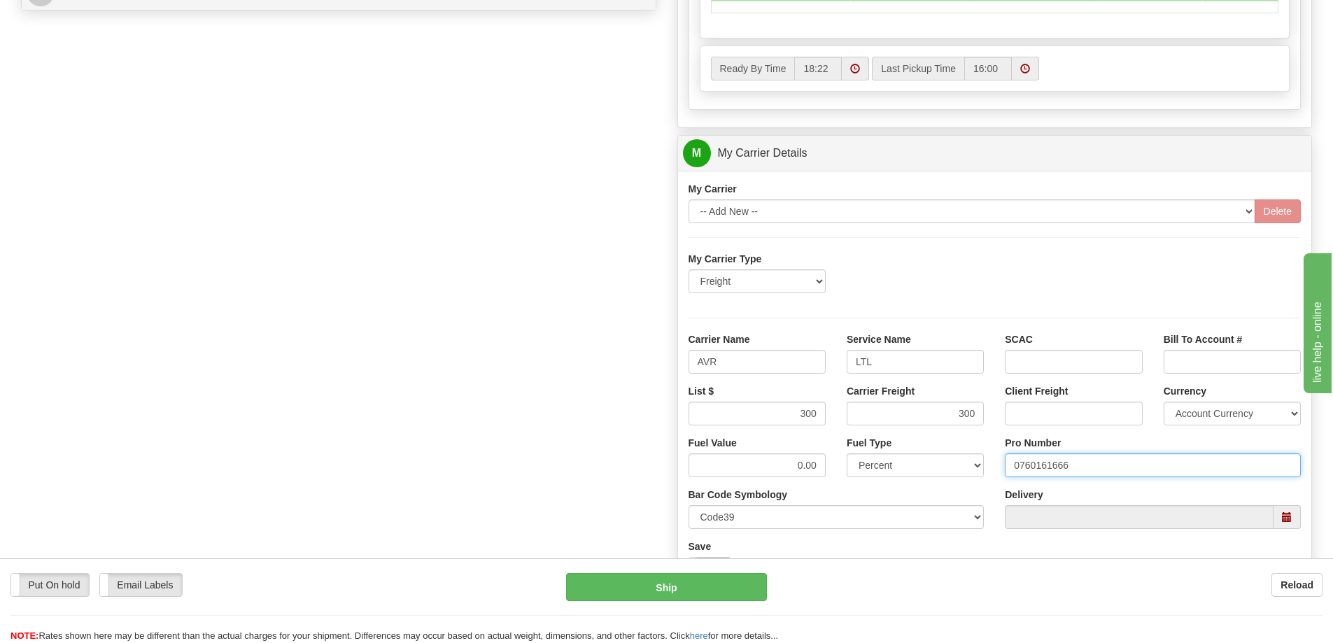
type input "0760161666"
click button "Delete" at bounding box center [0, 0] width 0 height 0
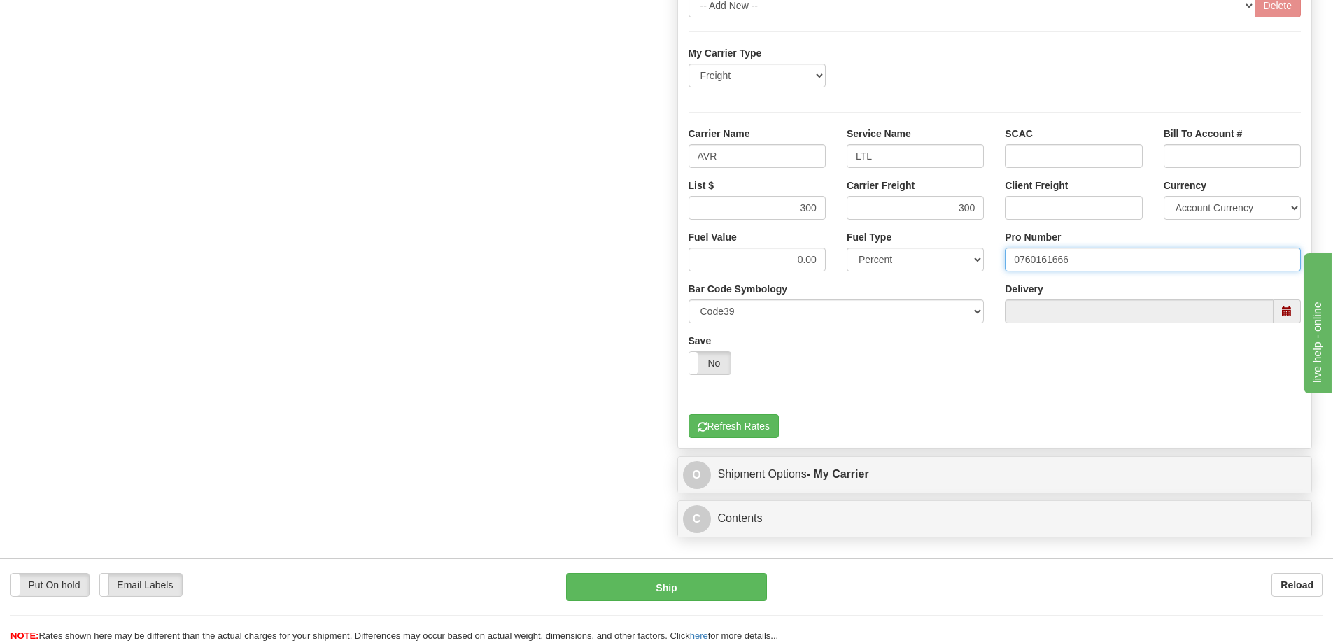
scroll to position [910, 0]
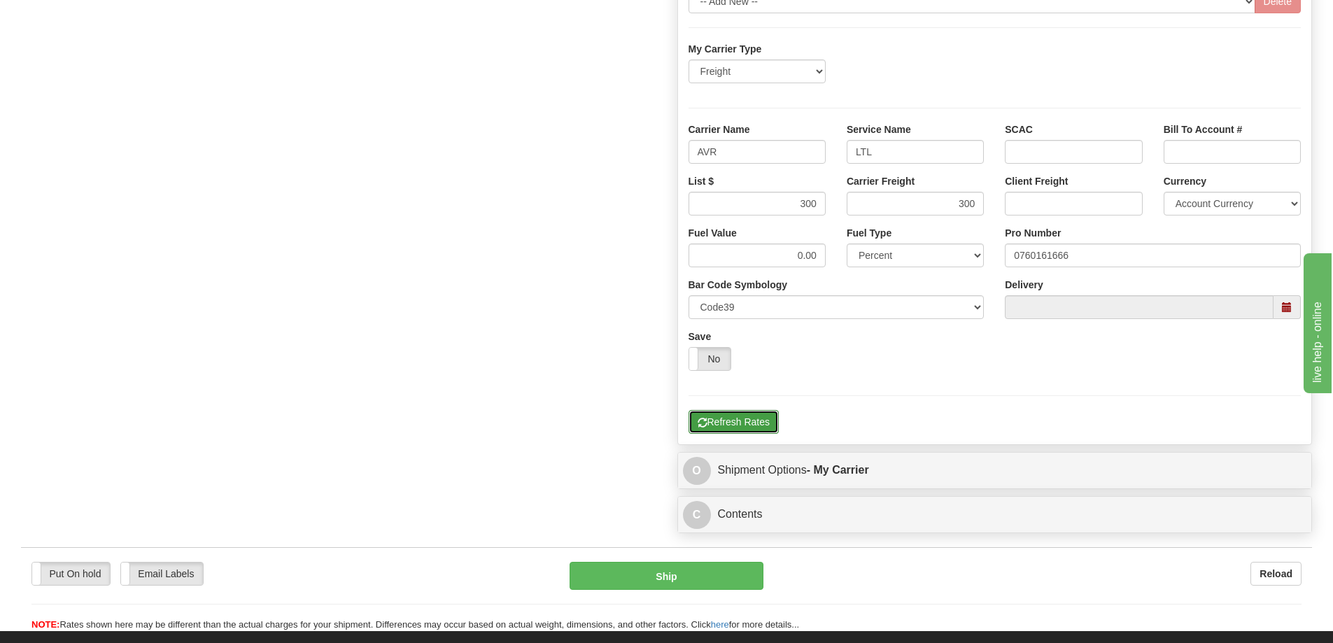
click at [724, 425] on button "Refresh Rates" at bounding box center [734, 422] width 90 height 24
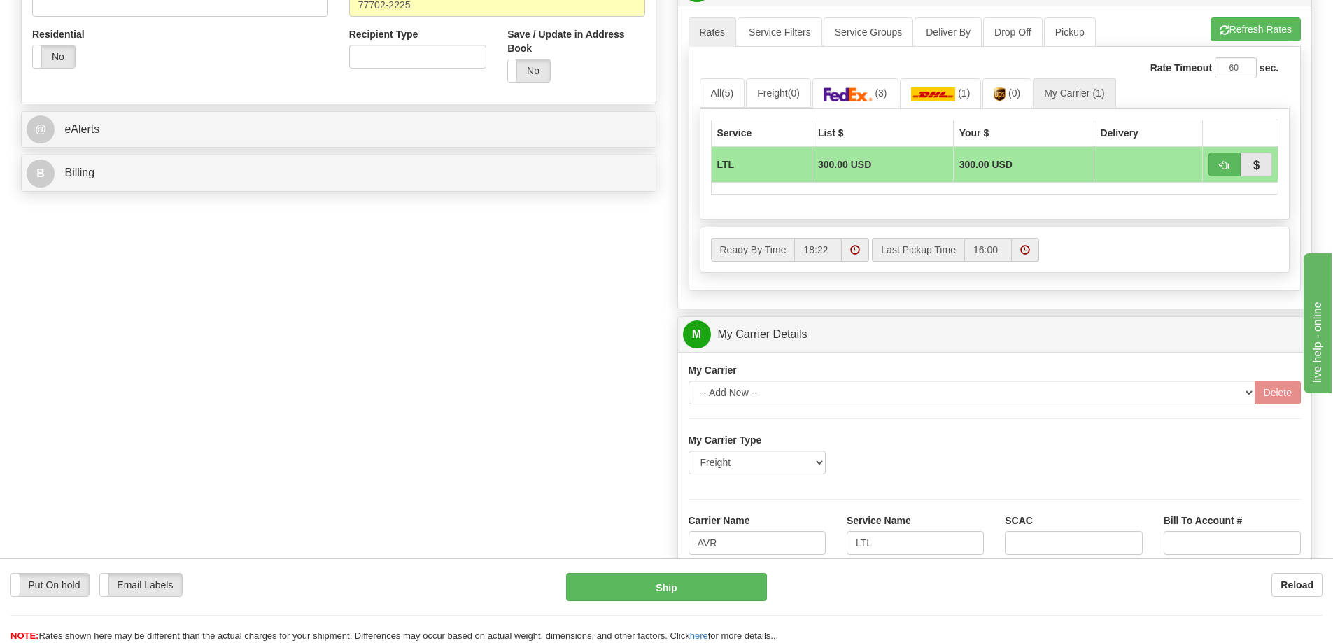
scroll to position [490, 0]
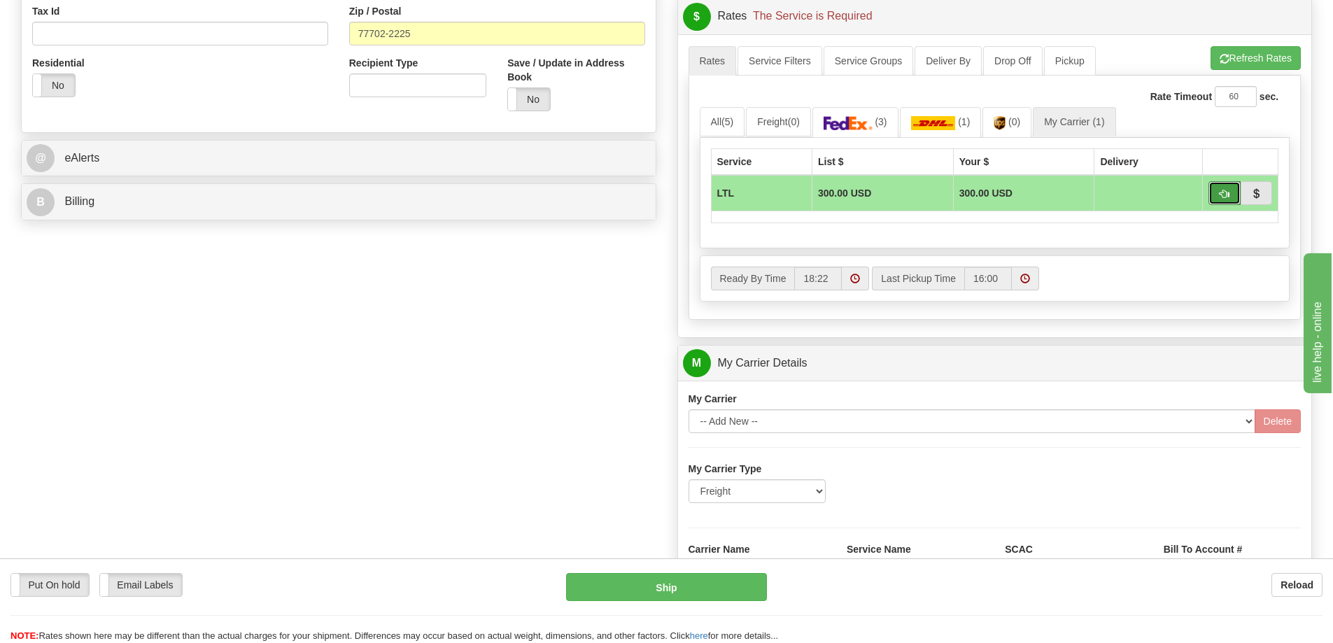
click at [1224, 195] on span "button" at bounding box center [1225, 194] width 10 height 9
type input "00"
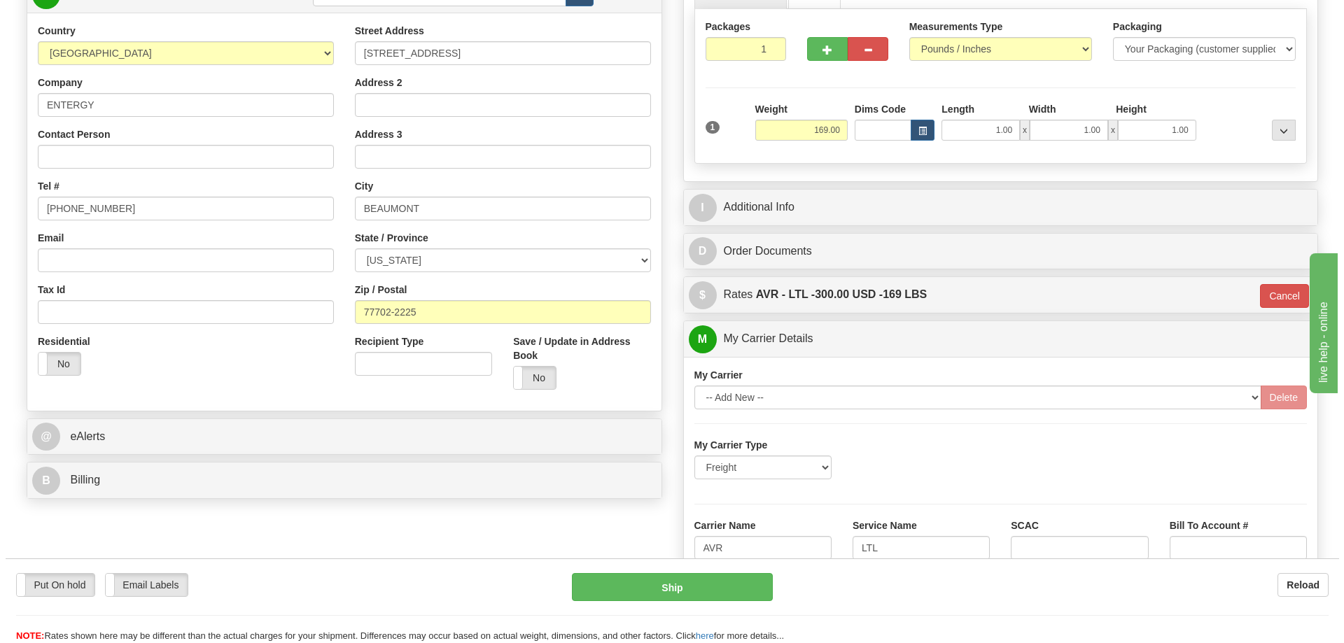
scroll to position [210, 0]
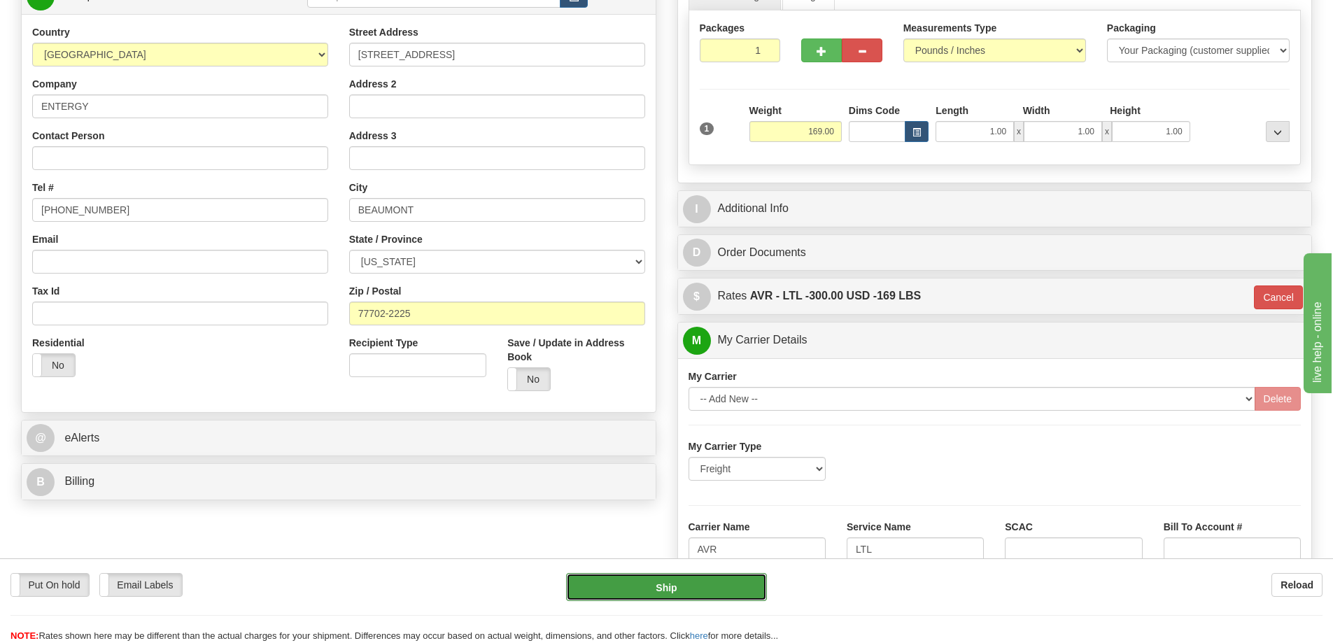
click at [697, 582] on button "Ship" at bounding box center [666, 587] width 201 height 28
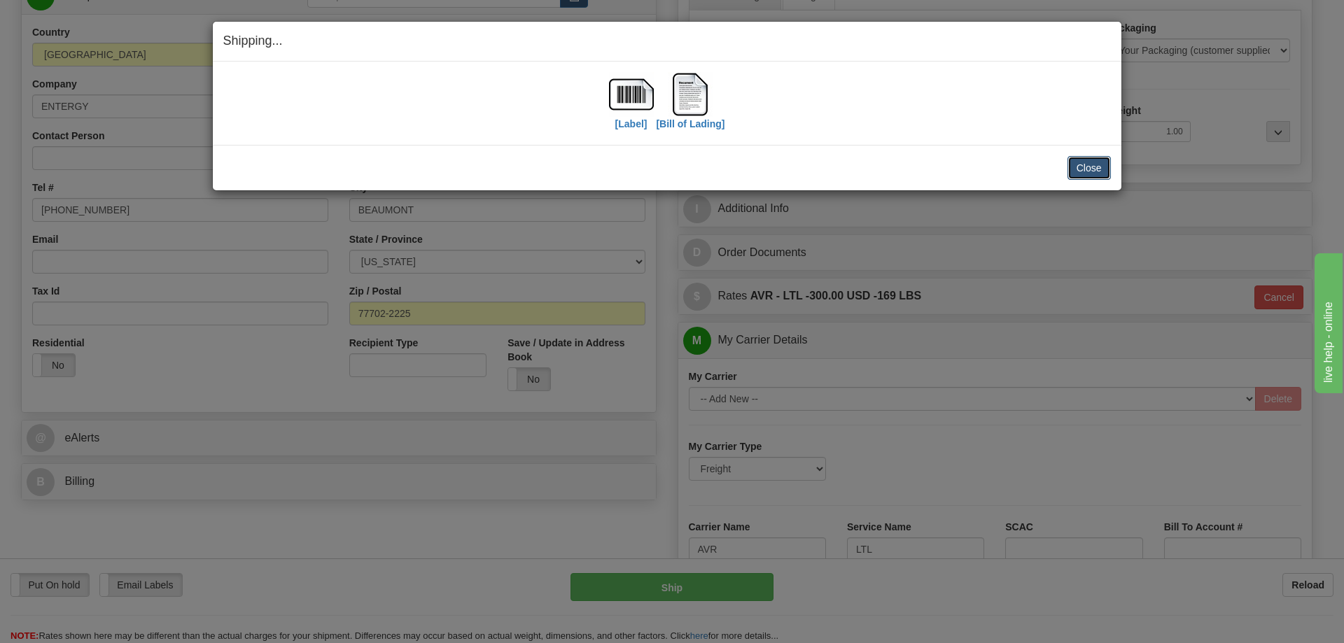
click at [1083, 169] on button "Close" at bounding box center [1088, 168] width 43 height 24
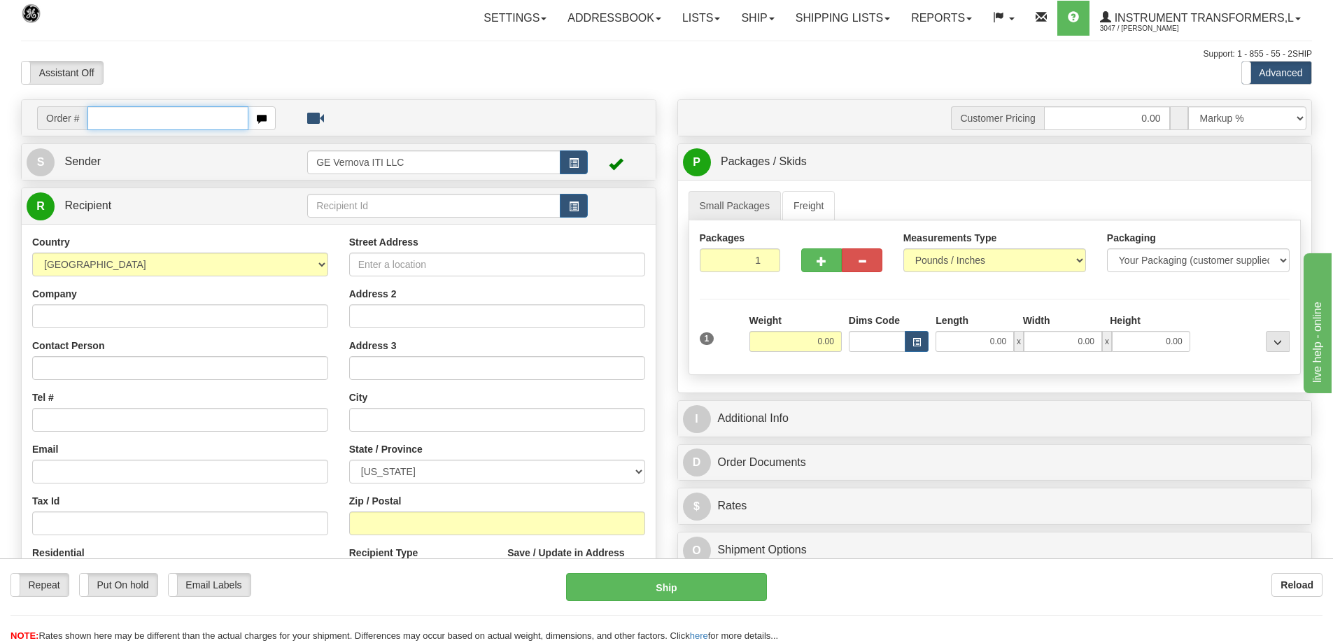
click at [217, 122] on input "text" at bounding box center [167, 118] width 161 height 24
type input "86701981"
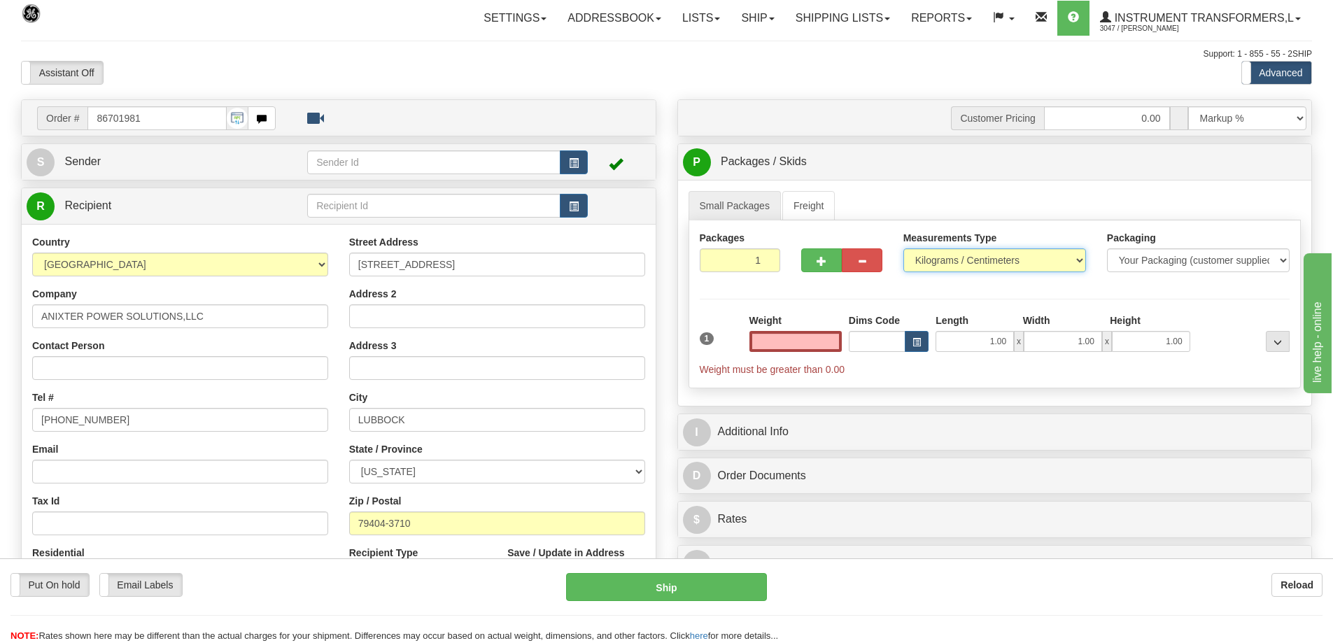
type input "0.00"
click at [931, 262] on select "Pounds / Inches Kilograms / Centimeters" at bounding box center [994, 260] width 183 height 24
select select "0"
click at [903, 248] on select "Pounds / Inches Kilograms / Centimeters" at bounding box center [994, 260] width 183 height 24
drag, startPoint x: 798, startPoint y: 337, endPoint x: 836, endPoint y: 337, distance: 38.5
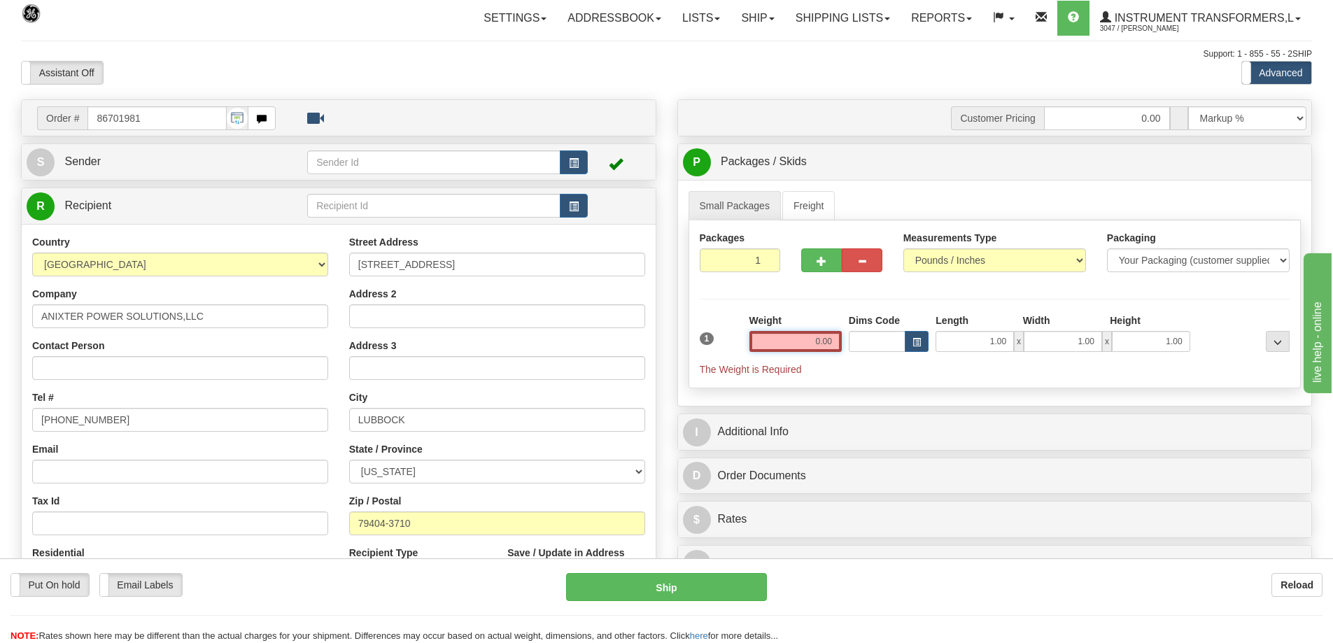
click at [836, 337] on input "0.00" at bounding box center [795, 341] width 92 height 21
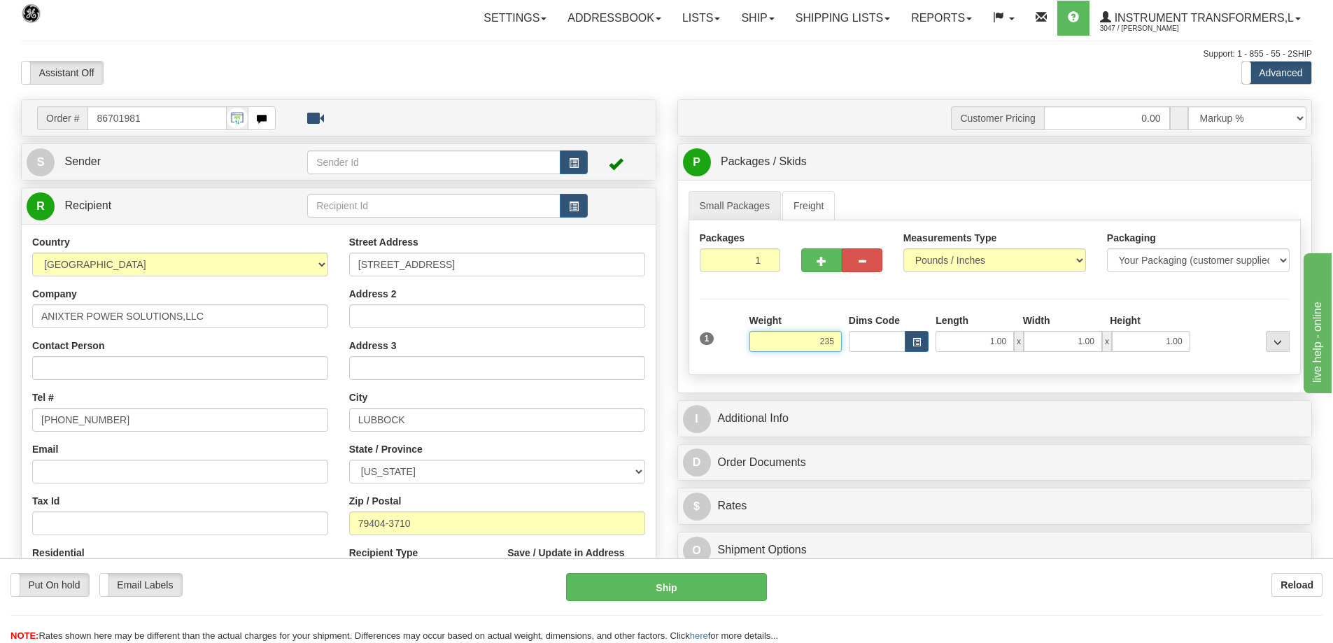
click button "Delete" at bounding box center [0, 0] width 0 height 0
type input "235.00"
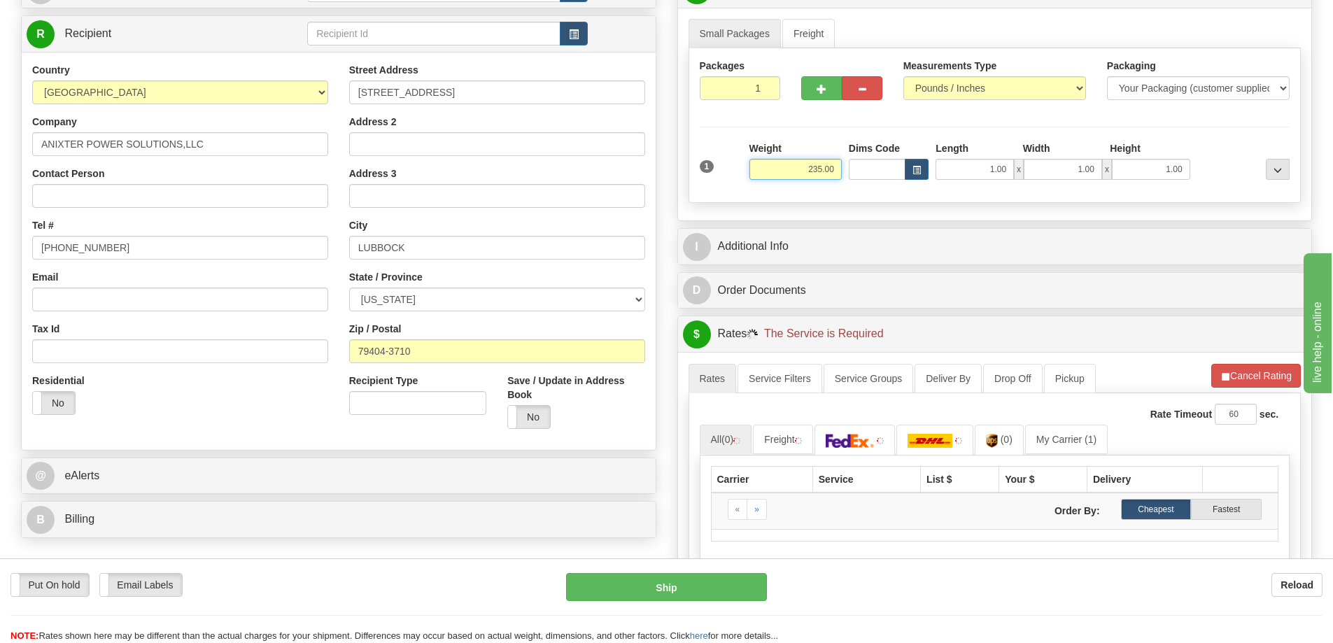
scroll to position [210, 0]
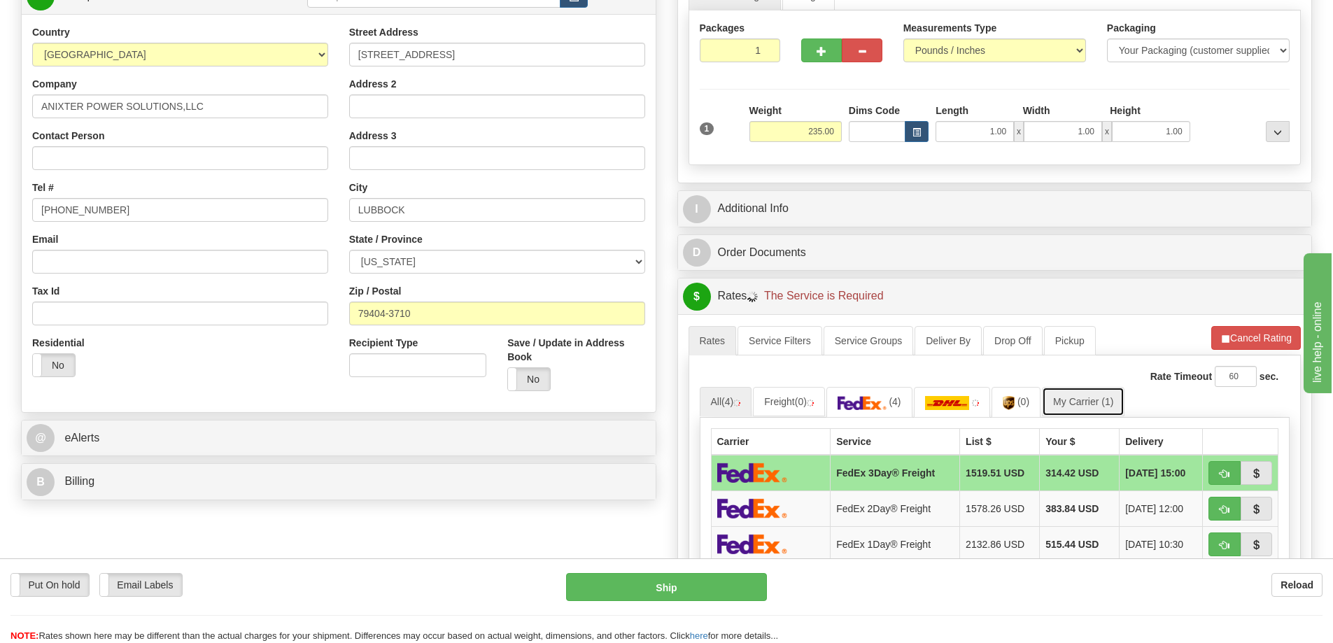
click at [1084, 402] on link "My Carrier (1)" at bounding box center [1083, 401] width 83 height 29
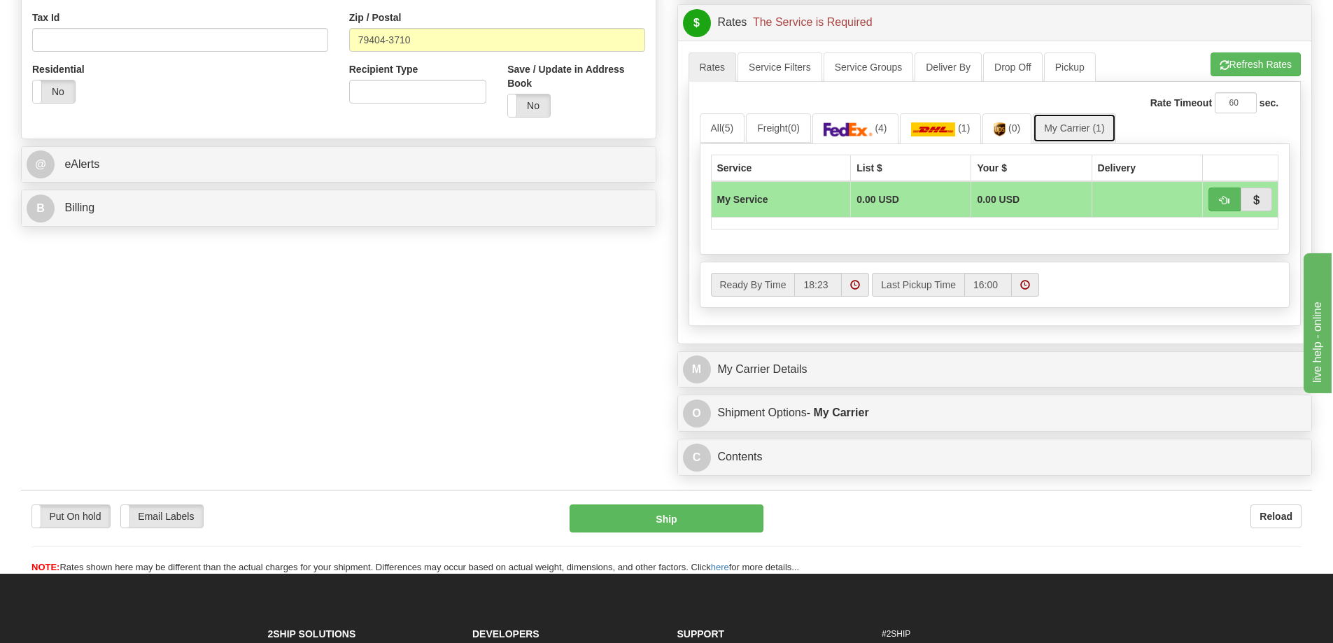
scroll to position [490, 0]
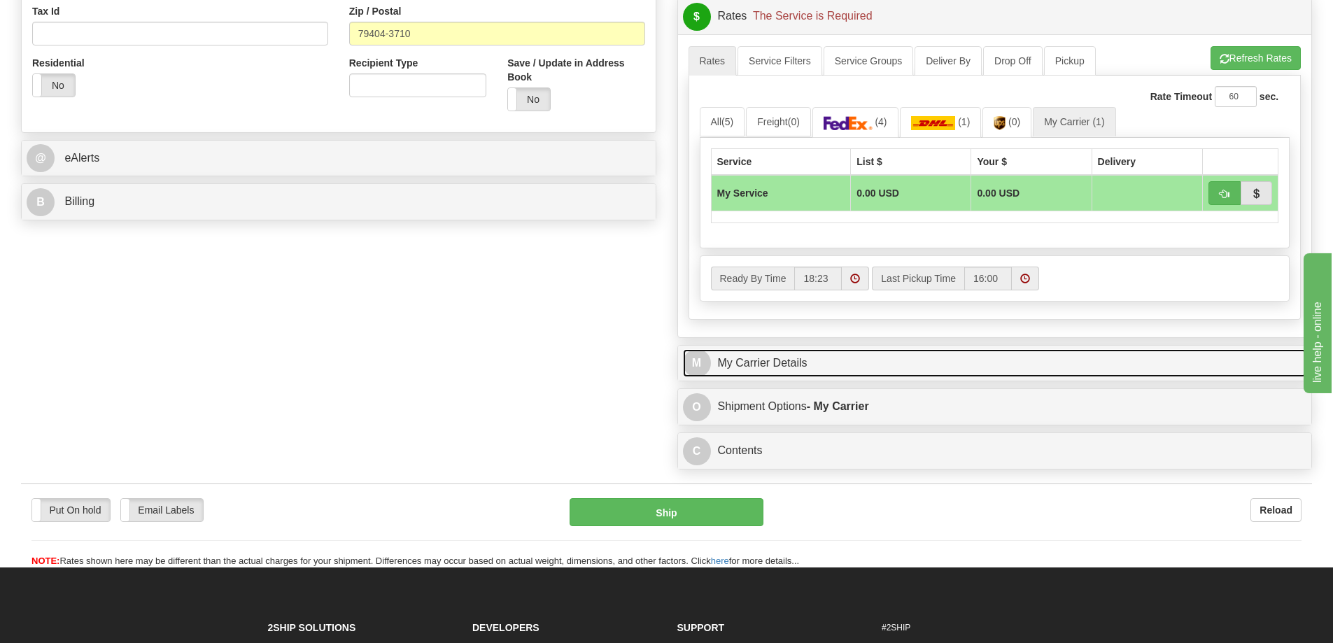
click at [814, 368] on link "M My Carrier Details" at bounding box center [995, 363] width 624 height 29
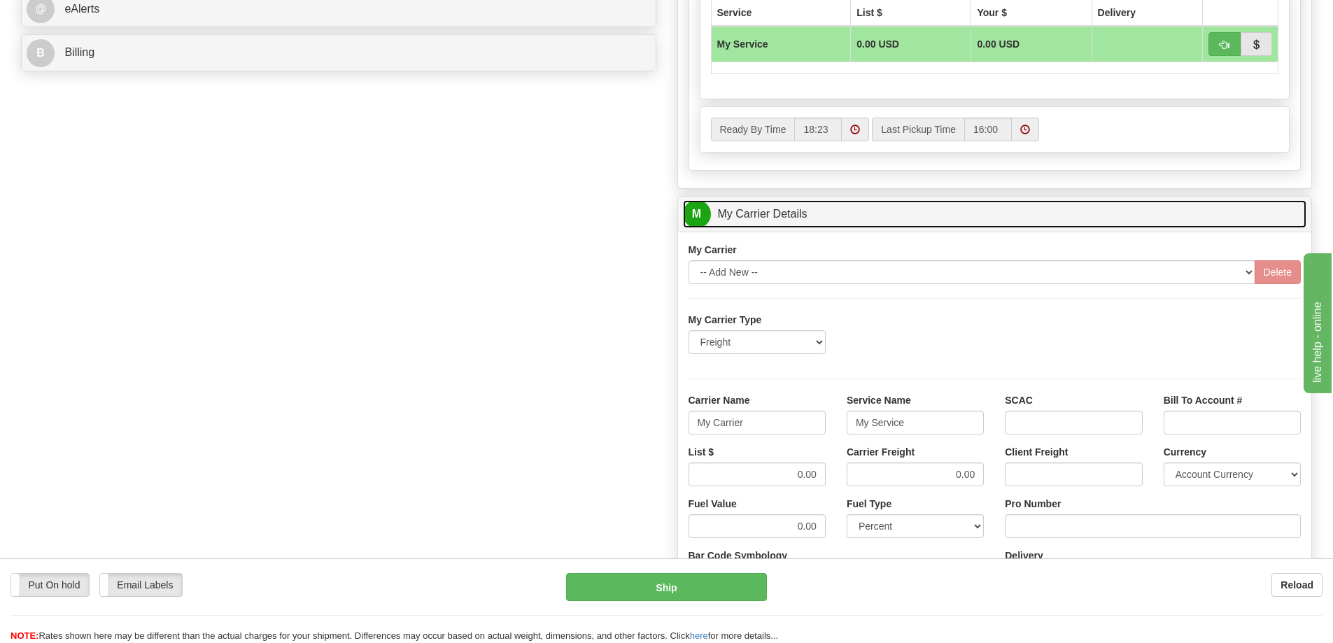
scroll to position [700, 0]
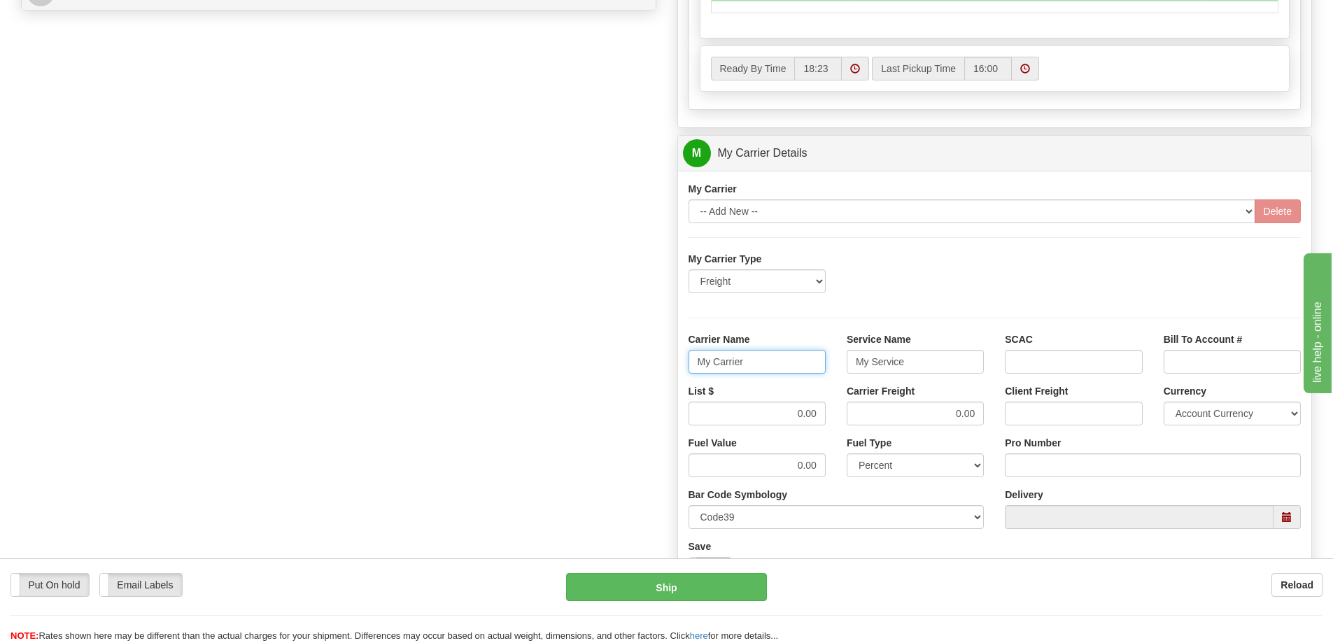
drag, startPoint x: 750, startPoint y: 360, endPoint x: 674, endPoint y: 377, distance: 78.3
click at [684, 363] on div "Carrier Name My Carrier" at bounding box center [757, 358] width 158 height 52
drag, startPoint x: 905, startPoint y: 358, endPoint x: 820, endPoint y: 353, distance: 84.8
click at [820, 353] on div "Carrier Name Service Name My Service SCAC Bill To Account #" at bounding box center [995, 358] width 634 height 52
drag, startPoint x: 818, startPoint y: 412, endPoint x: 778, endPoint y: 414, distance: 39.9
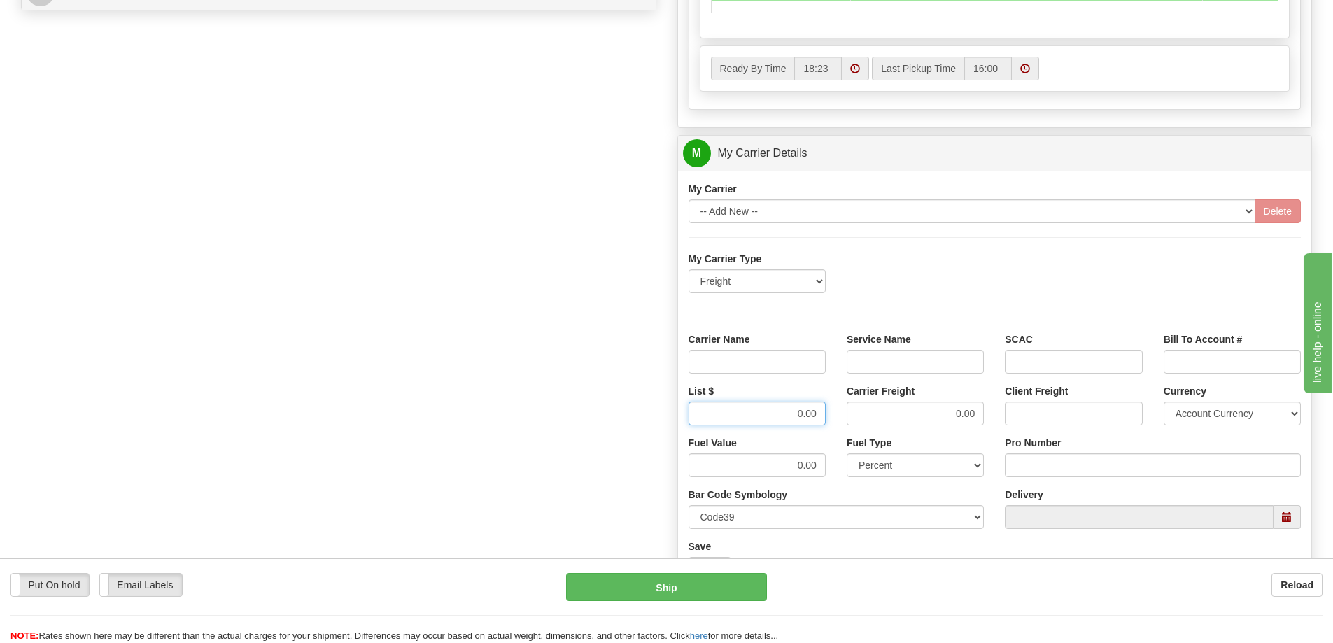
click at [772, 412] on input "0.00" at bounding box center [757, 414] width 137 height 24
drag, startPoint x: 973, startPoint y: 412, endPoint x: 919, endPoint y: 419, distance: 55.0
click at [919, 419] on input "0.00" at bounding box center [915, 414] width 137 height 24
click at [806, 360] on input "Carrier Name" at bounding box center [757, 362] width 137 height 24
type input "AVR"
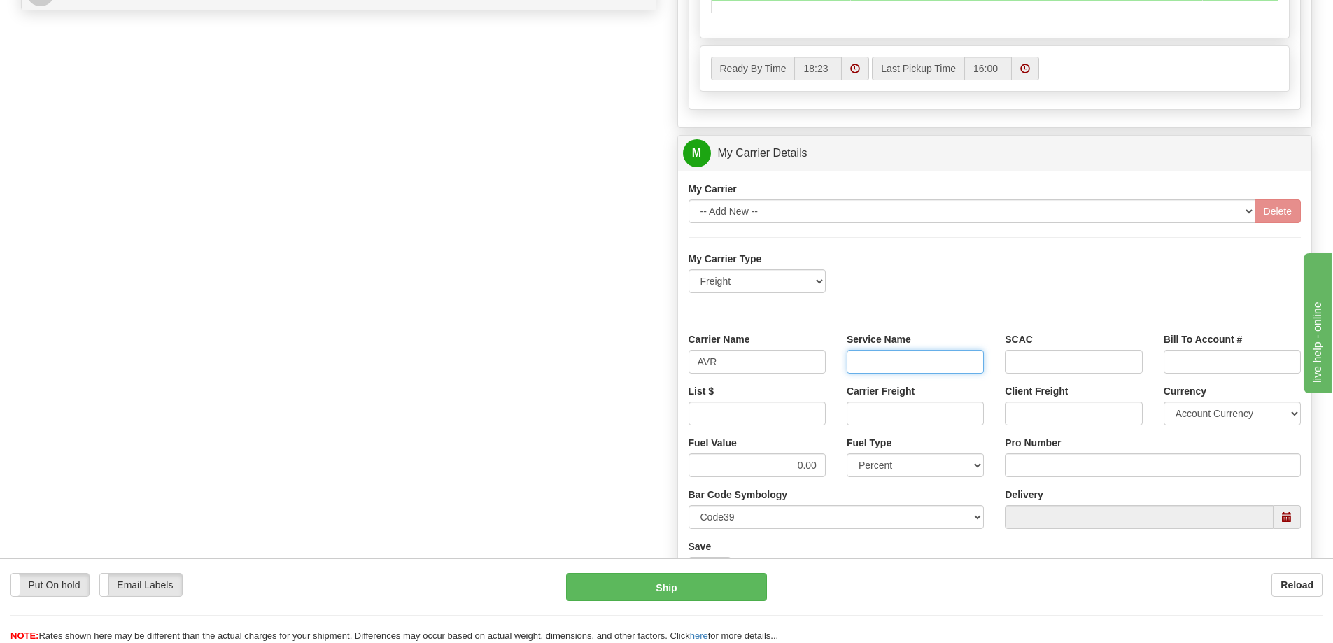
click at [903, 362] on input "Service Name" at bounding box center [915, 362] width 137 height 24
type input "LTL"
click at [772, 417] on input "List $" at bounding box center [757, 414] width 137 height 24
type input "300"
click at [887, 416] on input "Carrier Freight" at bounding box center [915, 414] width 137 height 24
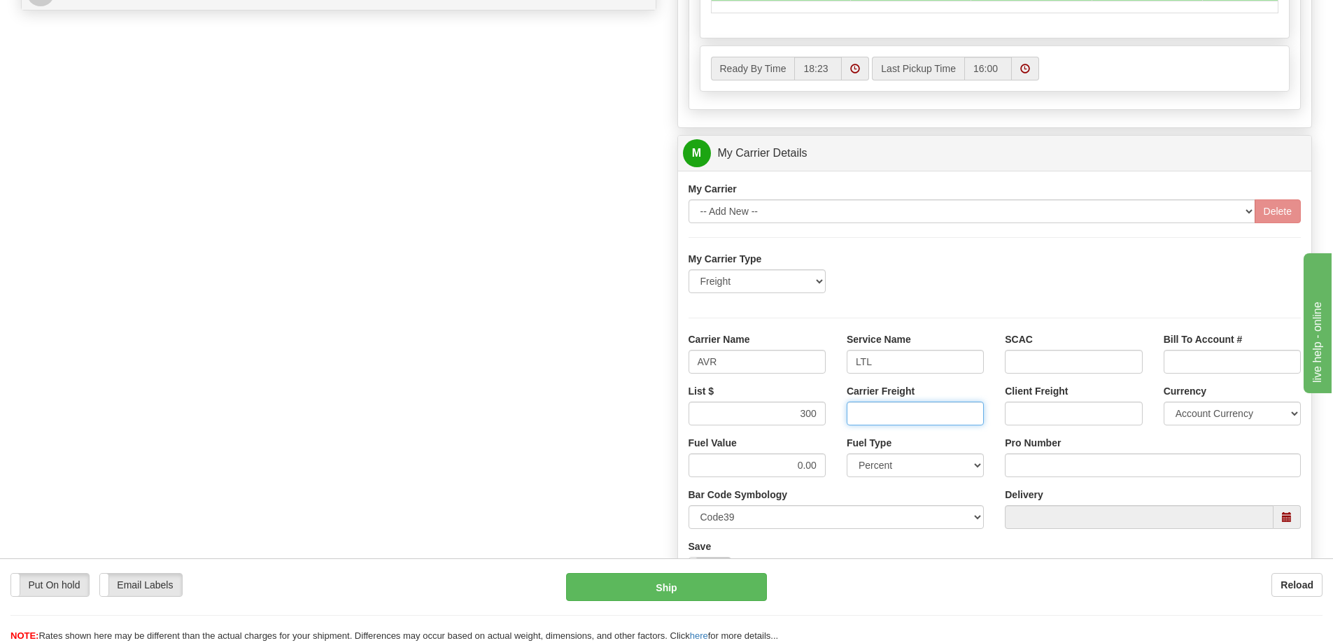
type input "300"
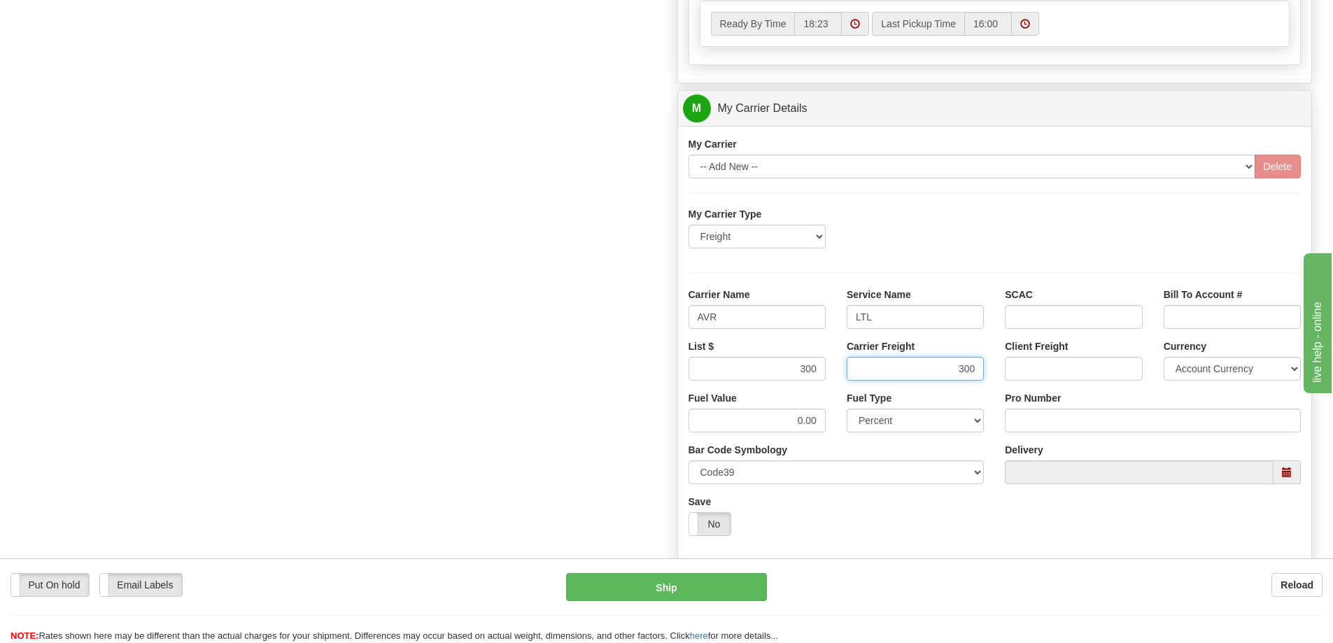
scroll to position [770, 0]
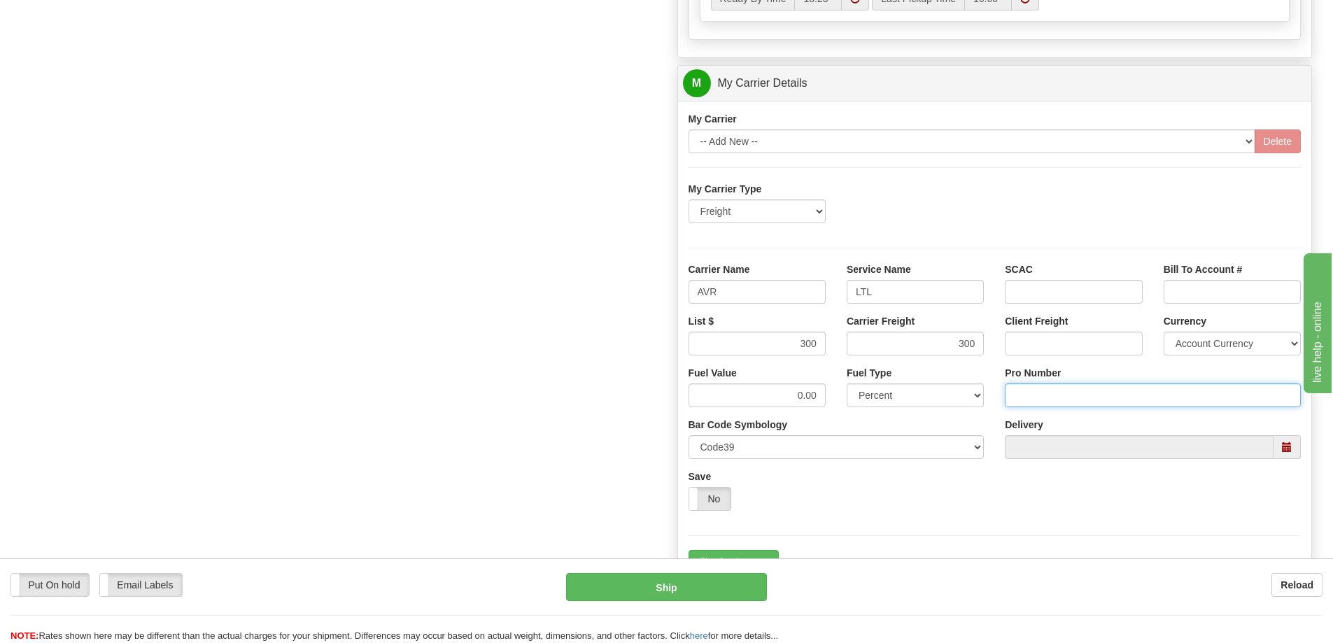
click at [1022, 403] on input "Pro Number" at bounding box center [1153, 395] width 296 height 24
type input "0760161665"
click button "Delete" at bounding box center [0, 0] width 0 height 0
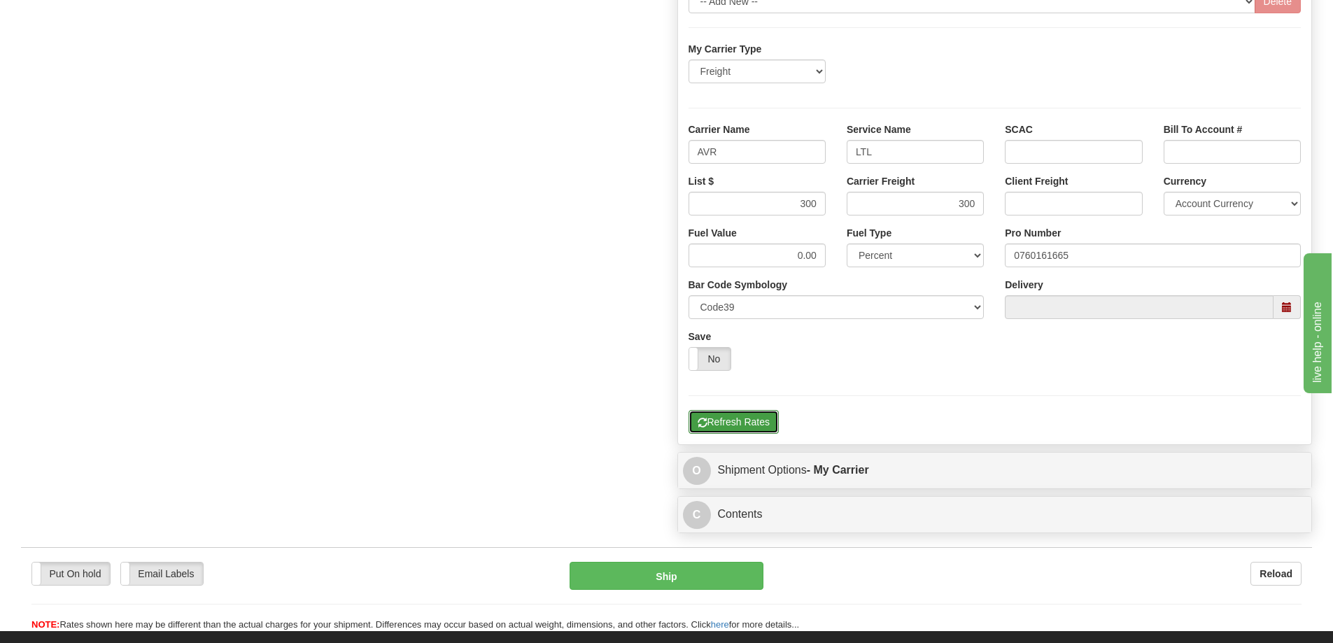
click at [719, 425] on button "Refresh Rates" at bounding box center [734, 422] width 90 height 24
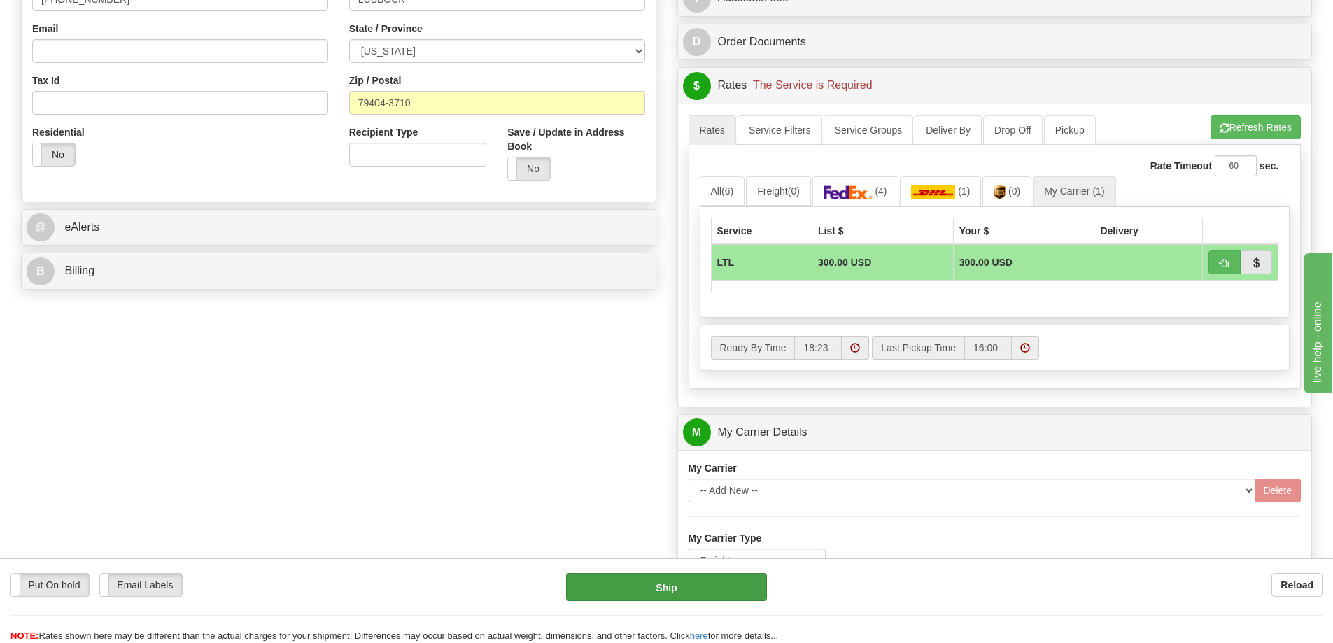
scroll to position [420, 0]
click at [1232, 267] on button "button" at bounding box center [1224, 263] width 32 height 24
type input "00"
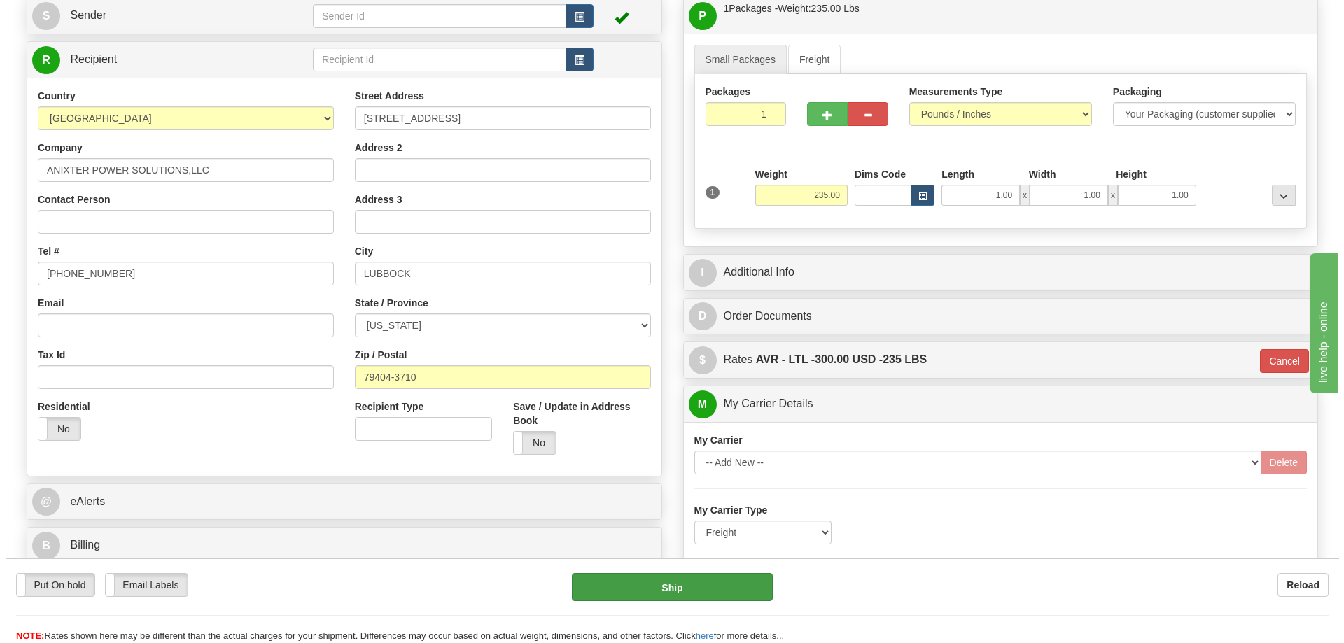
scroll to position [140, 0]
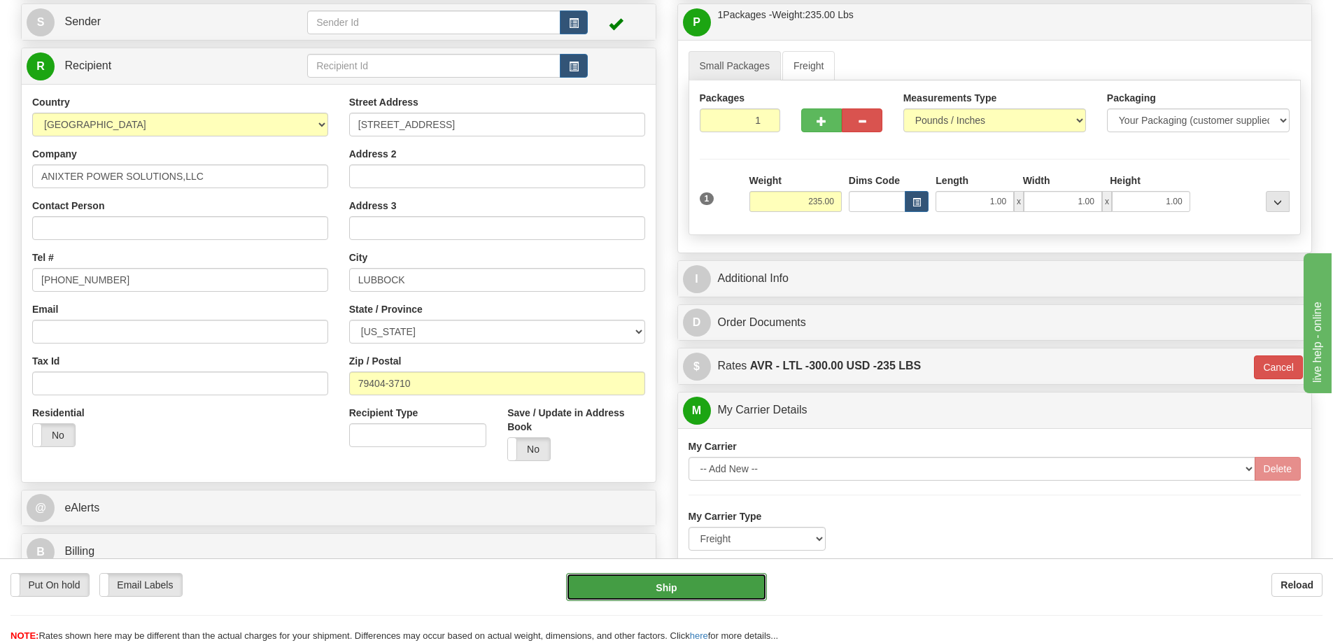
click at [679, 593] on button "Ship" at bounding box center [666, 587] width 201 height 28
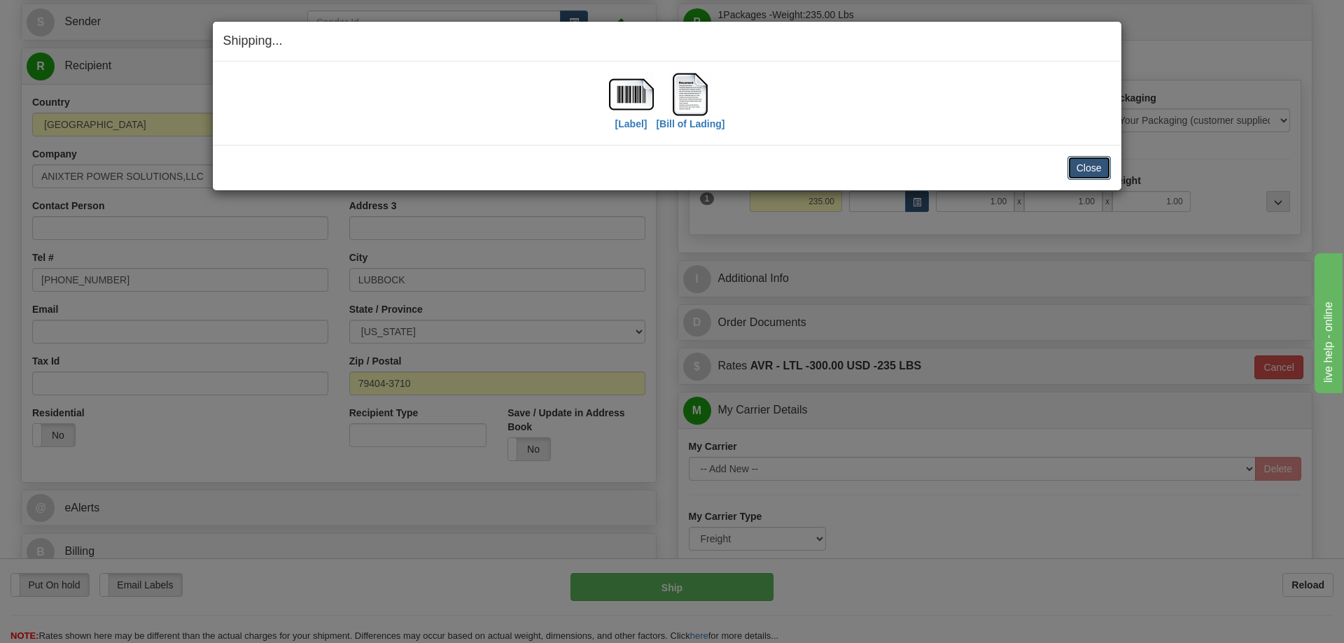
click at [1086, 169] on button "Close" at bounding box center [1088, 168] width 43 height 24
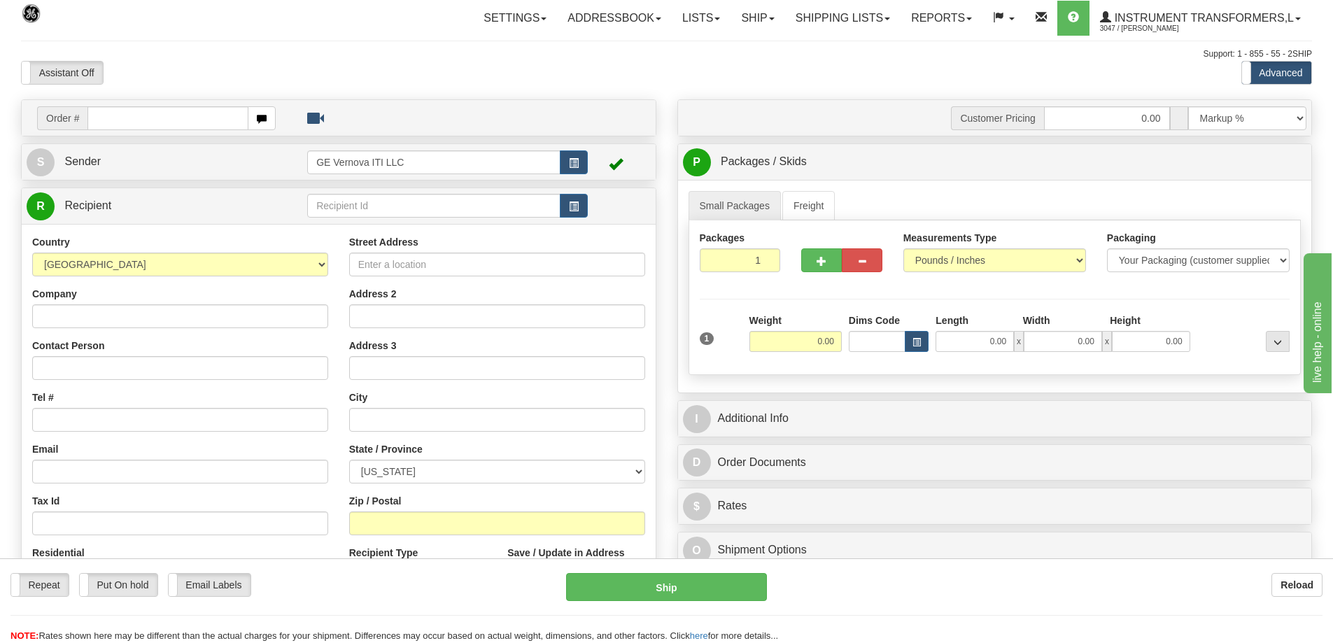
click at [172, 120] on input "text" at bounding box center [167, 118] width 161 height 24
type input "86701810"
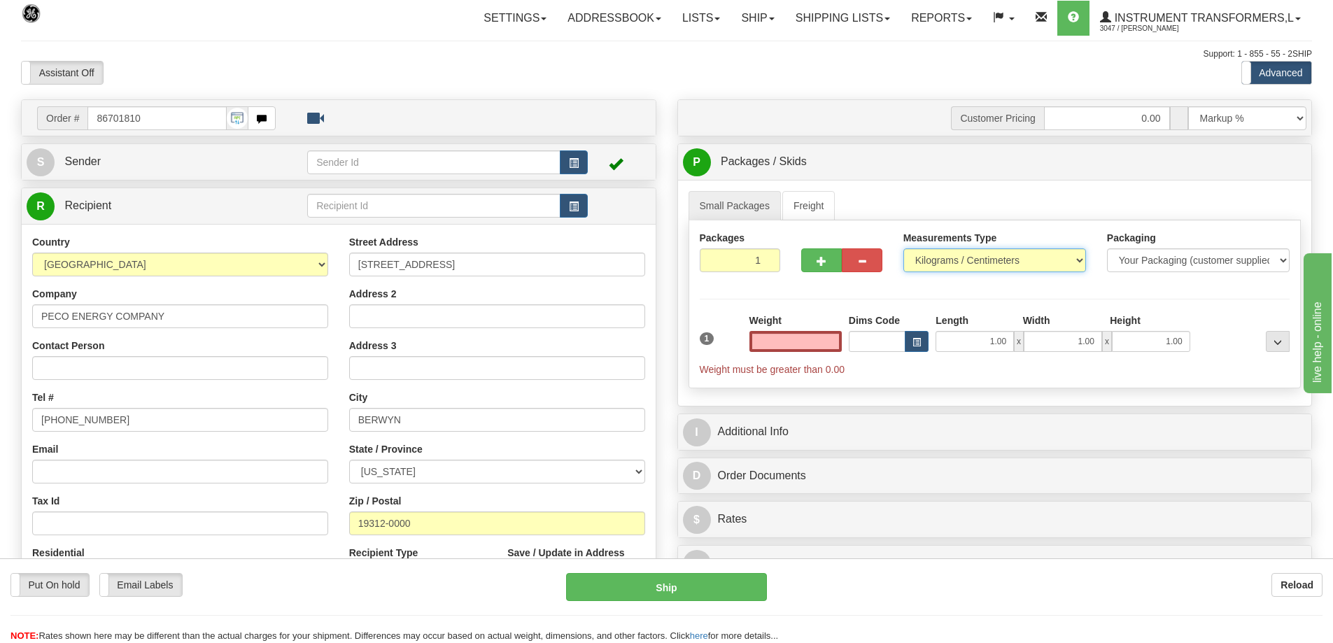
type input "0.00"
click at [971, 267] on select "Pounds / Inches Kilograms / Centimeters" at bounding box center [994, 260] width 183 height 24
select select "0"
click at [903, 248] on select "Pounds / Inches Kilograms / Centimeters" at bounding box center [994, 260] width 183 height 24
drag, startPoint x: 808, startPoint y: 341, endPoint x: 839, endPoint y: 337, distance: 31.7
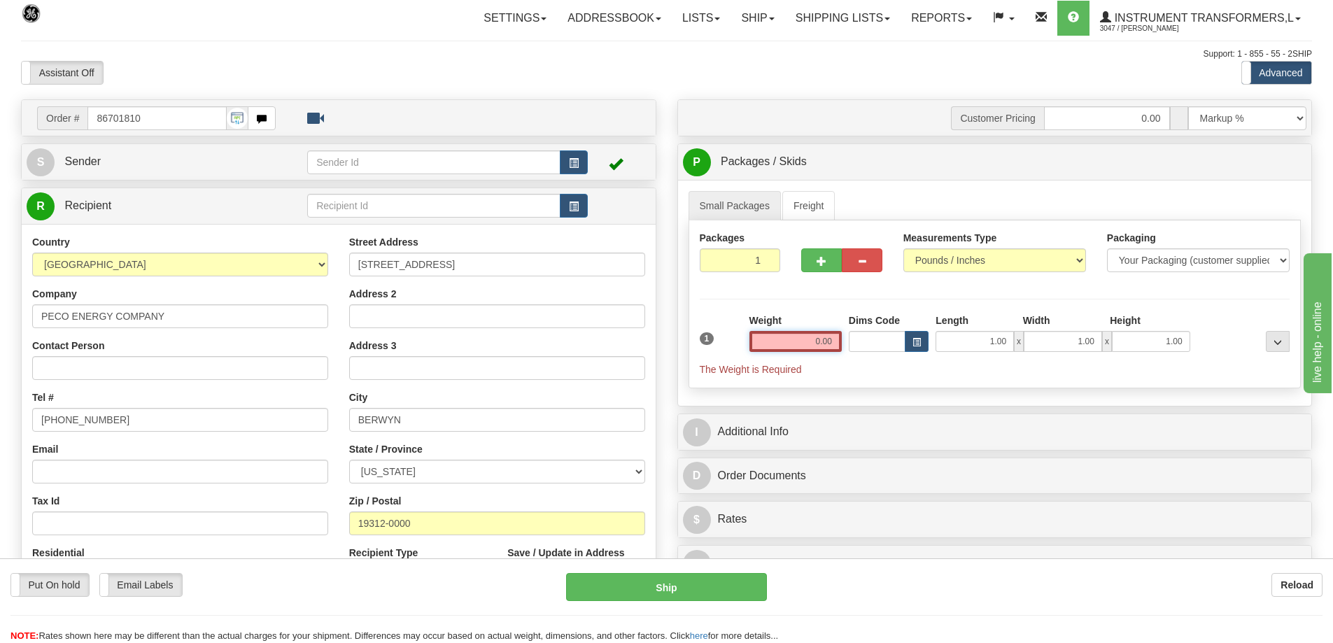
click at [839, 337] on input "0.00" at bounding box center [795, 341] width 92 height 21
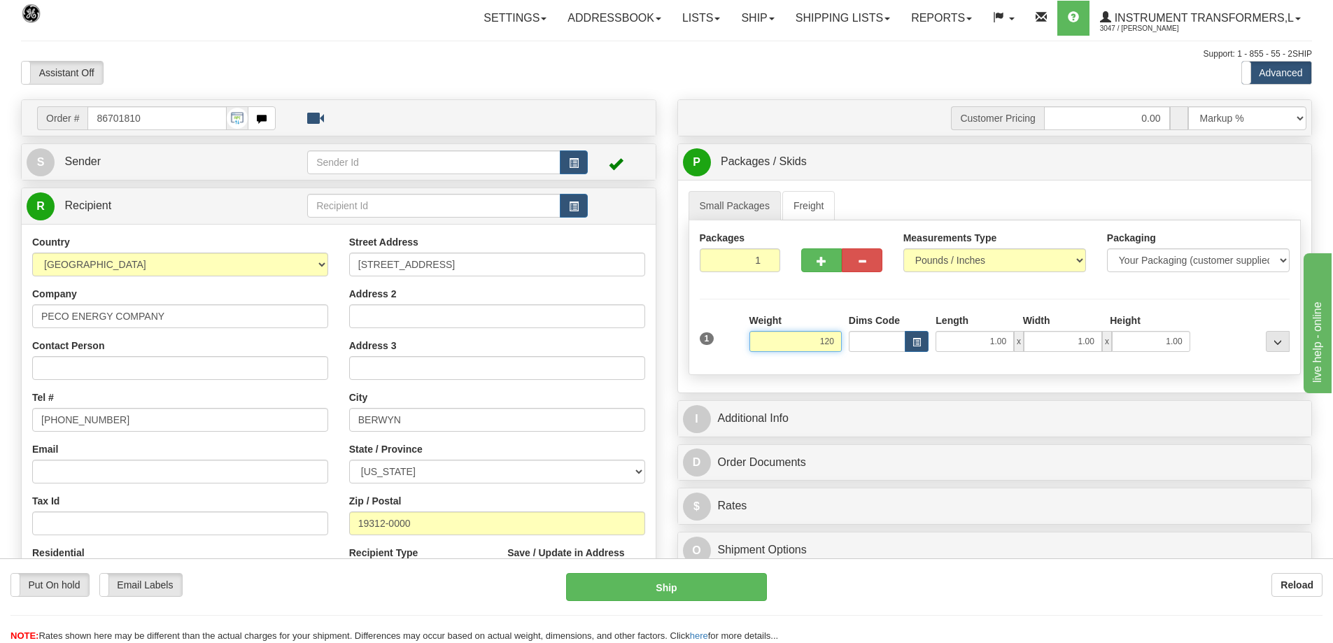
click button "Delete" at bounding box center [0, 0] width 0 height 0
type input "120.00"
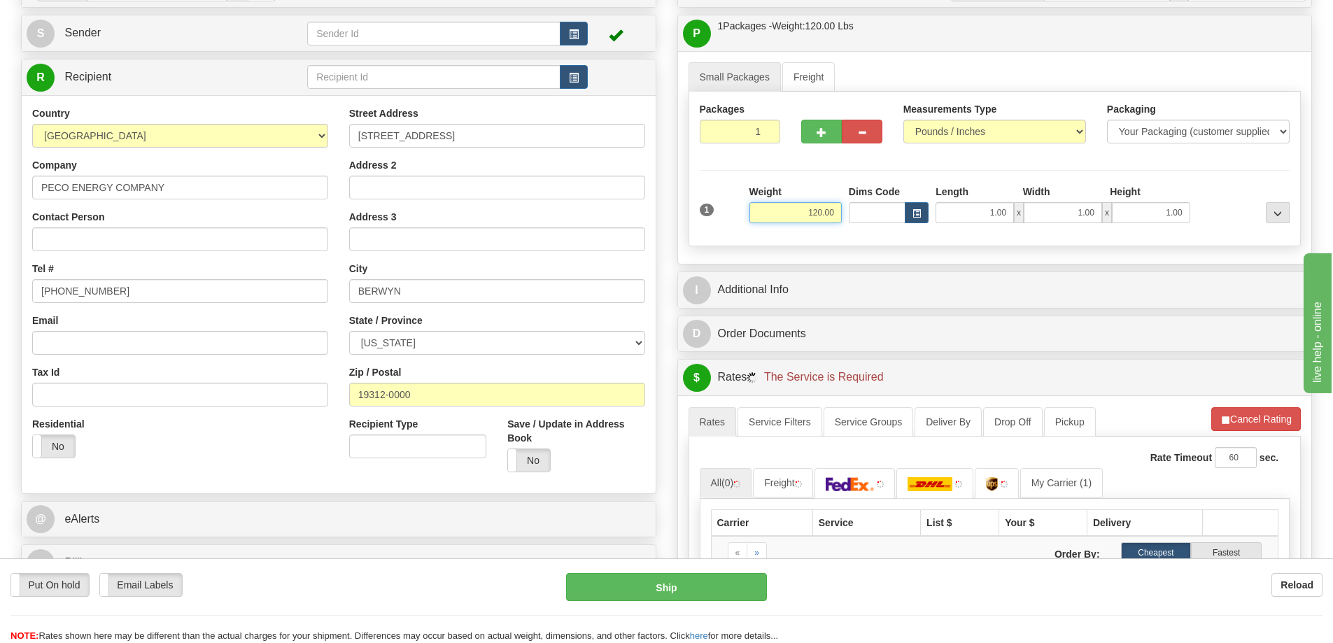
scroll to position [140, 0]
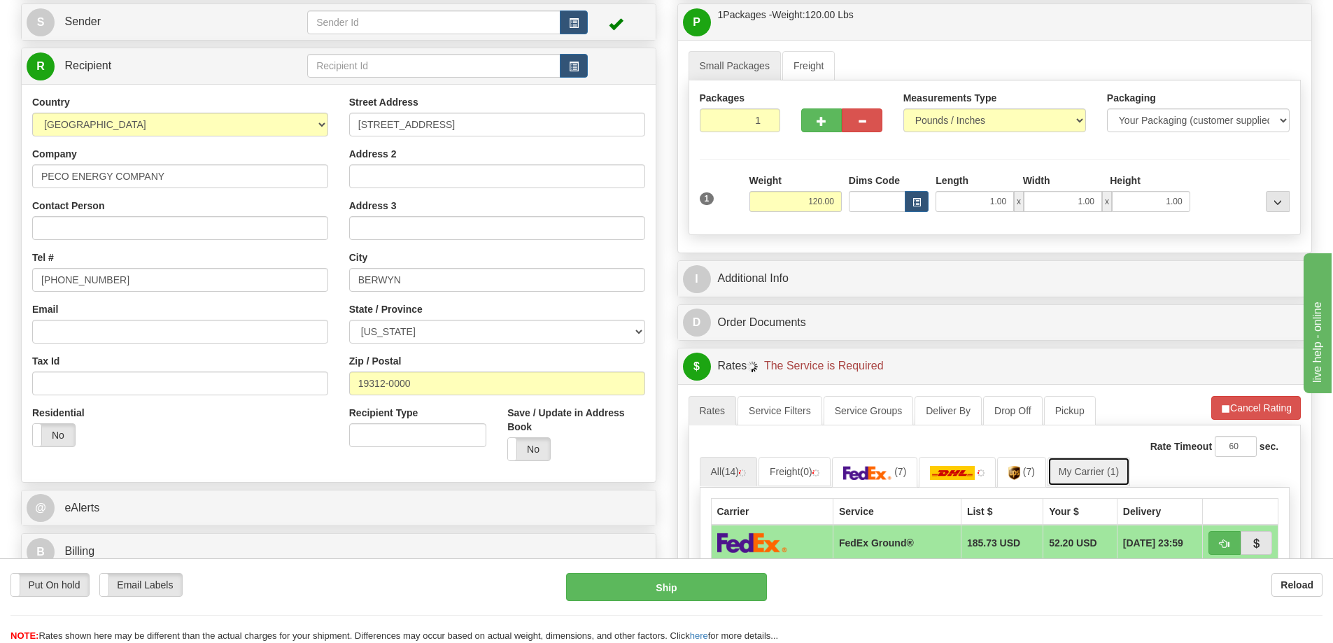
click at [1073, 467] on link "My Carrier (1)" at bounding box center [1089, 471] width 83 height 29
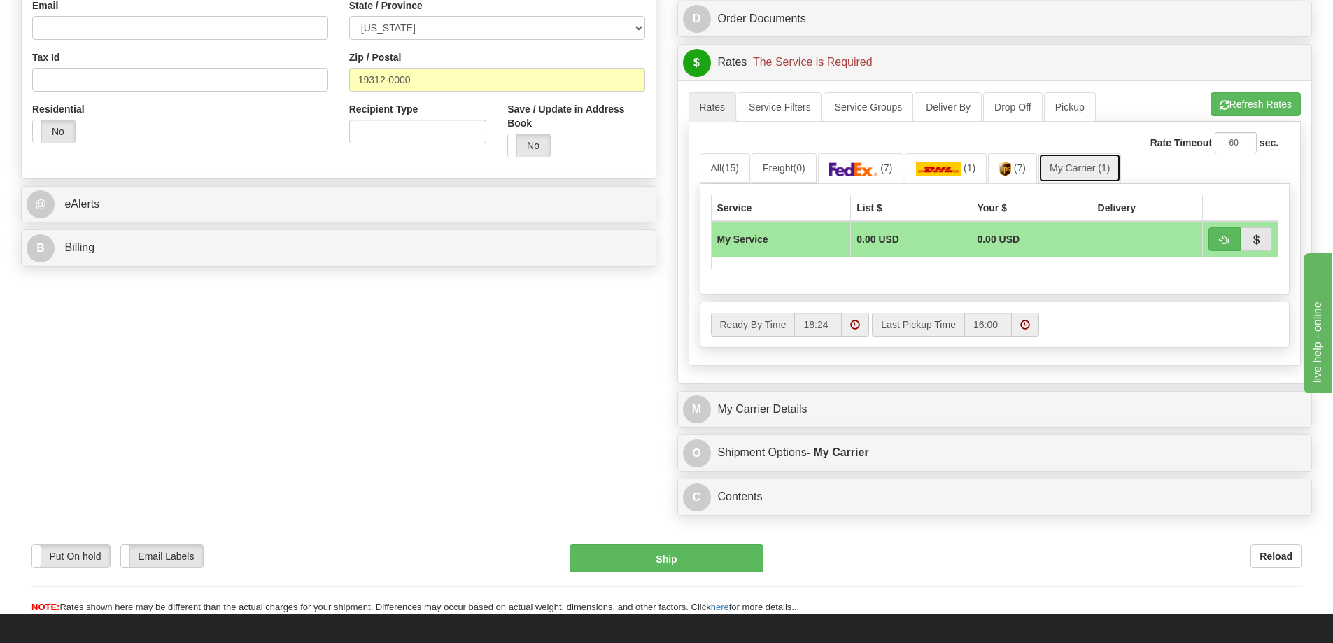
scroll to position [490, 0]
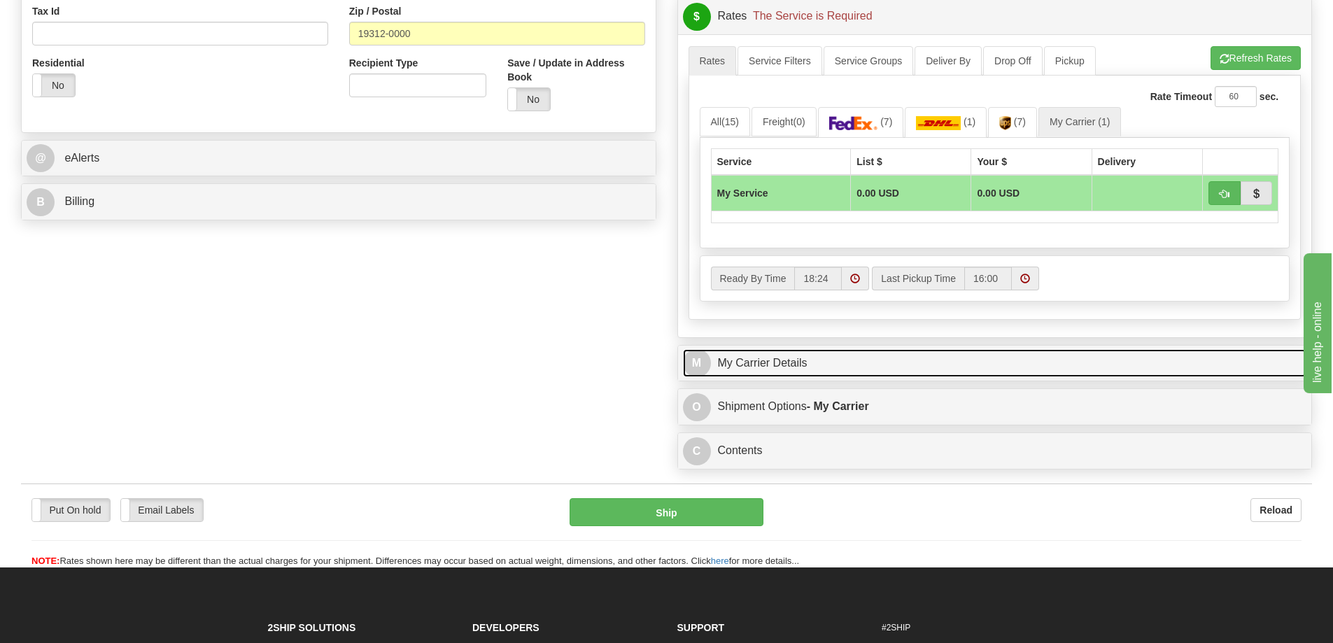
click at [874, 365] on link "M My Carrier Details" at bounding box center [995, 363] width 624 height 29
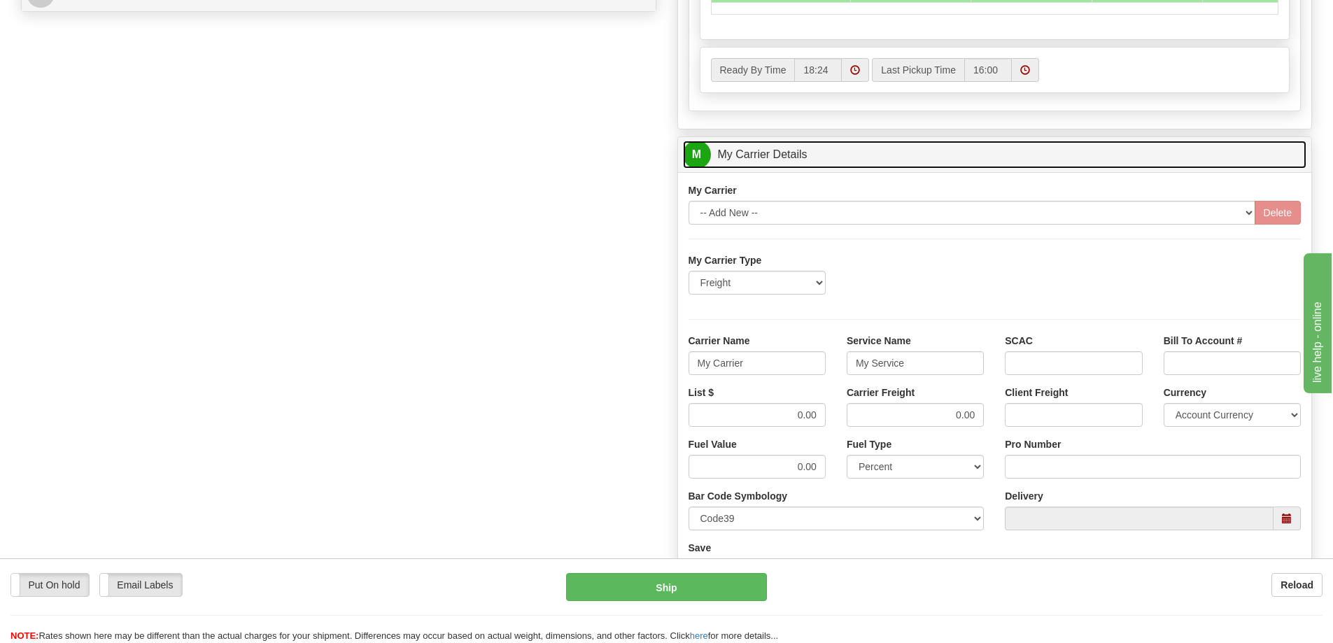
scroll to position [700, 0]
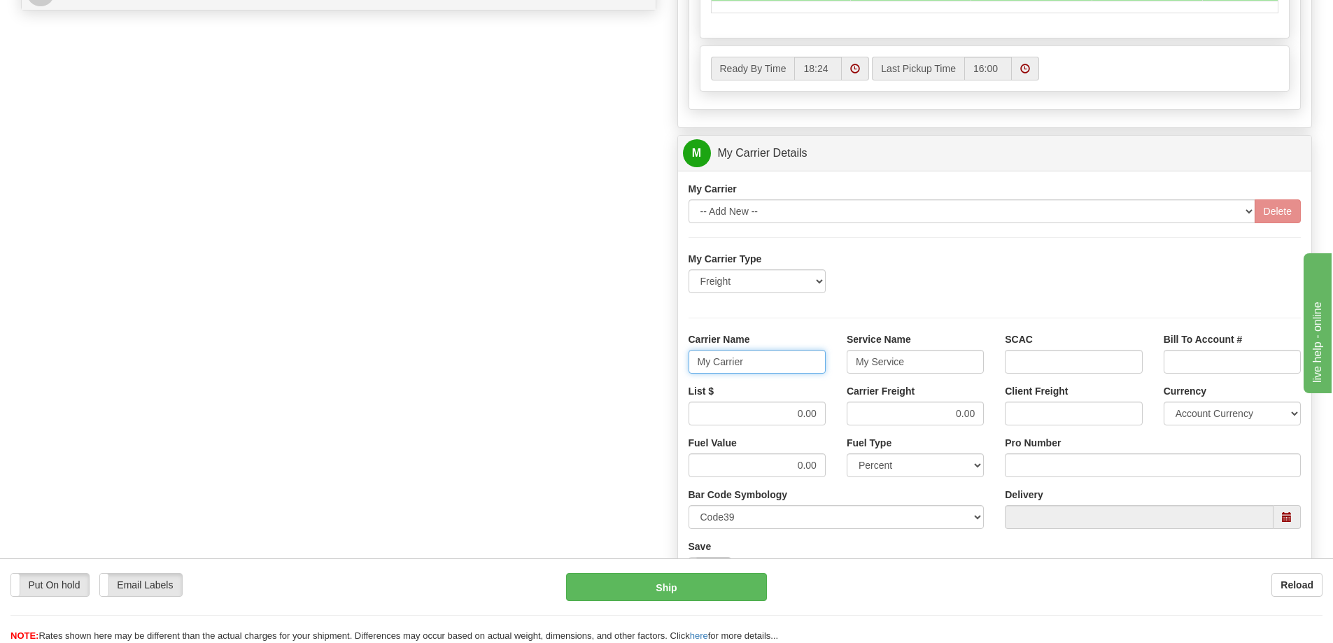
drag, startPoint x: 752, startPoint y: 367, endPoint x: 619, endPoint y: 364, distance: 133.0
click at [619, 364] on div "Order # 86701810 S Sender" at bounding box center [666, 75] width 1312 height 1351
drag, startPoint x: 921, startPoint y: 367, endPoint x: 743, endPoint y: 367, distance: 177.7
click at [743, 367] on div "Carrier Name Service Name My Service SCAC Bill To Account #" at bounding box center [995, 358] width 634 height 52
drag, startPoint x: 948, startPoint y: 400, endPoint x: 990, endPoint y: 402, distance: 42.0
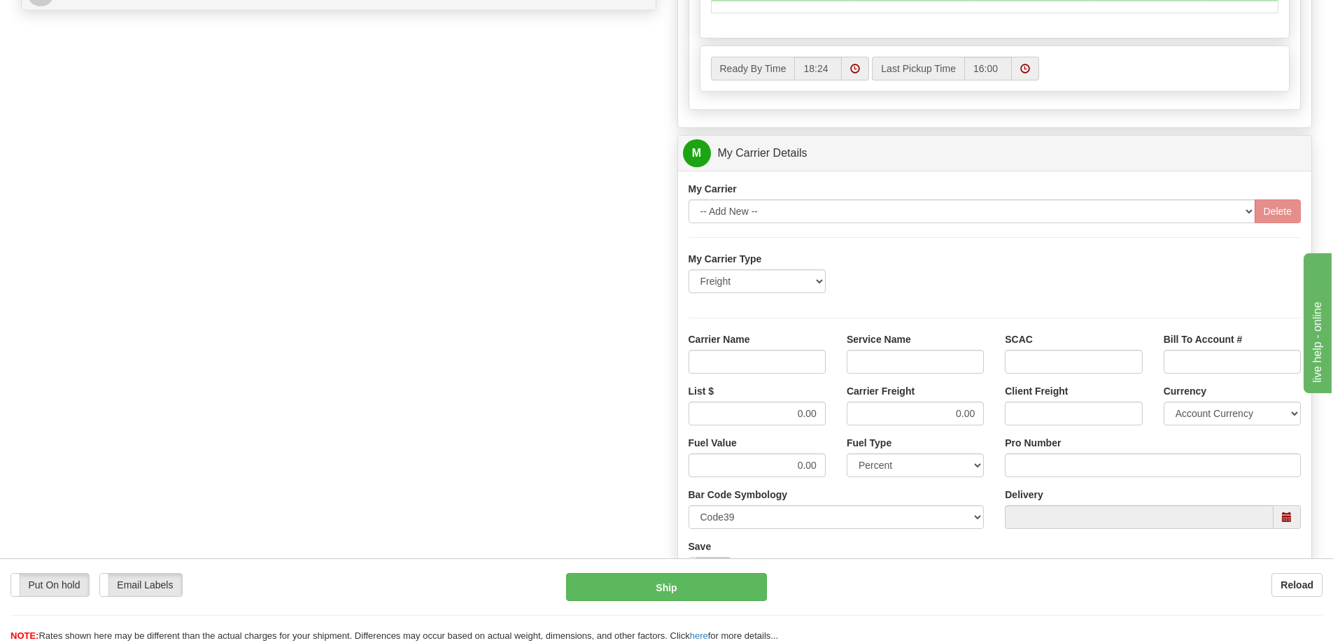
click at [990, 402] on div "Carrier Freight 0.00" at bounding box center [915, 410] width 158 height 52
drag, startPoint x: 953, startPoint y: 411, endPoint x: 1018, endPoint y: 415, distance: 65.2
click at [1018, 415] on div "List $ 0.00 Carrier Freight 0.00 Client Freight Currency Account Currency ARN A…" at bounding box center [995, 410] width 634 height 52
drag, startPoint x: 820, startPoint y: 411, endPoint x: 764, endPoint y: 404, distance: 56.4
click at [764, 404] on input "0.00" at bounding box center [757, 414] width 137 height 24
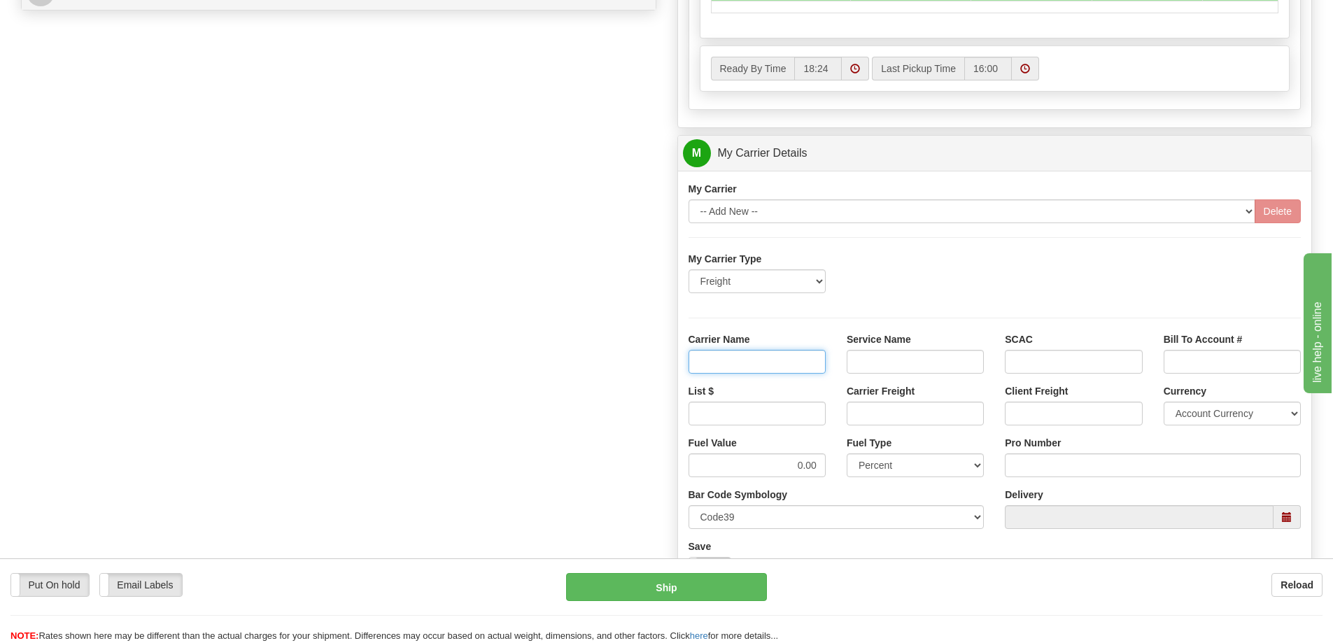
click at [780, 362] on input "Carrier Name" at bounding box center [757, 362] width 137 height 24
type input "AVR"
drag, startPoint x: 894, startPoint y: 361, endPoint x: 889, endPoint y: 372, distance: 11.9
click at [894, 361] on input "Service Name" at bounding box center [915, 362] width 137 height 24
type input "LTL"
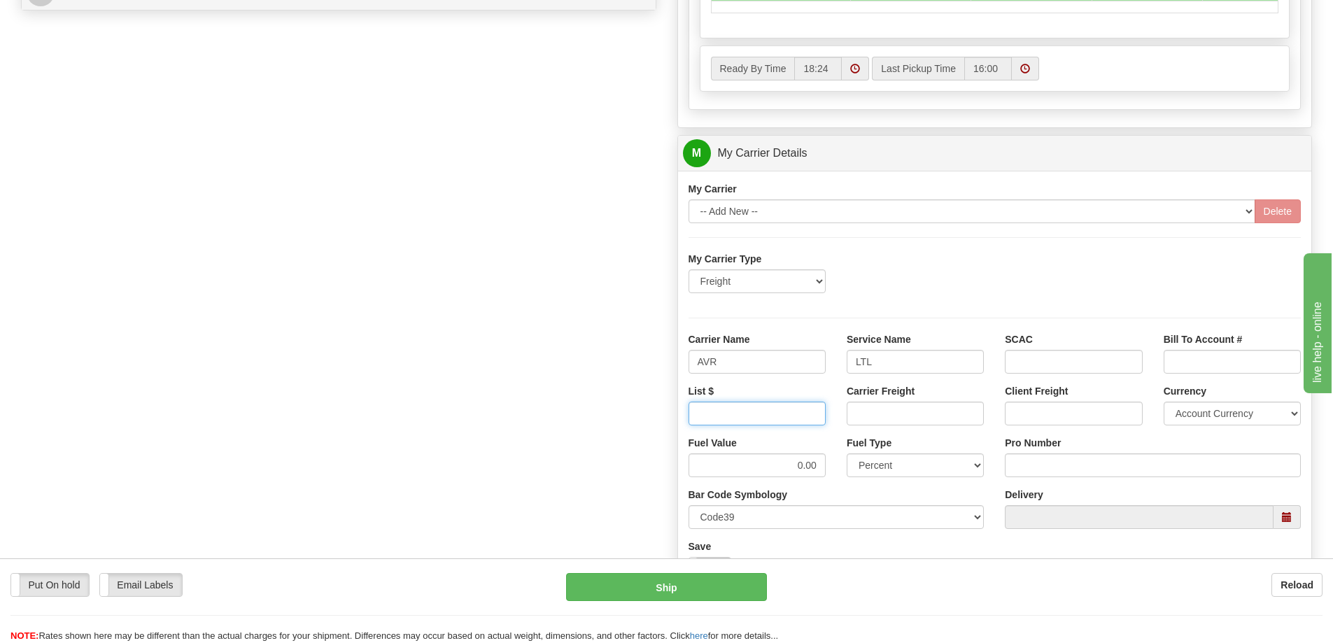
click at [812, 418] on input "List $" at bounding box center [757, 414] width 137 height 24
type input "300"
click at [887, 413] on input "Carrier Freight" at bounding box center [915, 414] width 137 height 24
type input "300"
click at [1027, 467] on input "Pro Number" at bounding box center [1153, 465] width 296 height 24
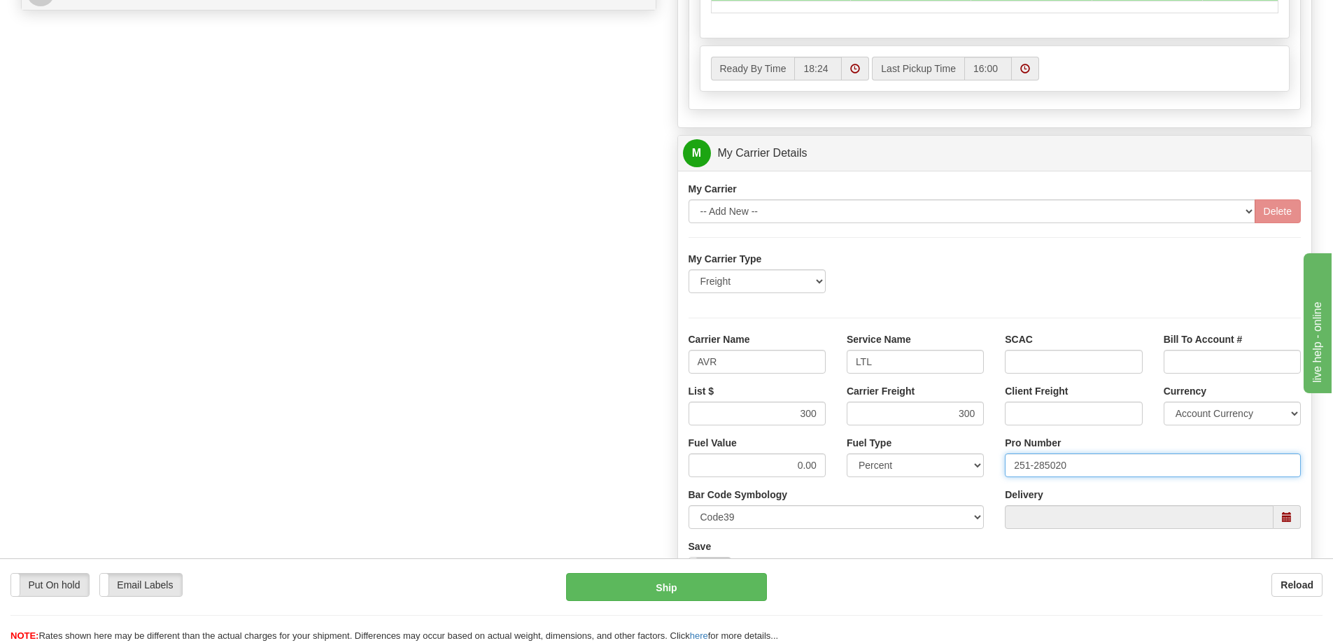
type input "251-285020"
click button "Delete" at bounding box center [0, 0] width 0 height 0
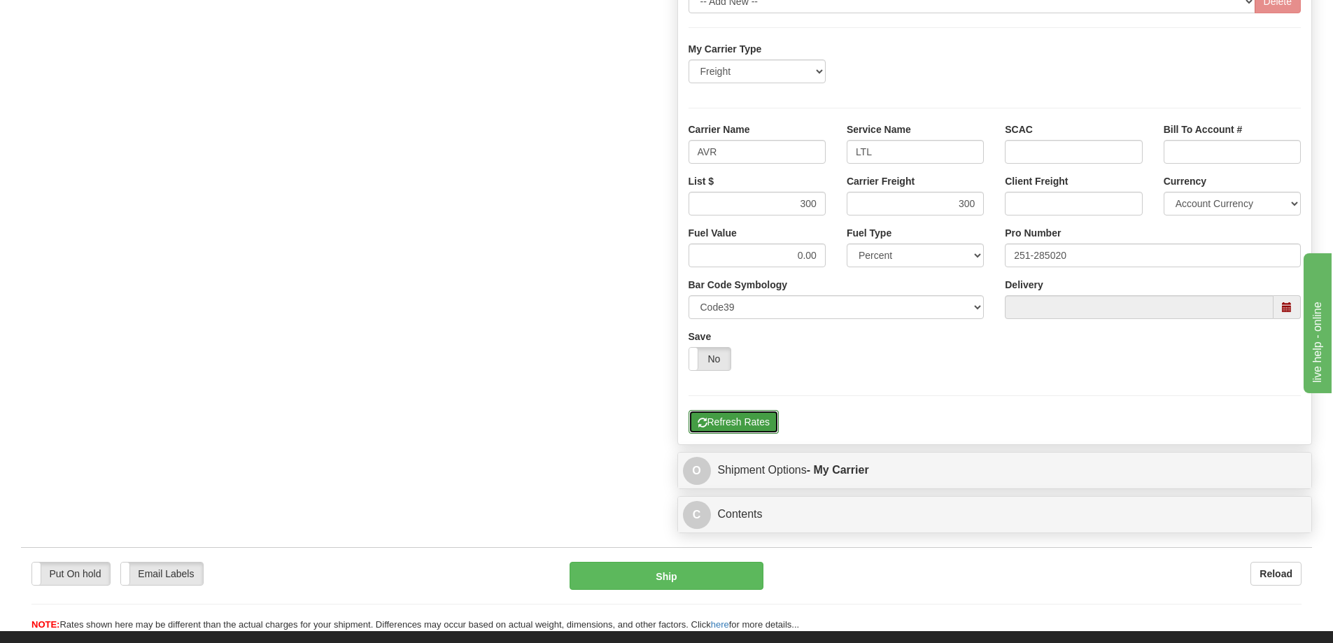
click at [742, 426] on button "Refresh Rates" at bounding box center [734, 422] width 90 height 24
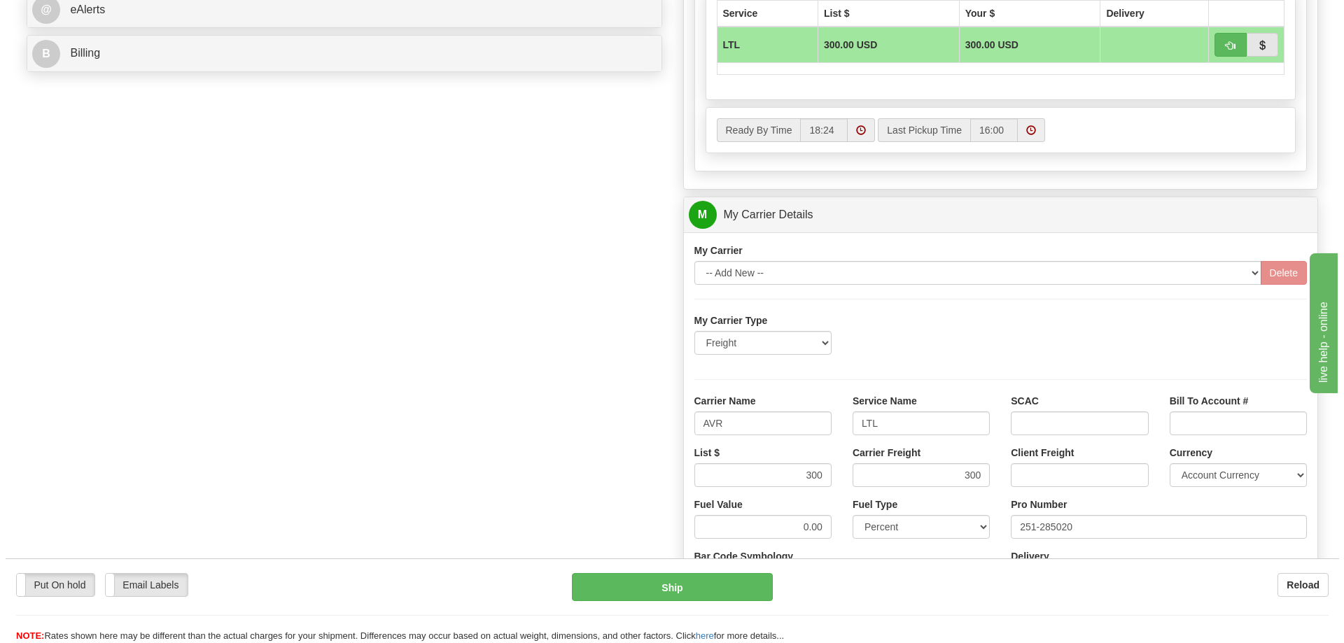
scroll to position [490, 0]
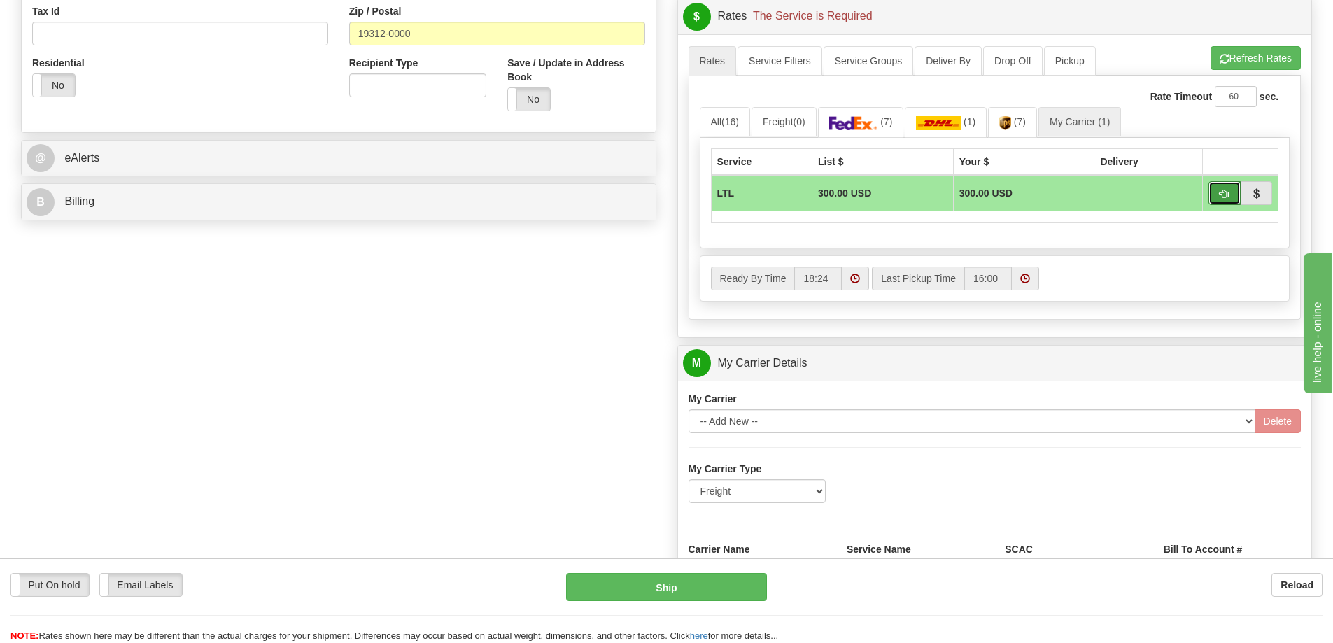
click at [1229, 196] on span "button" at bounding box center [1225, 194] width 10 height 9
type input "00"
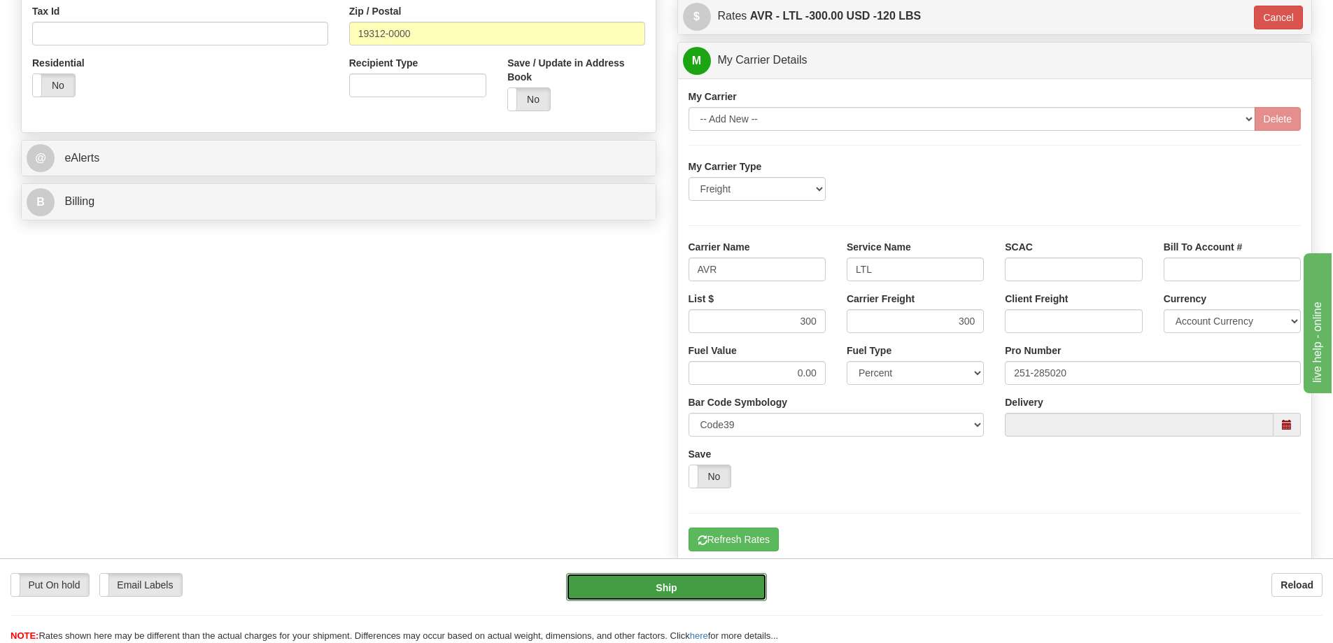
click at [678, 596] on button "Ship" at bounding box center [666, 587] width 201 height 28
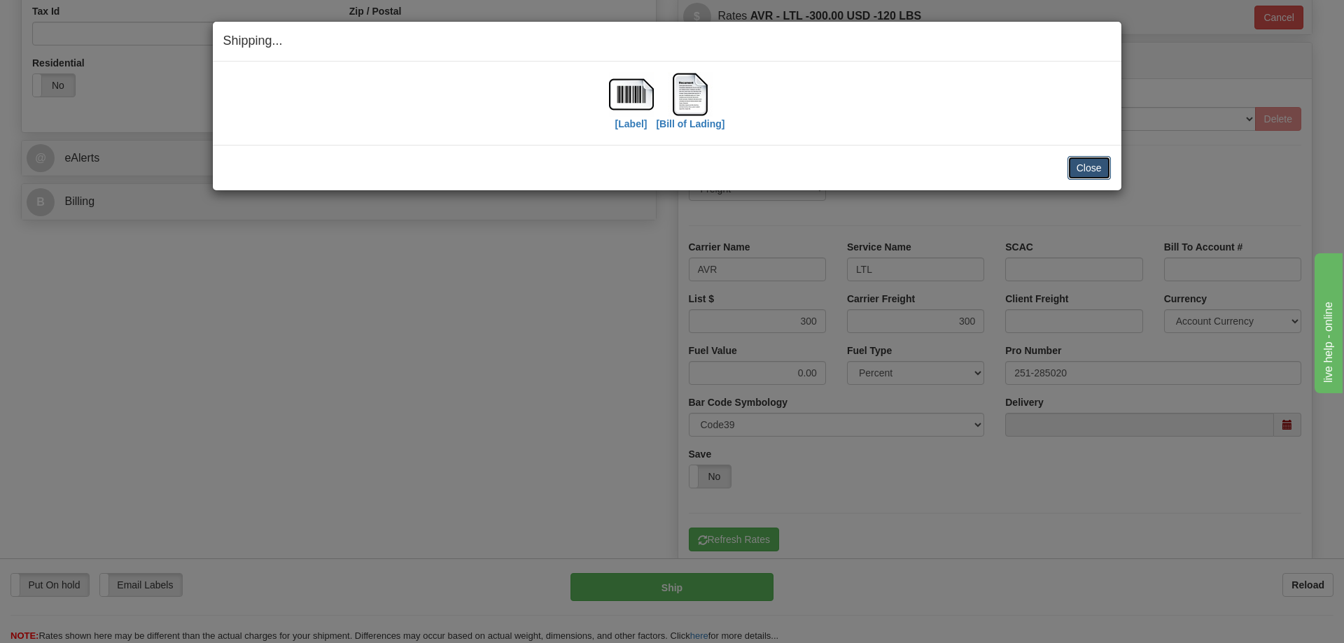
click at [1088, 173] on button "Close" at bounding box center [1088, 168] width 43 height 24
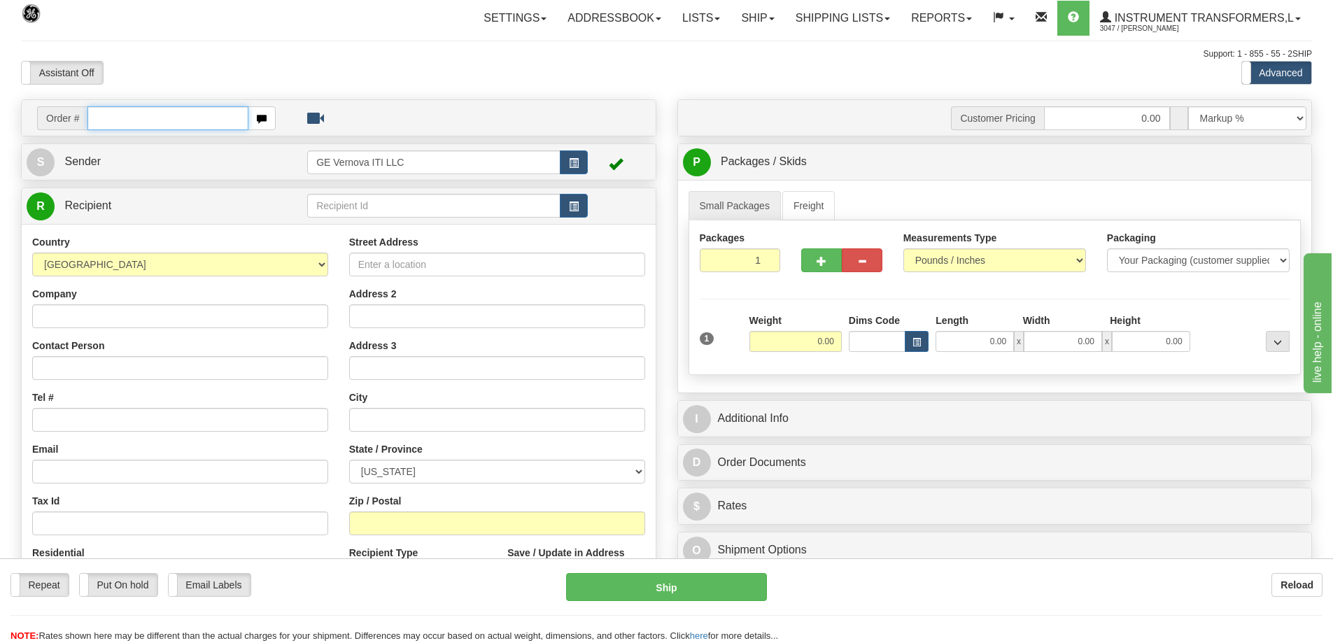
click at [233, 117] on input "text" at bounding box center [167, 118] width 161 height 24
type input "86701796"
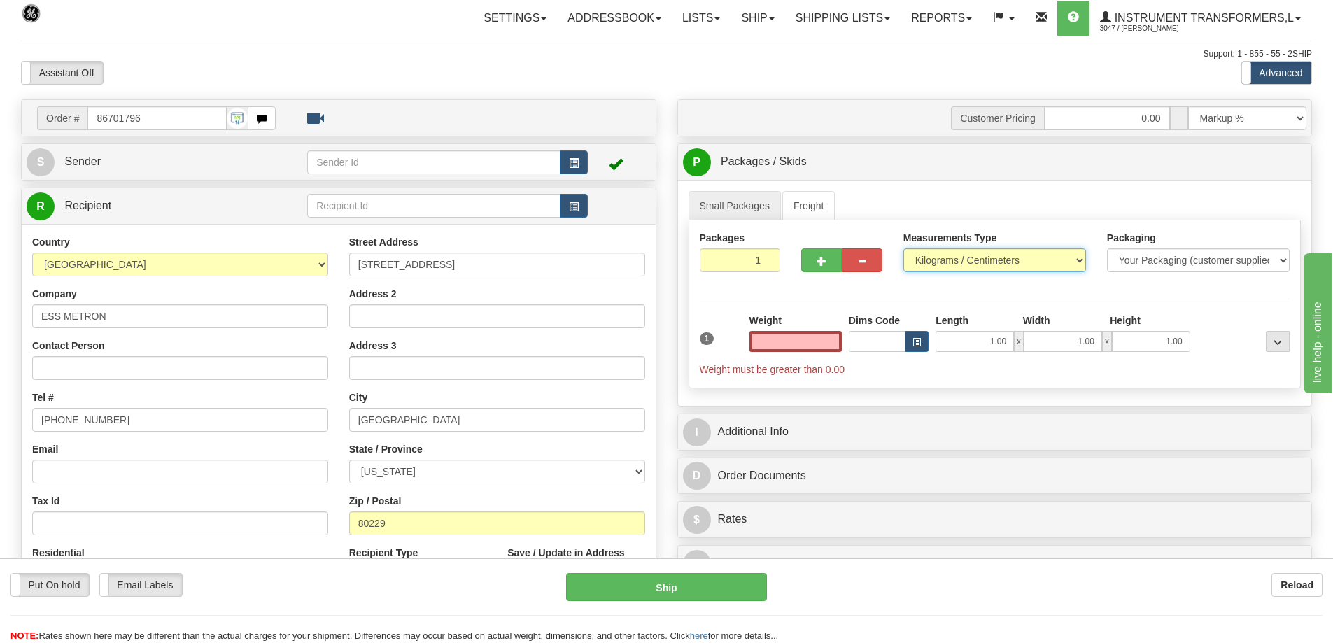
type input "0.00"
click at [940, 261] on select "Pounds / Inches Kilograms / Centimeters" at bounding box center [994, 260] width 183 height 24
select select "0"
click at [903, 248] on select "Pounds / Inches Kilograms / Centimeters" at bounding box center [994, 260] width 183 height 24
drag, startPoint x: 805, startPoint y: 337, endPoint x: 853, endPoint y: 330, distance: 48.0
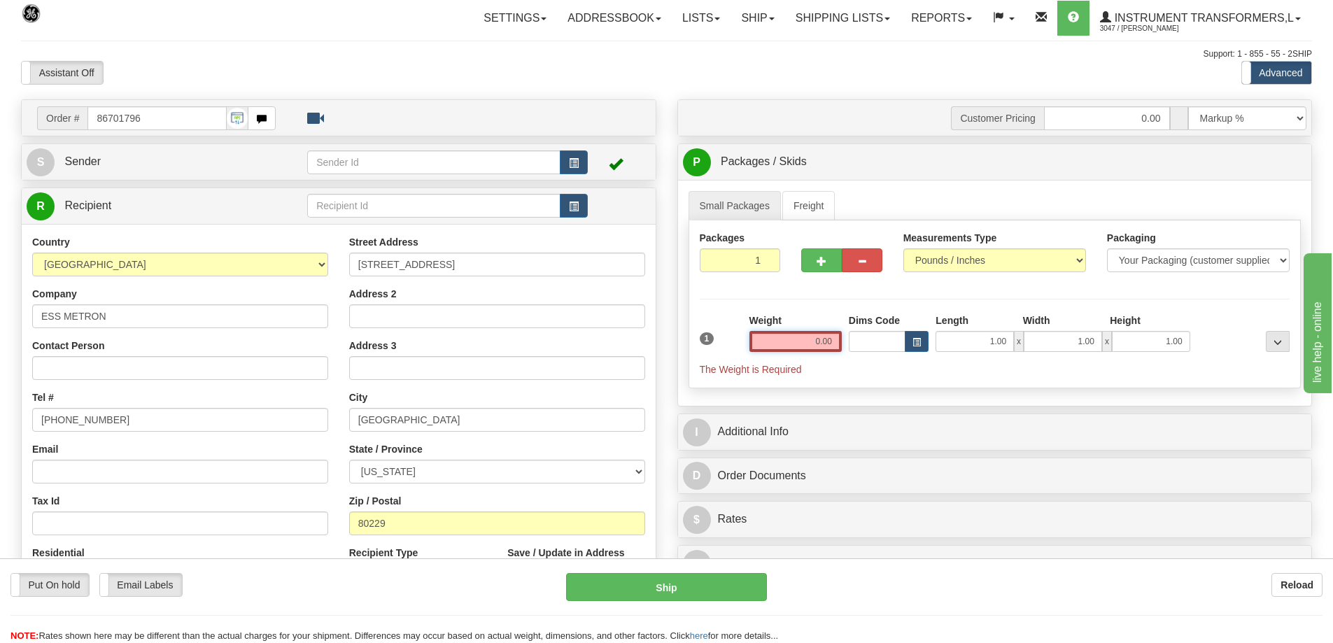
click at [854, 330] on div "1 Weight 0.00 Dims Code 1.00" at bounding box center [995, 344] width 598 height 63
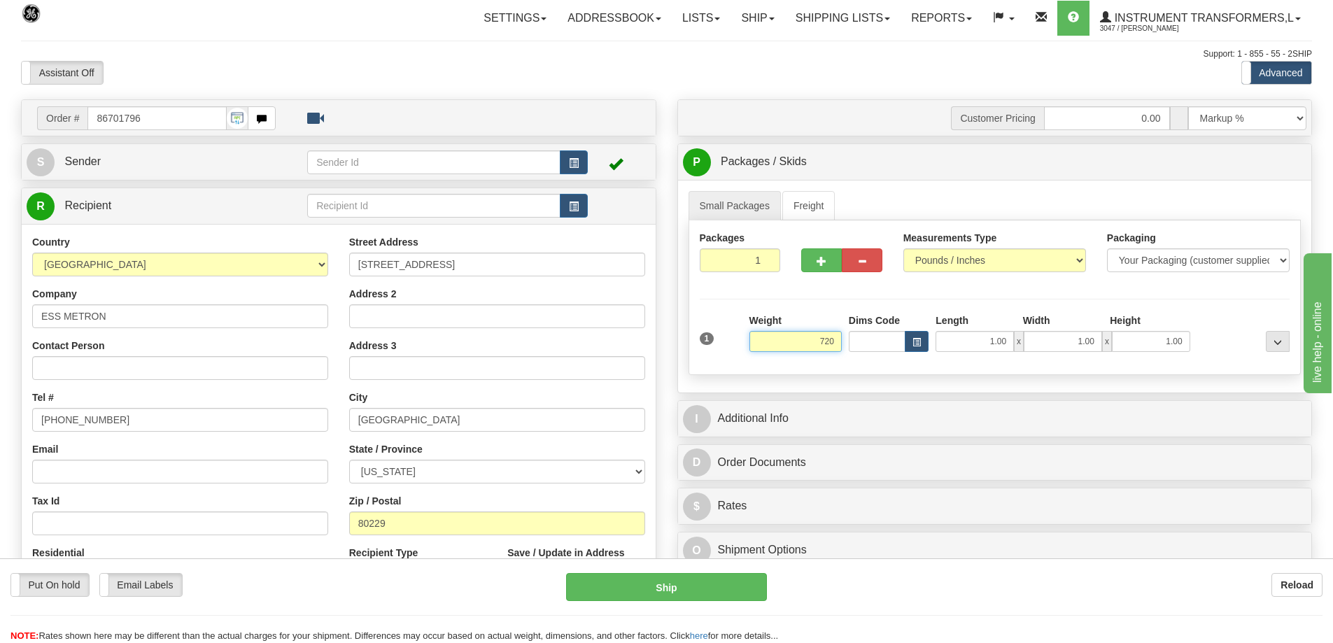
click button "Delete" at bounding box center [0, 0] width 0 height 0
type input "720.00"
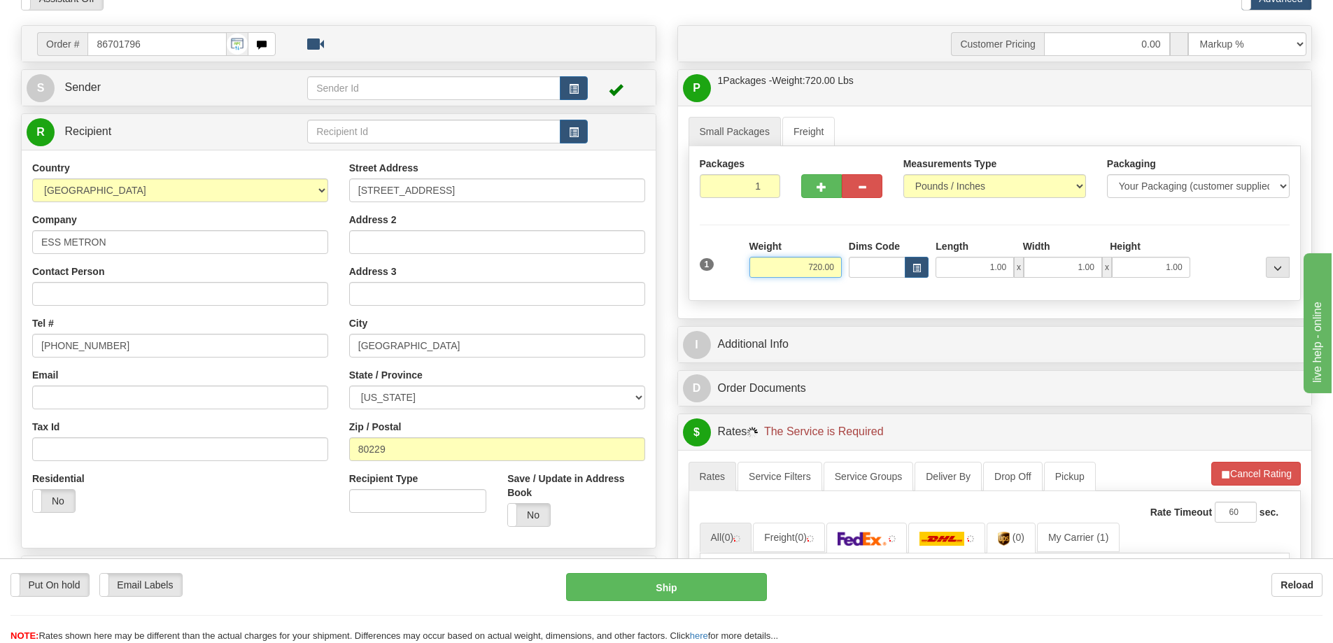
scroll to position [350, 0]
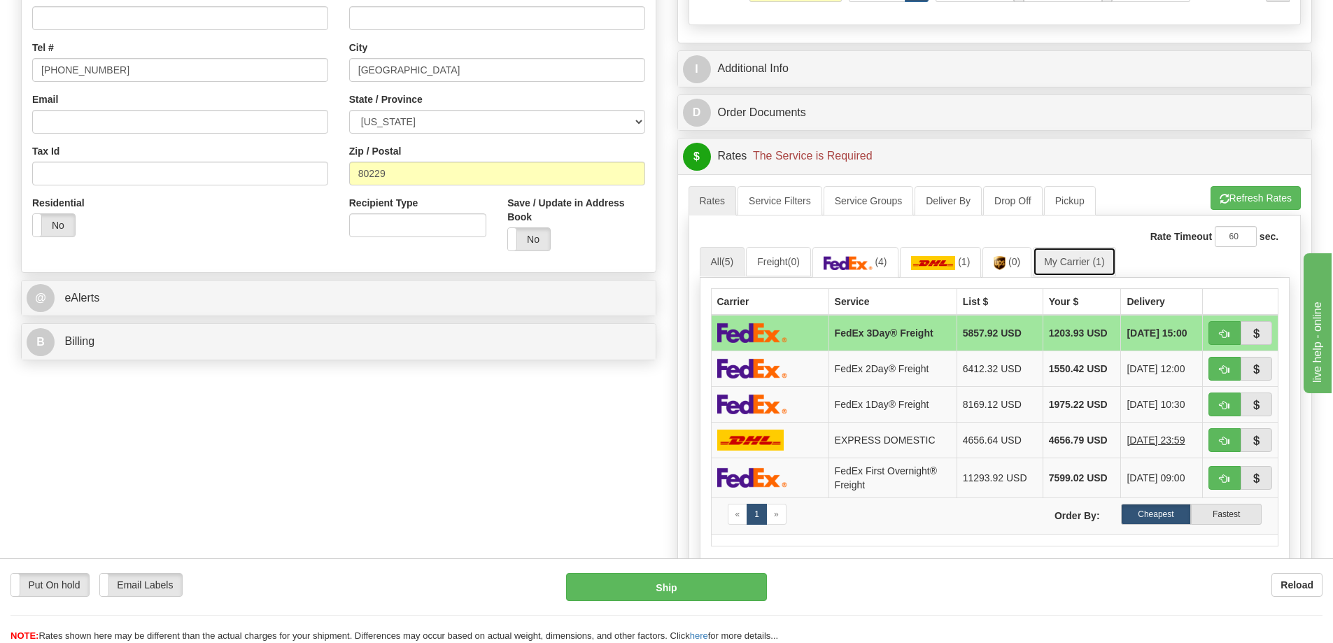
click at [1101, 262] on span "(1)" at bounding box center [1098, 261] width 12 height 11
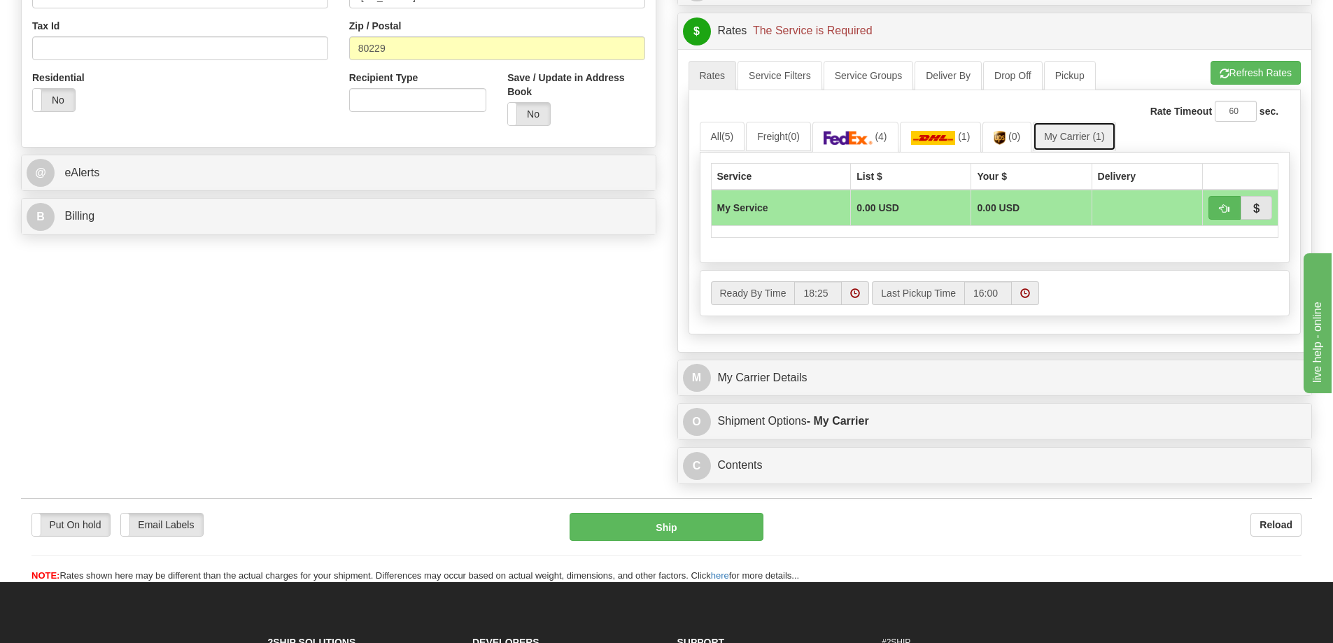
scroll to position [490, 0]
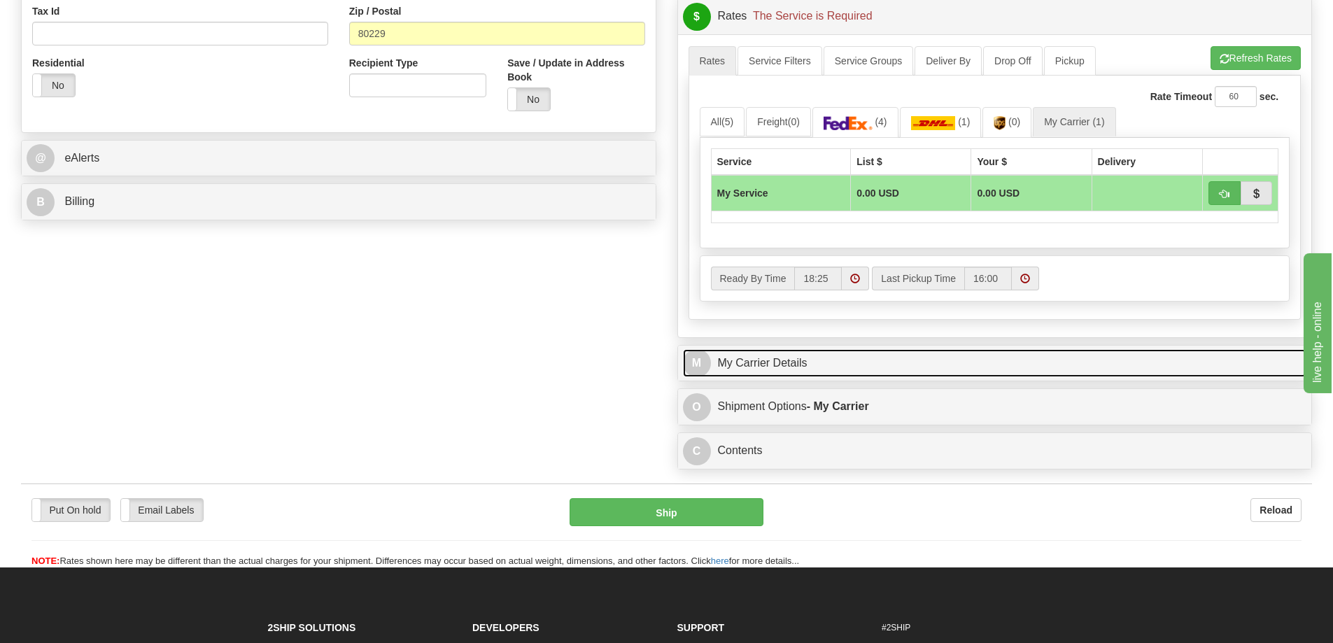
click at [877, 377] on link "M My Carrier Details" at bounding box center [995, 363] width 624 height 29
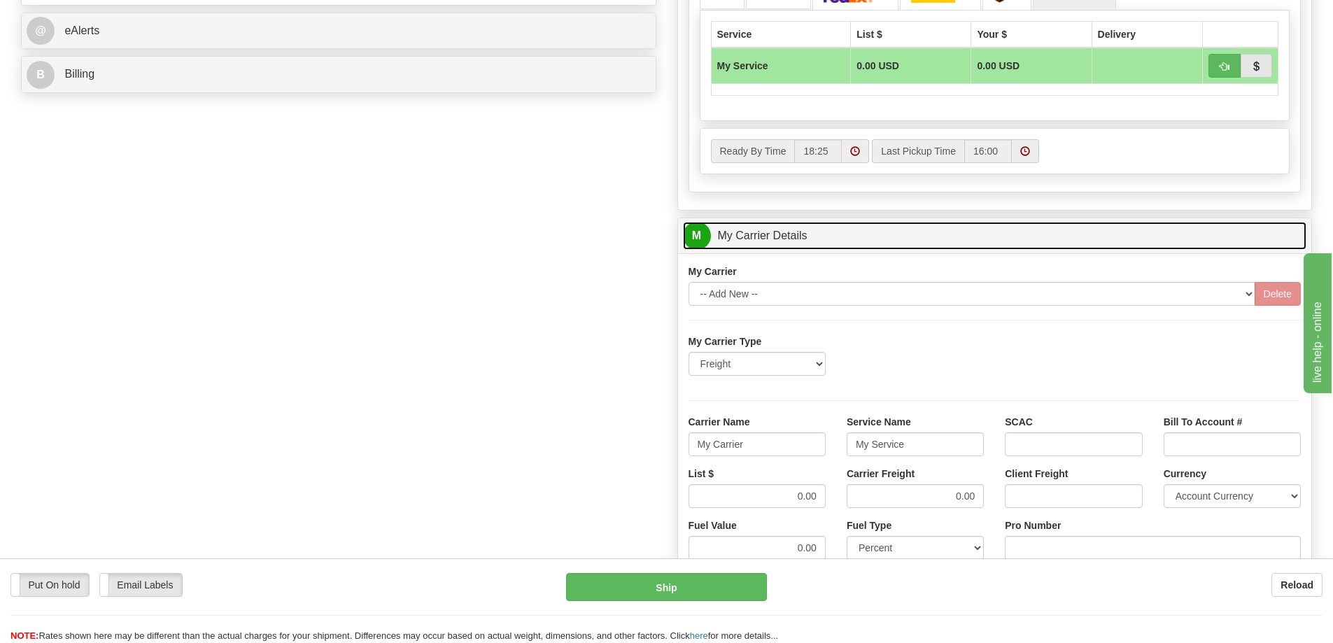
scroll to position [630, 0]
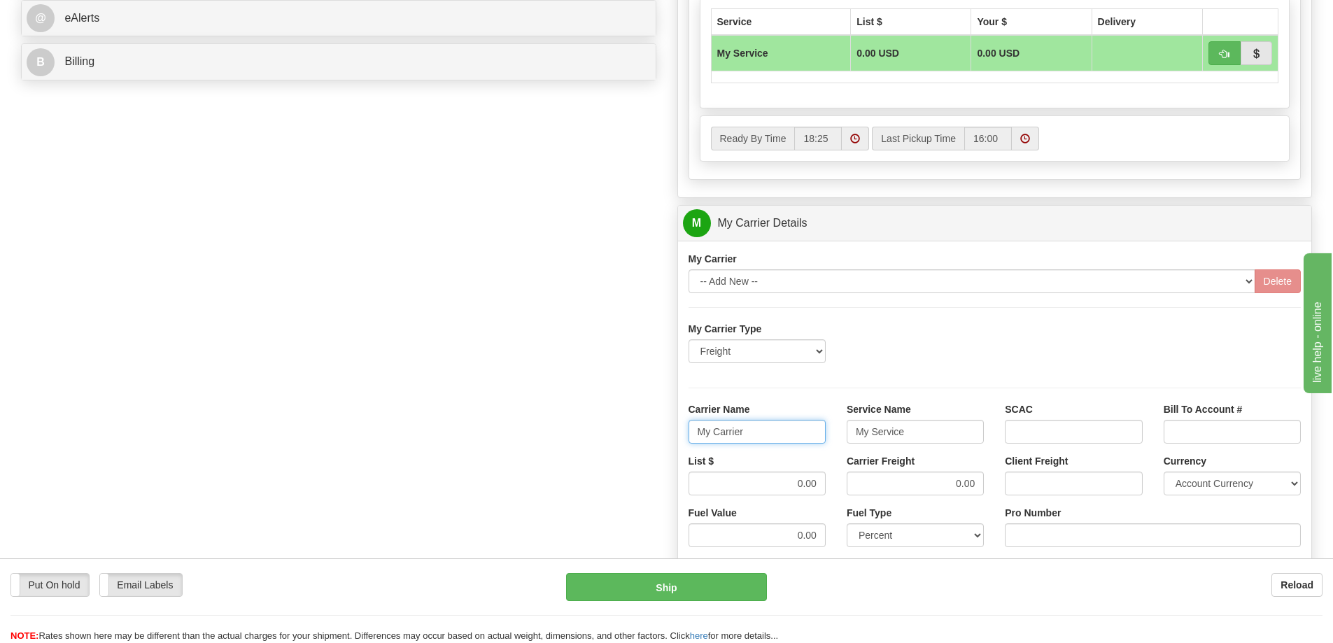
drag, startPoint x: 762, startPoint y: 439, endPoint x: 663, endPoint y: 448, distance: 99.8
click at [663, 448] on div "Order # 86701796 S Sender" at bounding box center [666, 145] width 1312 height 1351
drag, startPoint x: 930, startPoint y: 426, endPoint x: 828, endPoint y: 440, distance: 103.1
click at [828, 440] on div "Carrier Name Service Name My Service SCAC Bill To Account #" at bounding box center [995, 428] width 634 height 52
drag, startPoint x: 932, startPoint y: 479, endPoint x: 998, endPoint y: 484, distance: 66.0
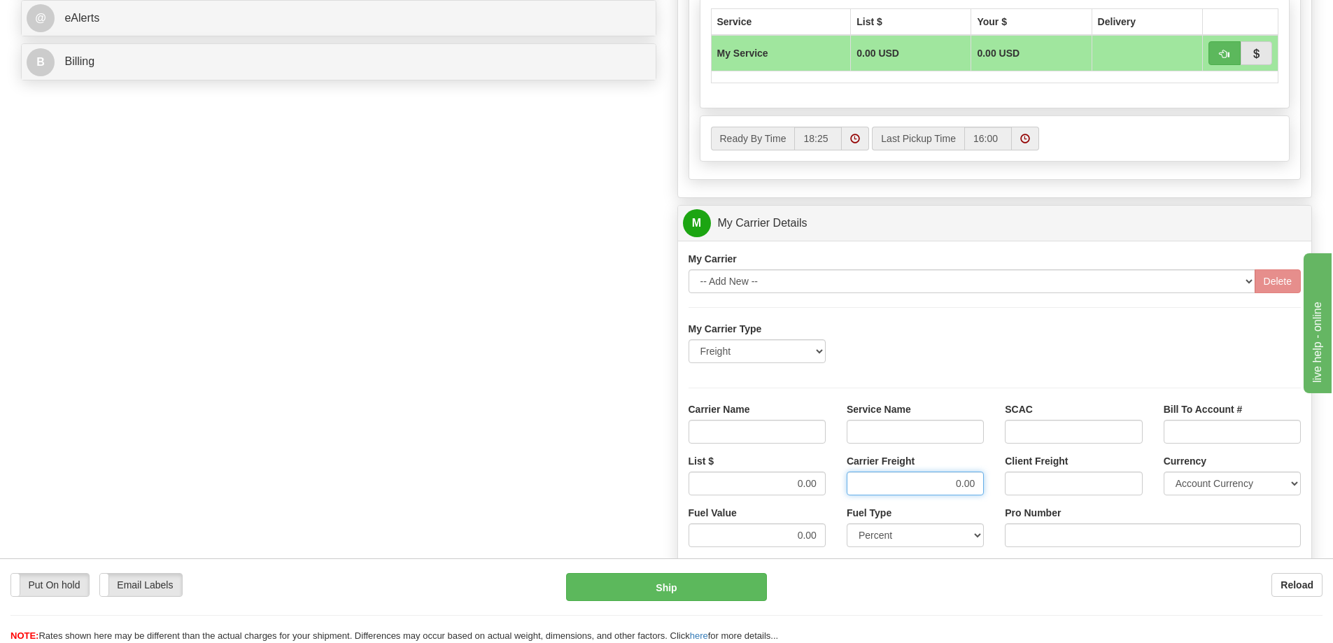
click at [998, 484] on div "List $ 0.00 Carrier Freight 0.00 Client Freight Currency Account Currency ARN A…" at bounding box center [995, 480] width 634 height 52
drag, startPoint x: 796, startPoint y: 482, endPoint x: 832, endPoint y: 481, distance: 36.4
click at [832, 481] on div "List $ 0.00" at bounding box center [757, 480] width 158 height 52
click at [712, 431] on input "Carrier Name" at bounding box center [757, 432] width 137 height 24
type input "AVR"
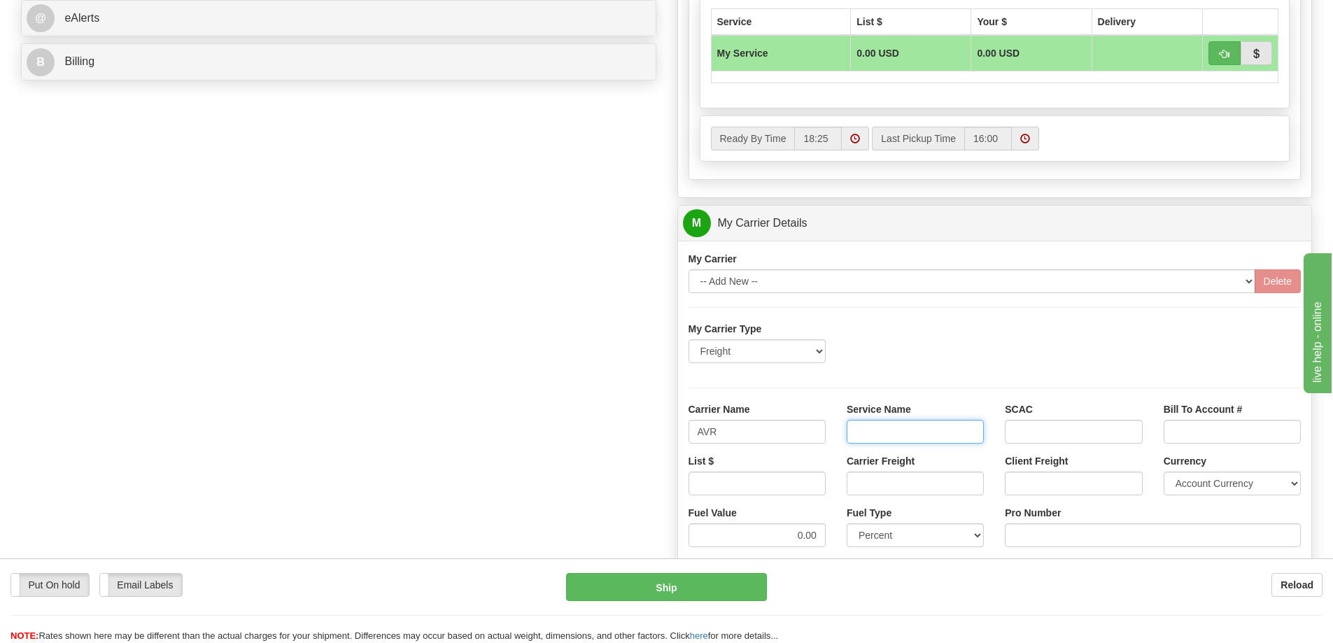
click at [861, 428] on input "Service Name" at bounding box center [915, 432] width 137 height 24
type input "LTL"
click at [793, 487] on input "List $" at bounding box center [757, 484] width 137 height 24
type input "500"
click at [917, 481] on input "Carrier Freight" at bounding box center [915, 484] width 137 height 24
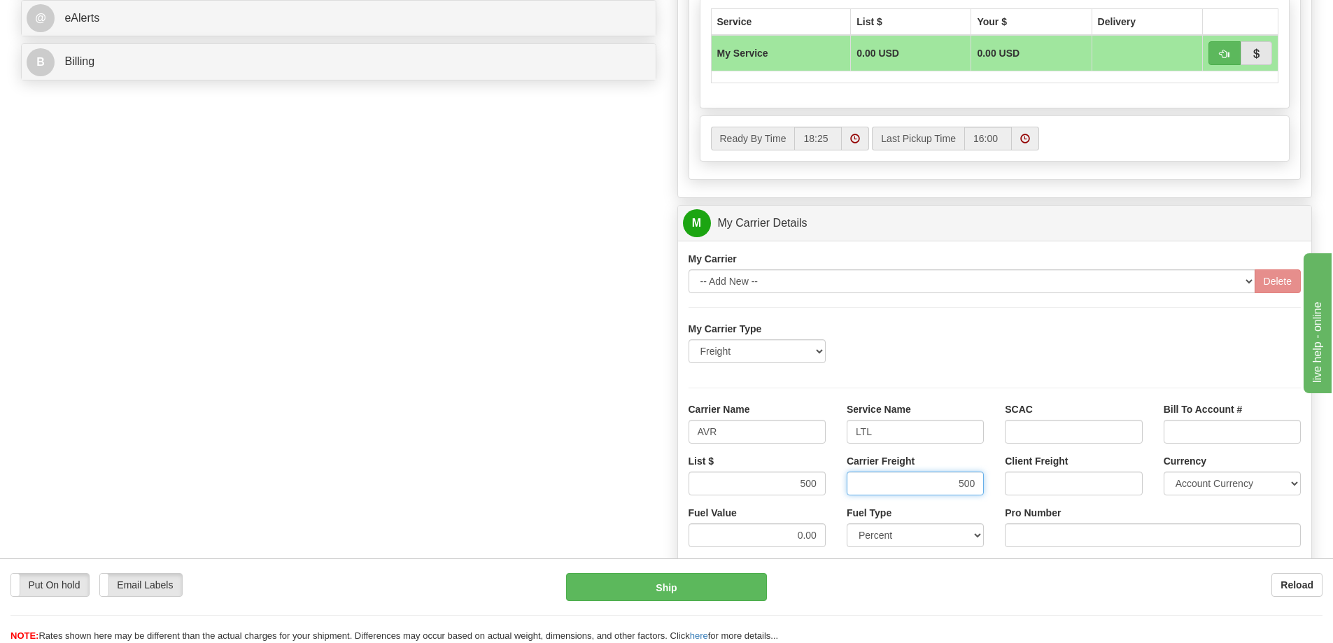
type input "500"
click at [1055, 530] on input "Pro Number" at bounding box center [1153, 535] width 296 height 24
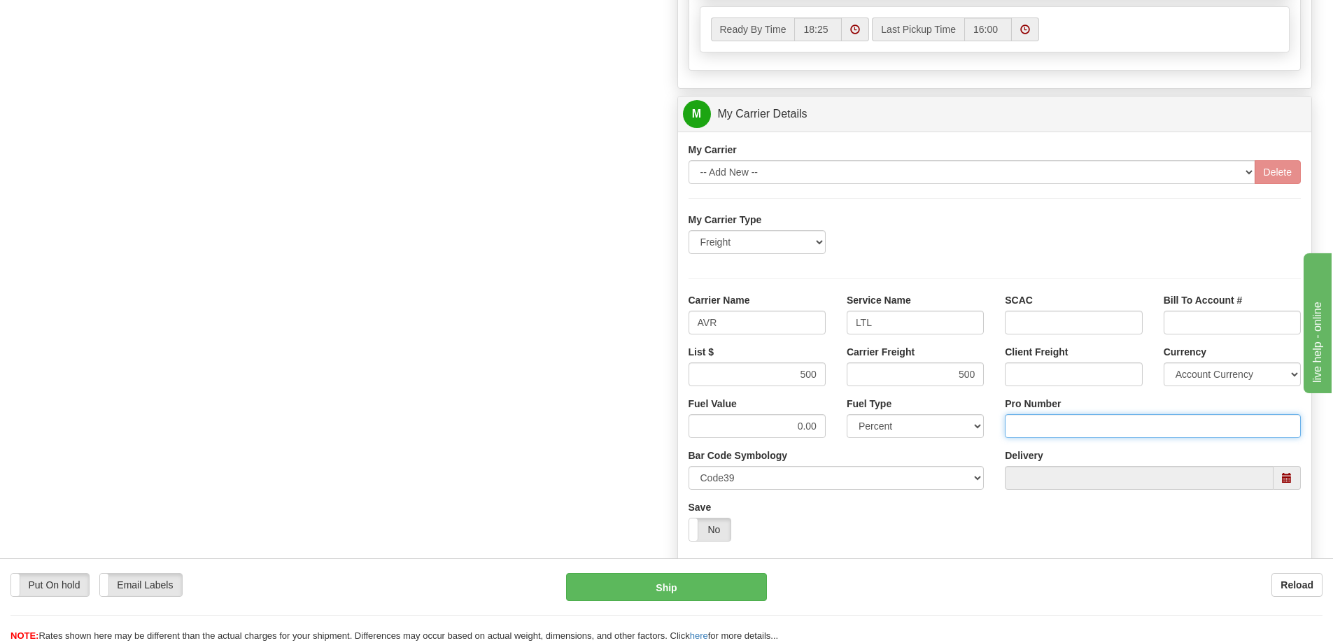
scroll to position [770, 0]
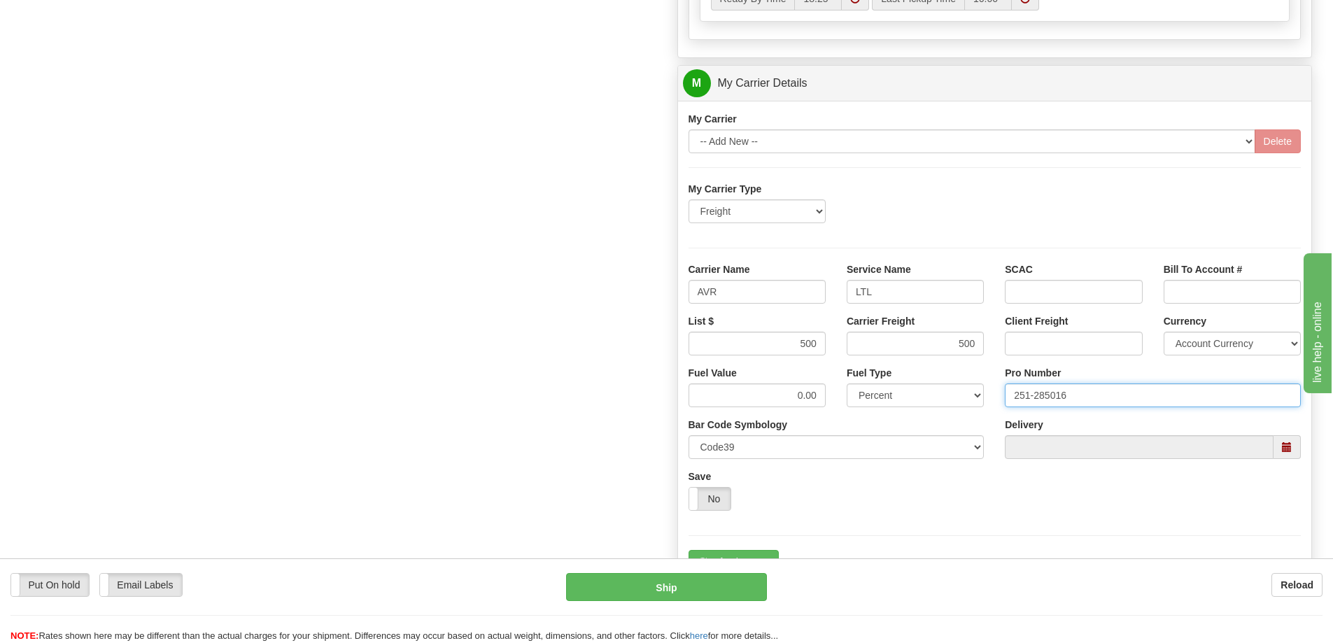
type input "251-285016"
click button "Delete" at bounding box center [0, 0] width 0 height 0
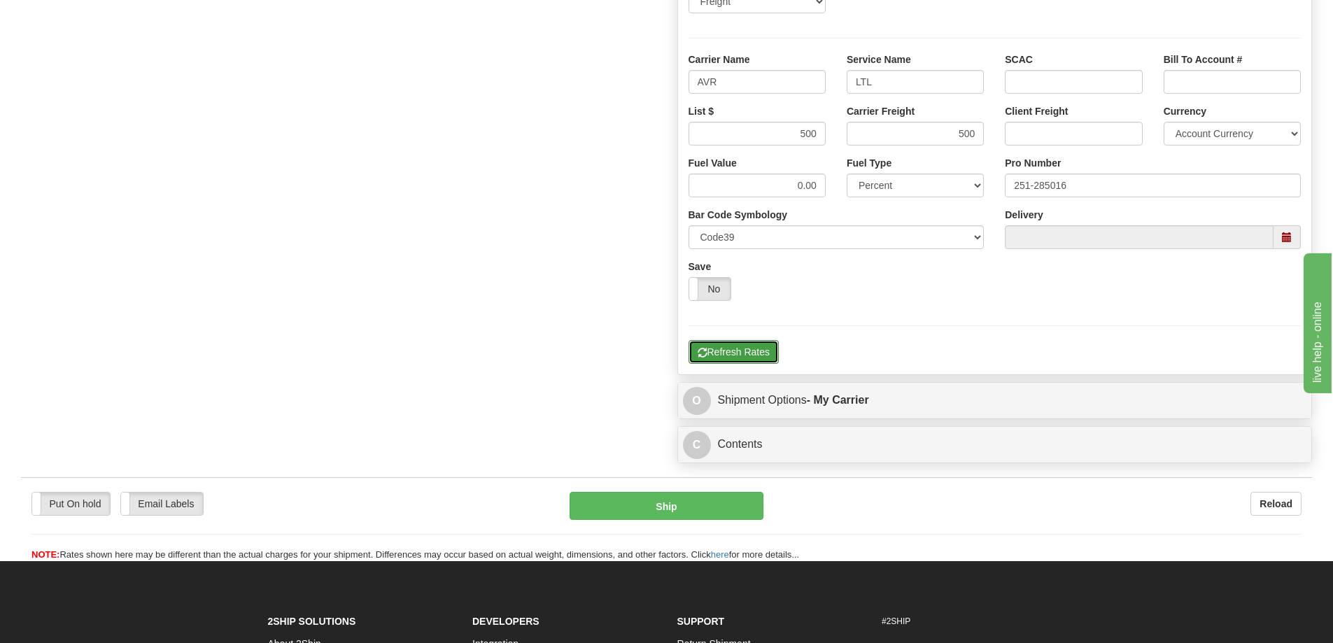
click at [754, 356] on button "Refresh Rates" at bounding box center [734, 352] width 90 height 24
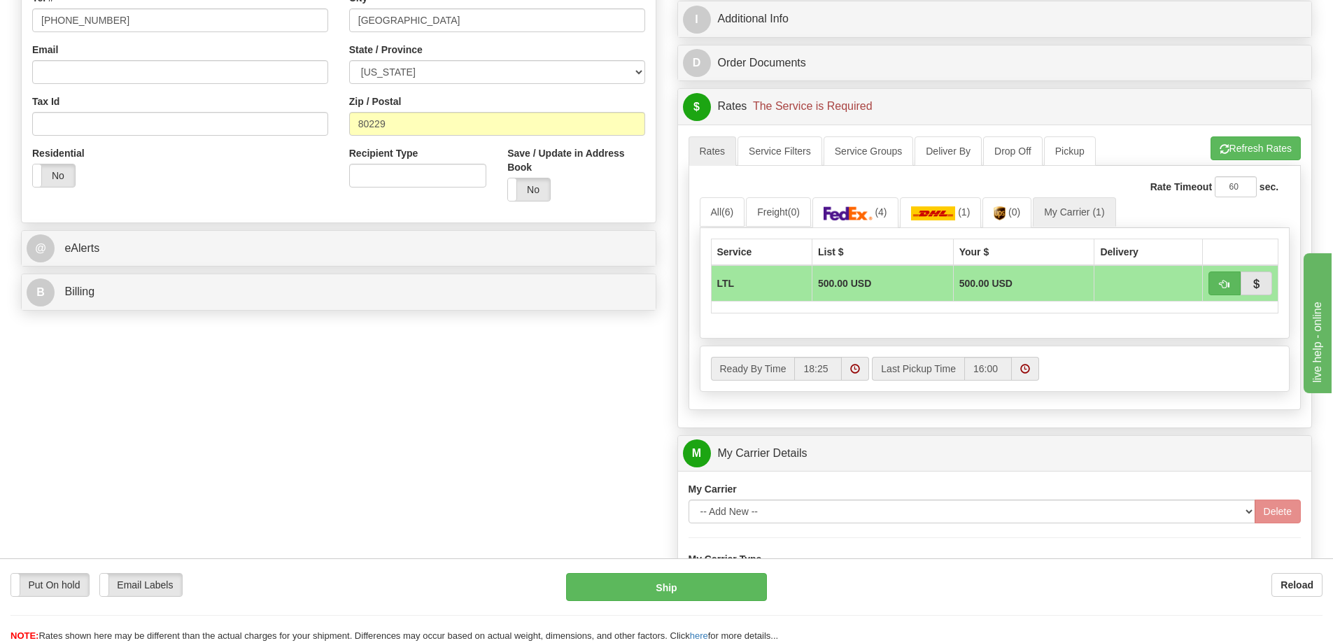
scroll to position [350, 0]
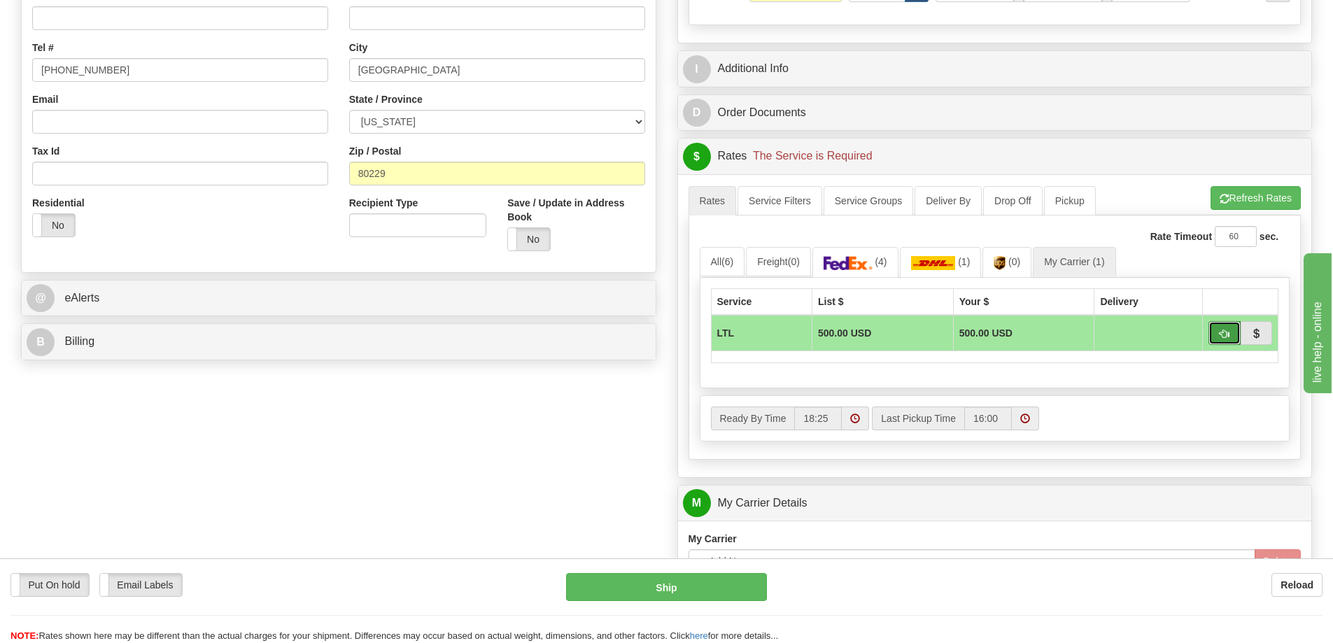
click at [1232, 338] on button "button" at bounding box center [1224, 333] width 32 height 24
type input "00"
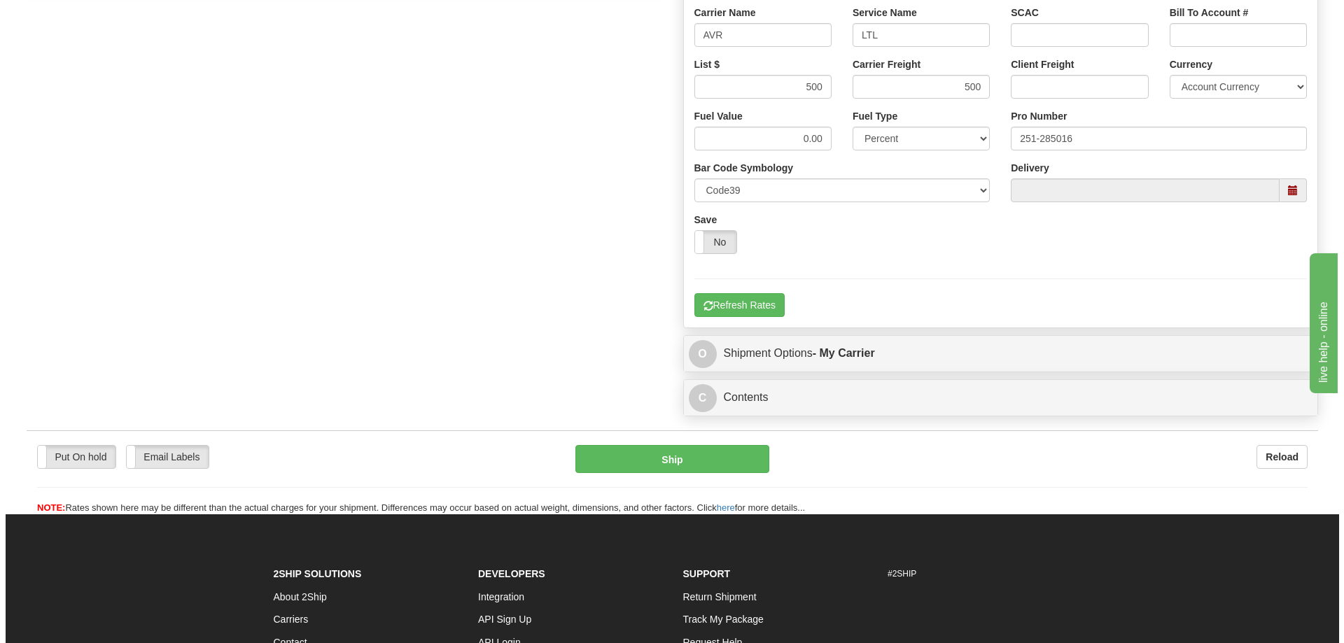
scroll to position [700, 0]
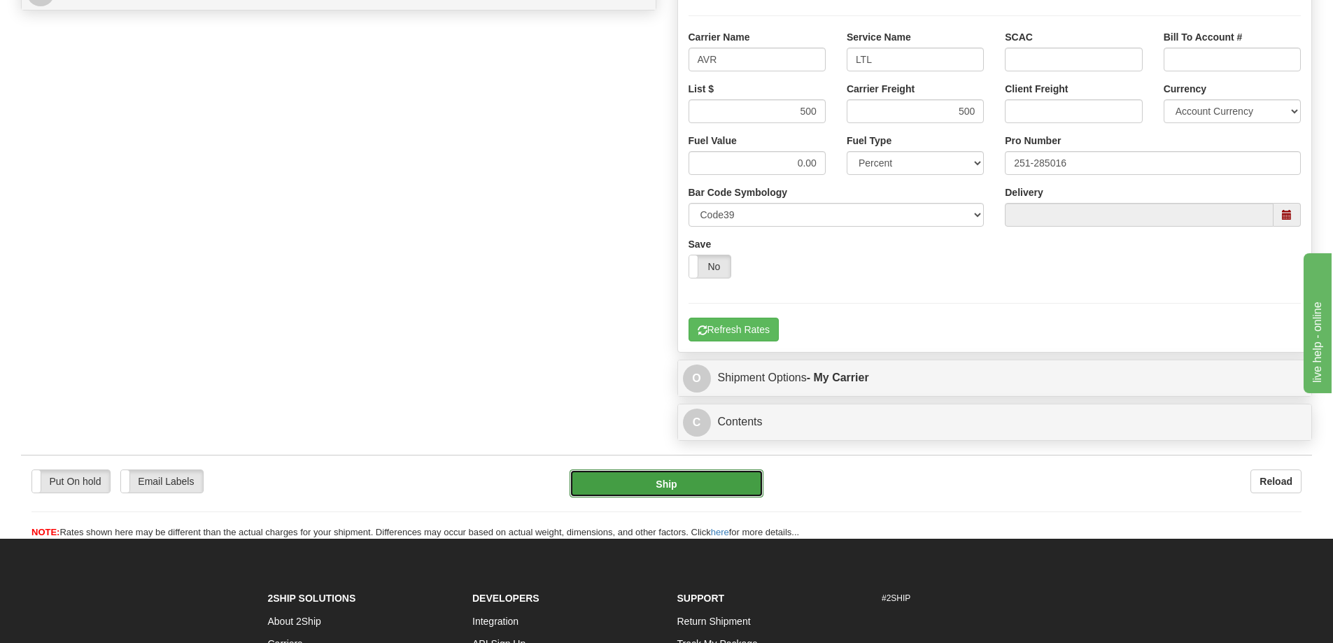
click at [689, 488] on button "Ship" at bounding box center [667, 484] width 194 height 28
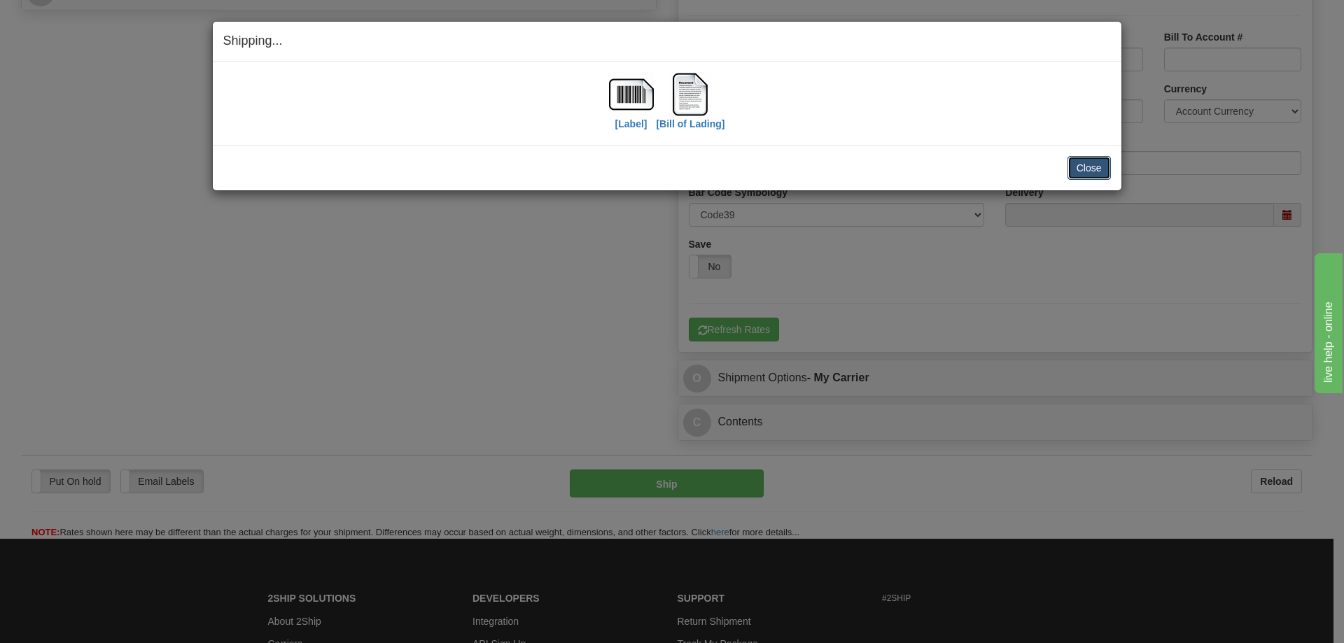
click at [1075, 170] on button "Close" at bounding box center [1088, 168] width 43 height 24
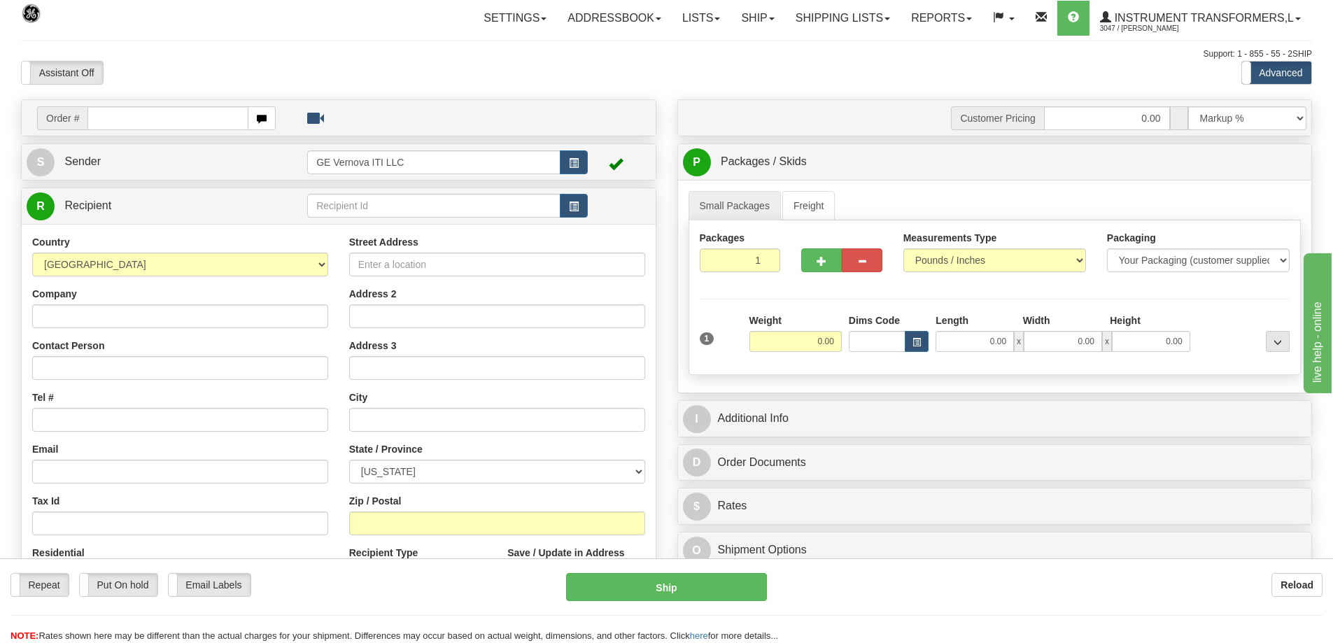
click at [211, 113] on input "text" at bounding box center [167, 118] width 161 height 24
type input "86701742"
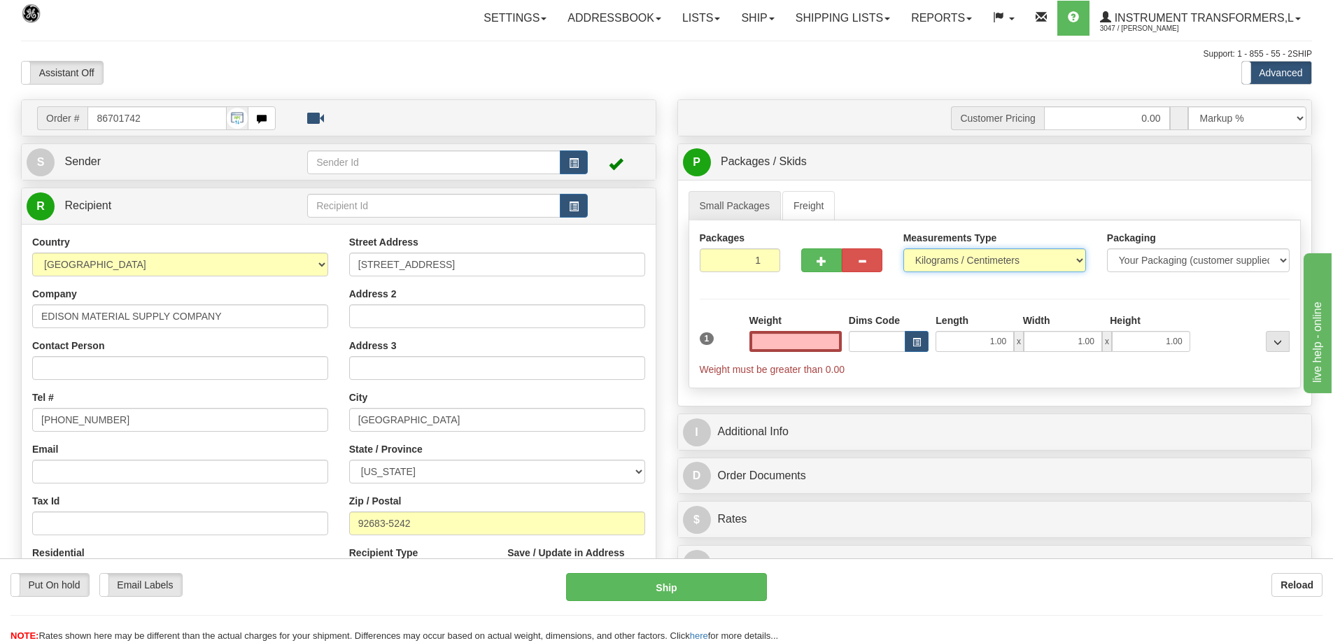
type input "0.00"
click at [945, 260] on select "Pounds / Inches Kilograms / Centimeters" at bounding box center [994, 260] width 183 height 24
select select "0"
click at [903, 248] on select "Pounds / Inches Kilograms / Centimeters" at bounding box center [994, 260] width 183 height 24
drag, startPoint x: 814, startPoint y: 336, endPoint x: 852, endPoint y: 331, distance: 38.1
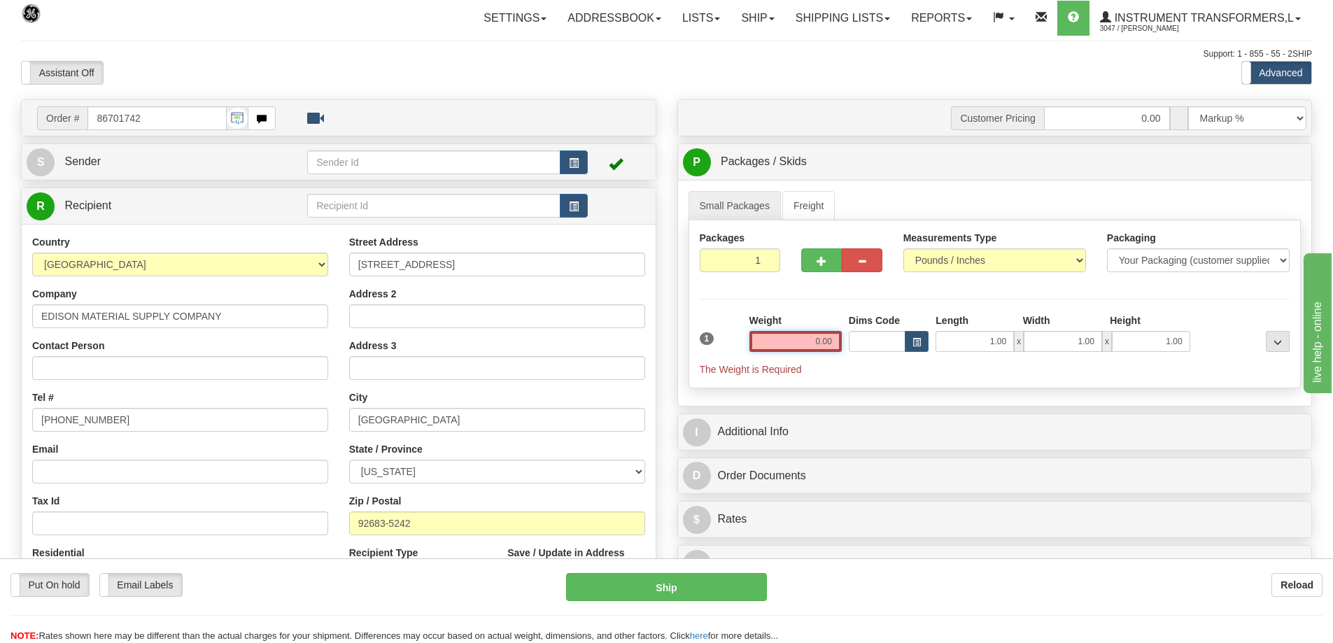
click at [852, 331] on div "1 Weight 0.00 Dims Code 1.00" at bounding box center [995, 344] width 598 height 63
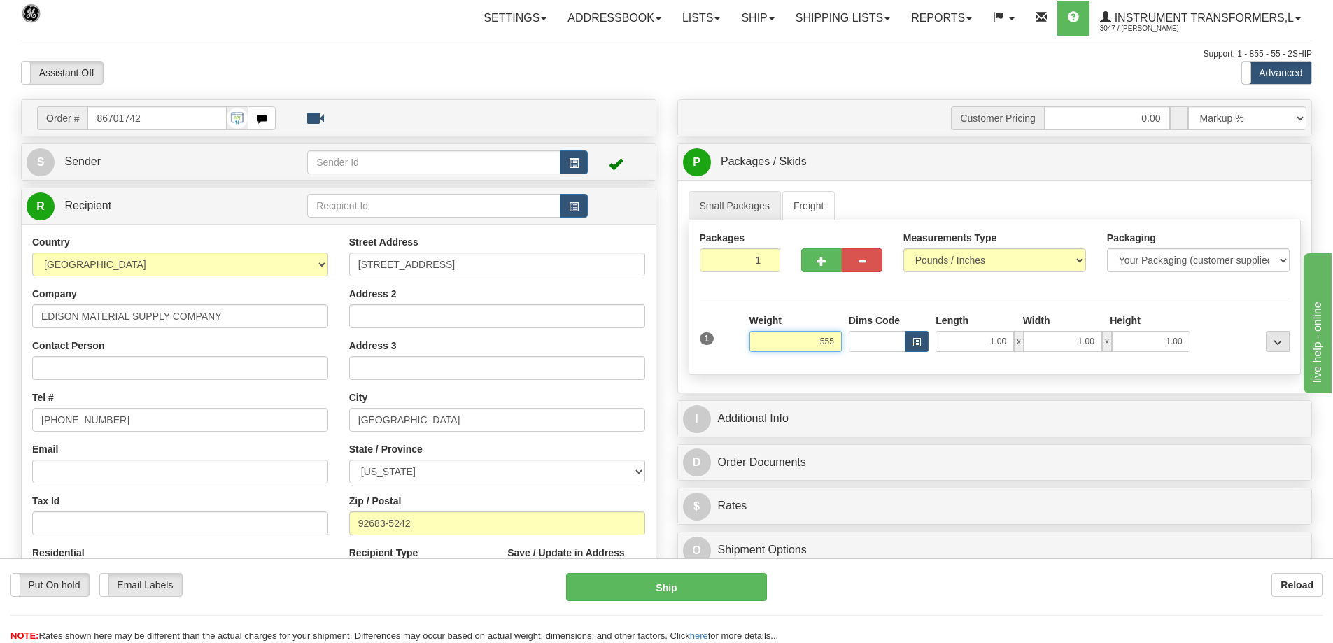
click button "Delete" at bounding box center [0, 0] width 0 height 0
type input "555.00"
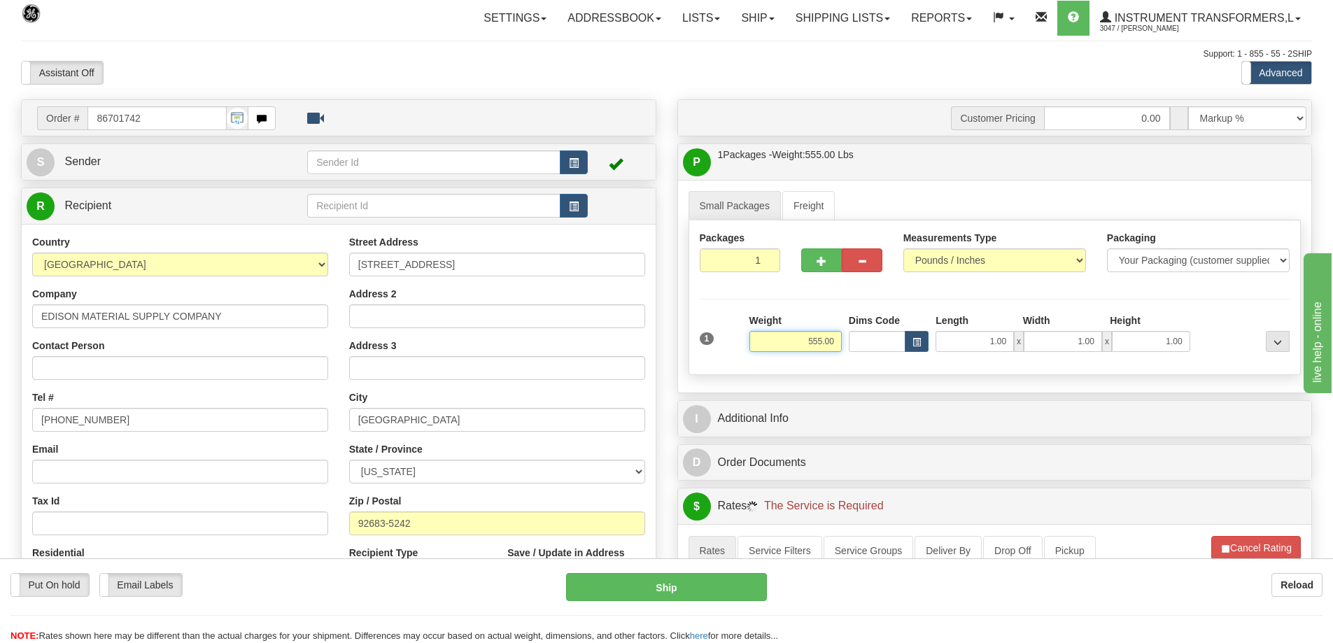
scroll to position [70, 0]
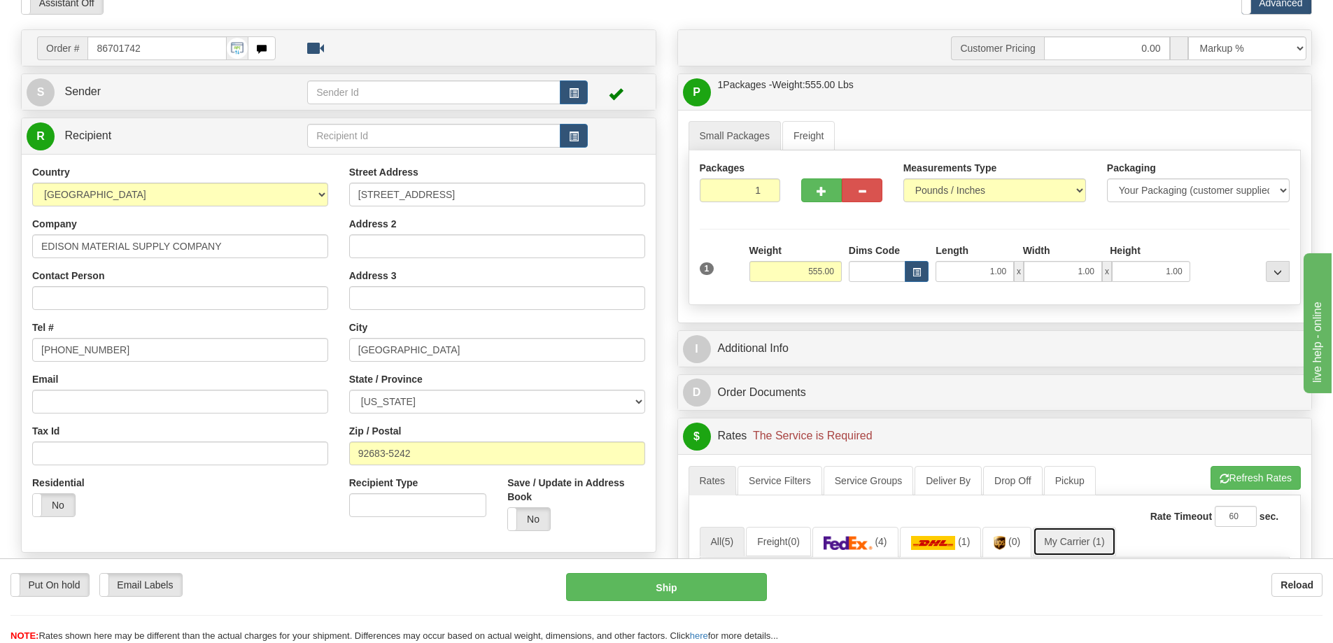
click at [1081, 539] on link "My Carrier (1)" at bounding box center [1074, 541] width 83 height 29
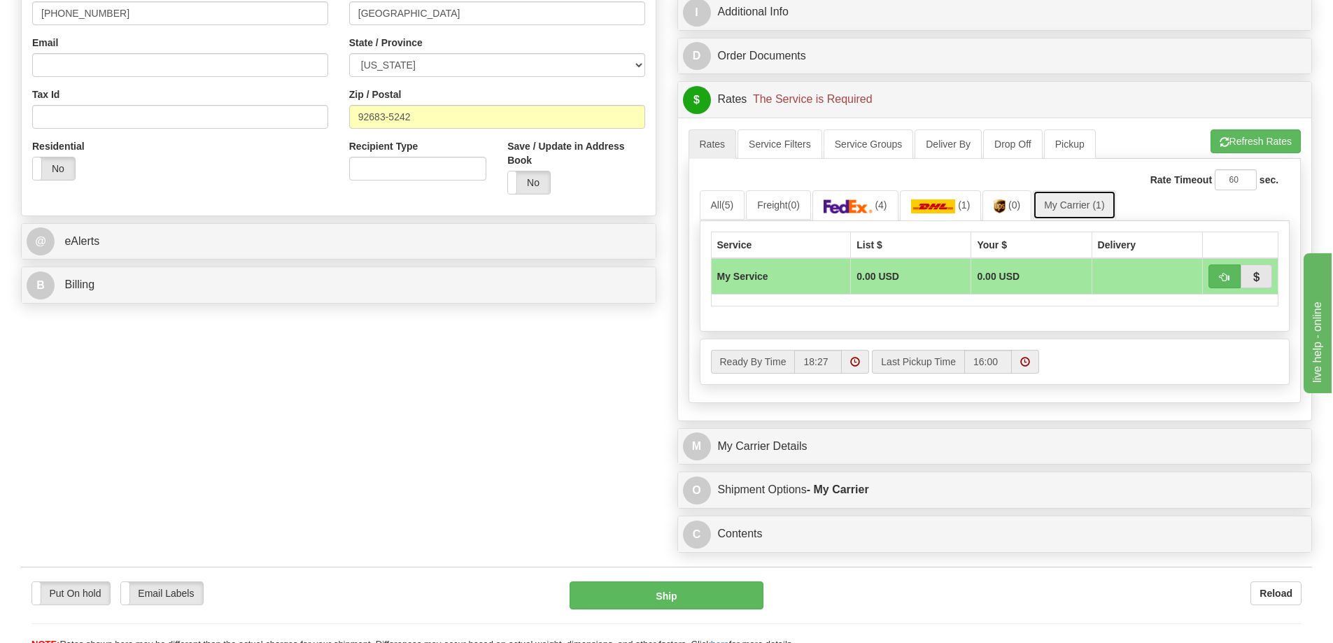
scroll to position [420, 0]
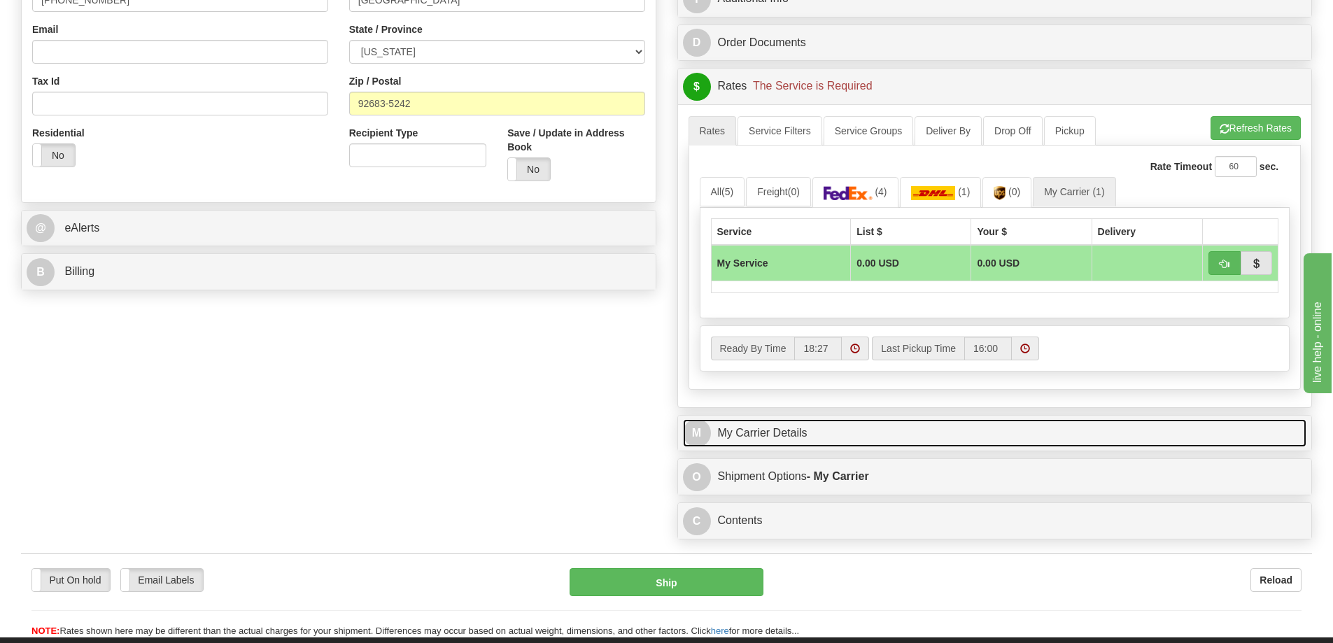
click at [807, 436] on link "M My Carrier Details" at bounding box center [995, 433] width 624 height 29
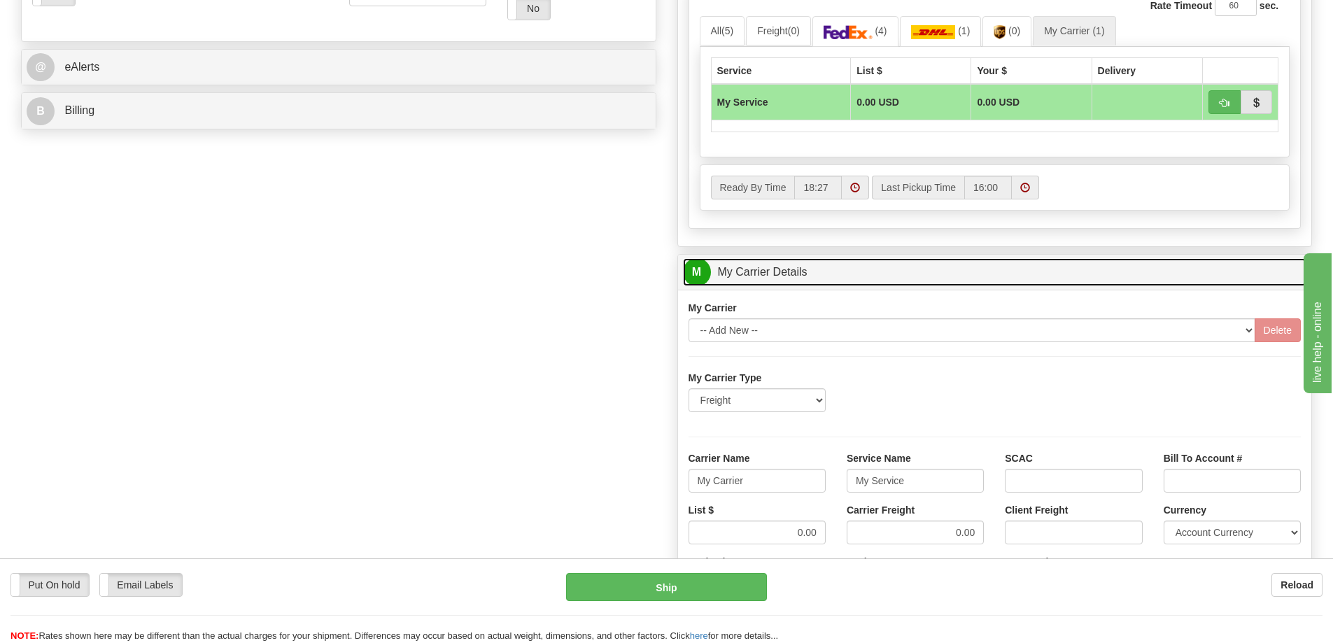
scroll to position [630, 0]
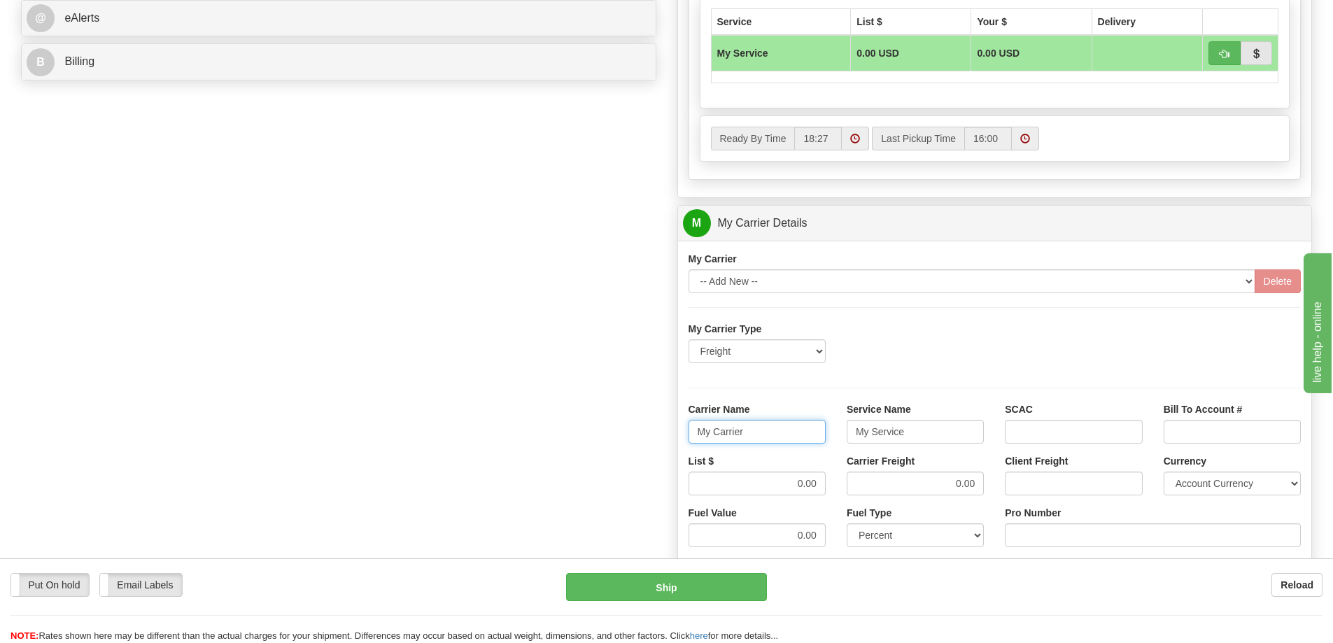
drag, startPoint x: 747, startPoint y: 429, endPoint x: 688, endPoint y: 437, distance: 59.3
click at [689, 437] on input "My Carrier" at bounding box center [757, 432] width 137 height 24
drag, startPoint x: 930, startPoint y: 434, endPoint x: 807, endPoint y: 434, distance: 123.2
click at [807, 434] on div "Carrier Name Service Name My Service SCAC Bill To Account #" at bounding box center [995, 428] width 634 height 52
drag, startPoint x: 815, startPoint y: 479, endPoint x: 777, endPoint y: 486, distance: 38.6
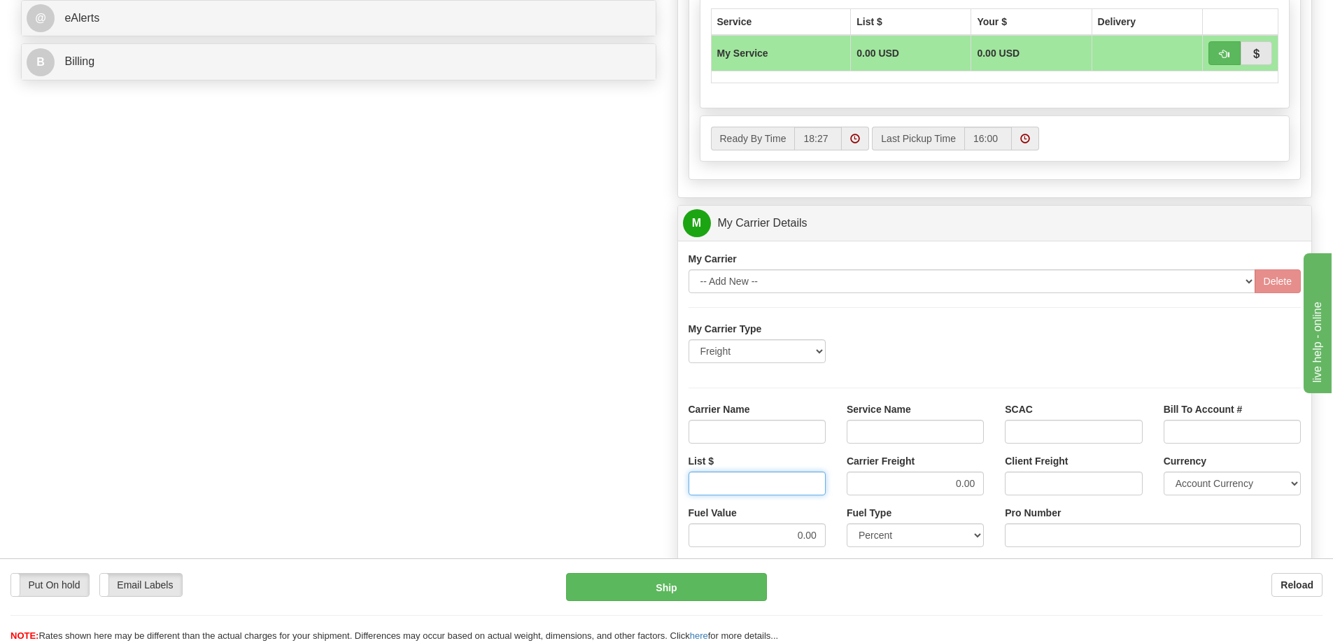
click at [777, 486] on input "List $" at bounding box center [757, 484] width 137 height 24
drag, startPoint x: 982, startPoint y: 485, endPoint x: 924, endPoint y: 495, distance: 59.0
click at [924, 495] on input "0.00" at bounding box center [915, 484] width 137 height 24
click at [752, 425] on input "Carrier Name" at bounding box center [757, 432] width 137 height 24
type input "AVR"
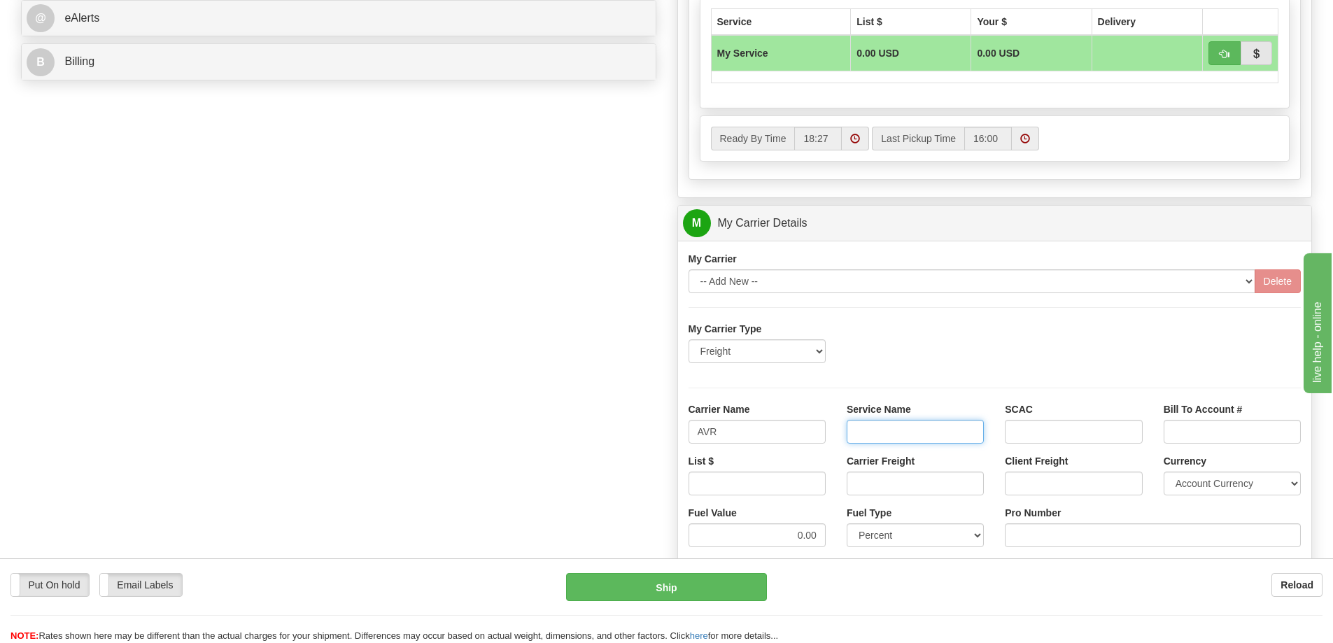
drag, startPoint x: 893, startPoint y: 433, endPoint x: 891, endPoint y: 441, distance: 8.0
click at [893, 433] on input "Service Name" at bounding box center [915, 432] width 137 height 24
type input "LTL"
click at [820, 480] on input "List $" at bounding box center [757, 484] width 137 height 24
type input "400"
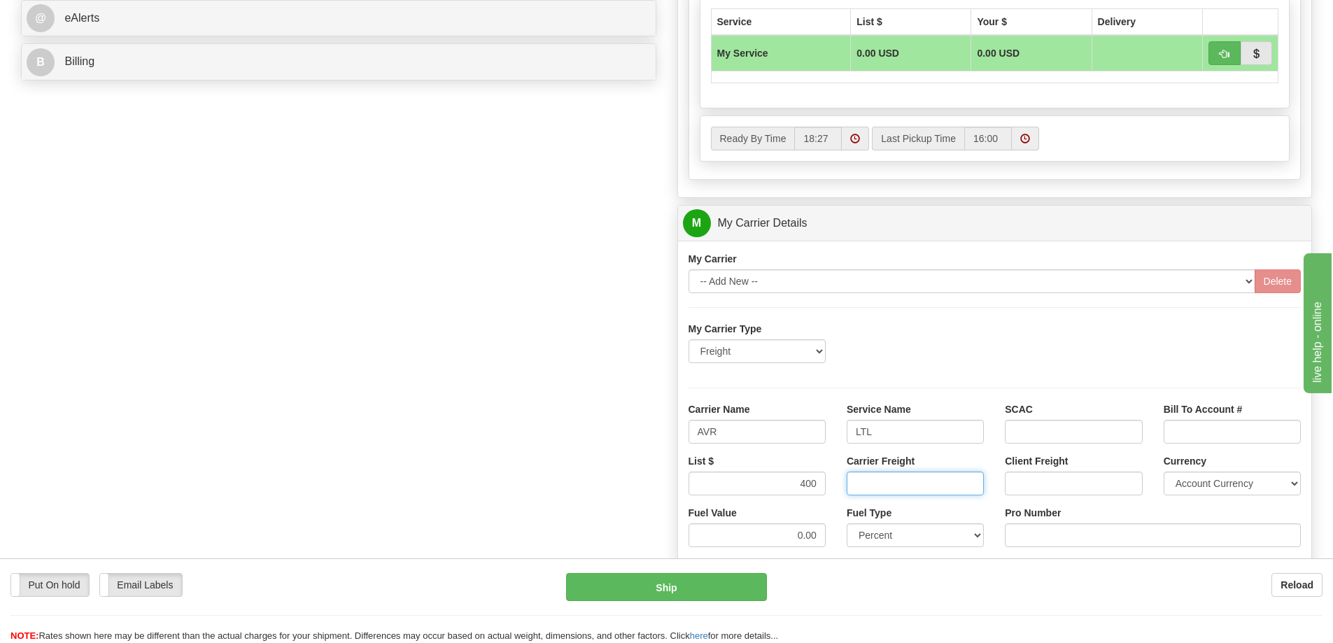
click at [850, 481] on input "Carrier Freight" at bounding box center [915, 484] width 137 height 24
type input "400"
click at [1066, 536] on input "Pro Number" at bounding box center [1153, 535] width 296 height 24
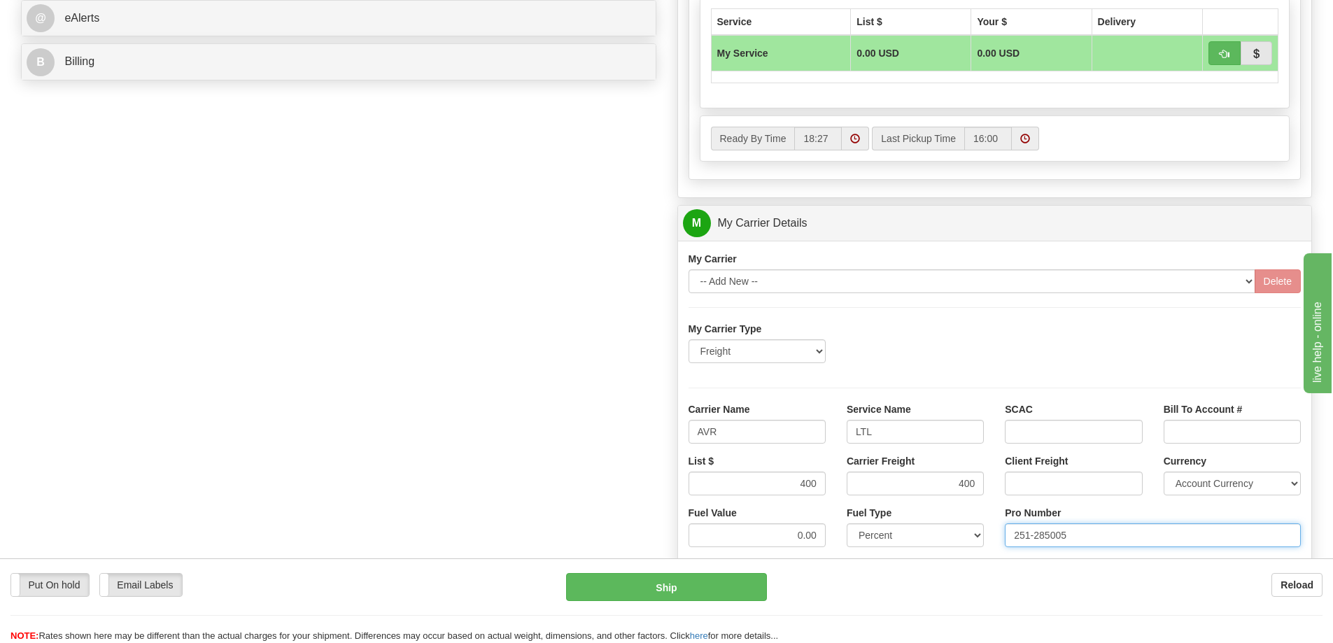
type input "251-285005"
click button "Delete" at bounding box center [0, 0] width 0 height 0
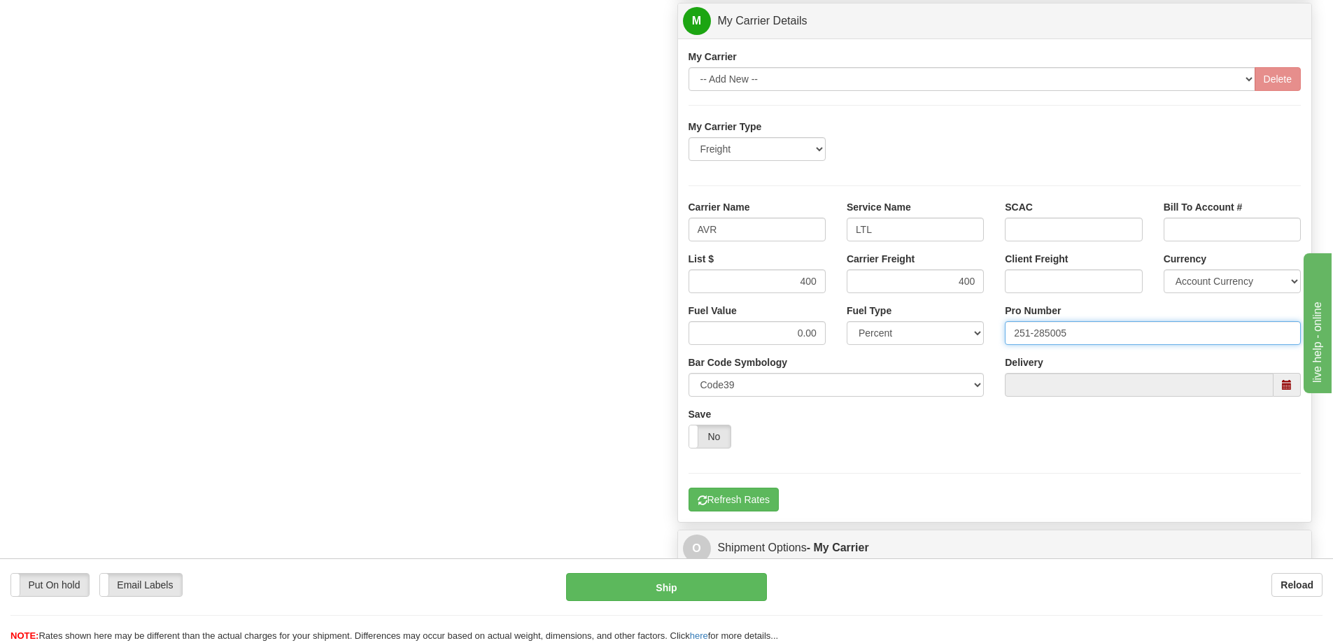
scroll to position [840, 0]
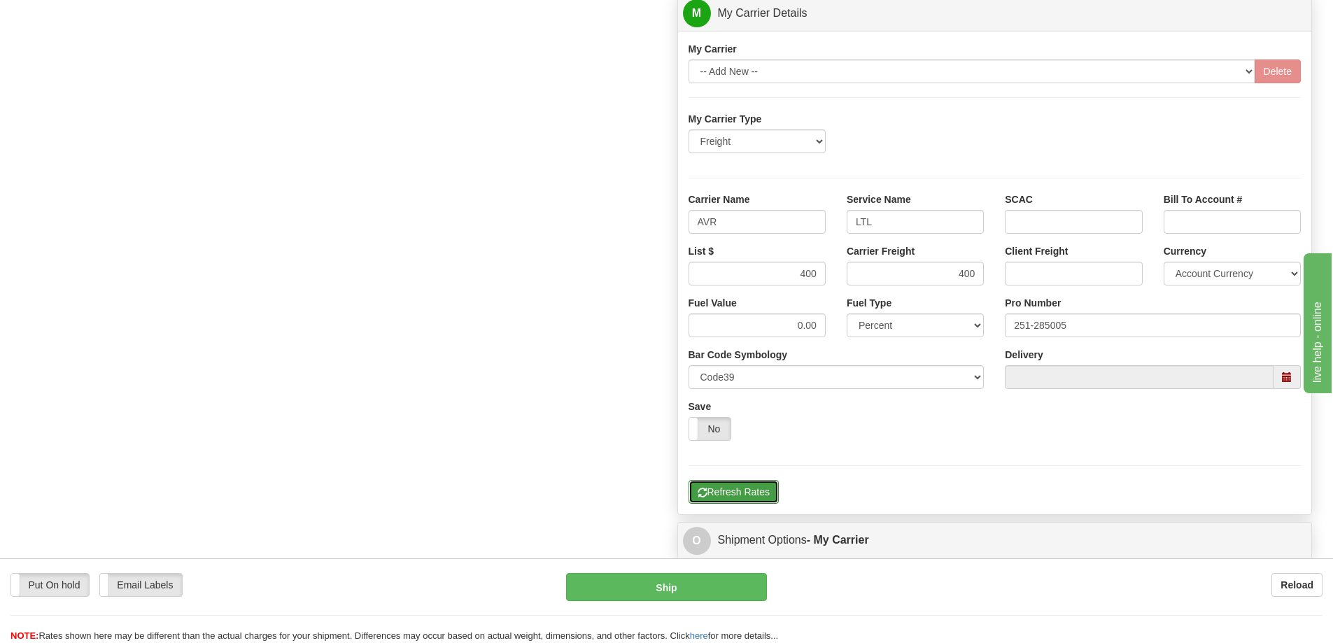
click at [752, 494] on button "Refresh Rates" at bounding box center [734, 492] width 90 height 24
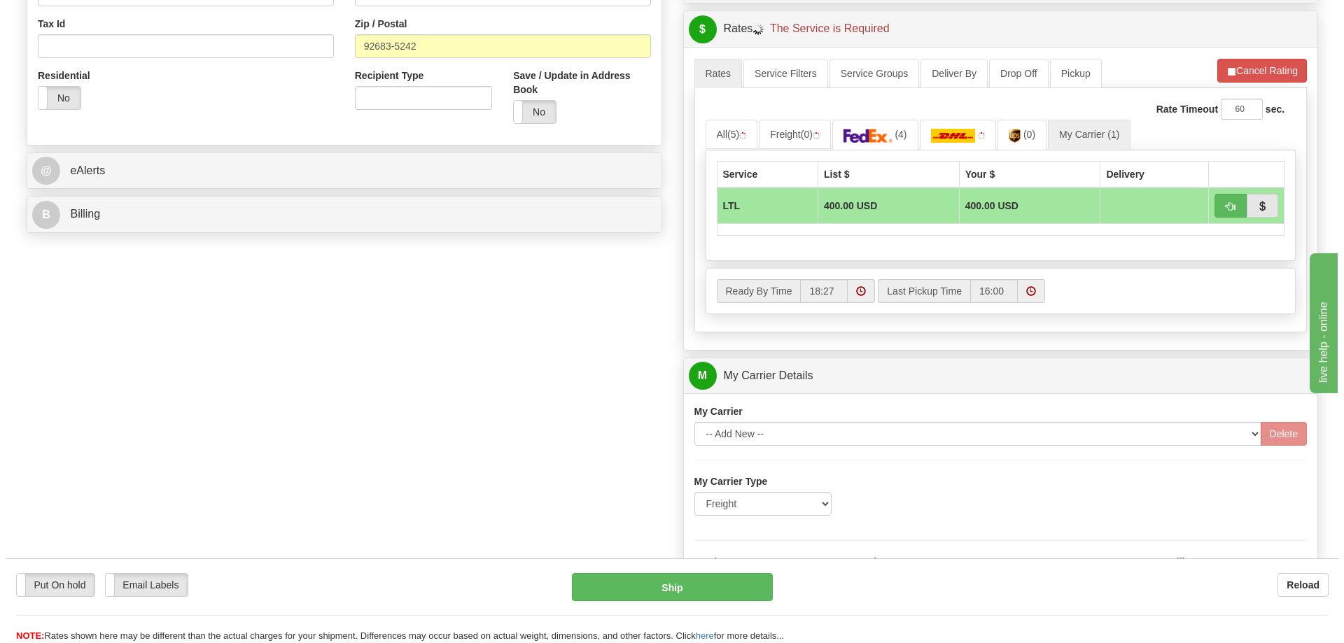
scroll to position [350, 0]
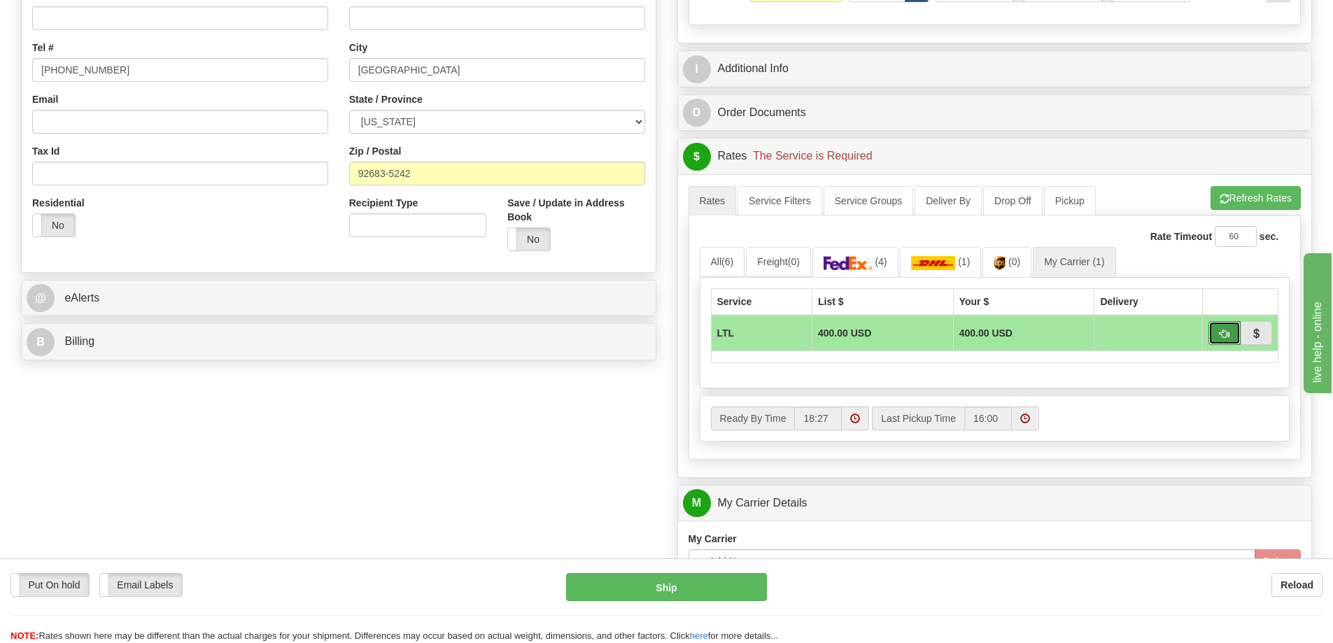
click at [1218, 337] on button "button" at bounding box center [1224, 333] width 32 height 24
type input "00"
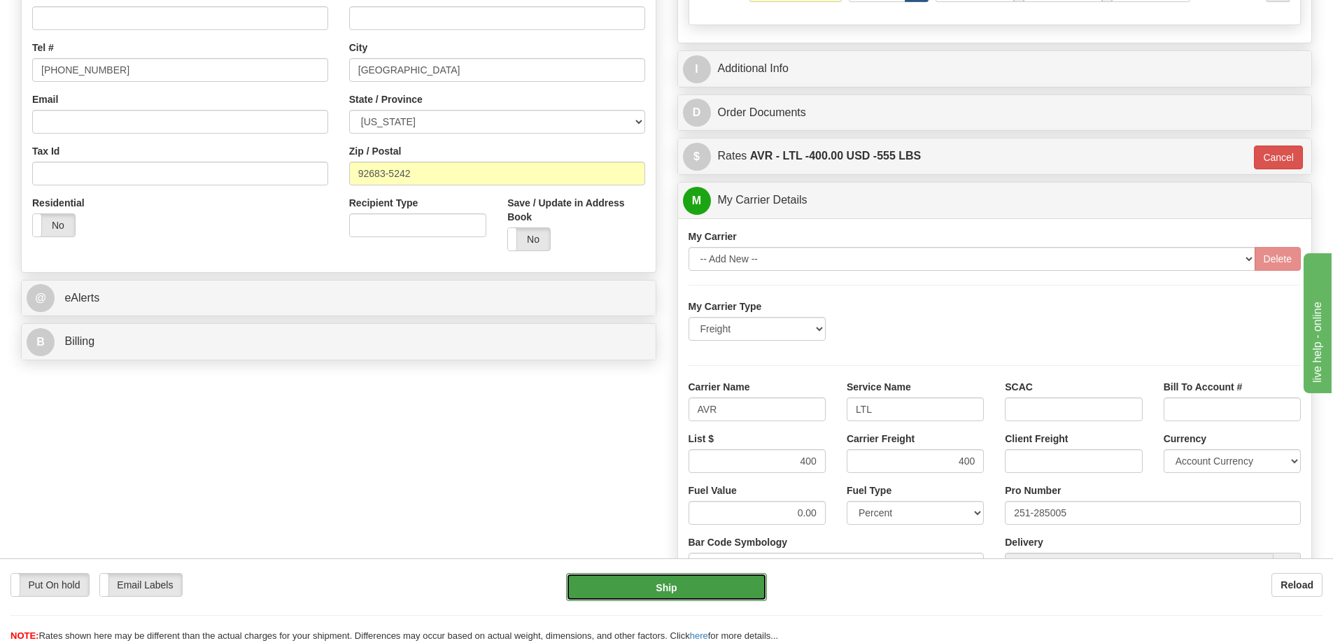
click at [695, 592] on button "Ship" at bounding box center [666, 587] width 201 height 28
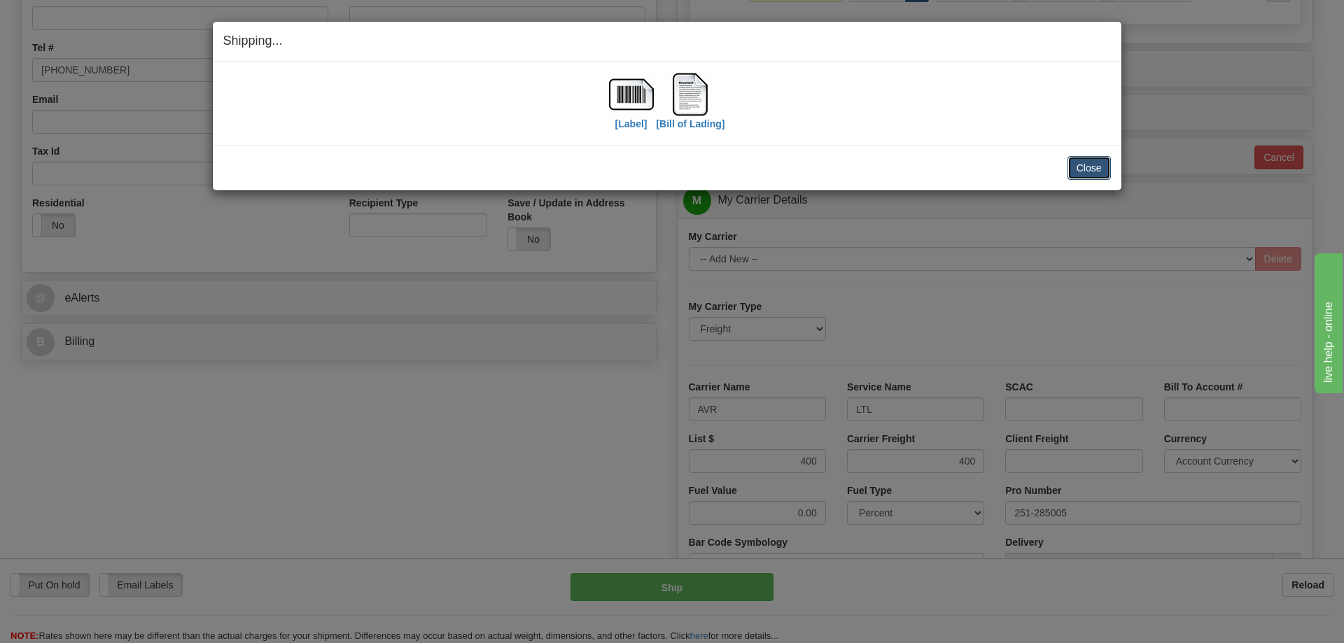
click at [1095, 172] on button "Close" at bounding box center [1088, 168] width 43 height 24
click at [1096, 171] on button "Close" at bounding box center [1088, 168] width 43 height 24
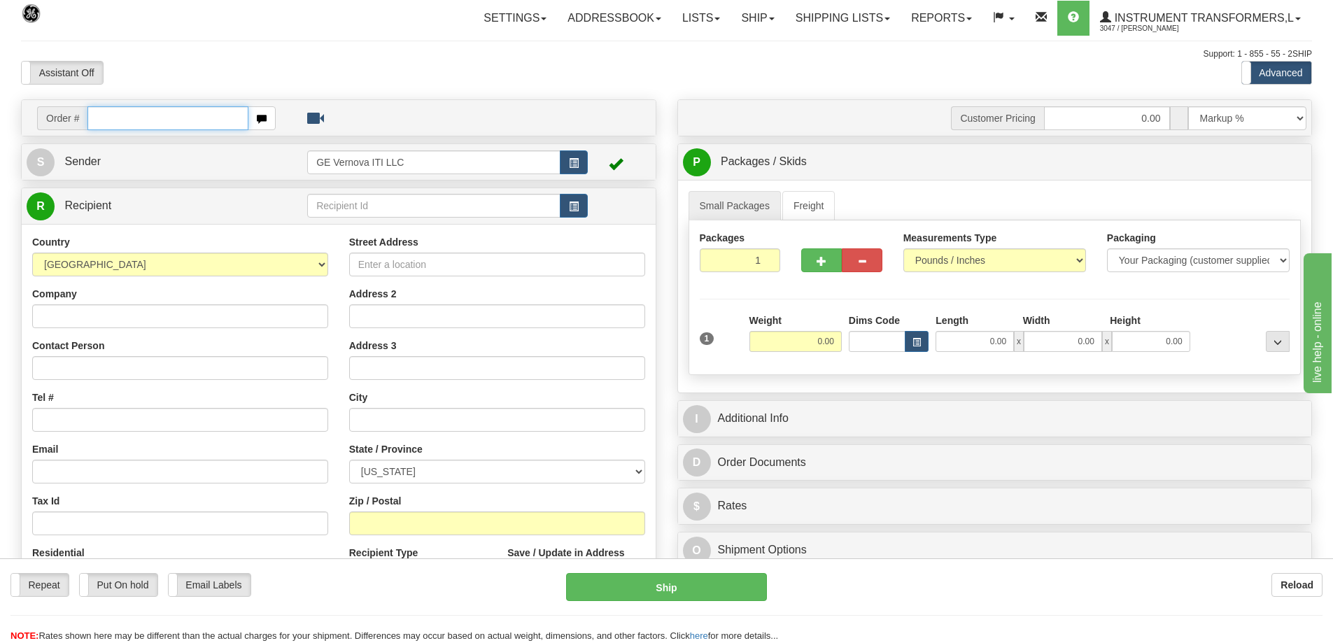
click at [192, 120] on input "text" at bounding box center [167, 118] width 161 height 24
type input "86701890"
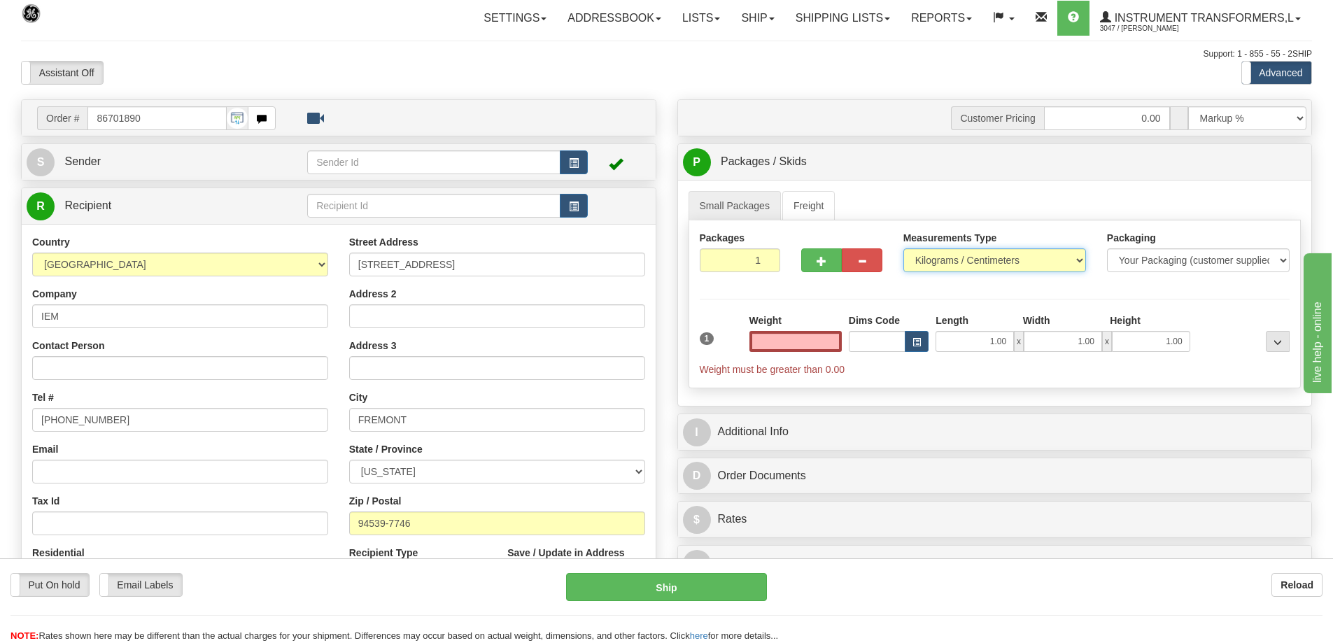
type input "0.00"
click at [962, 265] on select "Pounds / Inches Kilograms / Centimeters" at bounding box center [994, 260] width 183 height 24
select select "0"
click at [903, 248] on select "Pounds / Inches Kilograms / Centimeters" at bounding box center [994, 260] width 183 height 24
drag, startPoint x: 812, startPoint y: 345, endPoint x: 831, endPoint y: 342, distance: 19.8
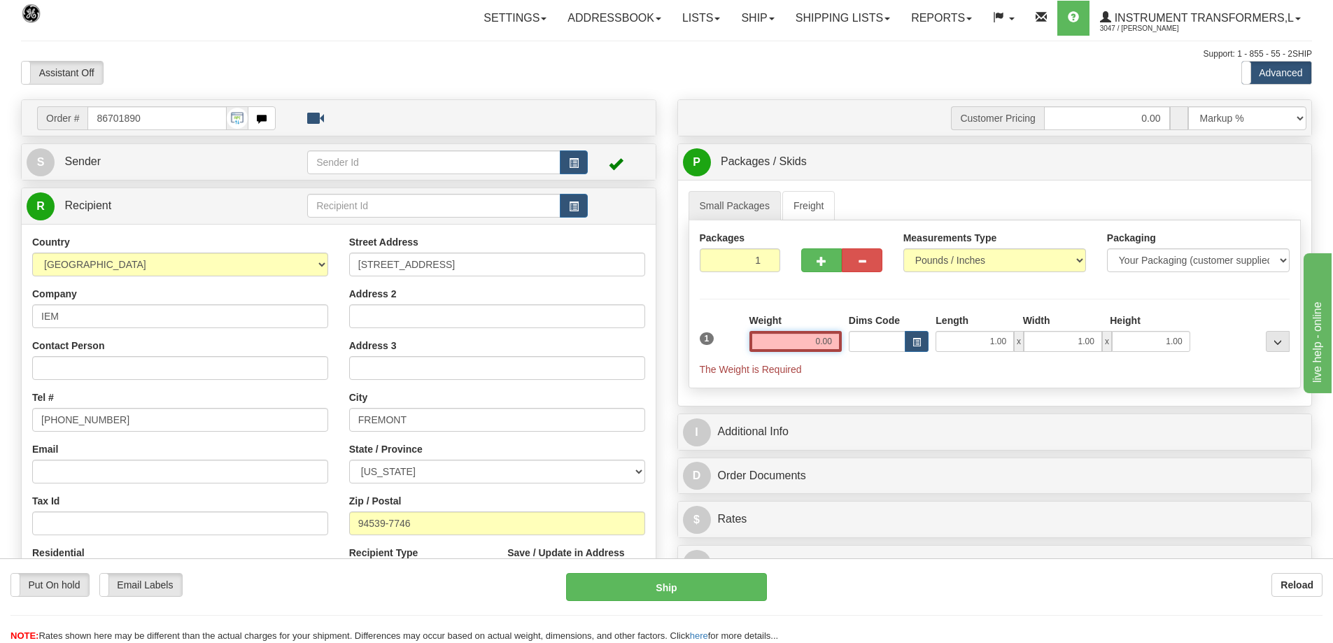
click at [831, 342] on input "0.00" at bounding box center [795, 341] width 92 height 21
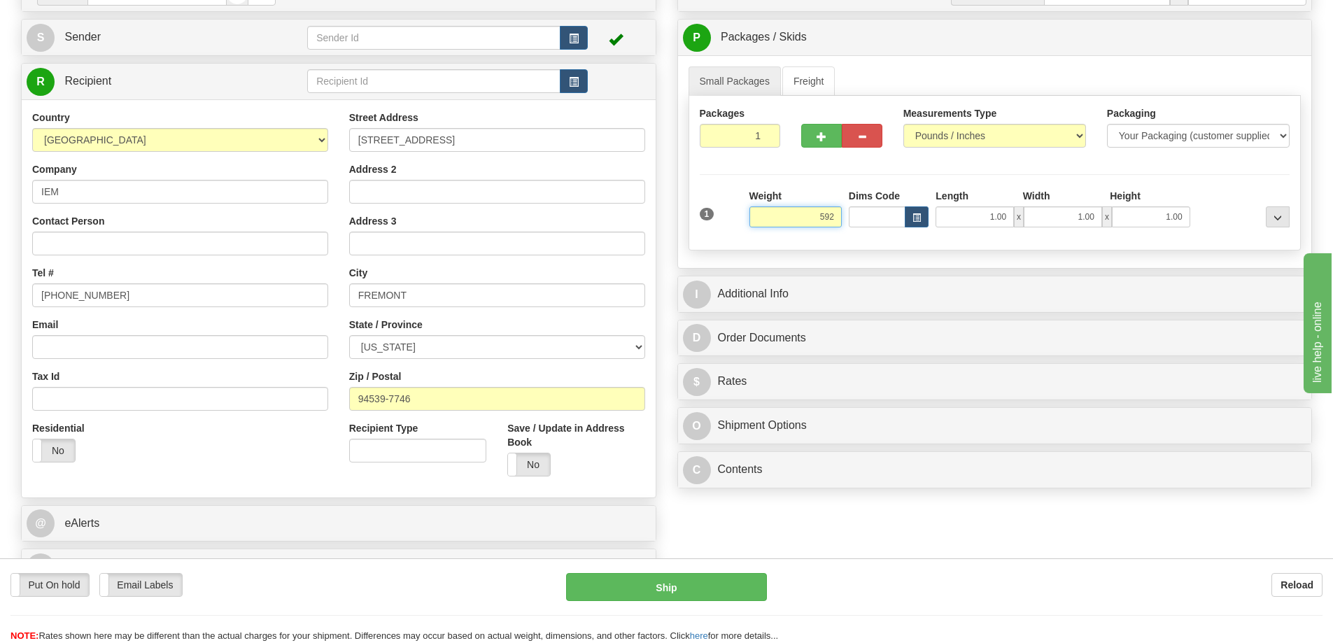
scroll to position [140, 0]
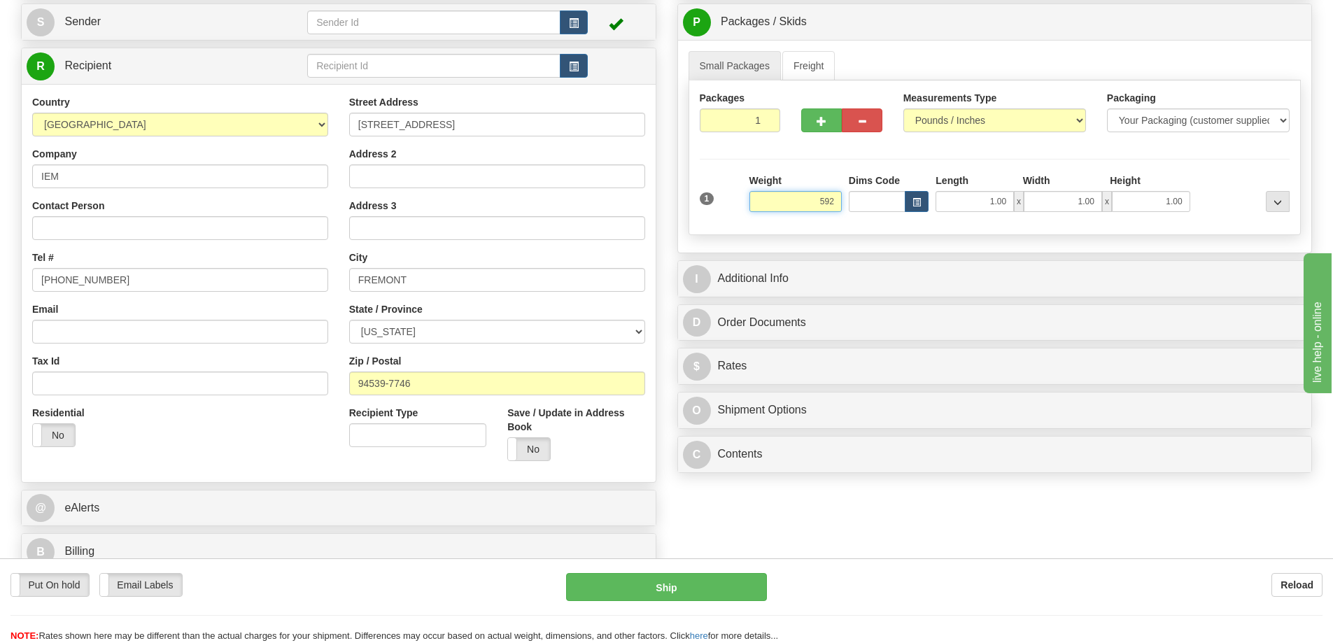
click button "Delete" at bounding box center [0, 0] width 0 height 0
type input "592.00"
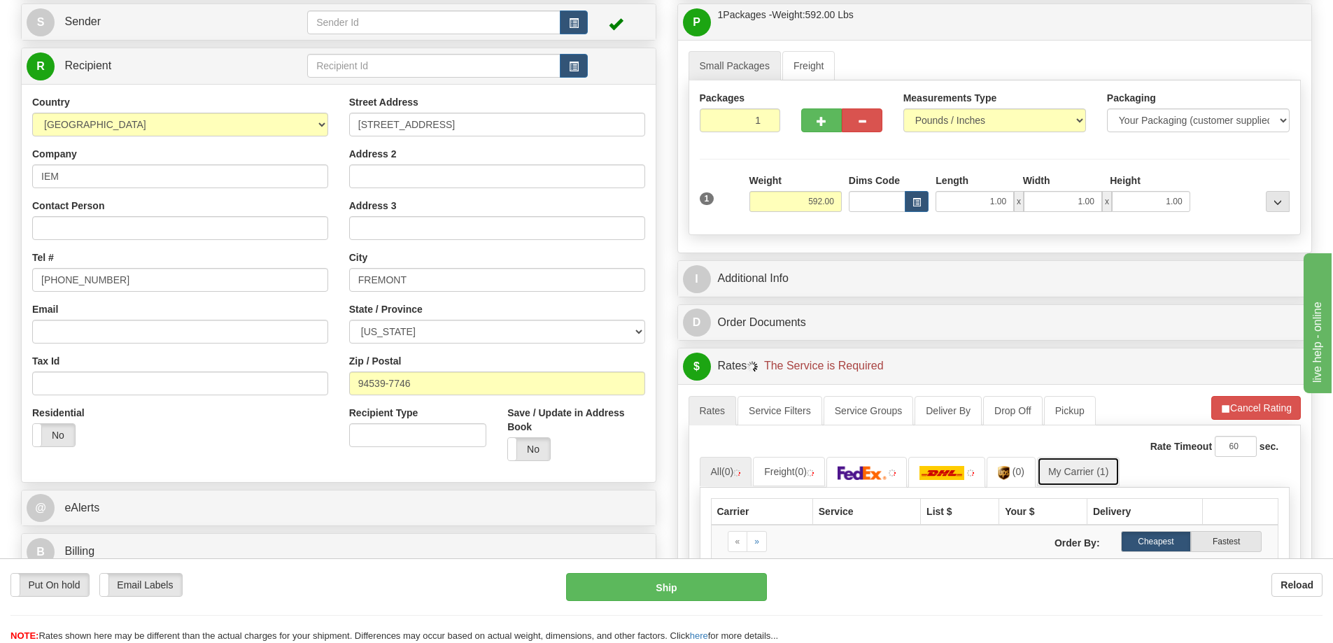
click at [1080, 472] on link "My Carrier (1)" at bounding box center [1078, 471] width 83 height 29
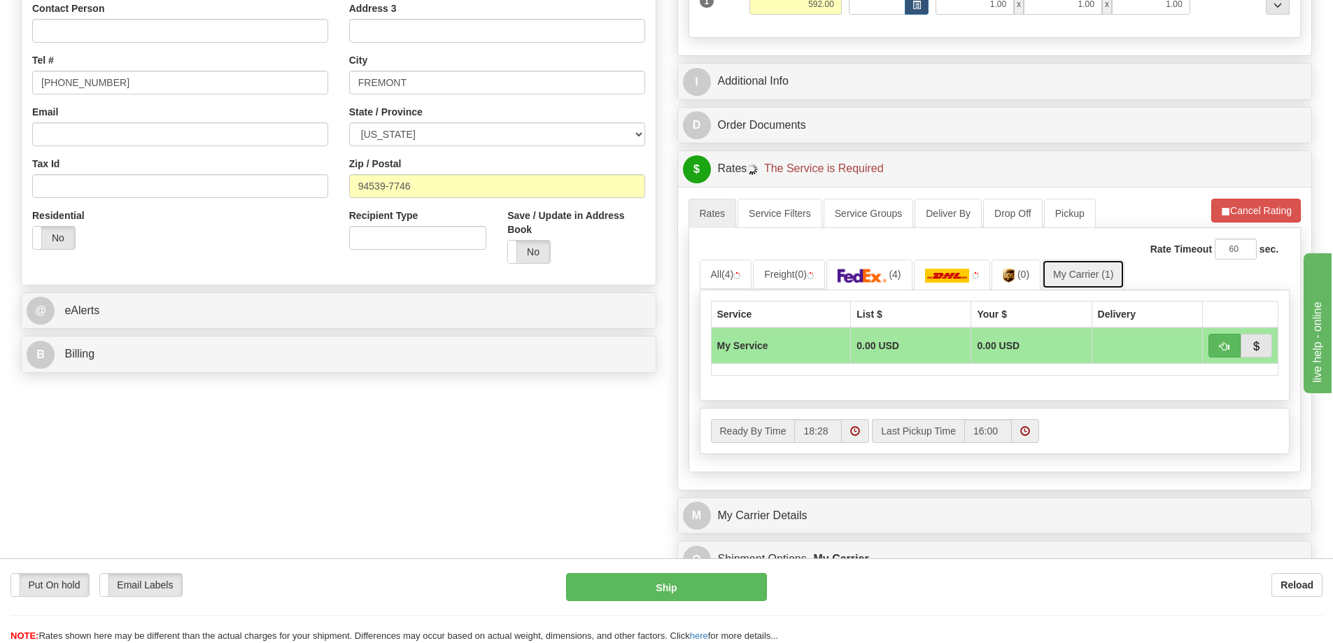
scroll to position [350, 0]
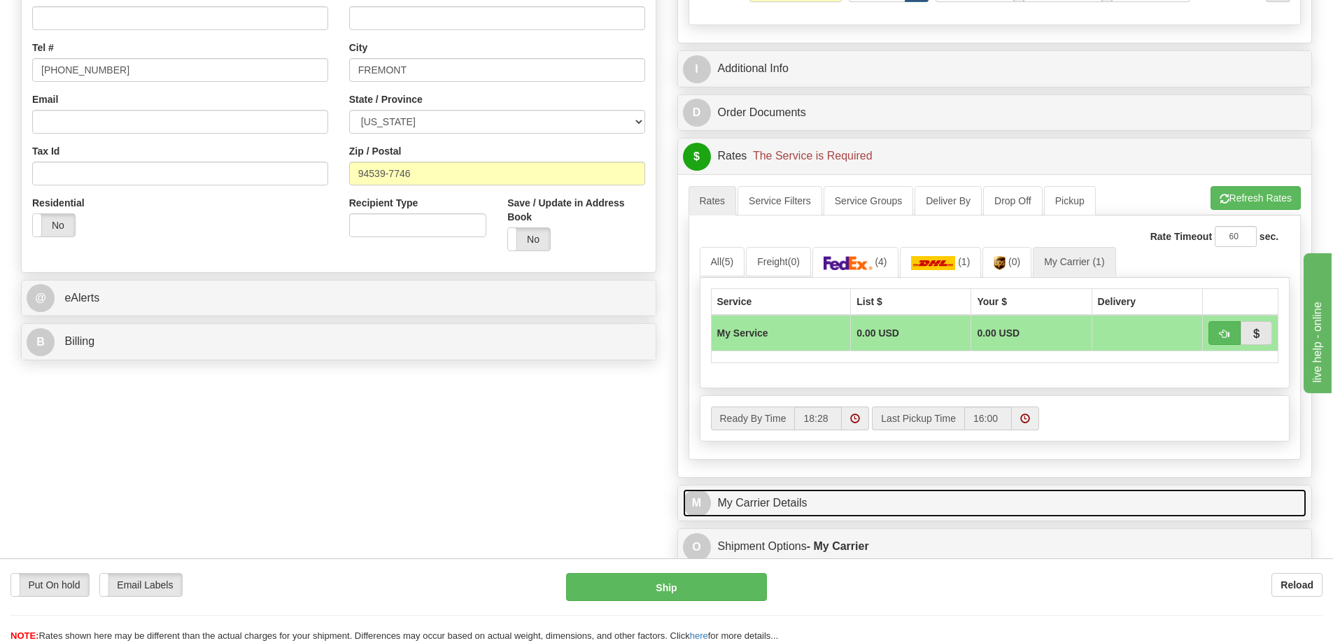
click at [782, 505] on link "M My Carrier Details" at bounding box center [995, 503] width 624 height 29
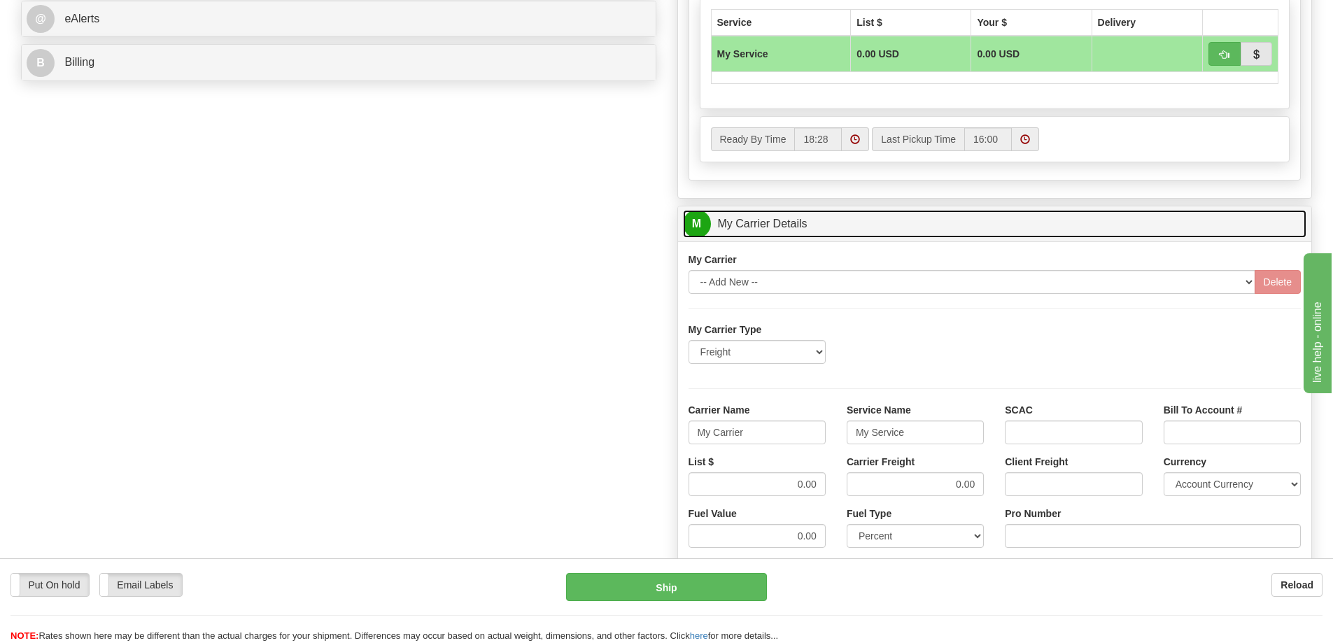
scroll to position [630, 0]
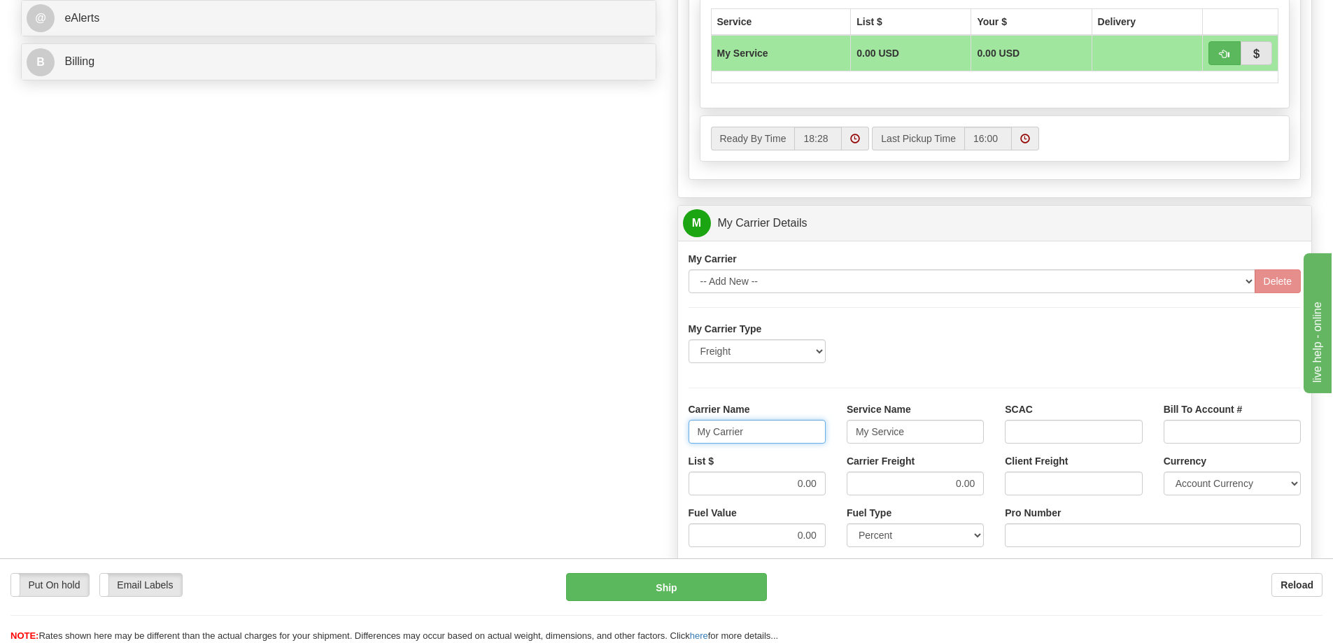
drag, startPoint x: 754, startPoint y: 435, endPoint x: 675, endPoint y: 437, distance: 78.4
click at [675, 437] on div "Customer Pricing 0.00 Markup % Discount % Flat Amount Per Pound Flat Amount Mar…" at bounding box center [995, 145] width 656 height 1351
drag, startPoint x: 911, startPoint y: 430, endPoint x: 803, endPoint y: 442, distance: 109.1
click at [803, 442] on div "Carrier Name Service Name My Service SCAC Bill To Account #" at bounding box center [995, 428] width 634 height 52
drag, startPoint x: 961, startPoint y: 484, endPoint x: 919, endPoint y: 489, distance: 41.7
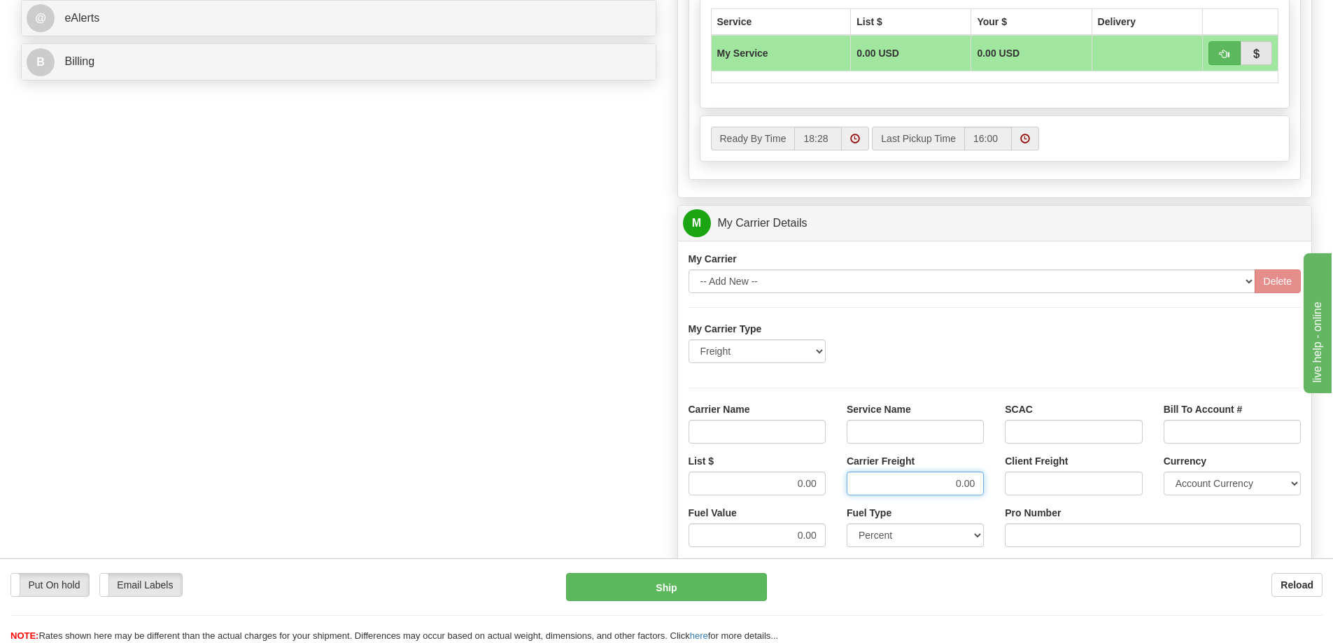
click at [919, 489] on input "0.00" at bounding box center [915, 484] width 137 height 24
drag, startPoint x: 795, startPoint y: 478, endPoint x: 752, endPoint y: 479, distance: 42.7
click at [752, 479] on input "0.00" at bounding box center [757, 484] width 137 height 24
click at [752, 432] on input "Carrier Name" at bounding box center [757, 432] width 137 height 24
type input "AVR"
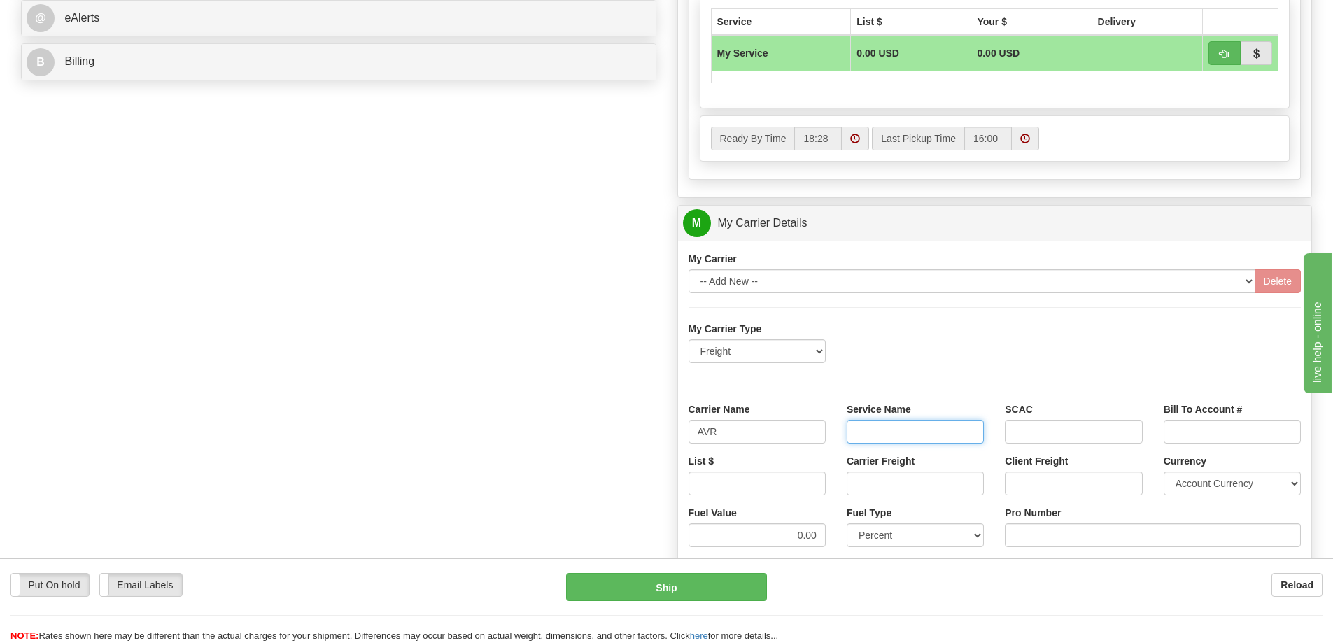
click at [885, 431] on input "Service Name" at bounding box center [915, 432] width 137 height 24
type input "LTL"
click at [799, 493] on input "List $" at bounding box center [757, 484] width 137 height 24
type input "400"
click at [883, 493] on input "Carrier Freight" at bounding box center [915, 484] width 137 height 24
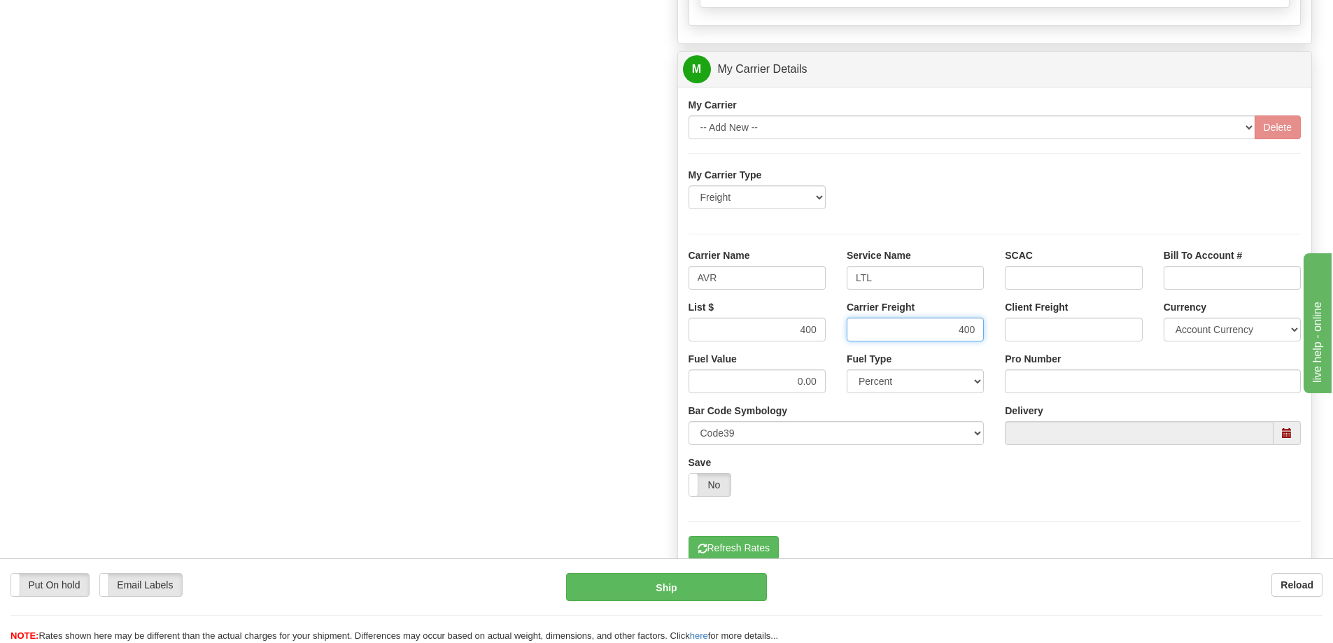
scroll to position [840, 0]
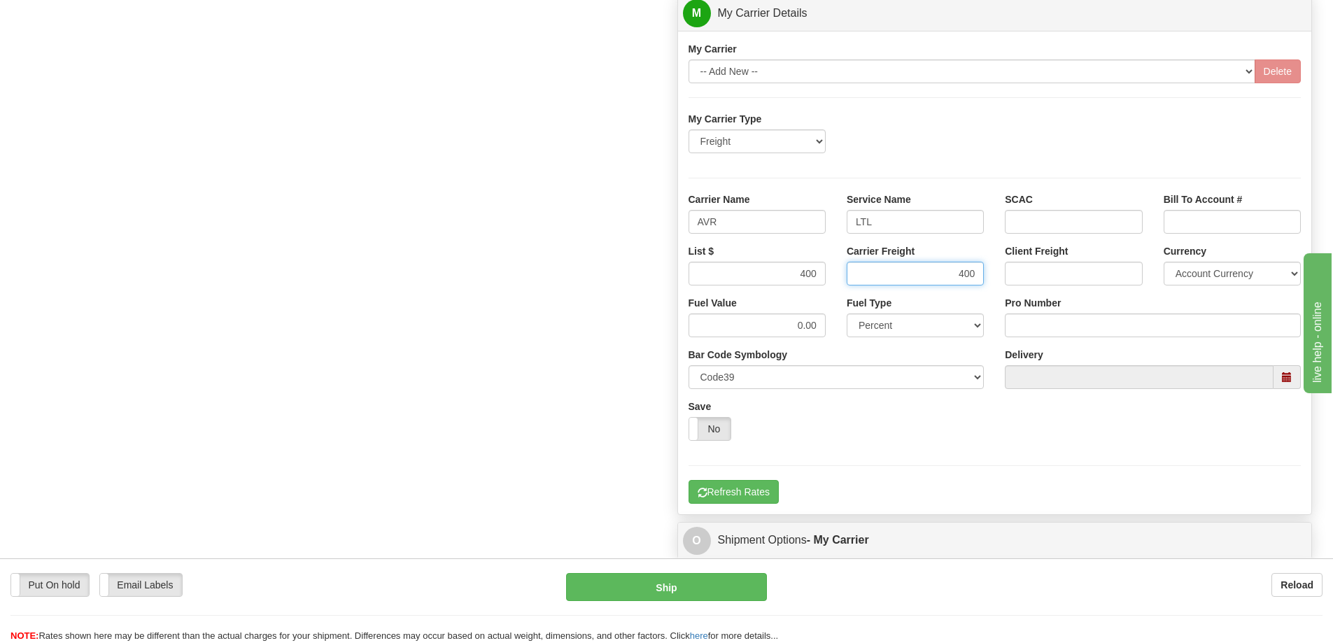
type input "400"
click at [1057, 324] on input "Pro Number" at bounding box center [1153, 325] width 296 height 24
type input "251-285996"
click button "Delete" at bounding box center [0, 0] width 0 height 0
click at [755, 496] on button "Refresh Rates" at bounding box center [734, 492] width 90 height 24
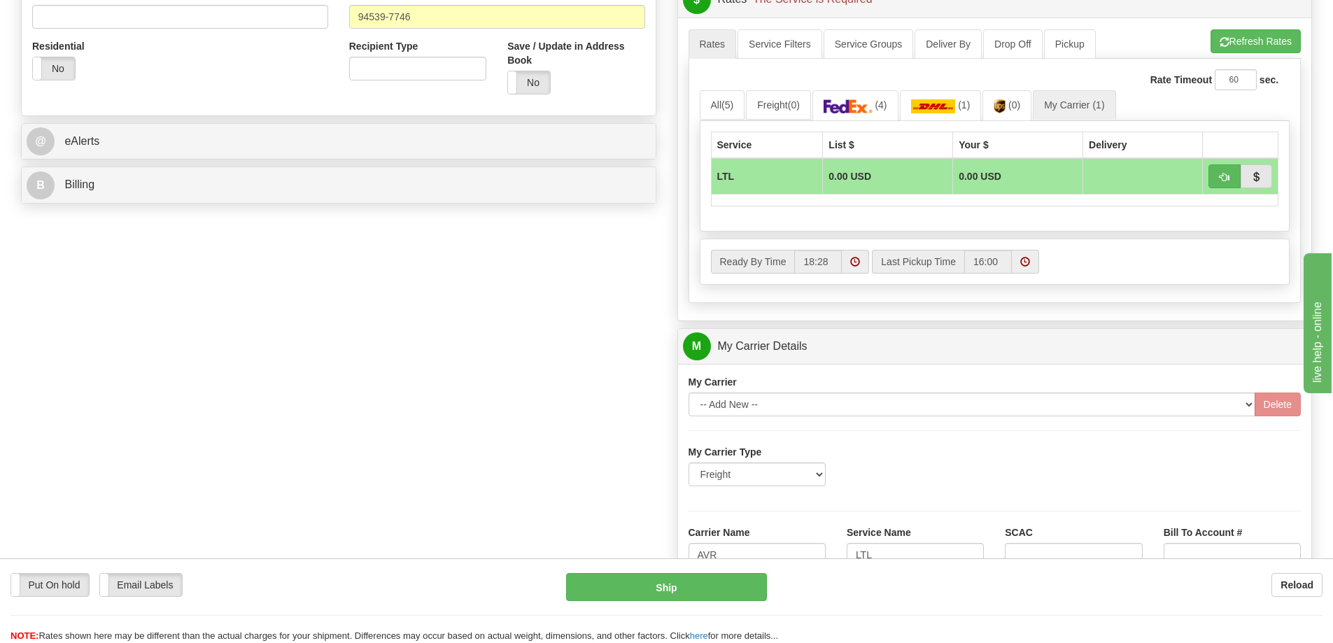
scroll to position [490, 0]
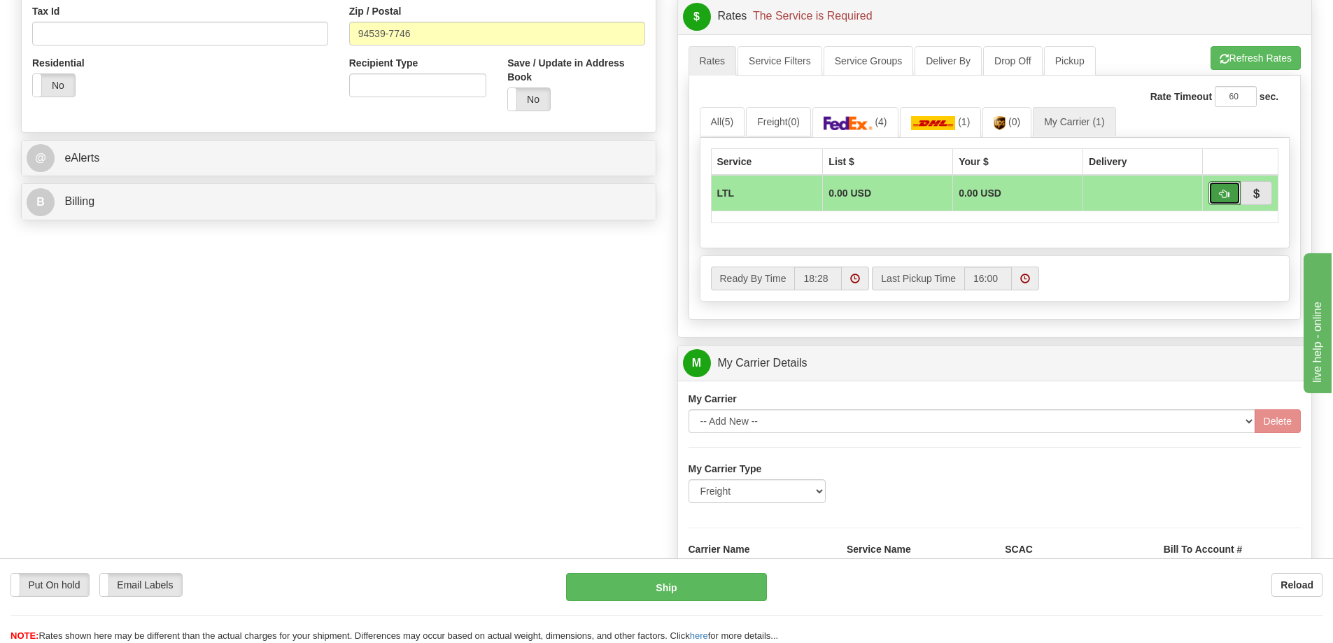
click at [1217, 192] on button "button" at bounding box center [1224, 193] width 32 height 24
type input "00"
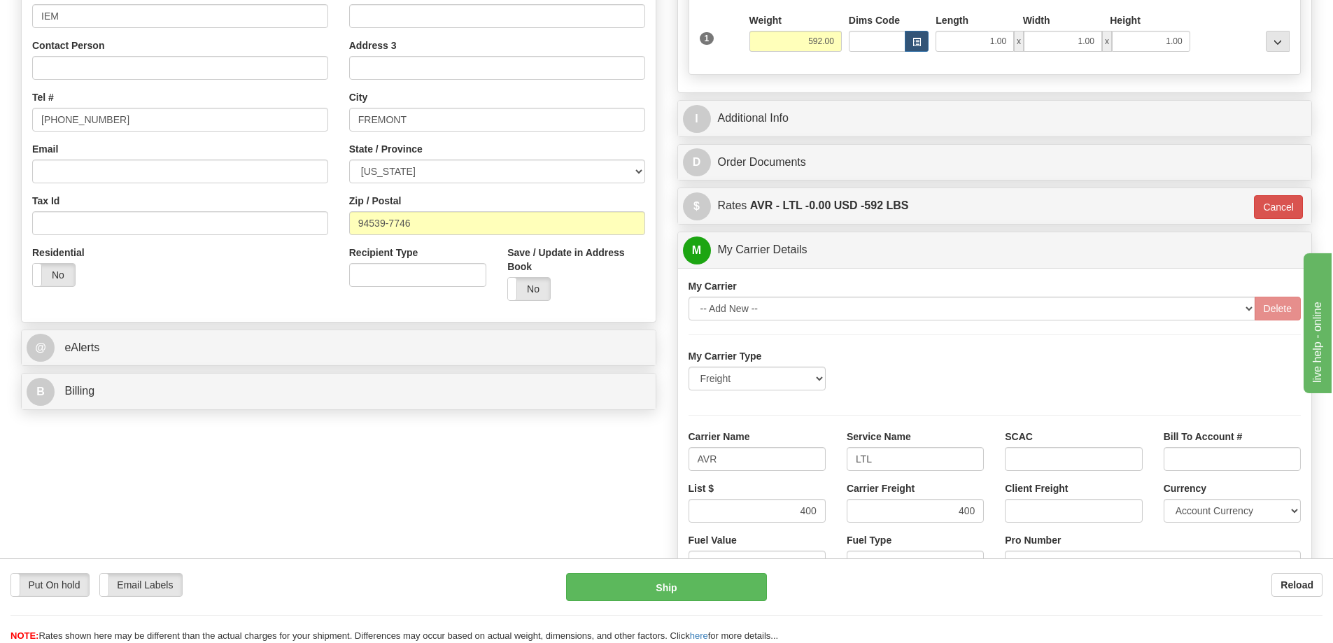
scroll to position [280, 0]
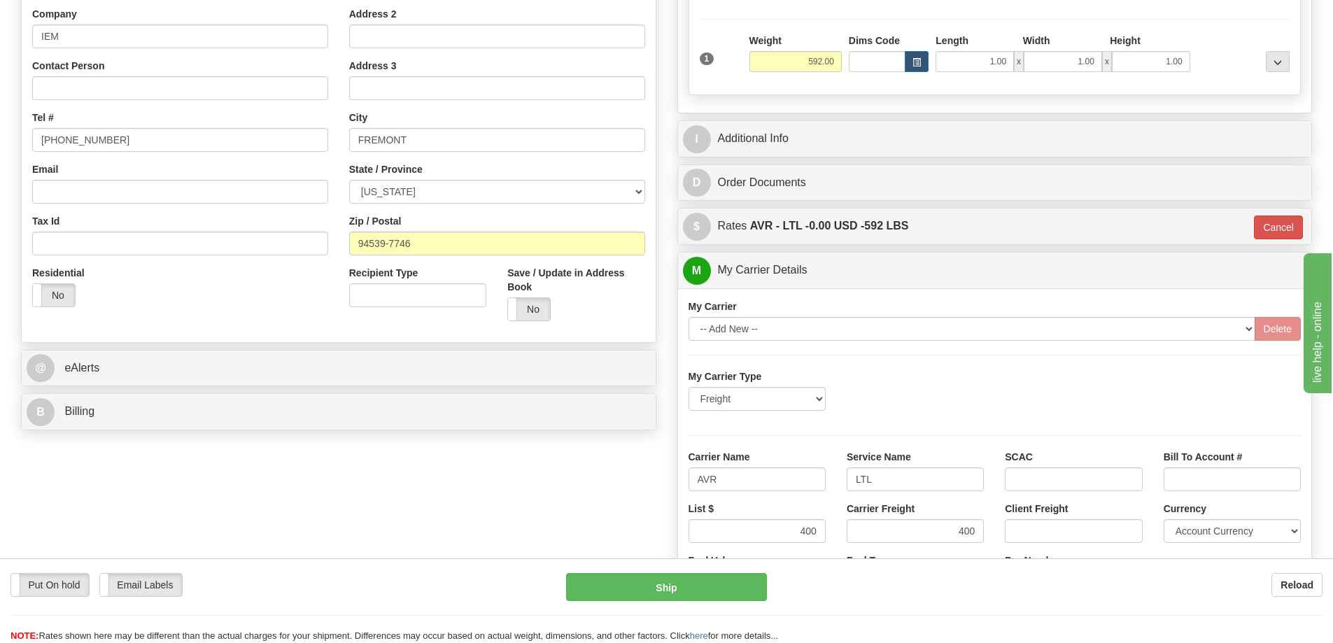
click at [903, 304] on div "My Carrier -- Add New -- [GEOGRAPHIC_DATA]" at bounding box center [995, 320] width 613 height 41
click at [1157, 304] on div "My Carrier -- Add New -- [GEOGRAPHIC_DATA]" at bounding box center [995, 320] width 613 height 41
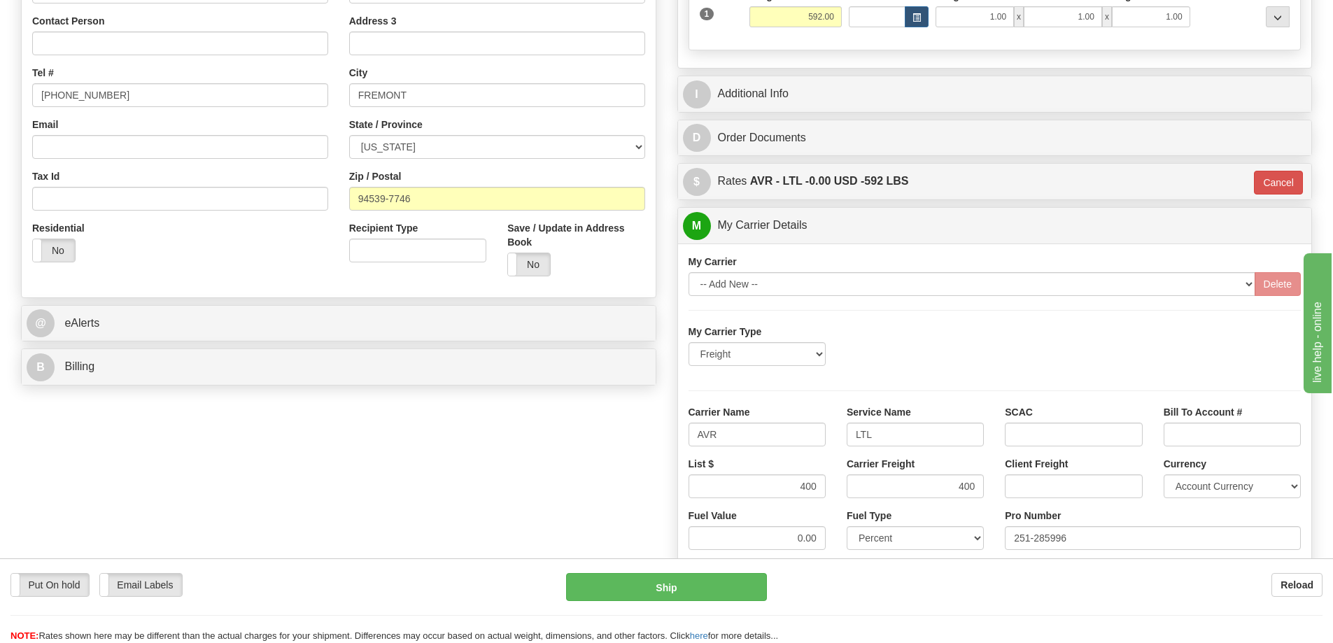
scroll to position [350, 0]
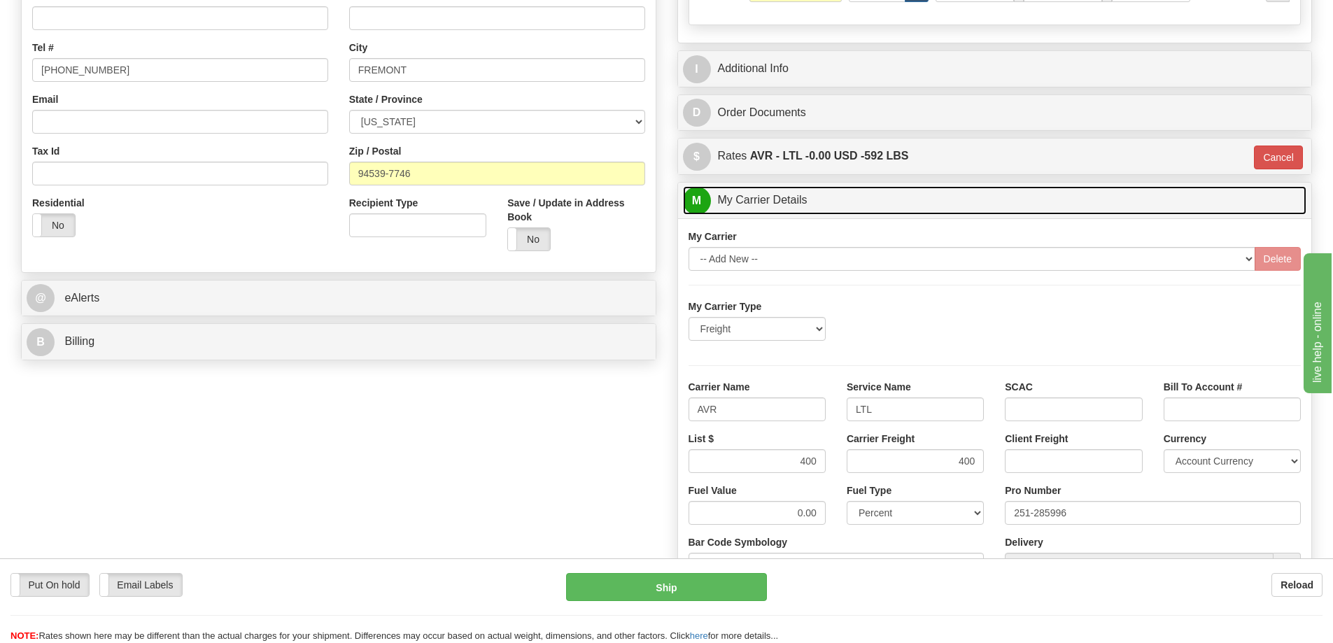
click at [819, 204] on link "M My Carrier Details" at bounding box center [995, 200] width 624 height 29
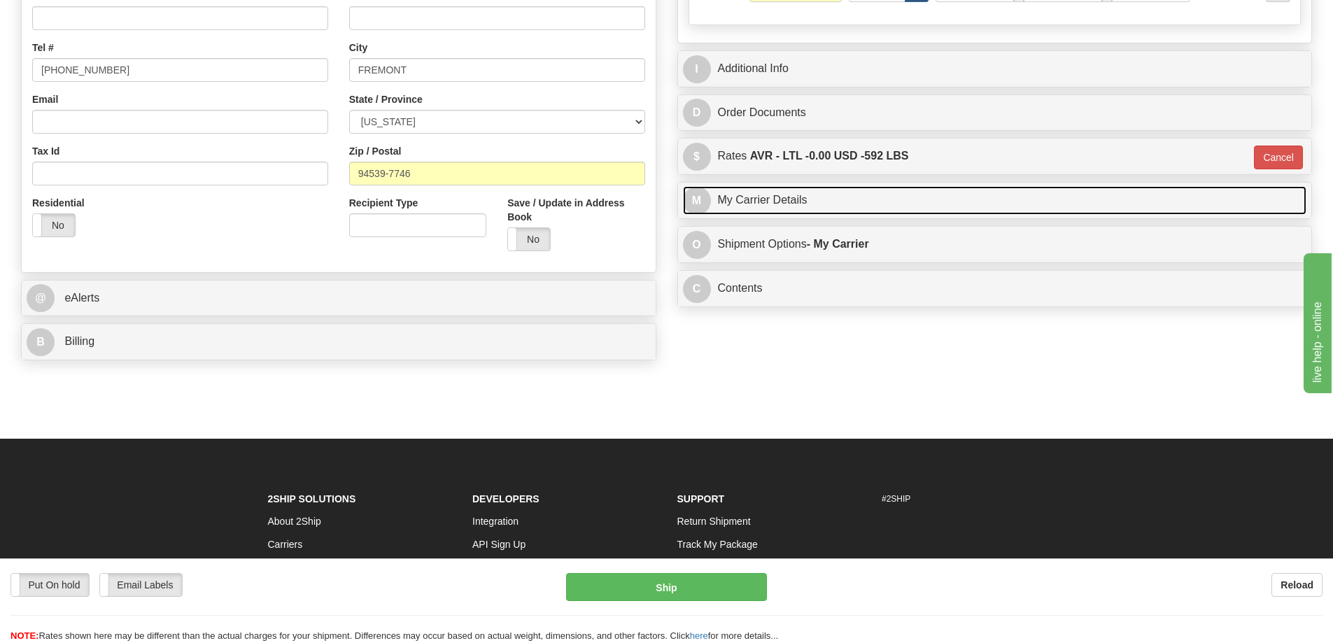
click at [819, 204] on link "M My Carrier Details" at bounding box center [995, 200] width 624 height 29
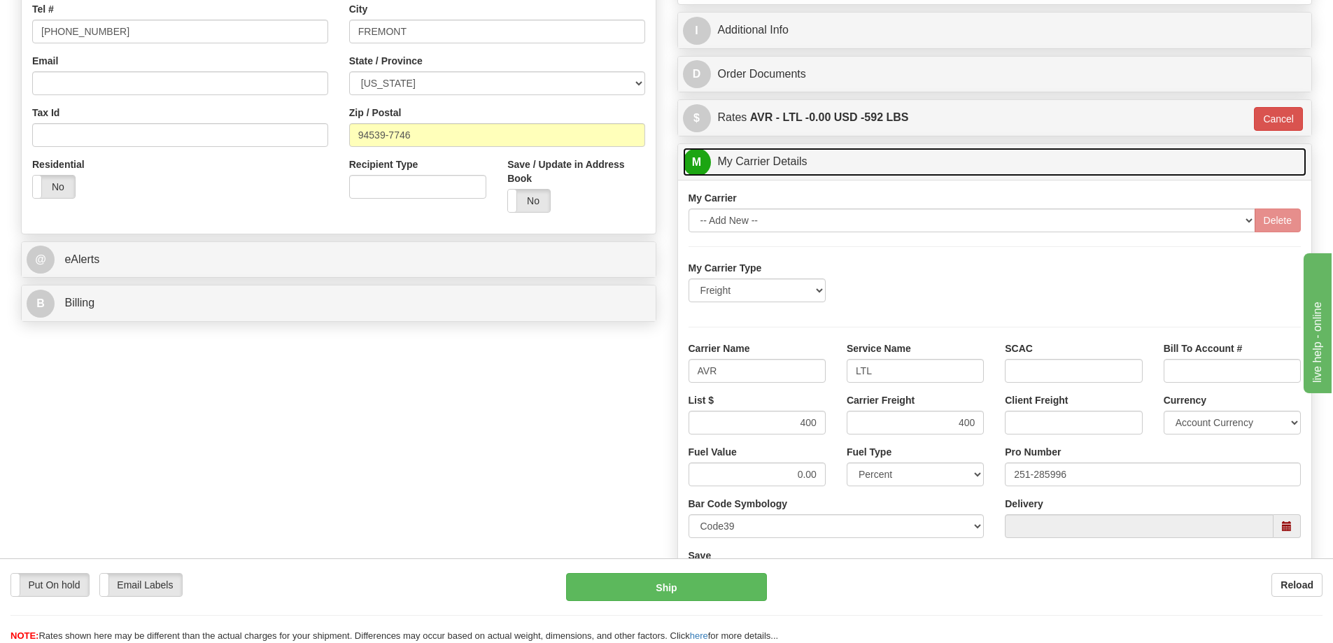
scroll to position [420, 0]
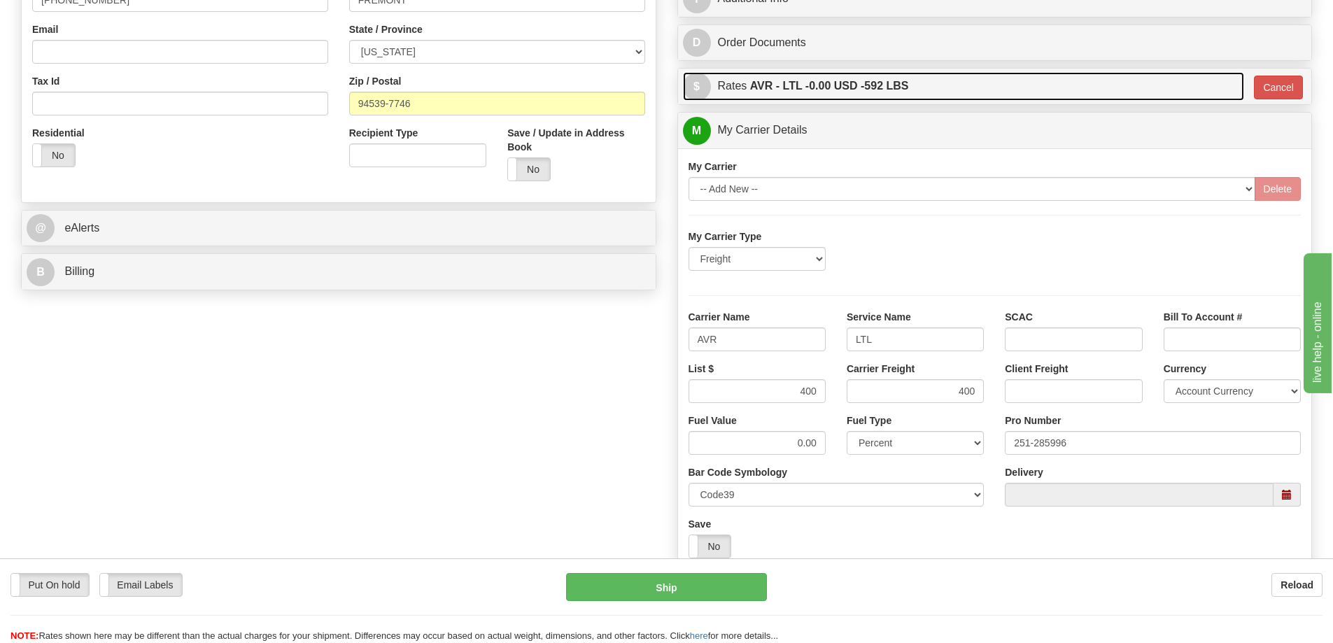
click at [909, 92] on label "AVR - LTL - 0.00 USD - 592 LBS" at bounding box center [829, 86] width 159 height 28
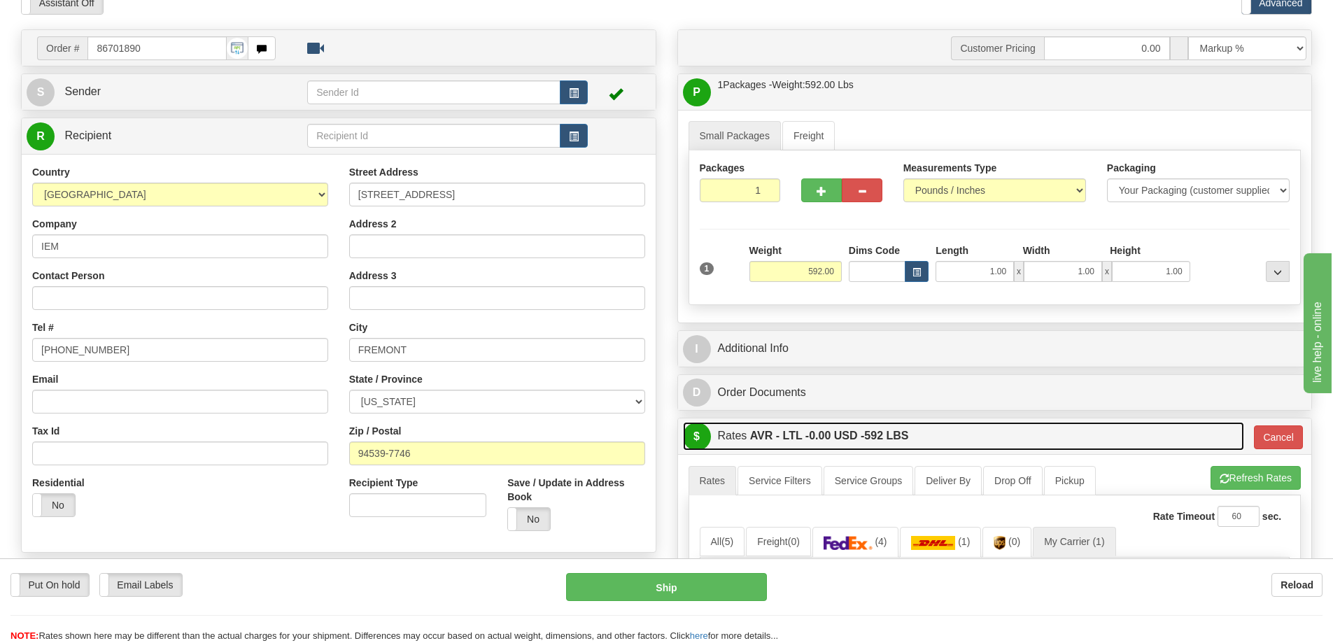
scroll to position [0, 0]
